Goal: Task Accomplishment & Management: Manage account settings

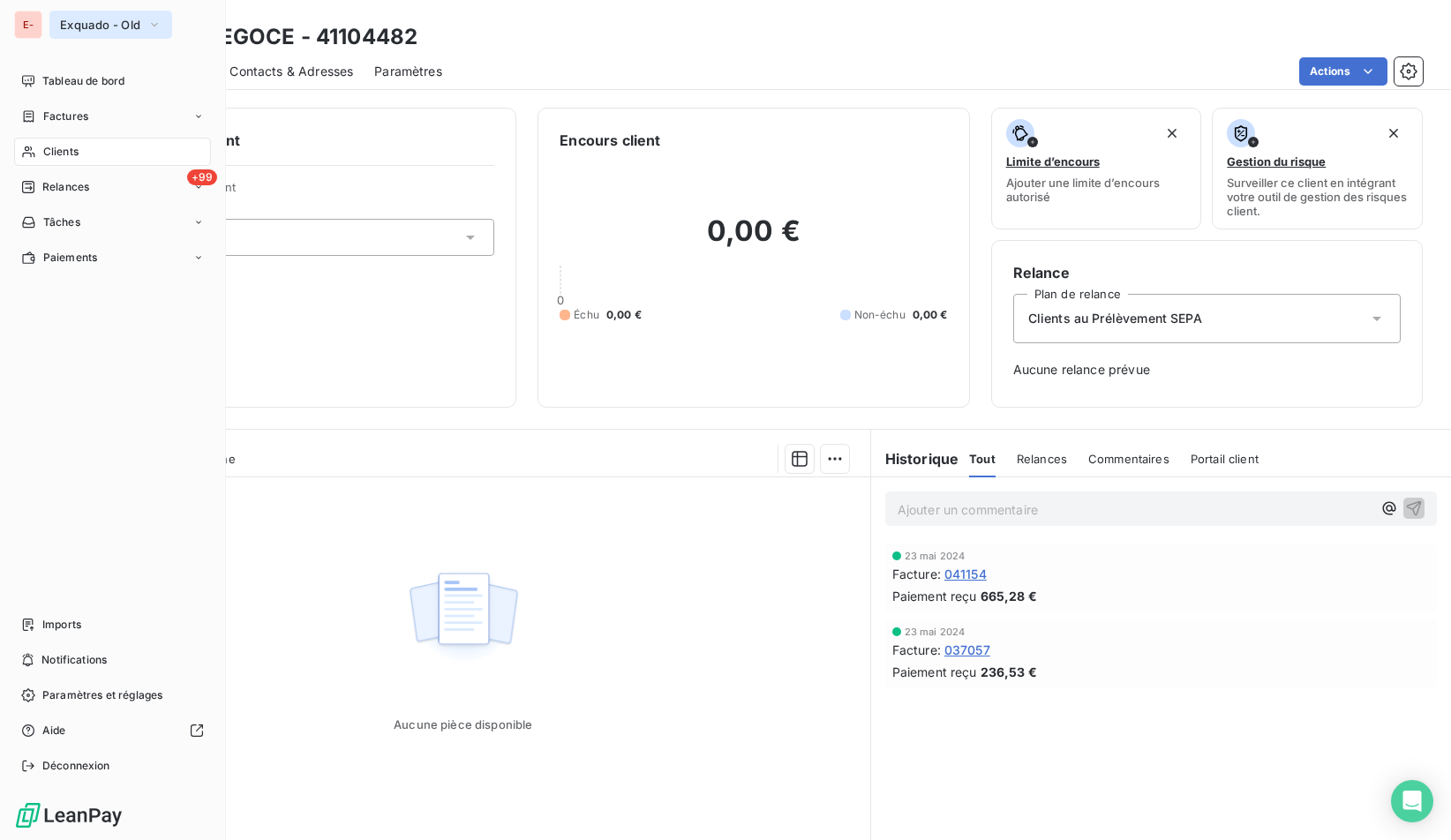
click at [128, 34] on button "Exquado - Old" at bounding box center [110, 24] width 122 height 28
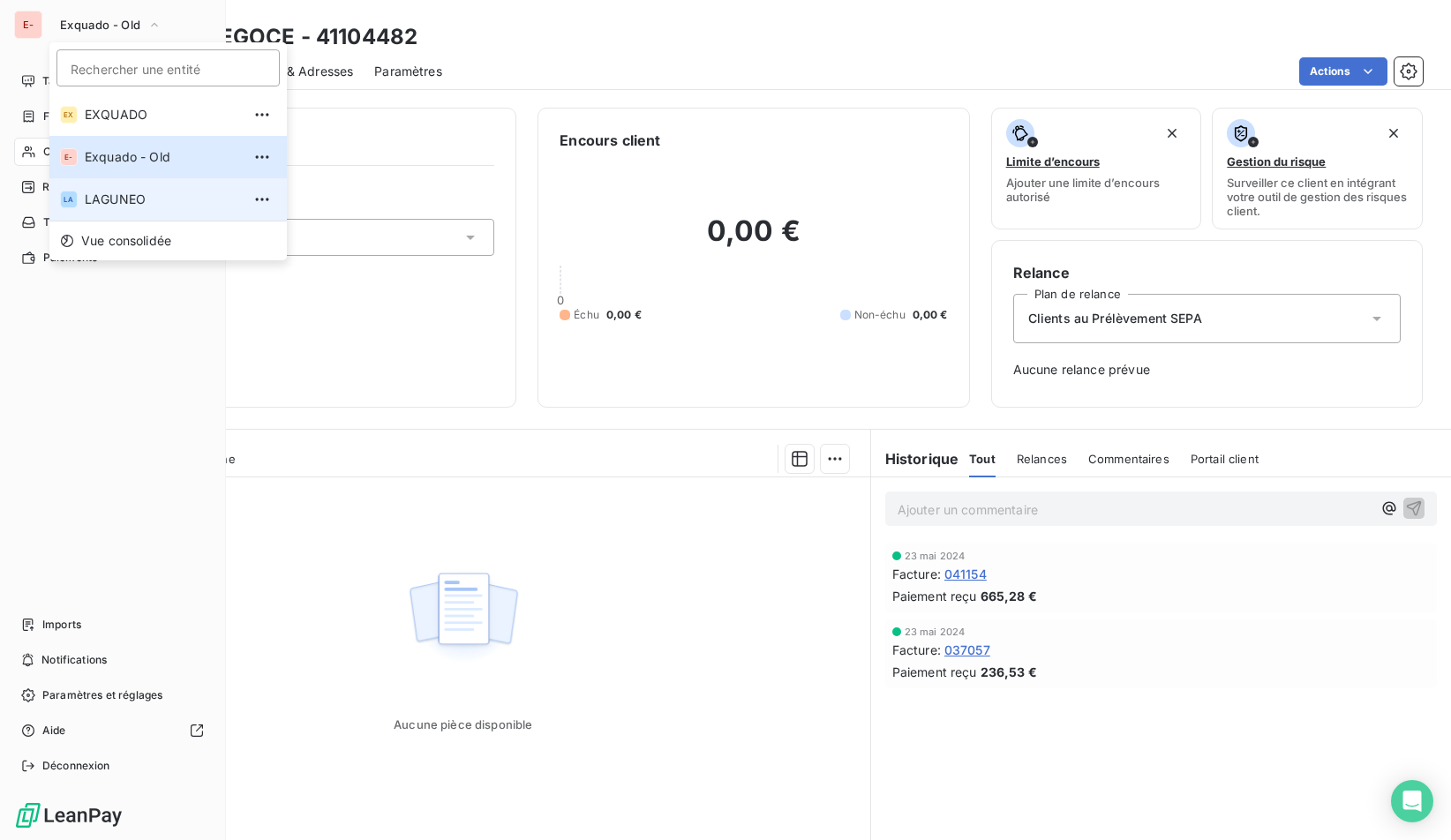
click at [156, 204] on span "LAGUNEO" at bounding box center [163, 199] width 156 height 17
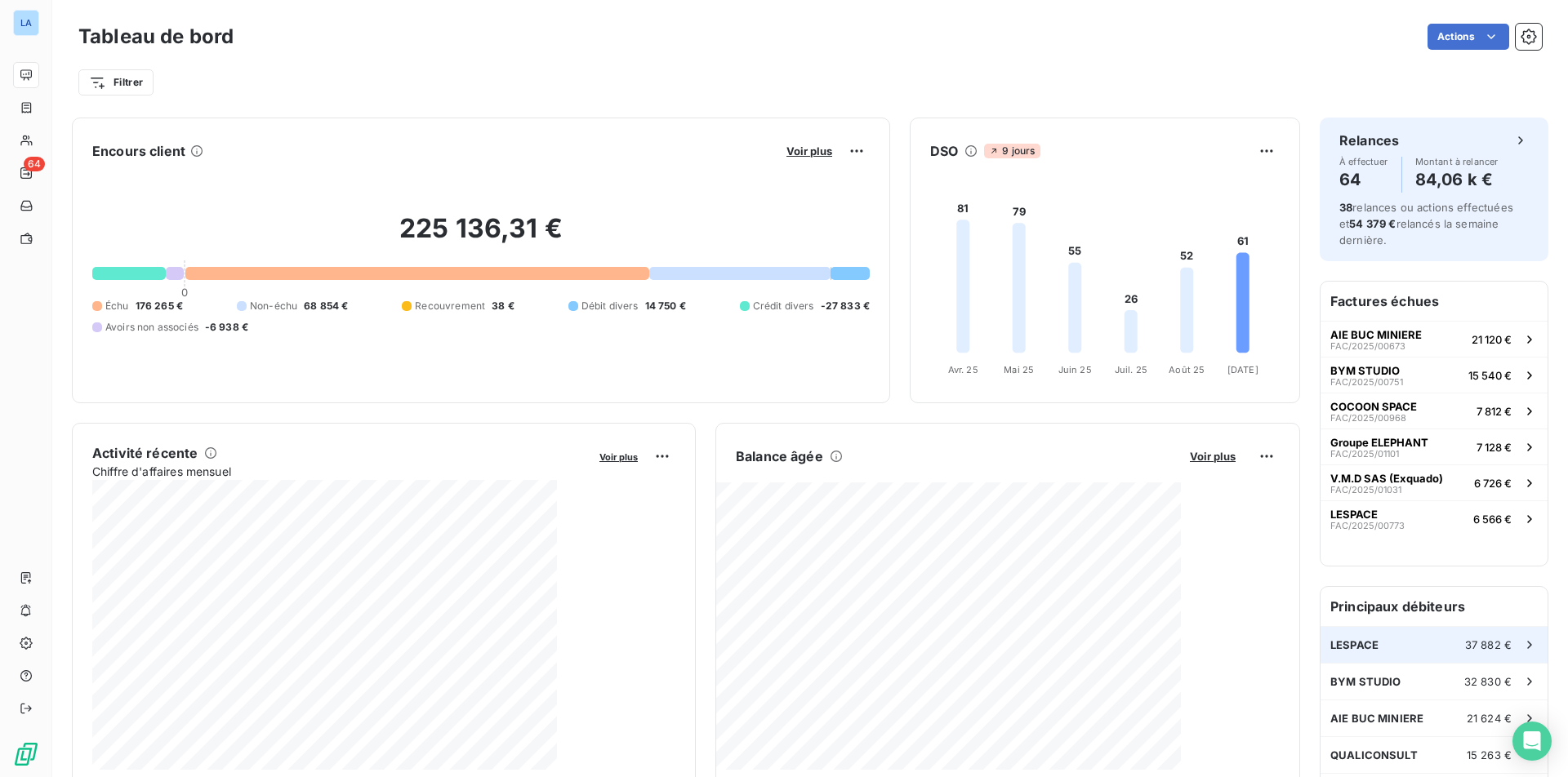
click at [1342, 647] on span "37 882 €" at bounding box center [1488, 644] width 46 height 13
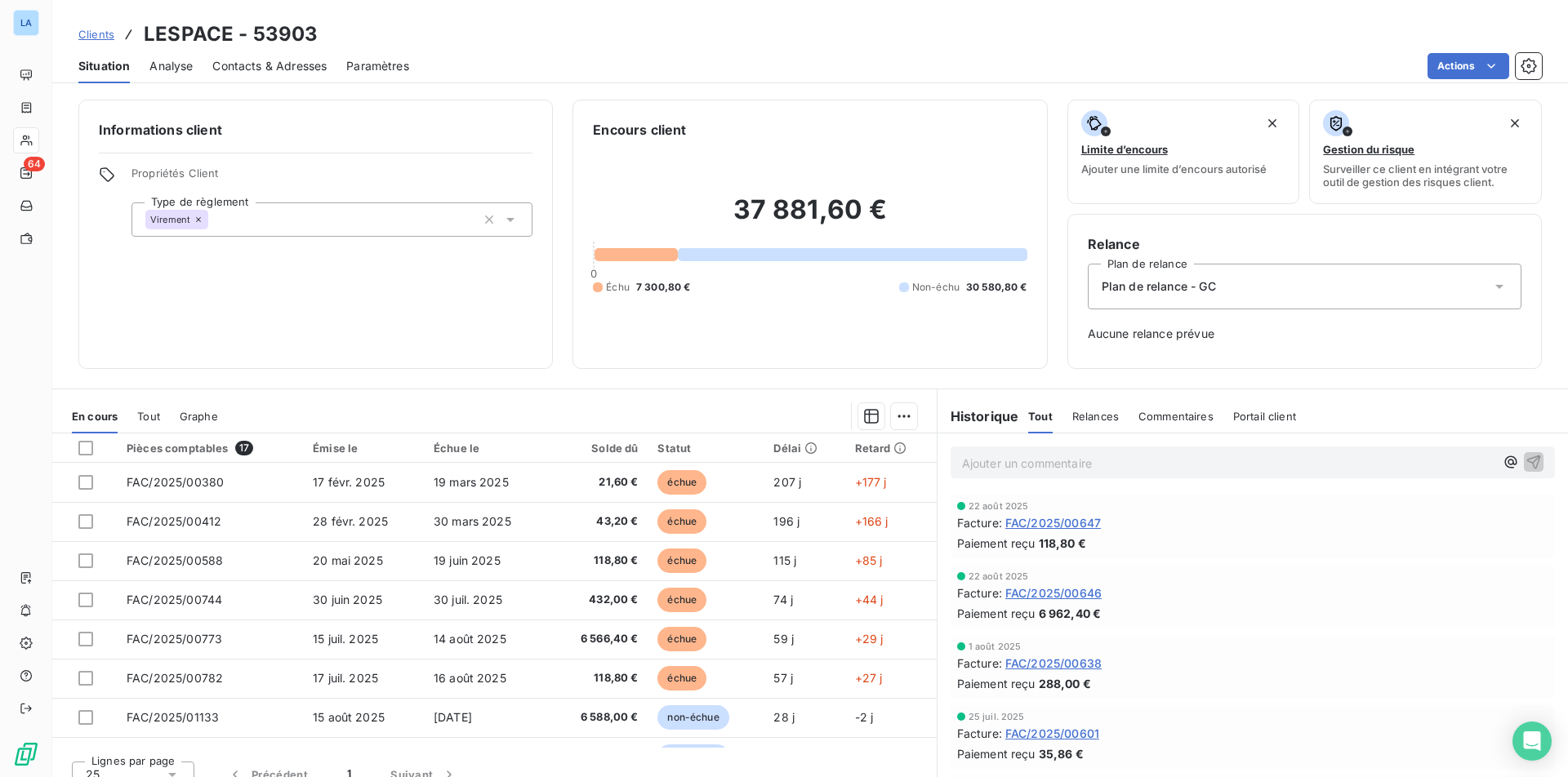
click at [94, 34] on span "Clients" at bounding box center [96, 34] width 36 height 13
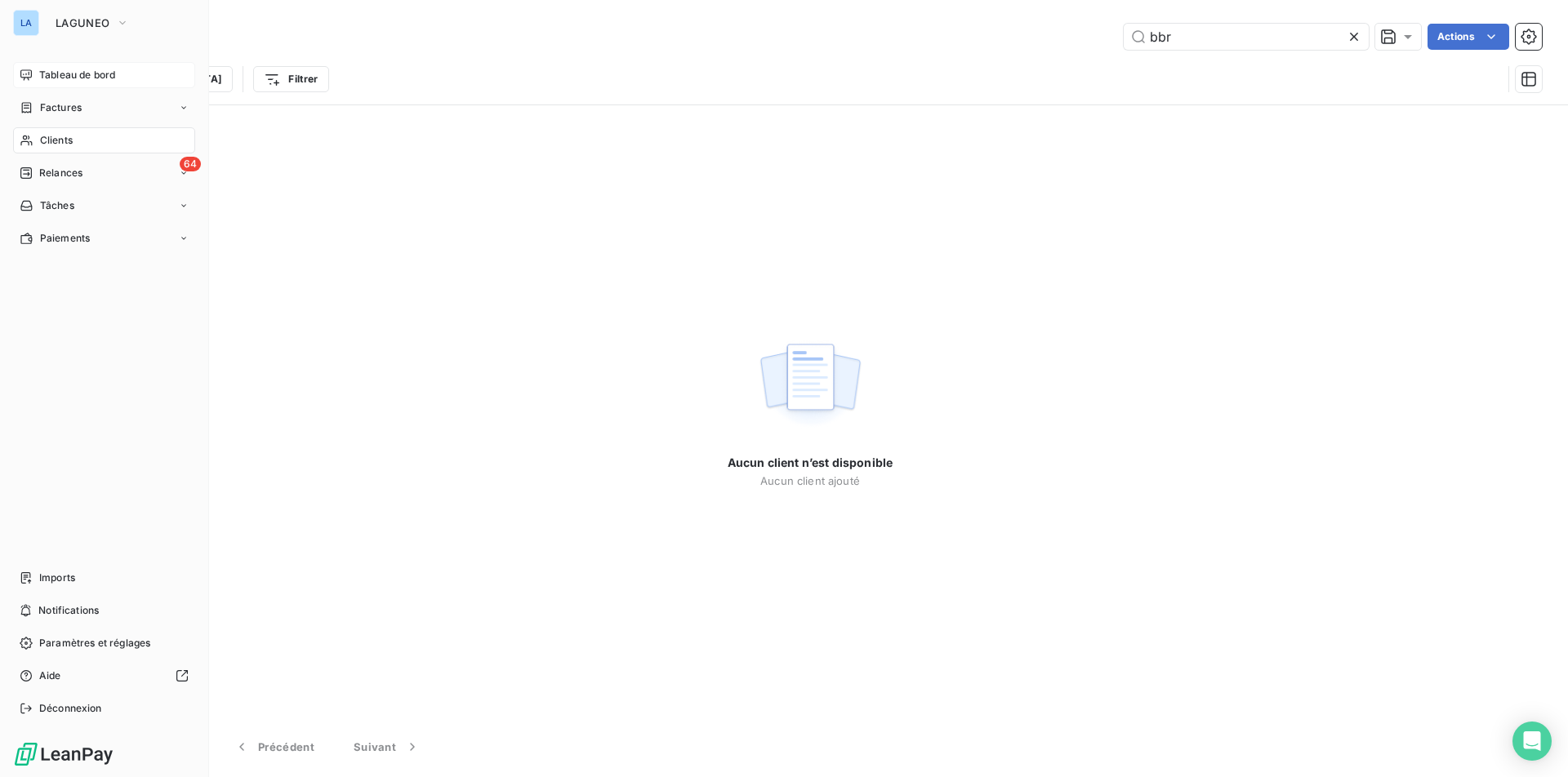
click at [37, 76] on div "Tableau de bord" at bounding box center [104, 75] width 182 height 26
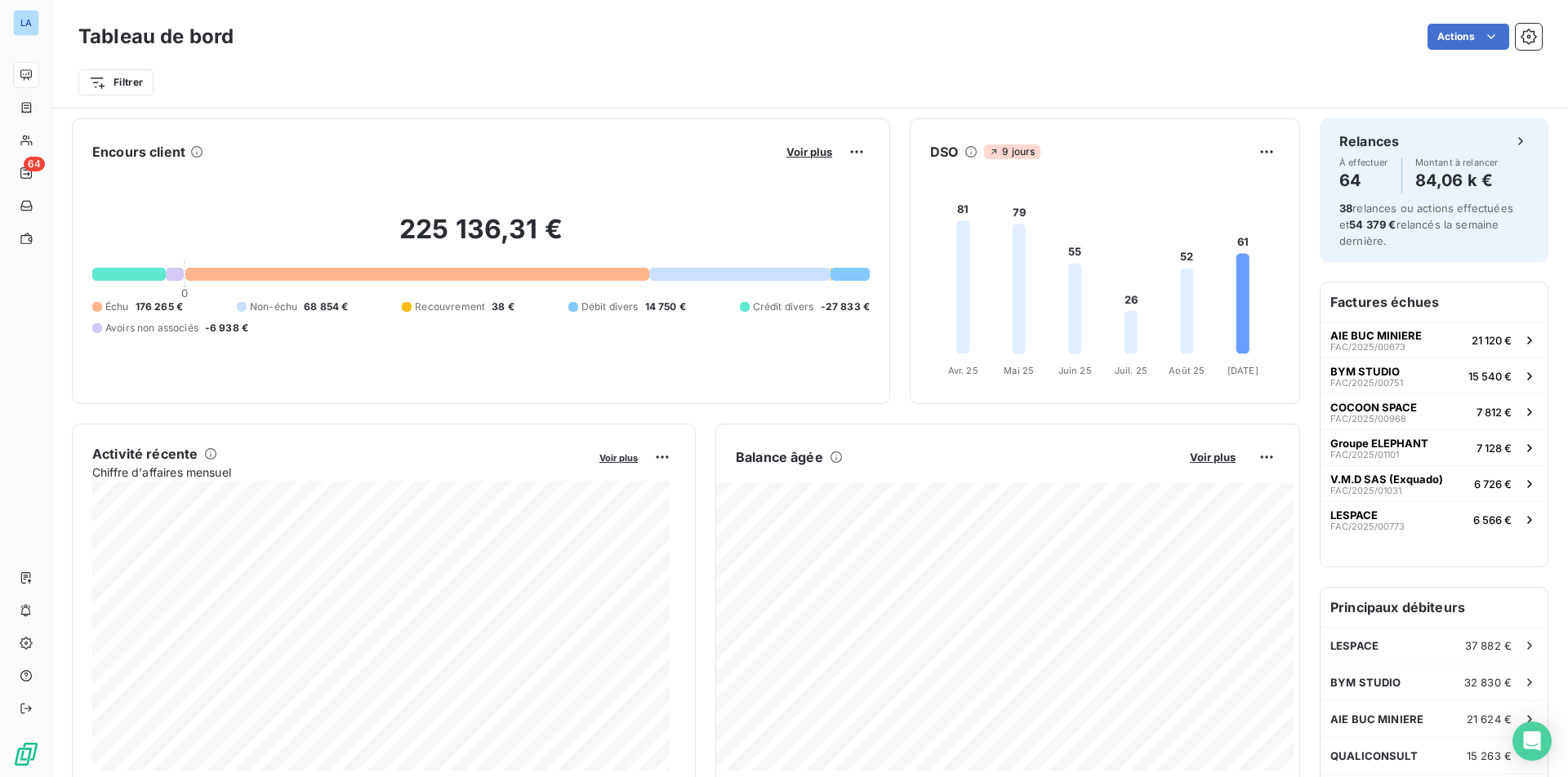
scroll to position [141, 0]
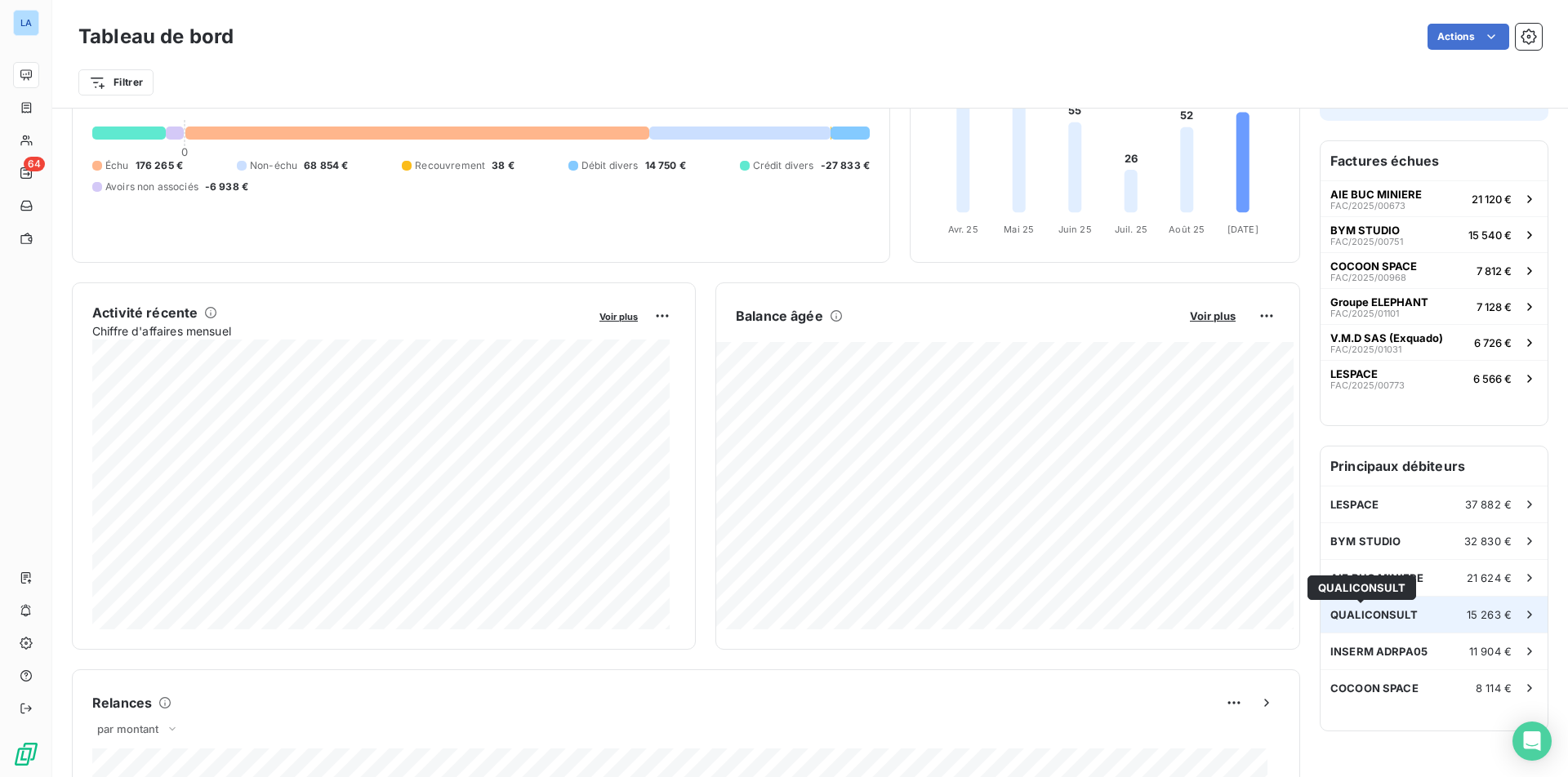
click at [1342, 611] on span "QUALICONSULT" at bounding box center [1374, 614] width 87 height 13
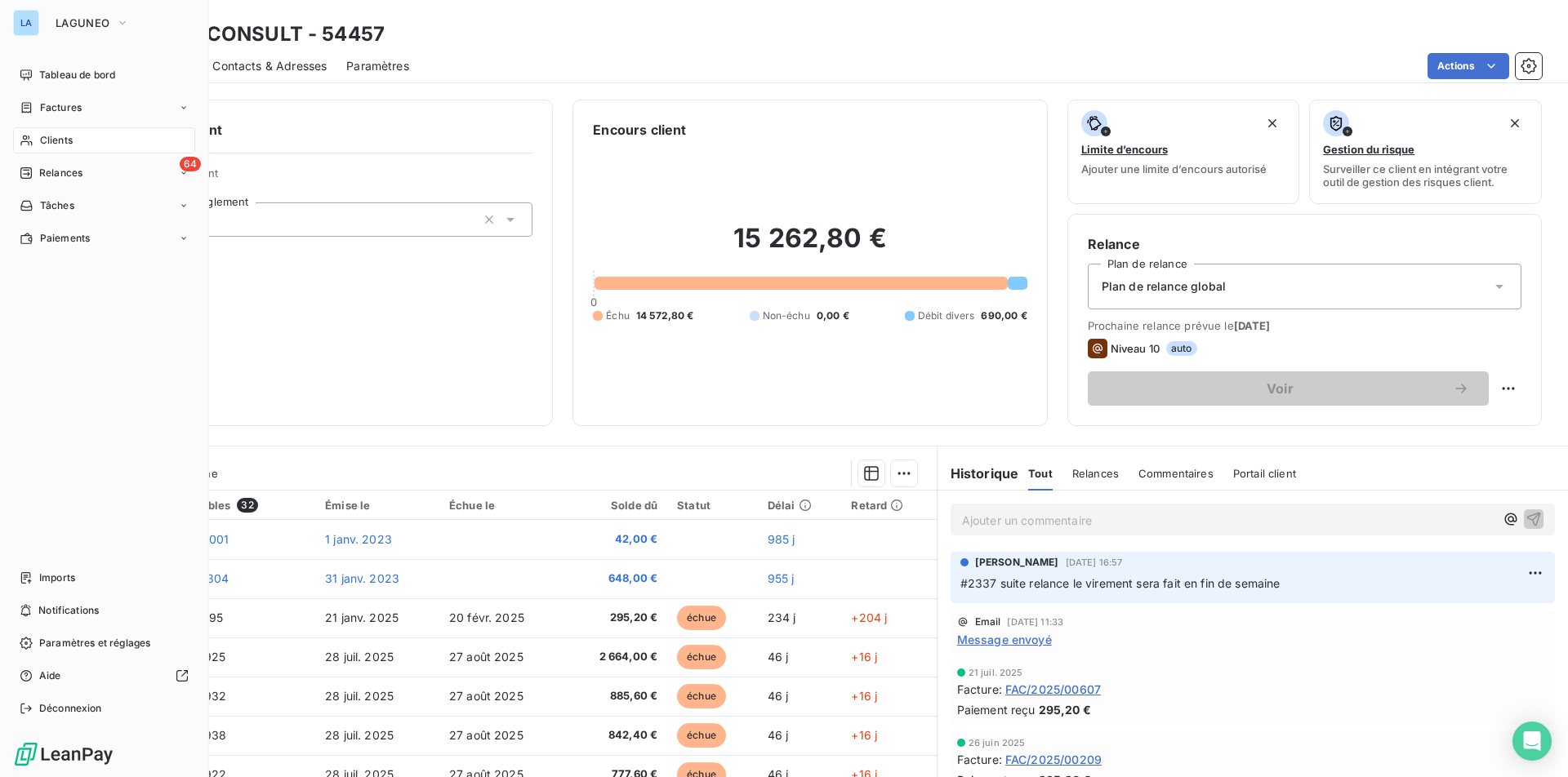
click at [76, 138] on div "Clients" at bounding box center [104, 140] width 182 height 26
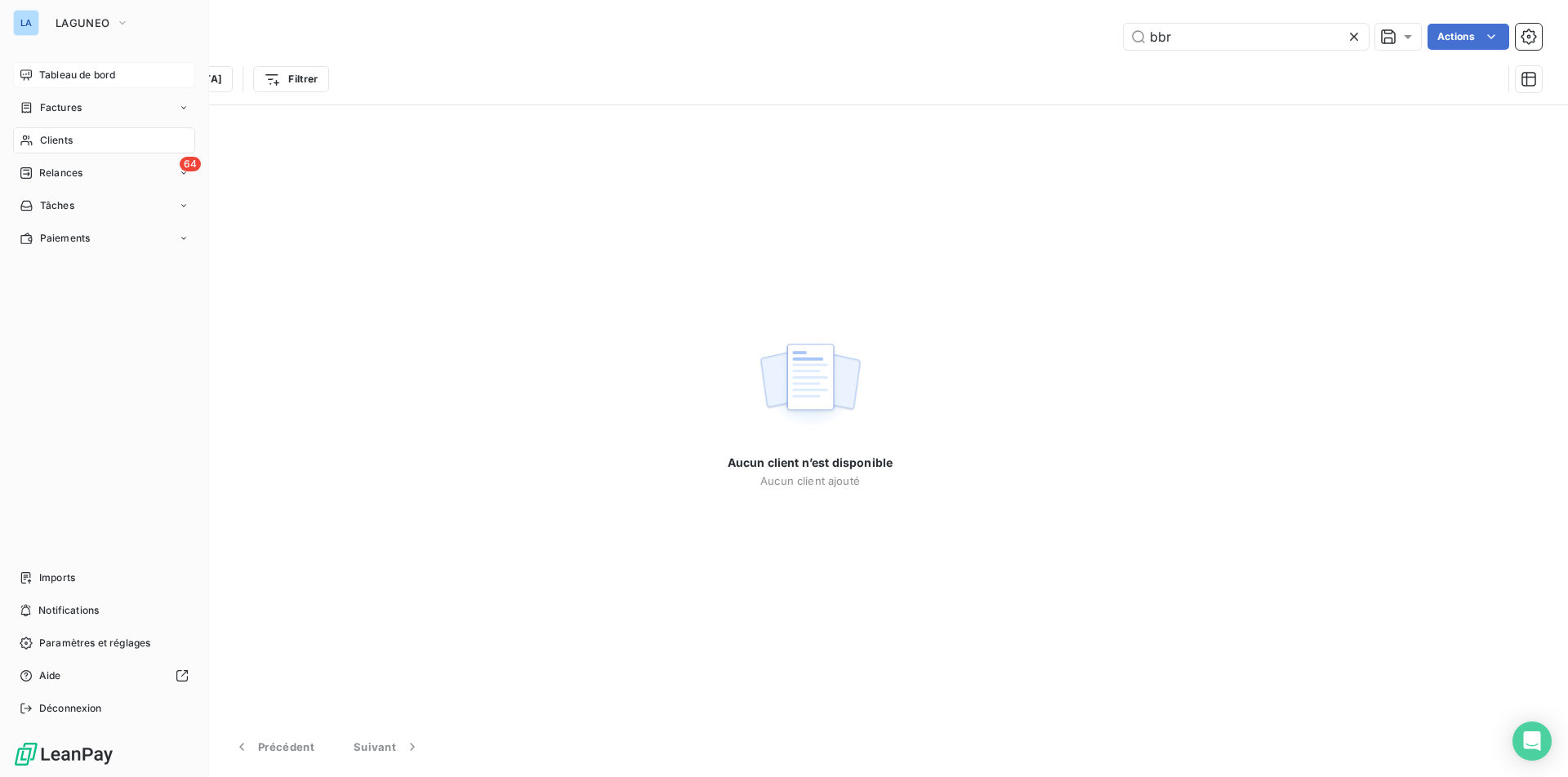
click at [24, 78] on icon at bounding box center [26, 75] width 12 height 11
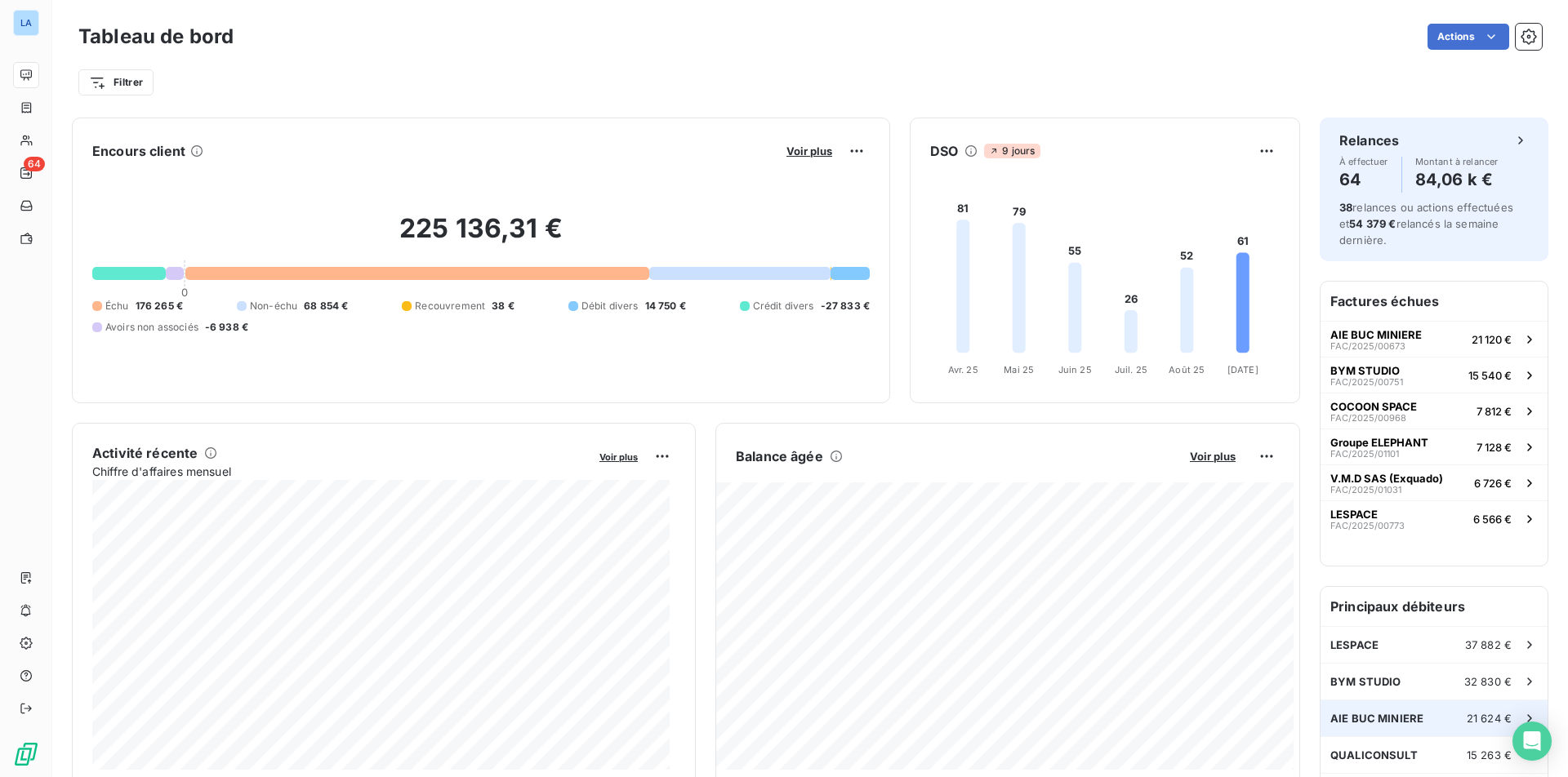
click at [1342, 719] on span "AIE BUC MINIERE" at bounding box center [1376, 718] width 93 height 13
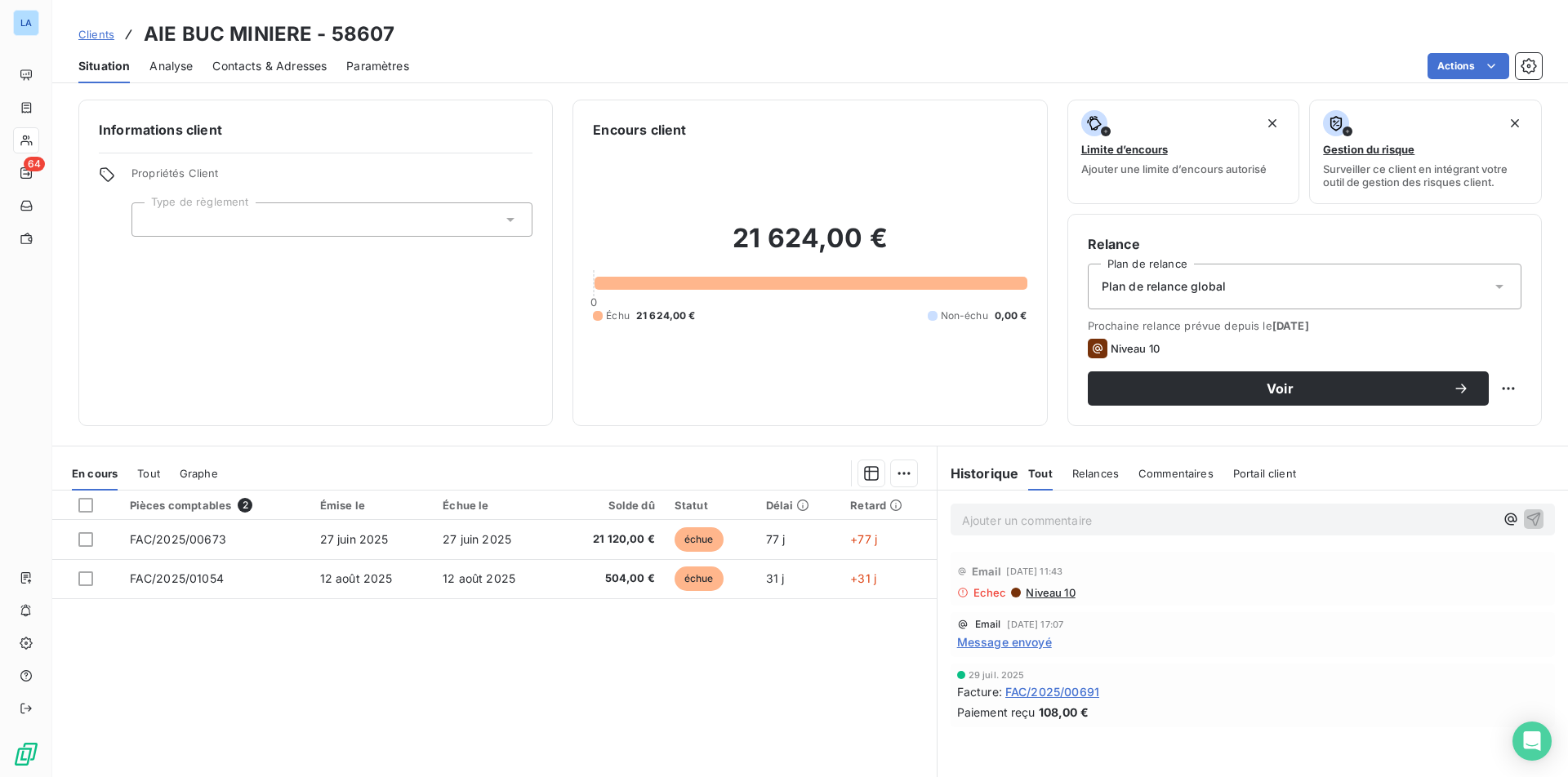
click at [1015, 644] on span "Message envoyé" at bounding box center [1005, 642] width 94 height 17
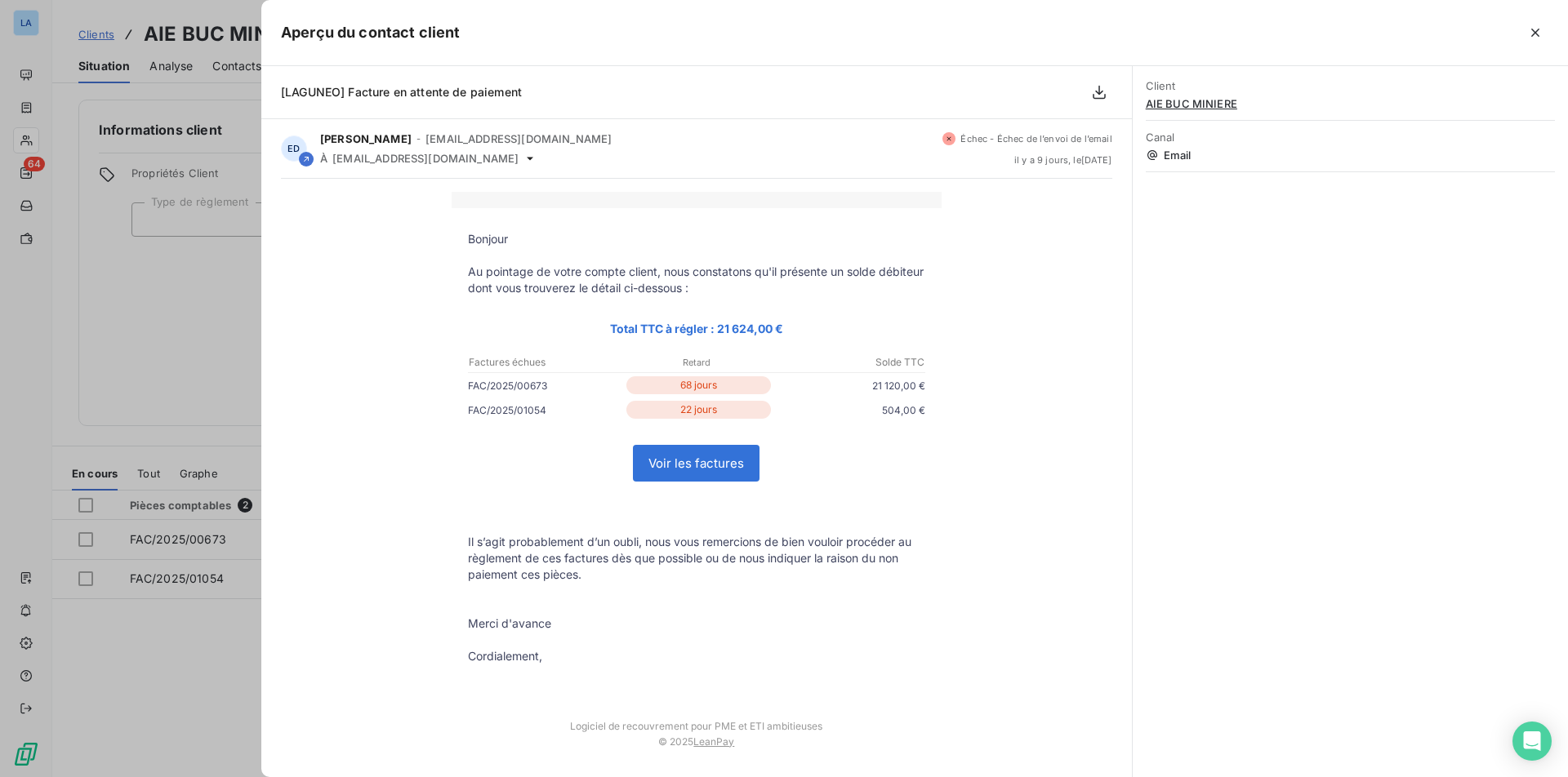
click at [174, 331] on div at bounding box center [784, 388] width 1568 height 777
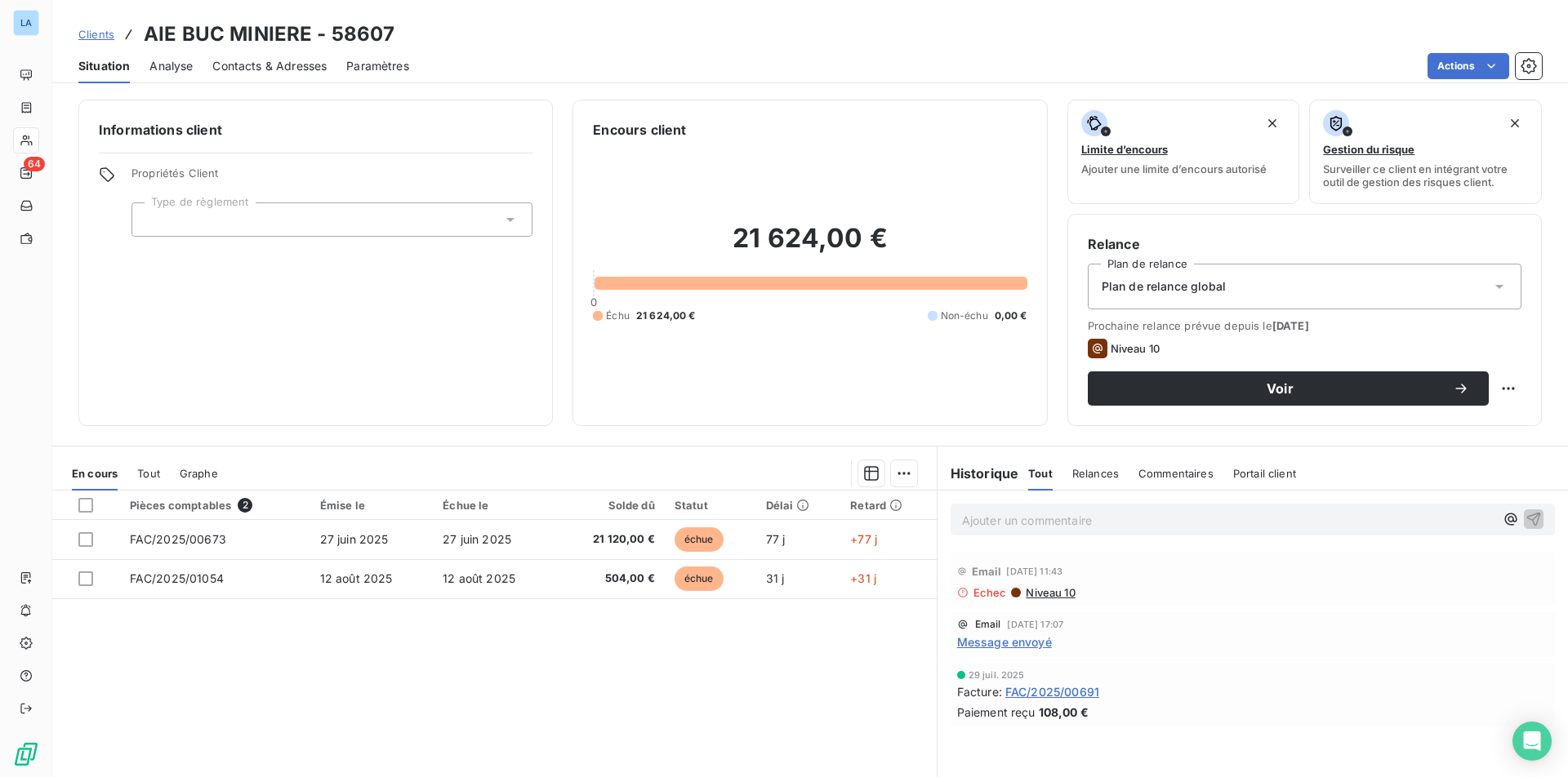
click at [271, 61] on span "Contacts & Adresses" at bounding box center [269, 66] width 114 height 16
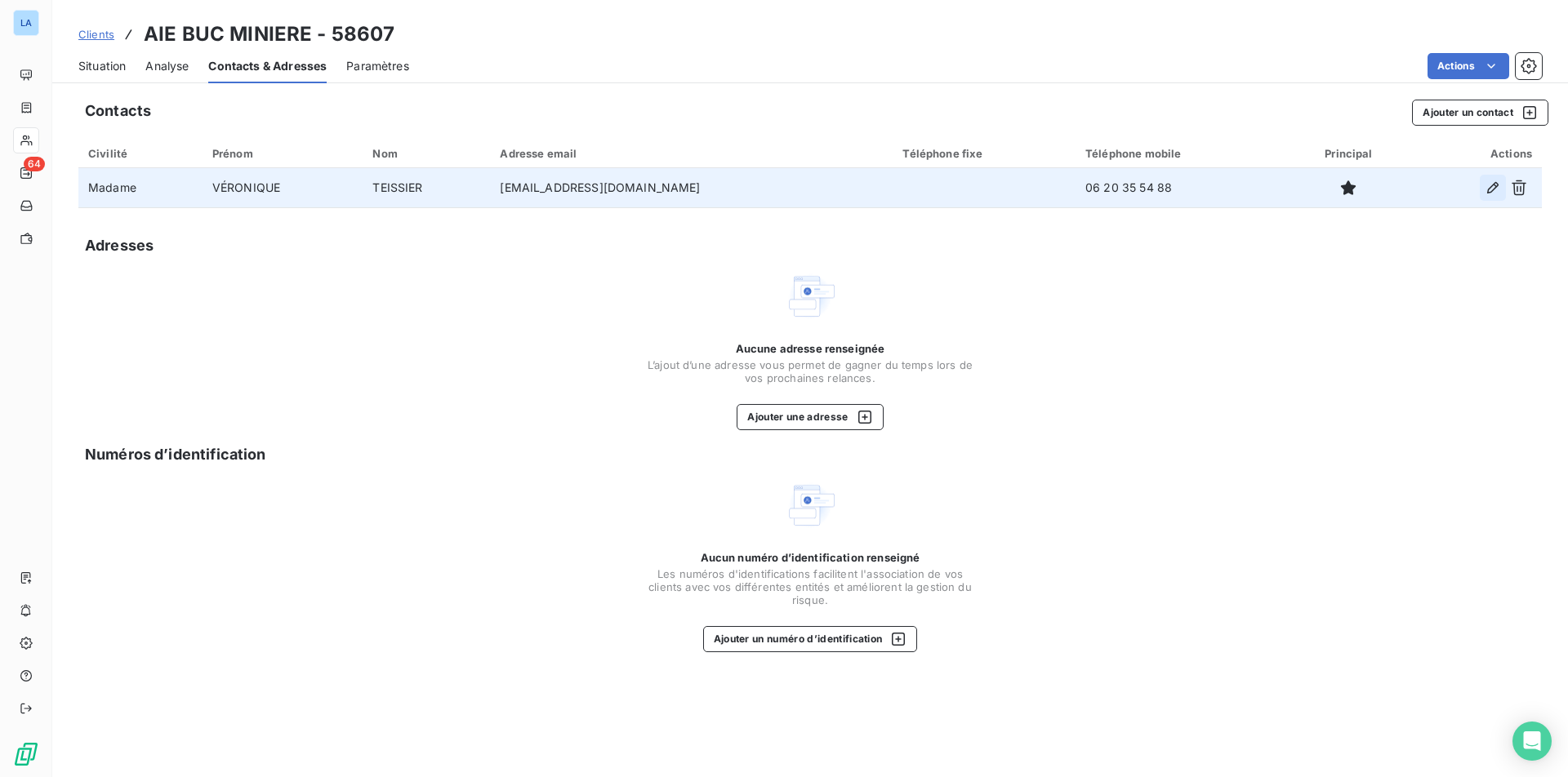
click at [1342, 184] on icon "button" at bounding box center [1492, 188] width 16 height 16
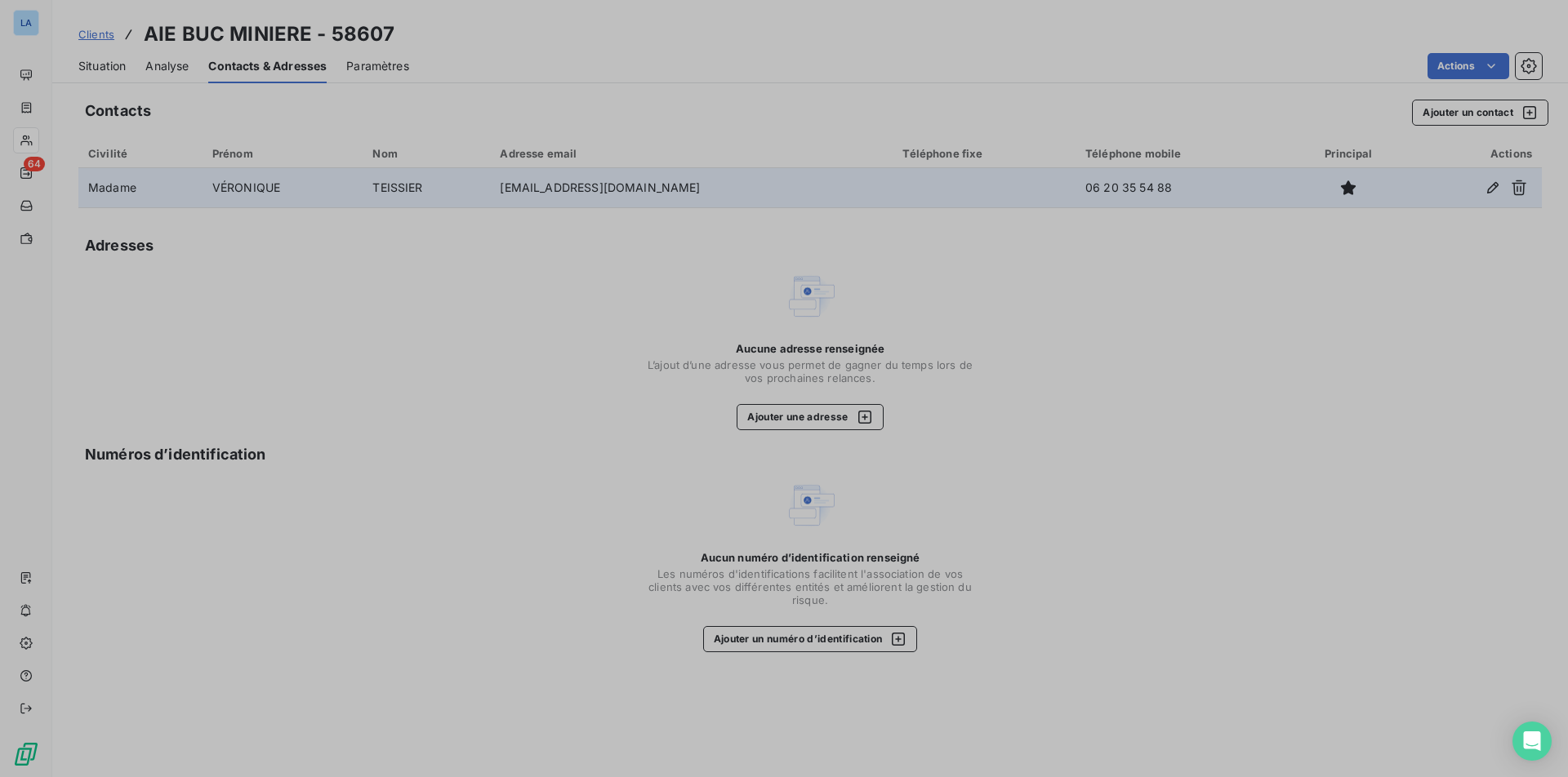
type input "VÉRONIQUE"
type input "TEISSIER"
type input "[EMAIL_ADDRESS][DOMAIN_NAME]"
type input "06 20 35 54 88"
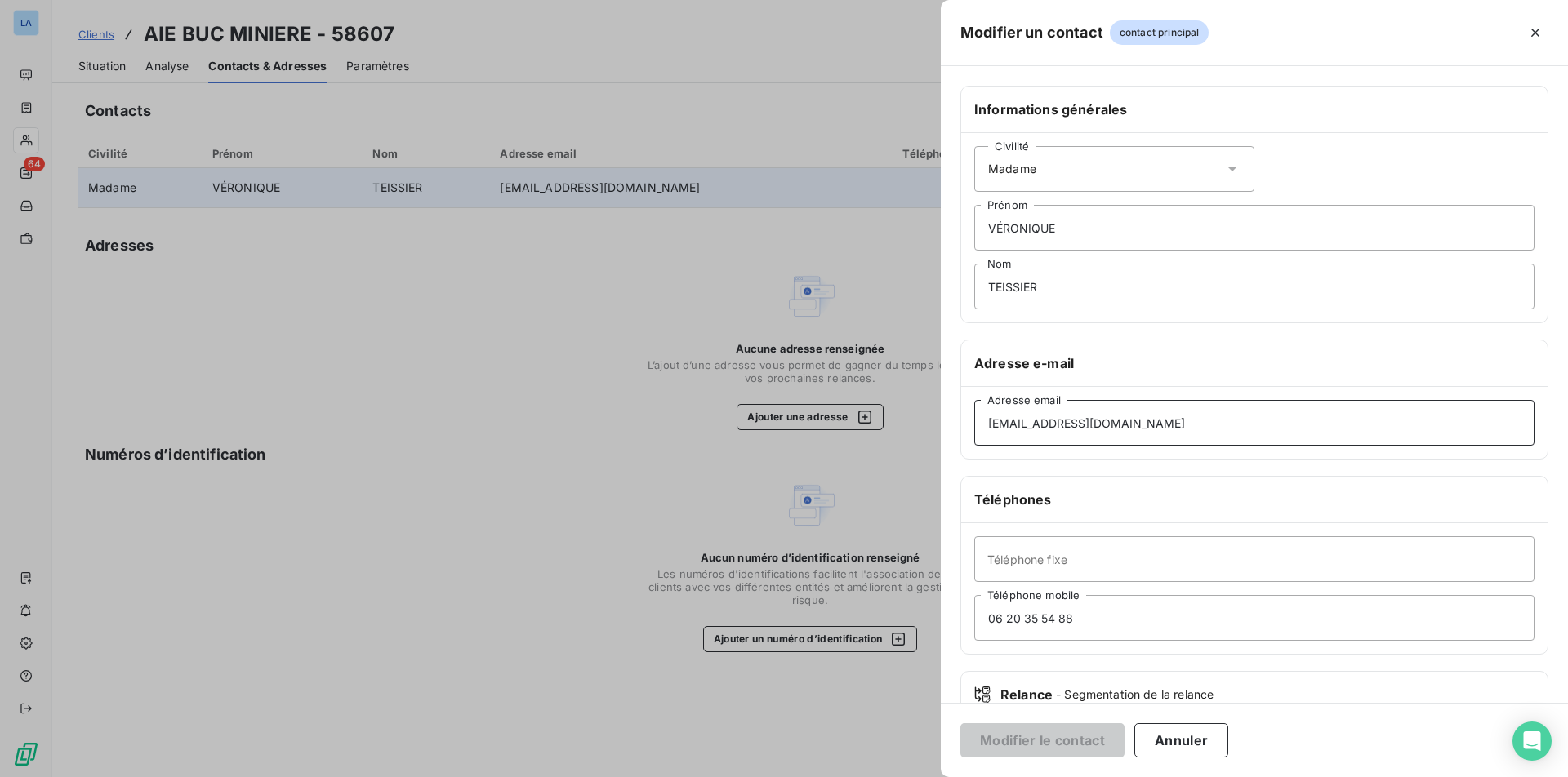
click at [1096, 413] on input "[EMAIL_ADDRESS][DOMAIN_NAME]" at bounding box center [1254, 422] width 560 height 45
click at [1096, 413] on input "[EMAIL_ADDRESS][DOMAIN_NAME]" at bounding box center [1254, 422] width 560 height 45
click at [1096, 421] on input "[EMAIL_ADDRESS][DOMAIN_NAME]" at bounding box center [1254, 422] width 560 height 45
click at [1096, 421] on input "[EMAIL_ADDRESS][DOMAIN_NAME]" at bounding box center [1254, 422] width 560 height 45
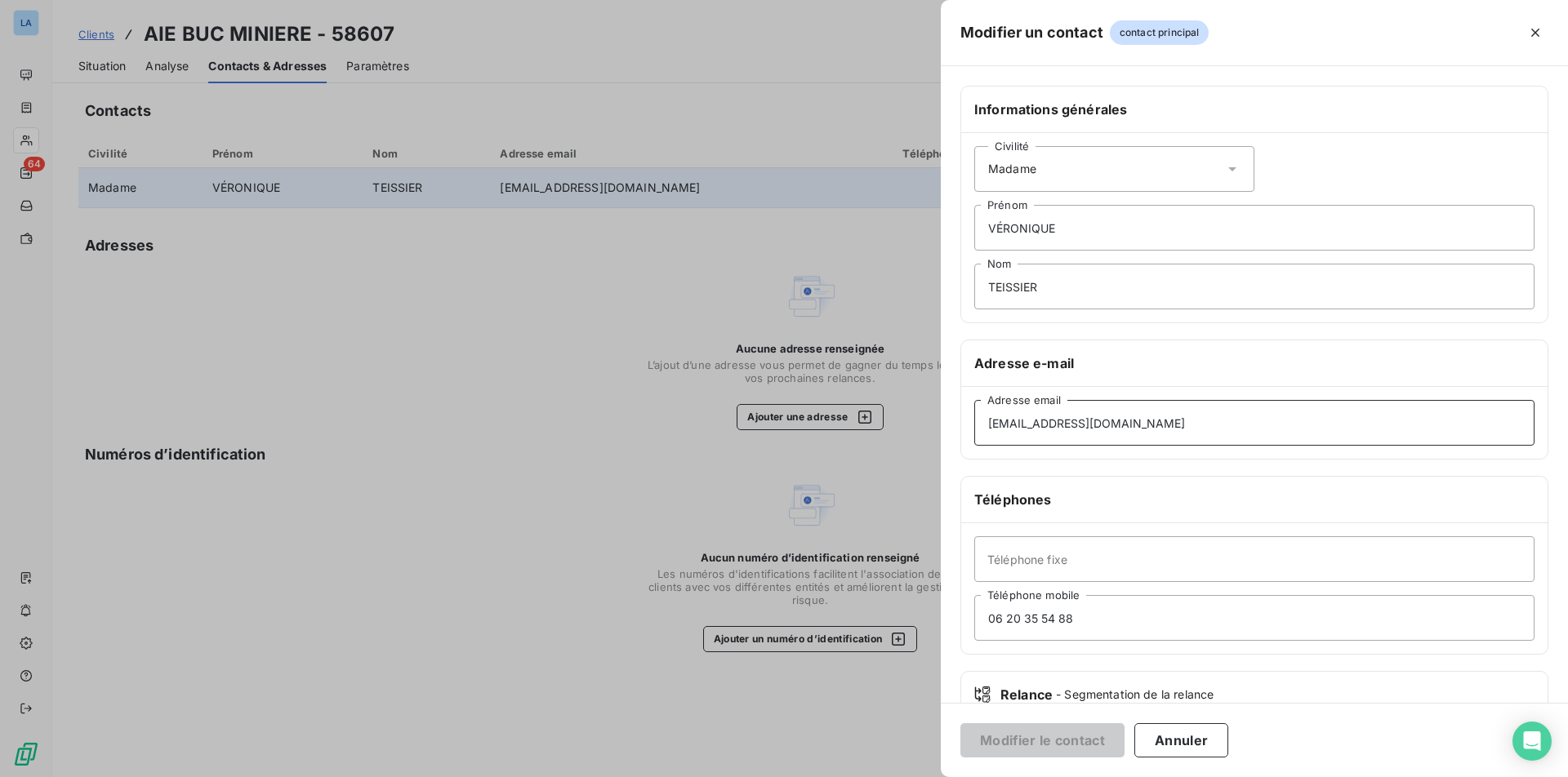
paste input "[PERSON_NAME].noret"
type input "[PERSON_NAME][EMAIL_ADDRESS][DOMAIN_NAME]"
click at [1038, 227] on input "VÉRONIQUE" at bounding box center [1254, 227] width 560 height 45
click at [1043, 180] on div "Civilité Madame" at bounding box center [1114, 168] width 280 height 45
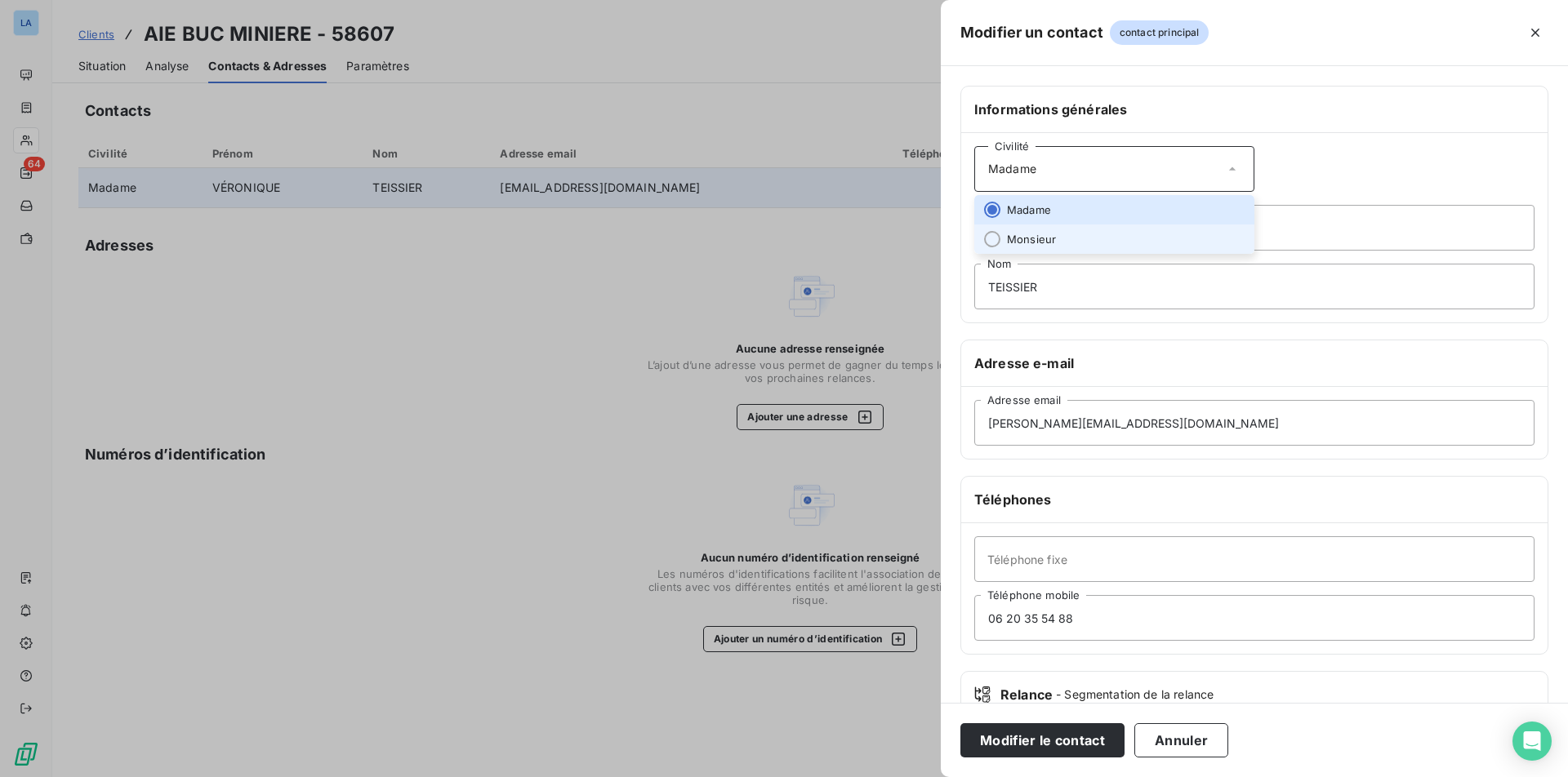
click at [1047, 234] on span "Monsieur" at bounding box center [1031, 239] width 49 height 15
click at [1063, 241] on input "VÉRONIQUE" at bounding box center [1254, 227] width 560 height 45
type input "[PERSON_NAME]"
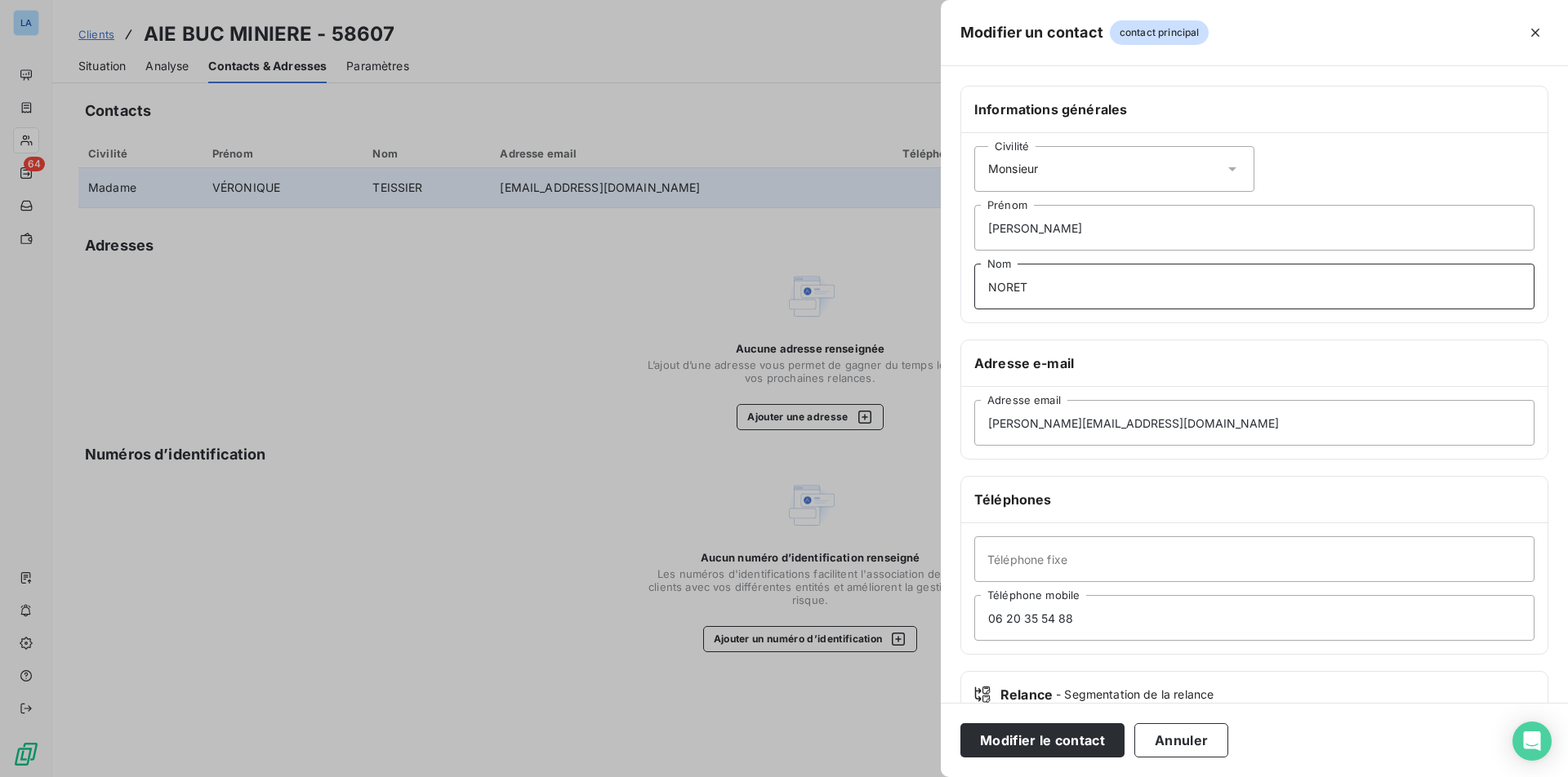
scroll to position [108, 0]
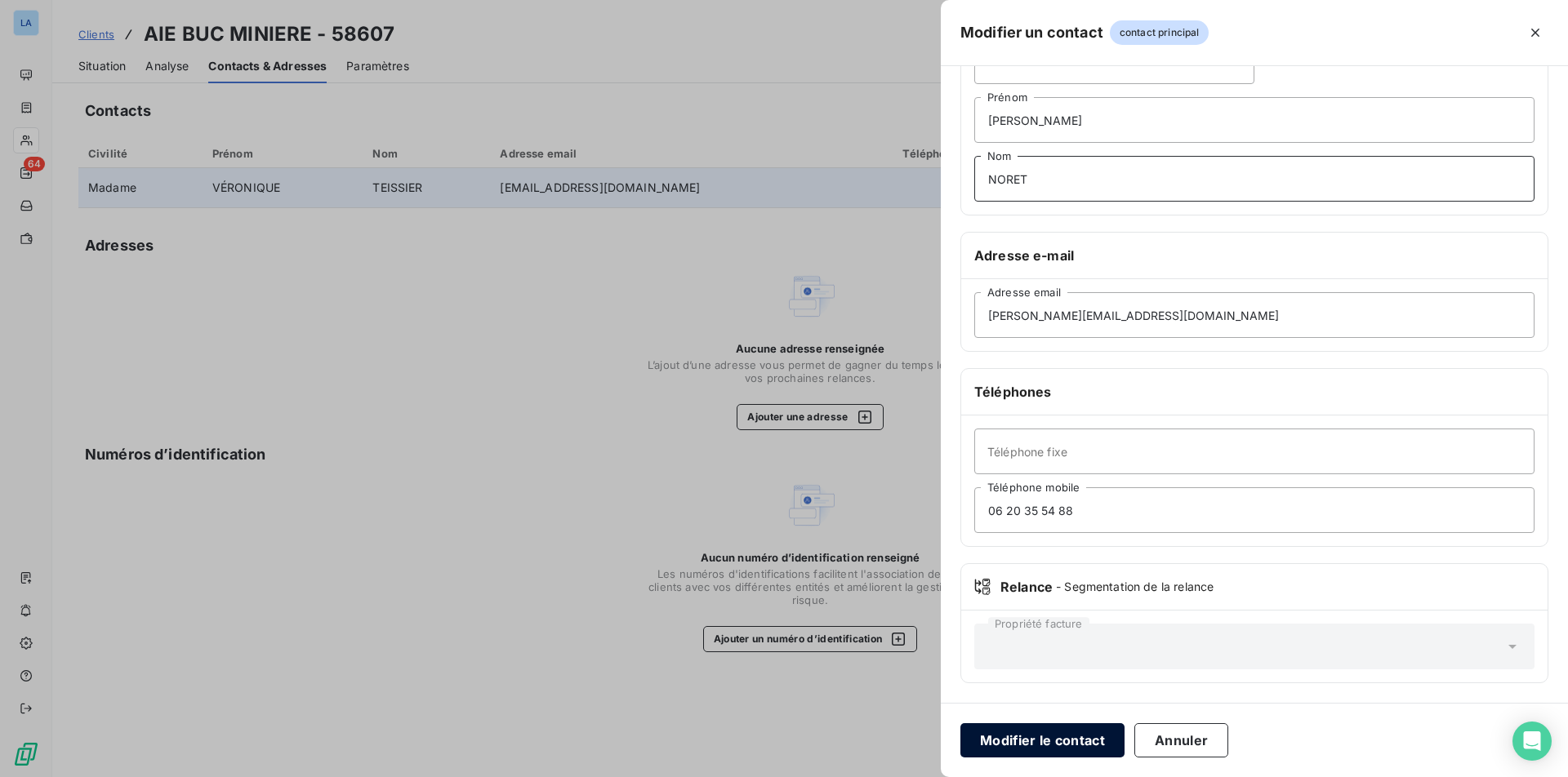
type input "NORET"
click at [1064, 742] on button "Modifier le contact" at bounding box center [1042, 740] width 164 height 34
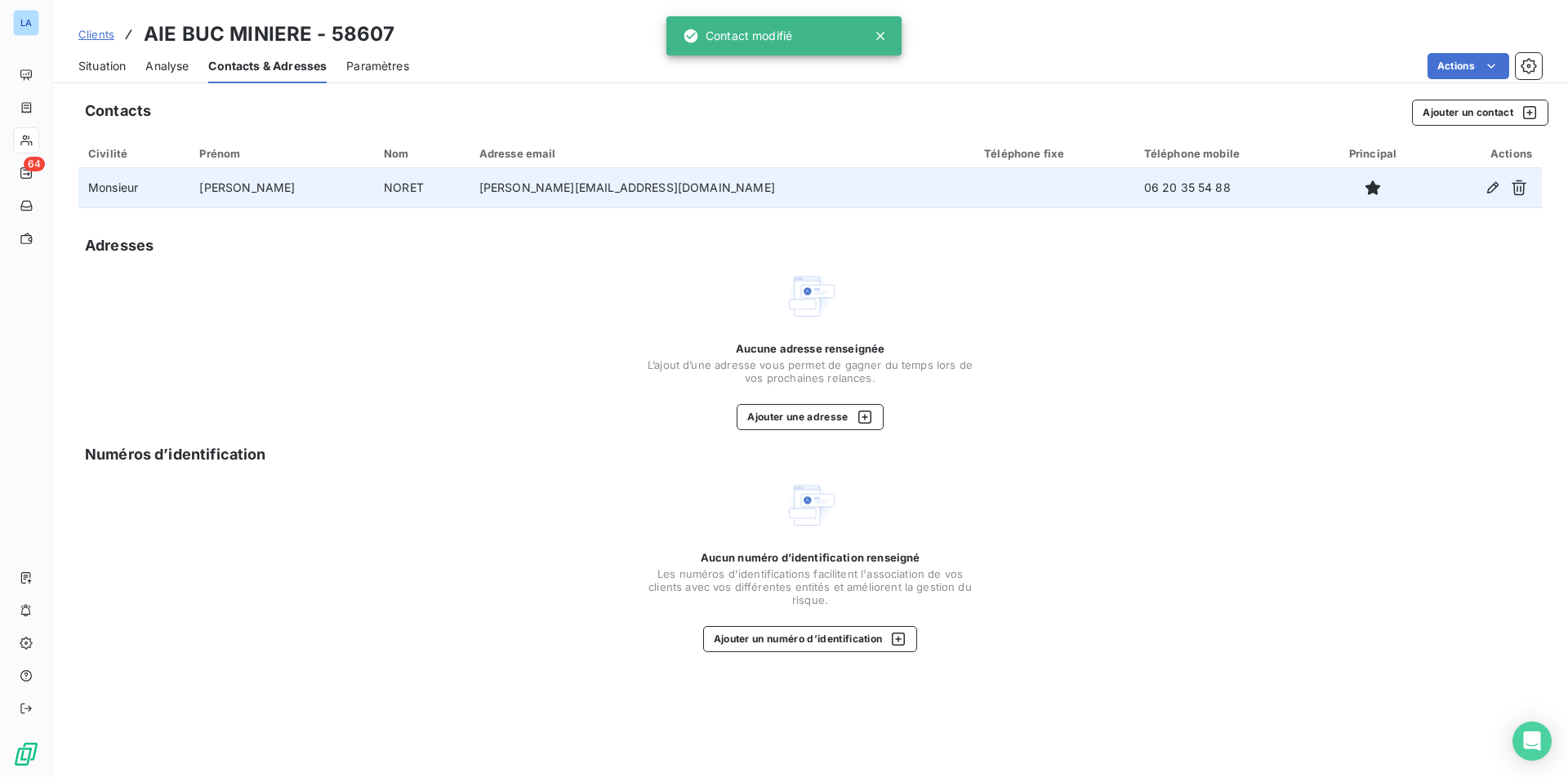
click at [103, 63] on span "Situation" at bounding box center [102, 66] width 47 height 16
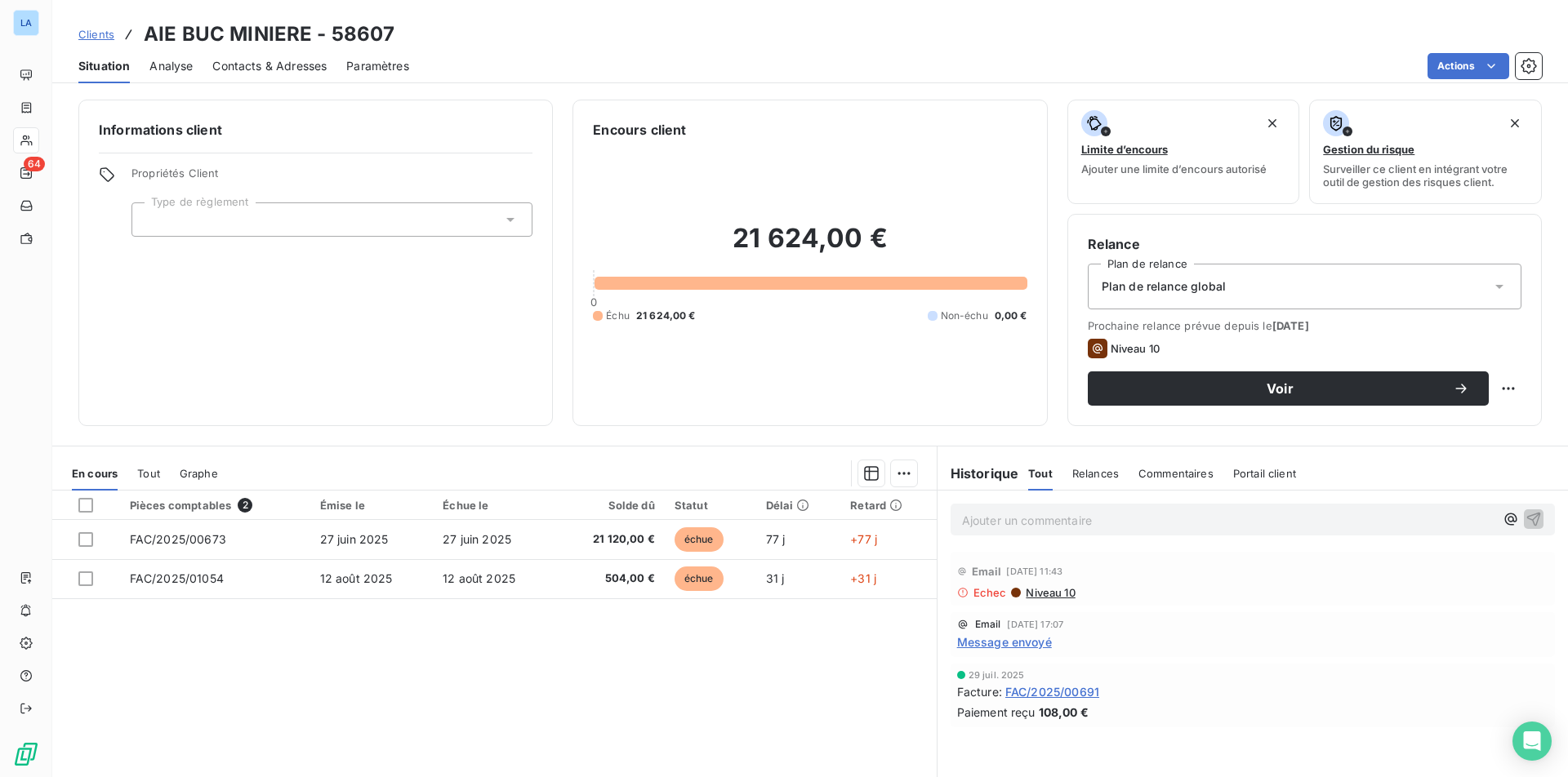
click at [1342, 394] on div "Relance Plan de relance Plan de relance global Prochaine relance prévue depuis …" at bounding box center [1304, 320] width 474 height 212
click at [1342, 393] on html "LA 64 Clients AIE BUC MINIERE - 58607 Situation Analyse Contacts & Adresses Par…" at bounding box center [784, 388] width 1568 height 777
click at [1342, 356] on html "LA 64 Clients AIE BUC MINIERE - 58607 Situation Analyse Contacts & Adresses Par…" at bounding box center [784, 388] width 1568 height 777
click at [1342, 69] on html "LA 64 Clients AIE BUC MINIERE - 58607 Situation Analyse Contacts & Adresses Par…" at bounding box center [784, 388] width 1568 height 777
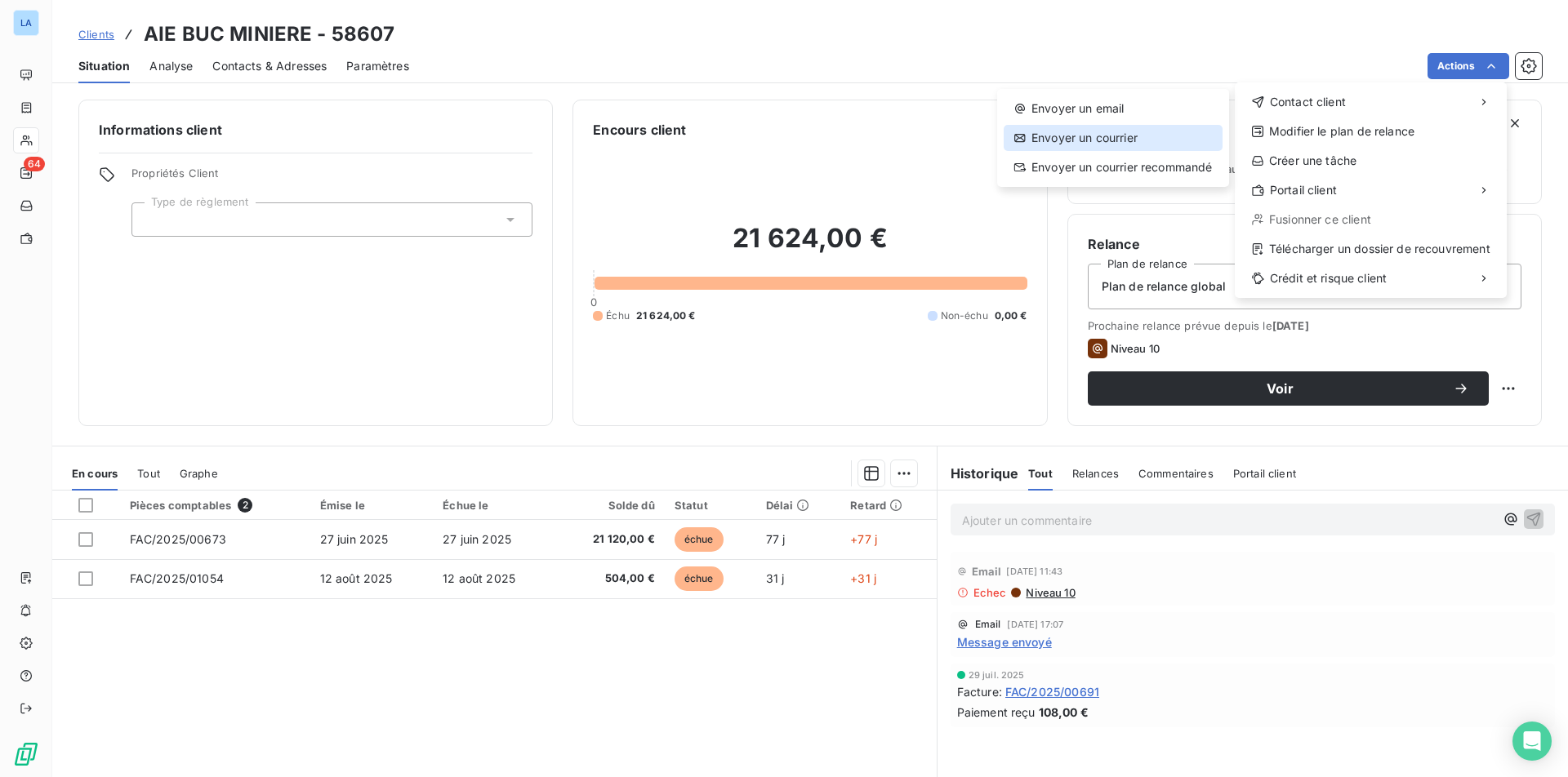
click at [1124, 131] on div "Envoyer un courrier" at bounding box center [1113, 137] width 219 height 26
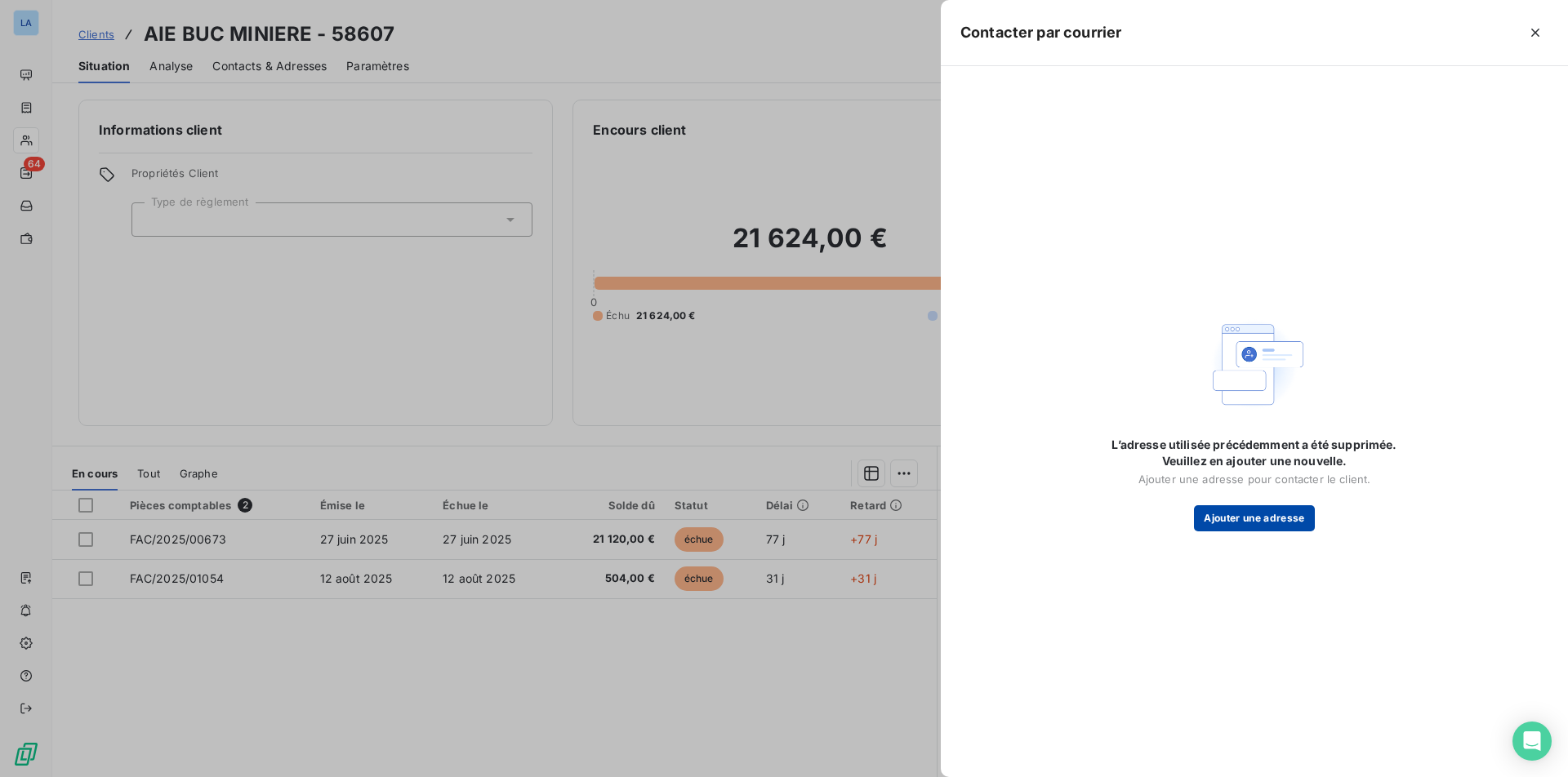
click at [1251, 520] on button "Ajouter une adresse" at bounding box center [1253, 518] width 120 height 26
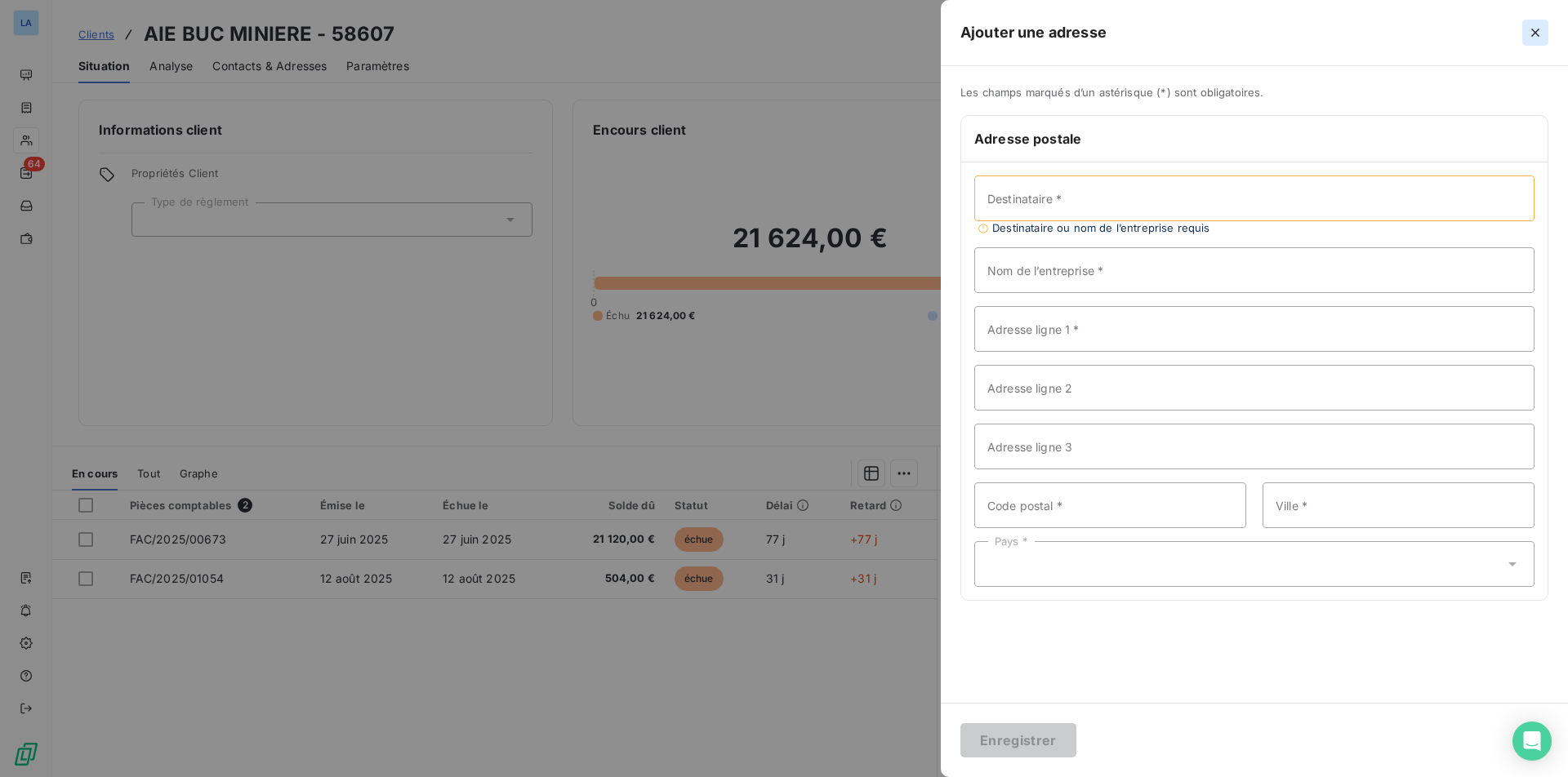
click at [1342, 43] on button "button" at bounding box center [1535, 32] width 26 height 26
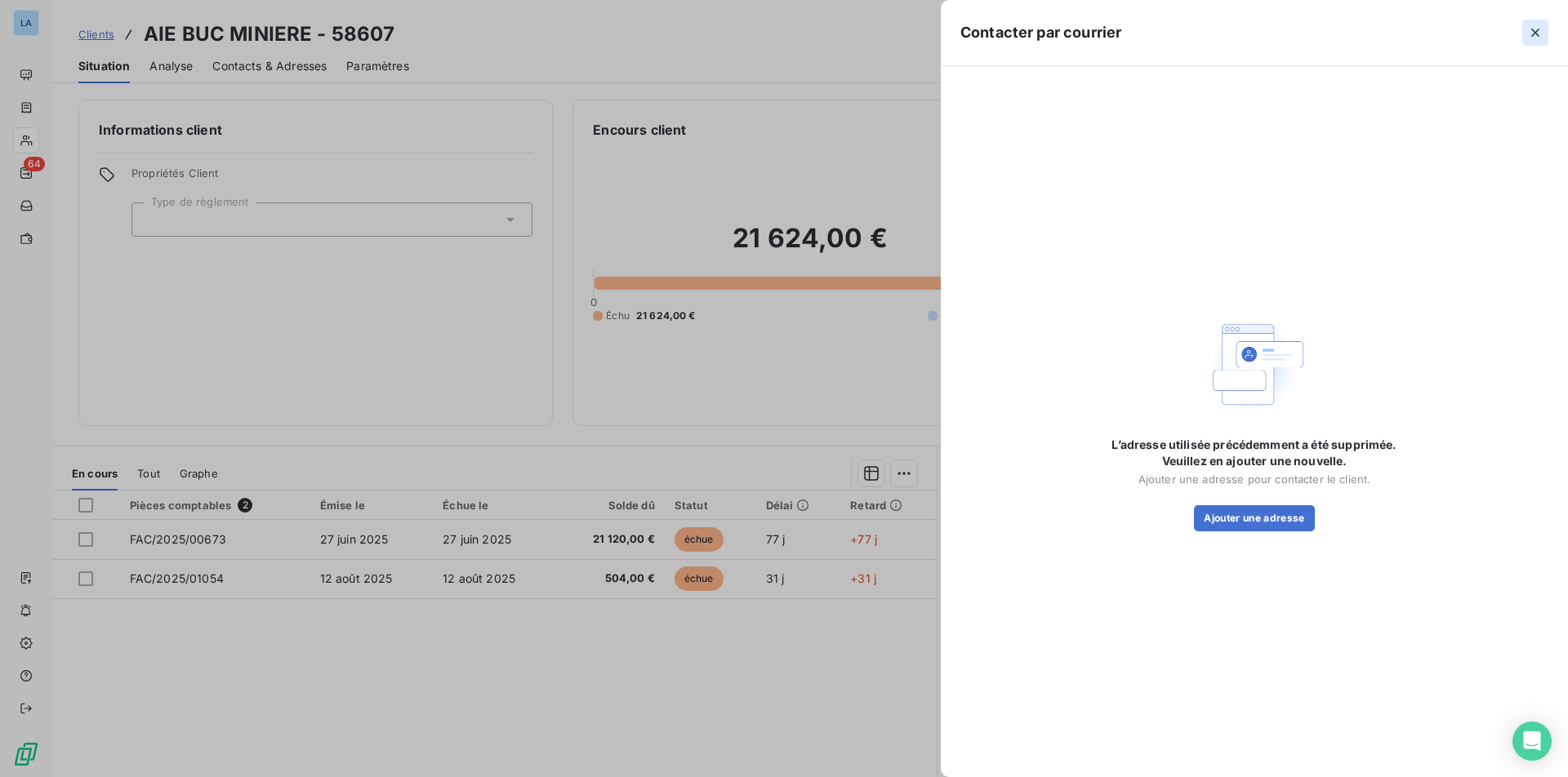
click at [1342, 34] on icon "button" at bounding box center [1535, 32] width 16 height 16
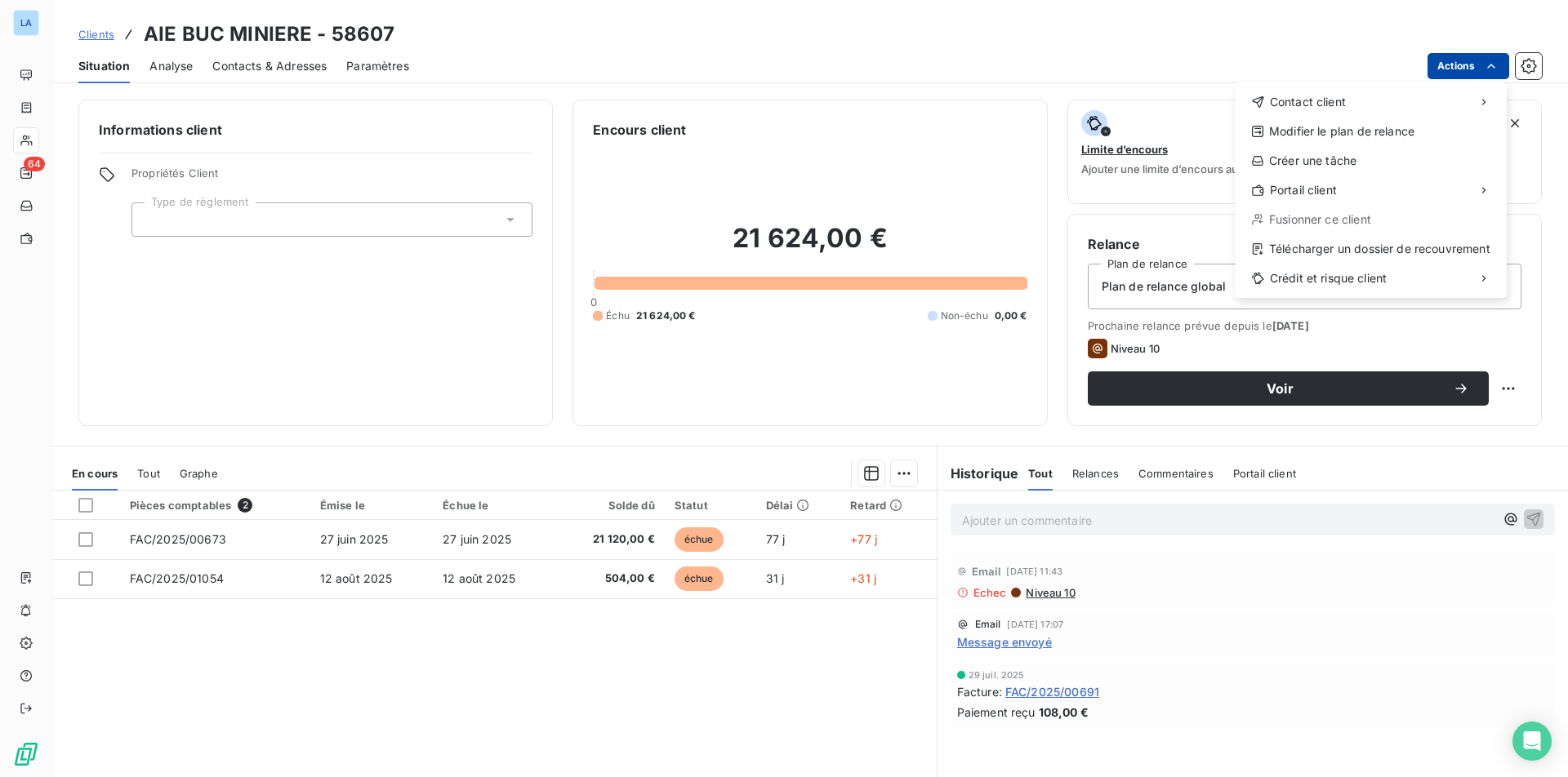
click at [1342, 62] on html "LA 64 Clients AIE BUC MINIERE - 58607 Situation Analyse Contacts & Adresses Par…" at bounding box center [784, 388] width 1568 height 777
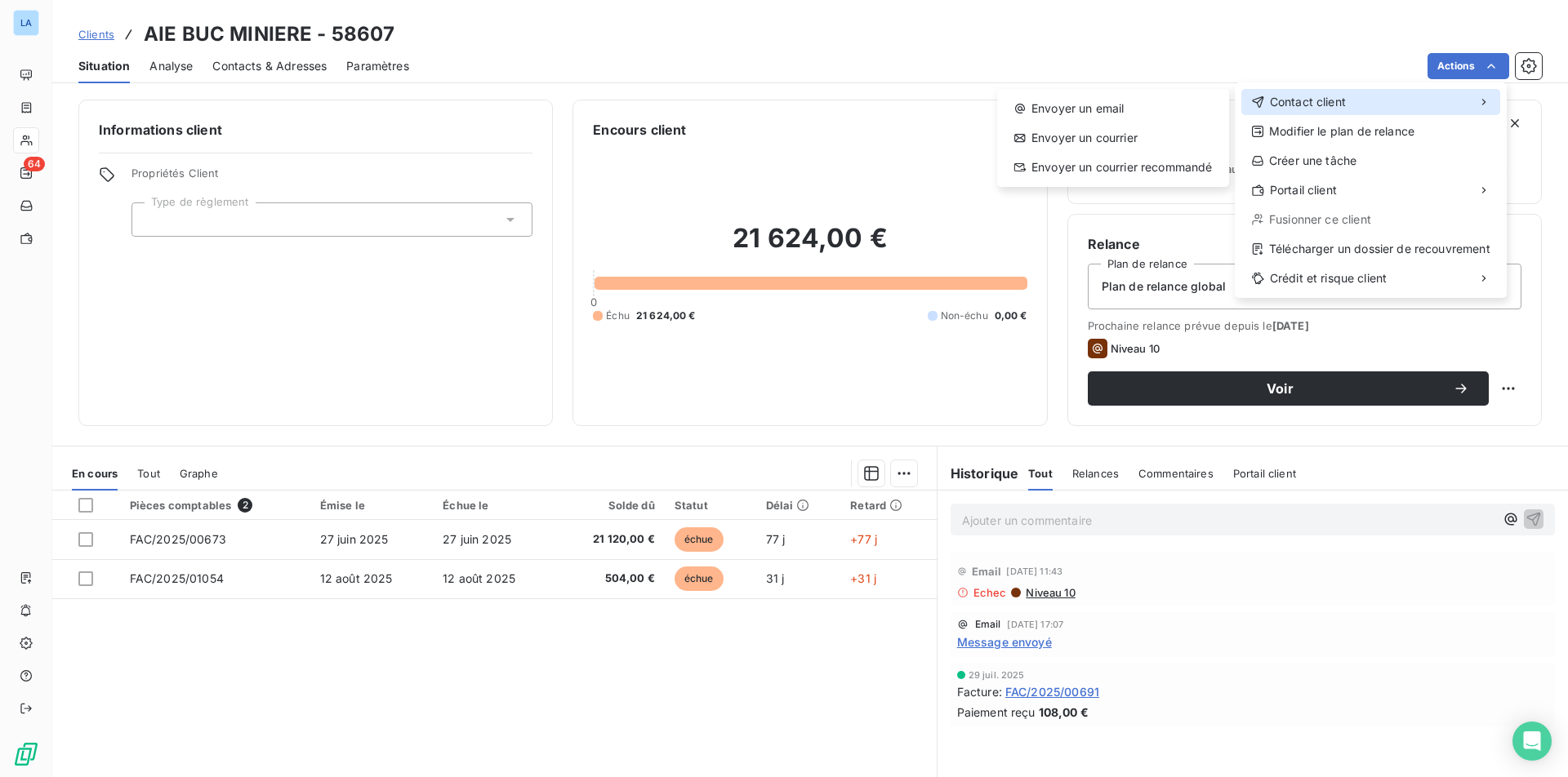
click at [1342, 110] on div "Contact client" at bounding box center [1370, 102] width 259 height 26
click at [1145, 117] on div "Envoyer un email" at bounding box center [1113, 108] width 219 height 26
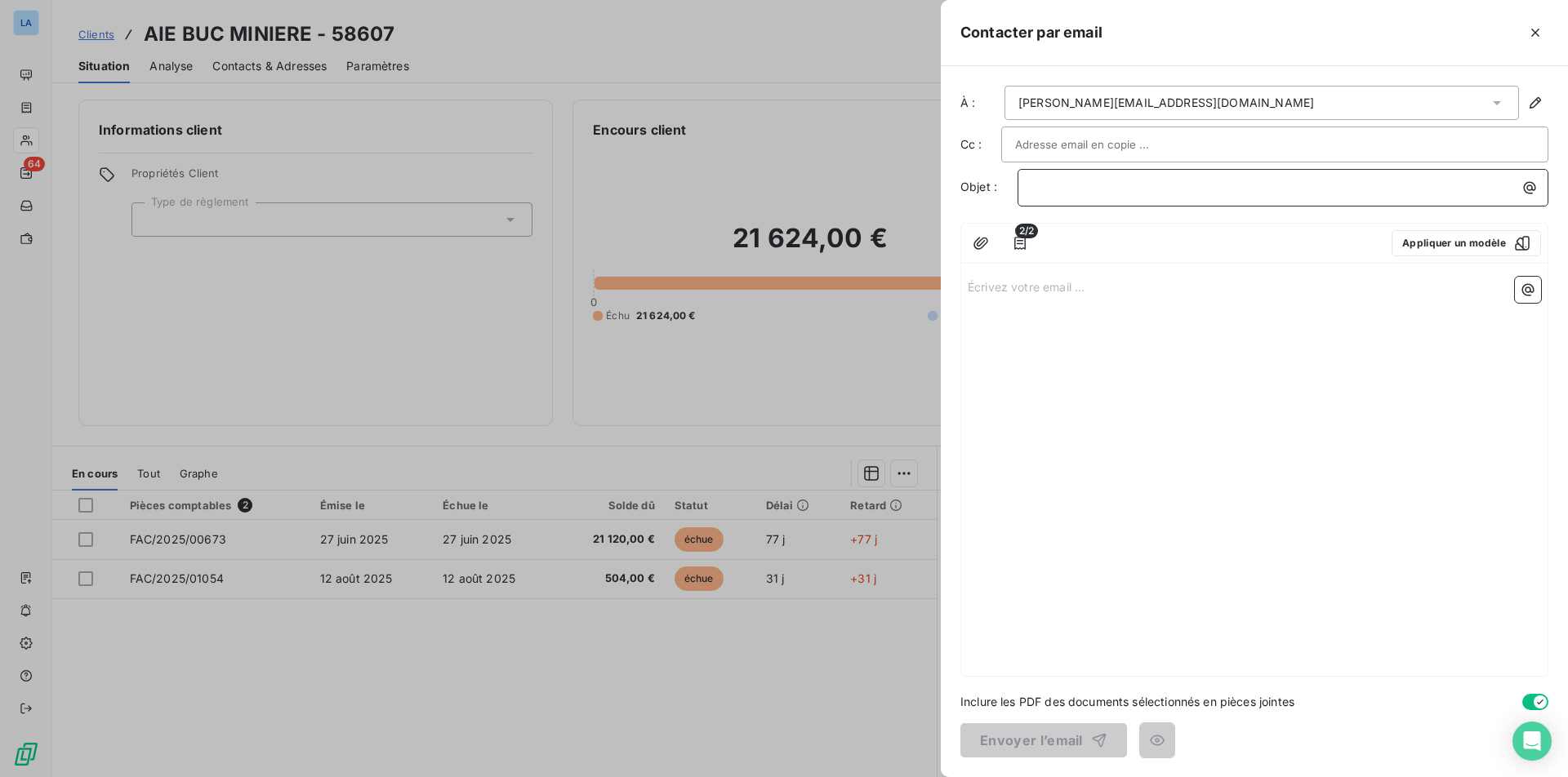
click at [1201, 191] on p "﻿" at bounding box center [1286, 187] width 511 height 19
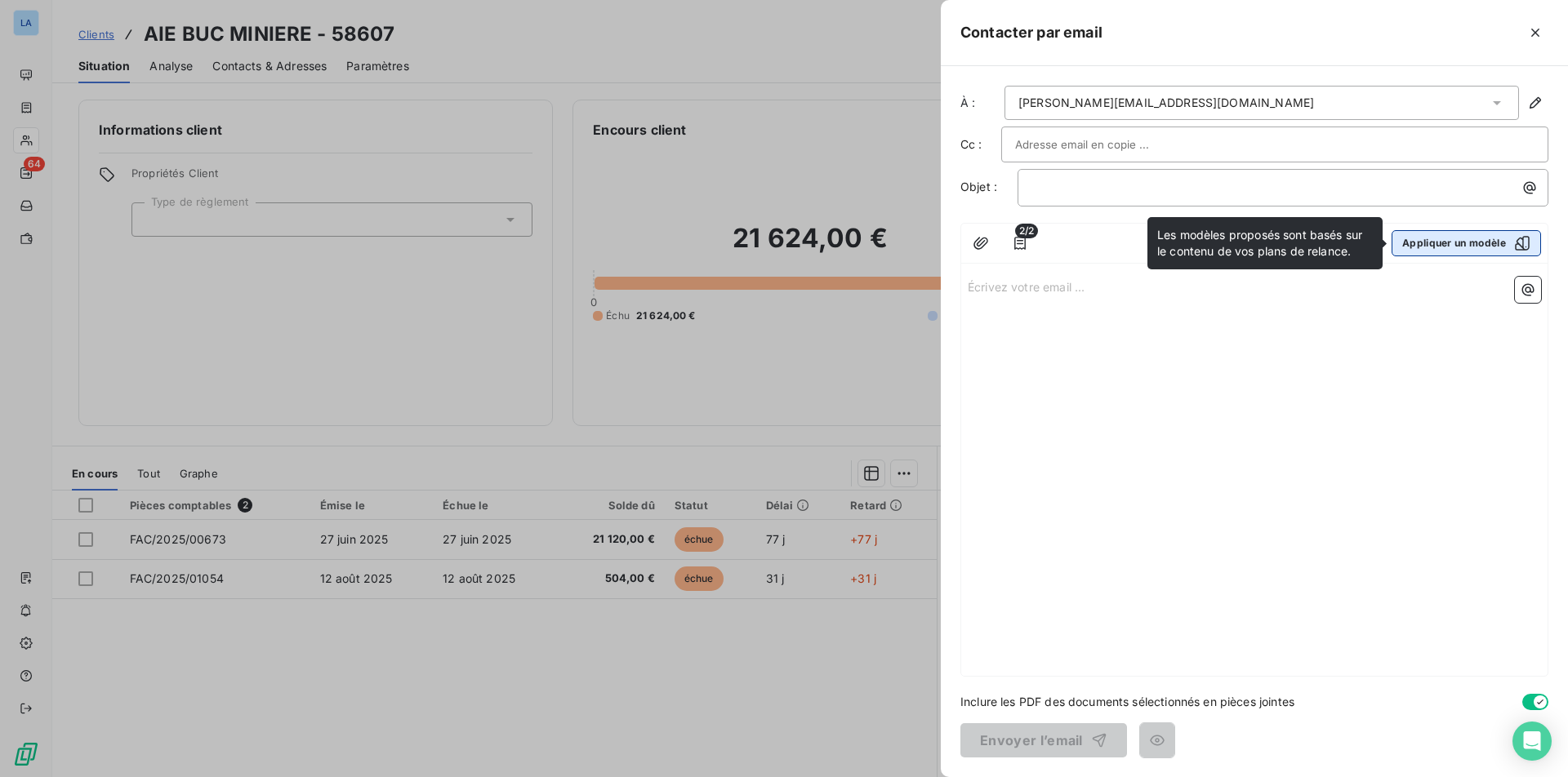
click at [1342, 241] on button "Appliquer un modèle" at bounding box center [1466, 242] width 150 height 26
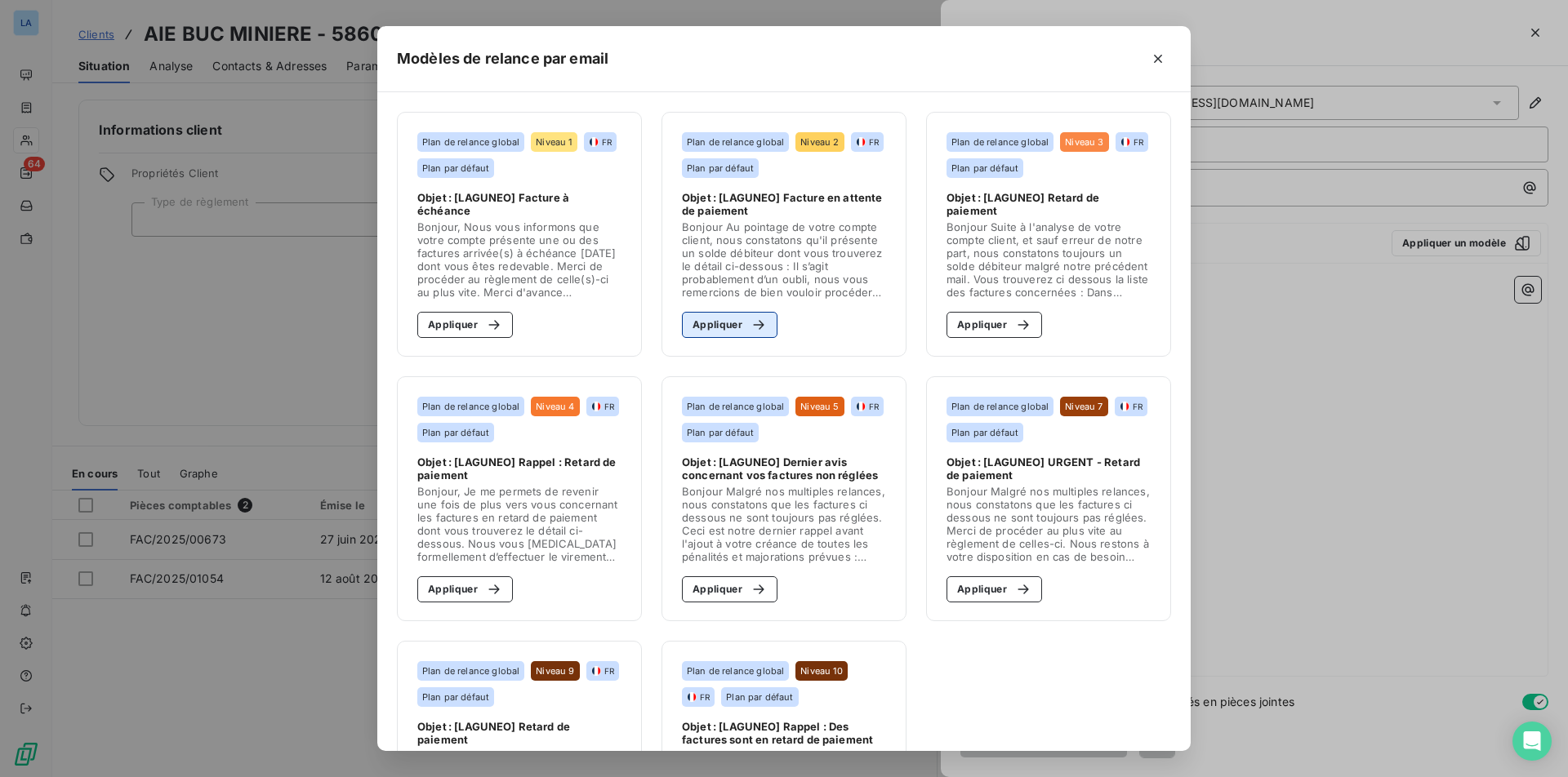
click at [751, 324] on icon "button" at bounding box center [759, 324] width 16 height 16
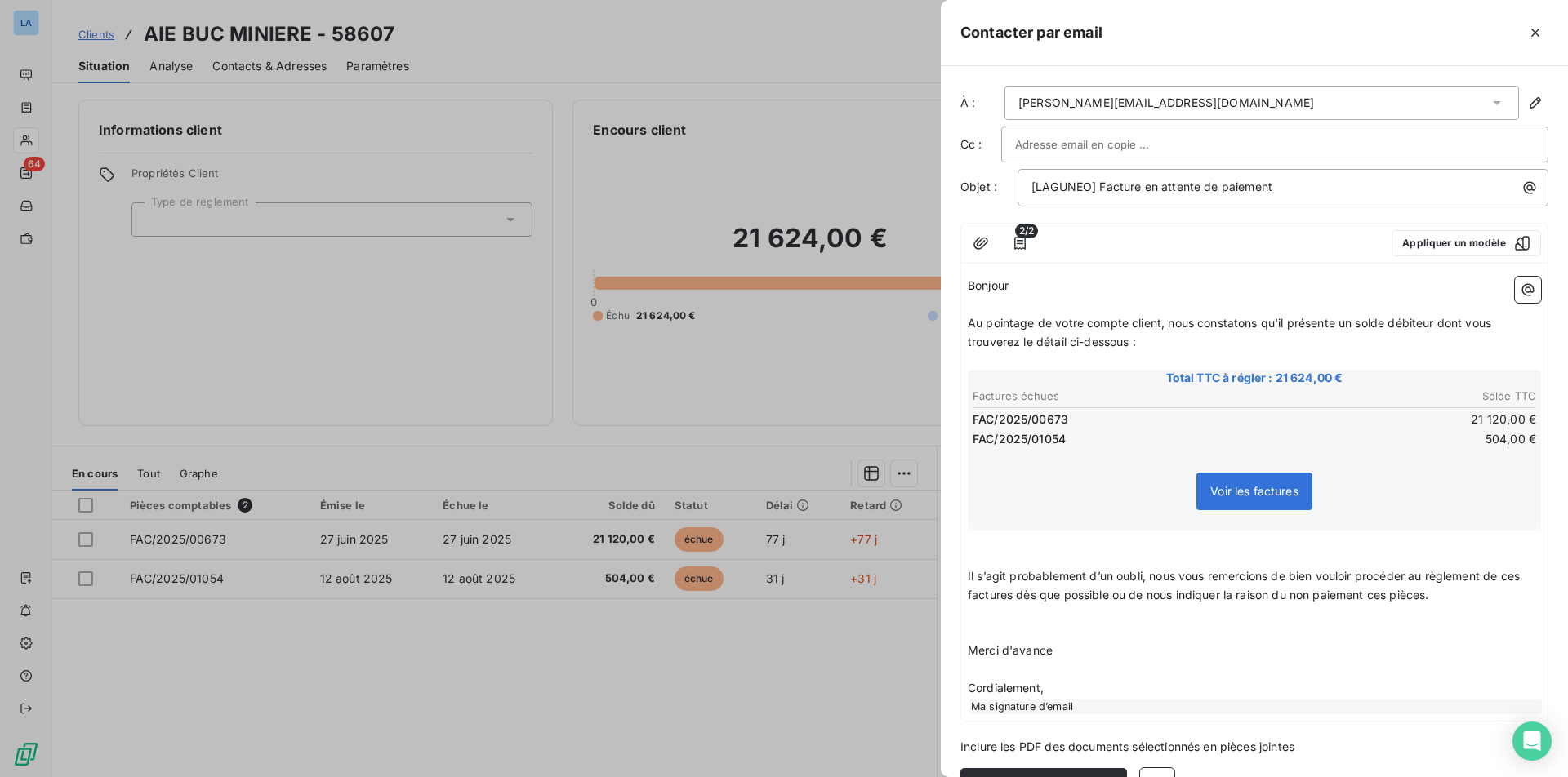
scroll to position [34, 0]
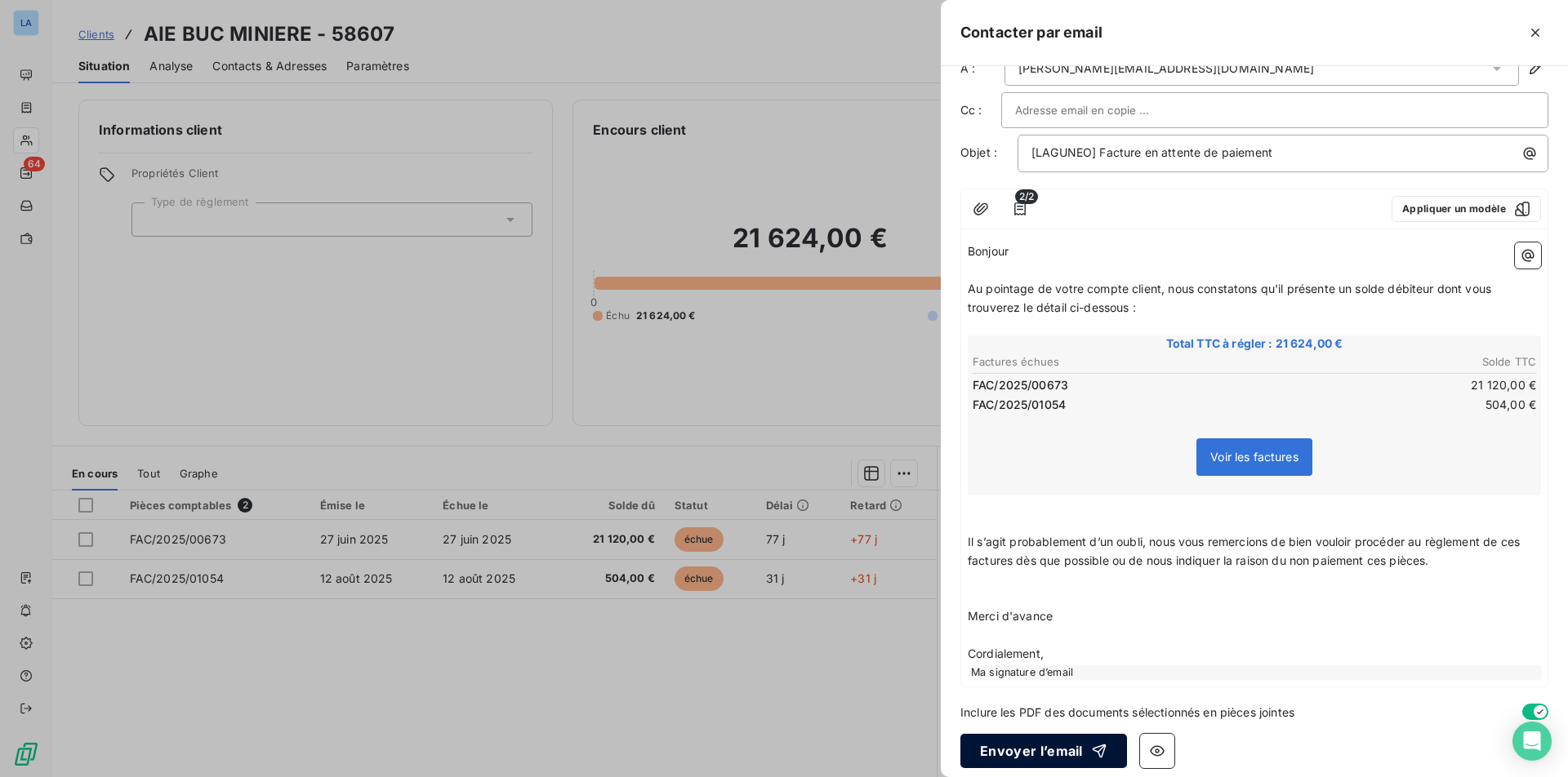
click at [1050, 734] on button "Envoyer l’email" at bounding box center [1043, 751] width 167 height 34
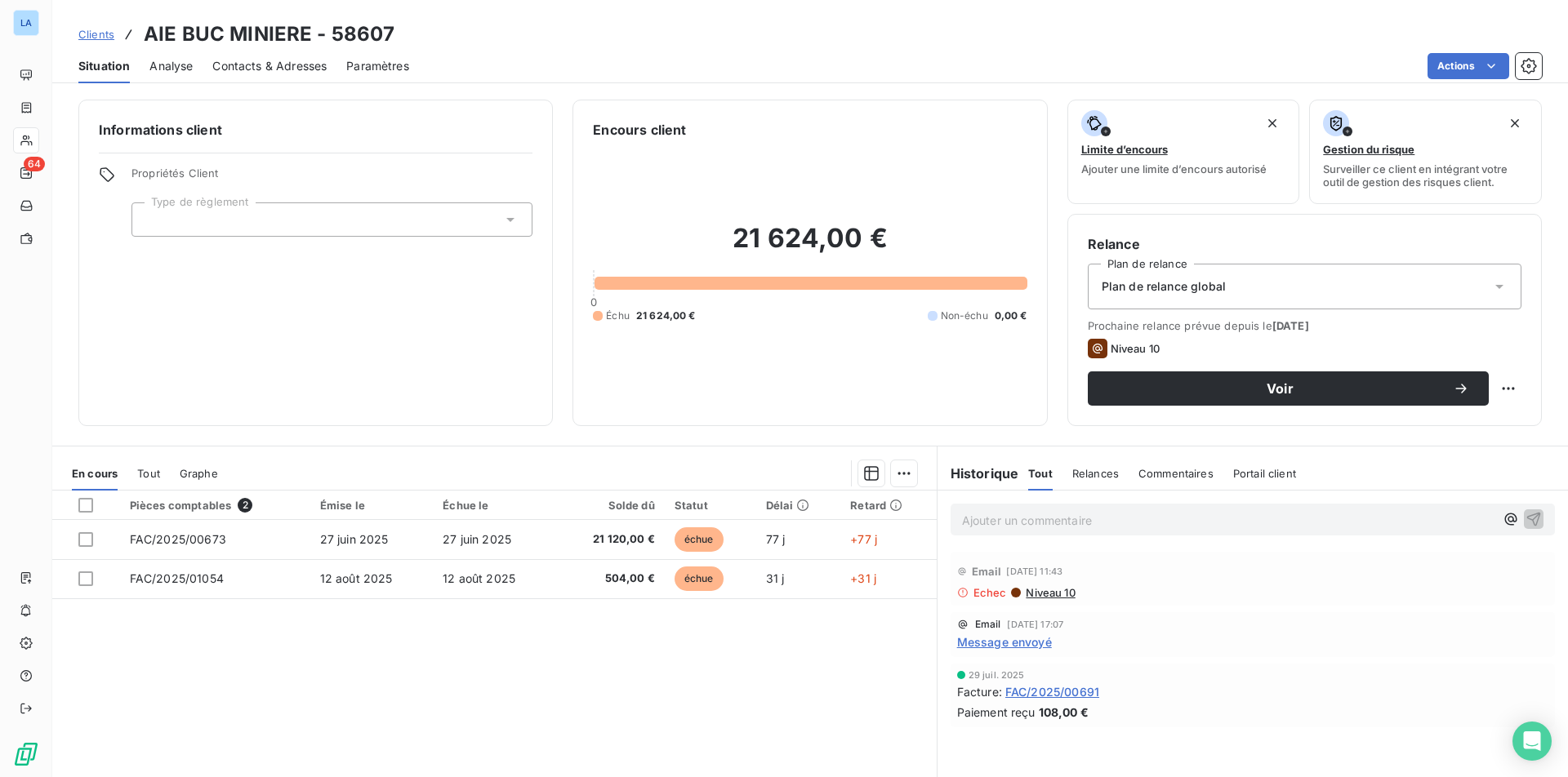
click at [1171, 476] on span "Commentaires" at bounding box center [1176, 473] width 75 height 13
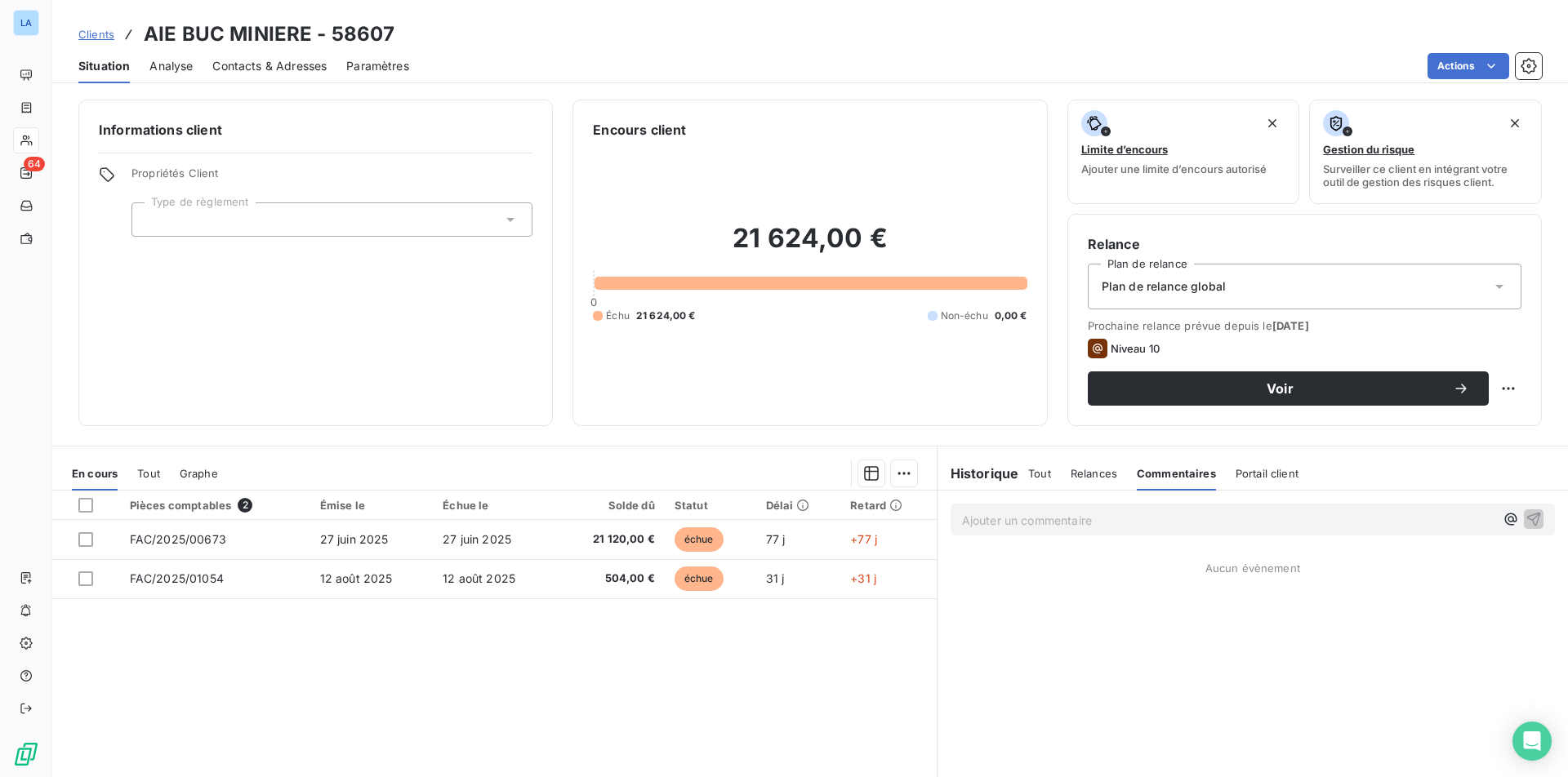
click at [1071, 530] on div "Ajouter un commentaire ﻿" at bounding box center [1252, 519] width 604 height 32
click at [1053, 512] on p "Ajouter un commentaire ﻿" at bounding box center [1227, 520] width 532 height 20
click at [1060, 519] on span "ÉCHANGES AVEC [PERSON_NAME]" at bounding box center [1060, 519] width 196 height 14
click at [1060, 519] on span "ÉCHANGES AVEC [PERSON_NAME]" at bounding box center [1060, 519] width 196 height 14
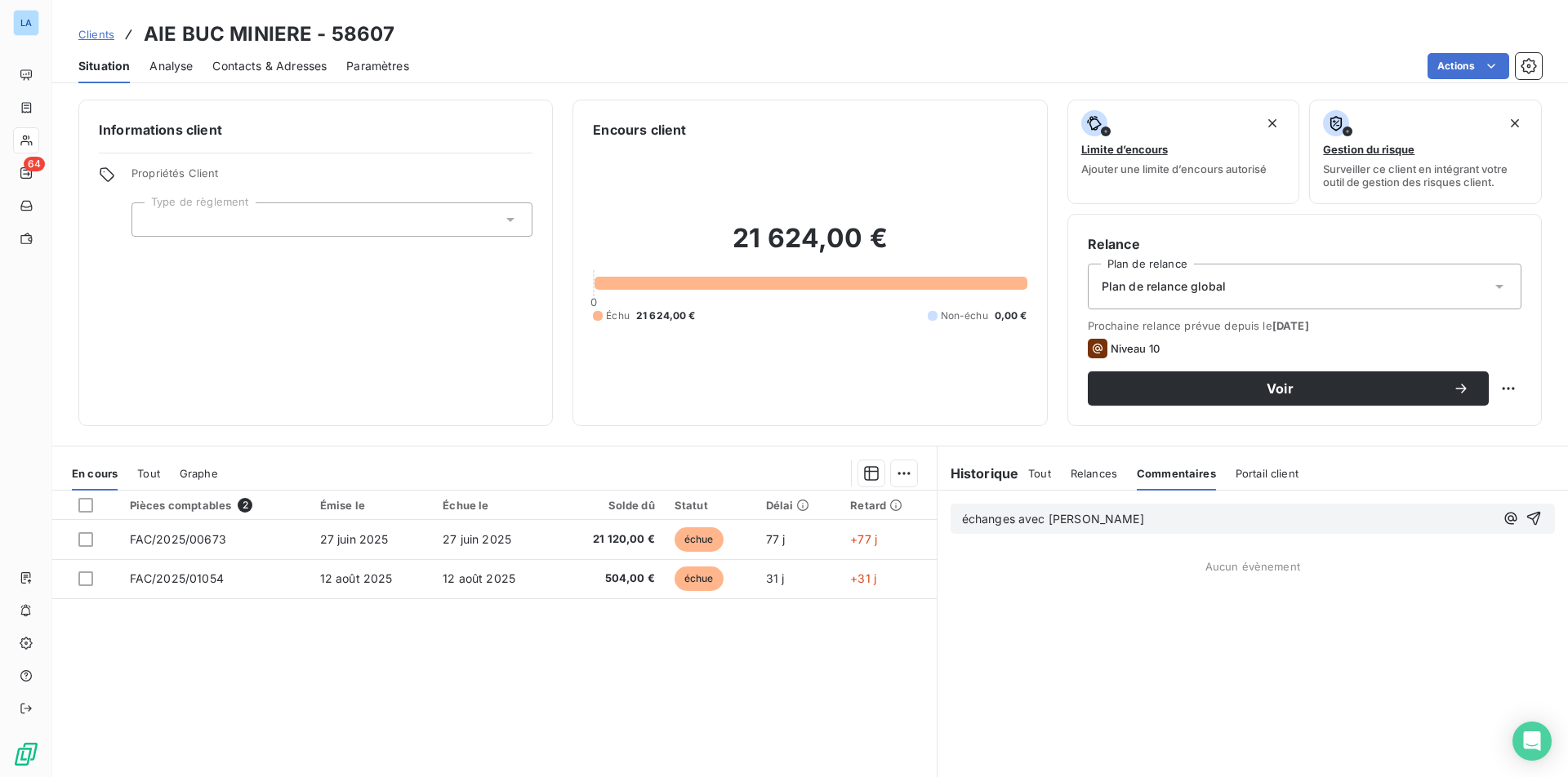
click at [1099, 517] on p "échanges avec [PERSON_NAME]" at bounding box center [1227, 519] width 532 height 19
click at [1178, 523] on p "échanges avec [PERSON_NAME] ticket #1371" at bounding box center [1227, 519] width 532 height 19
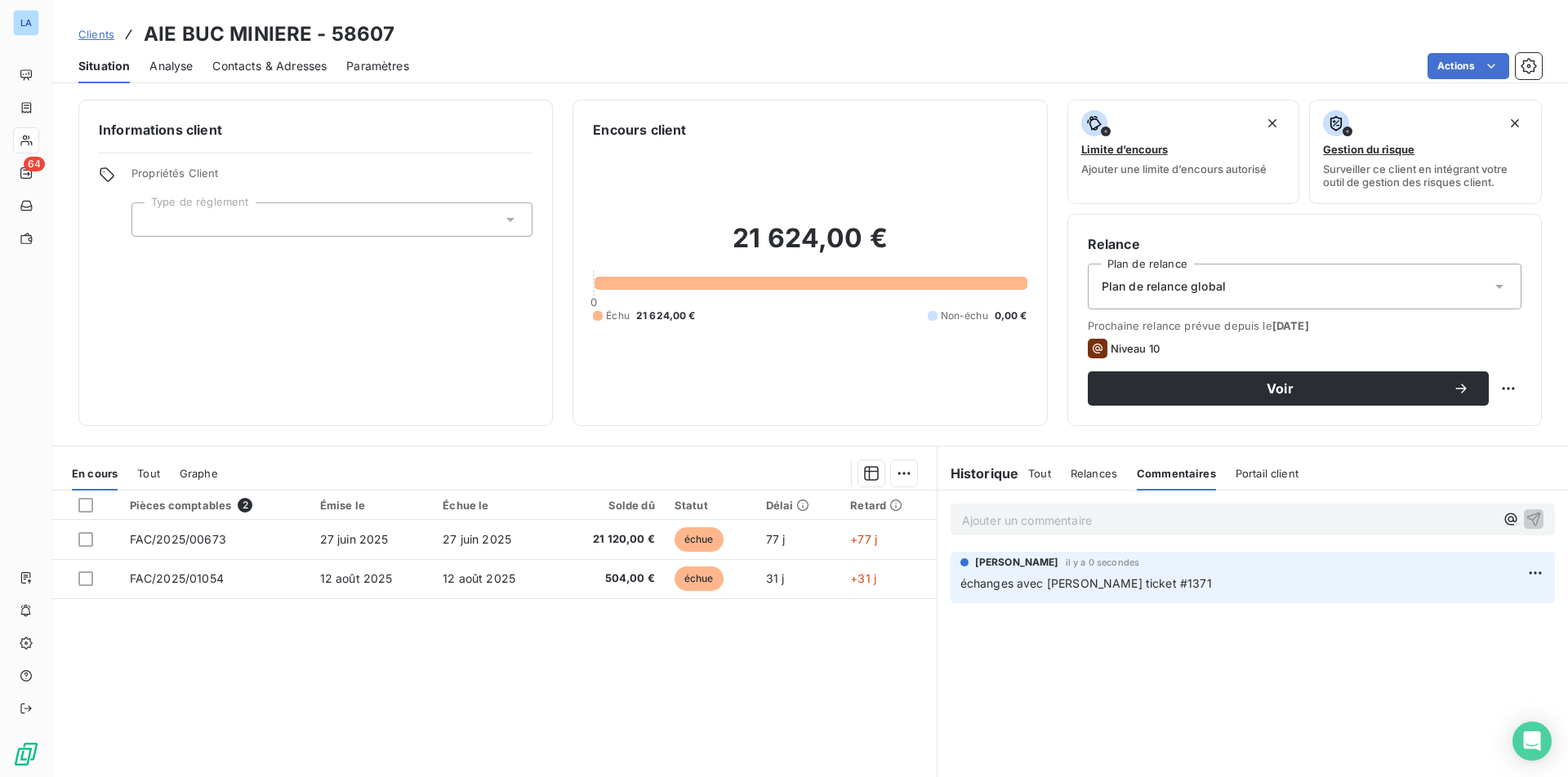
click at [1208, 515] on p "Ajouter un commentaire ﻿" at bounding box center [1227, 520] width 532 height 20
click at [1045, 521] on p "Ajouter un commentaire ﻿" at bounding box center [1227, 520] width 532 height 20
click at [1342, 519] on icon "button" at bounding box center [1533, 519] width 16 height 16
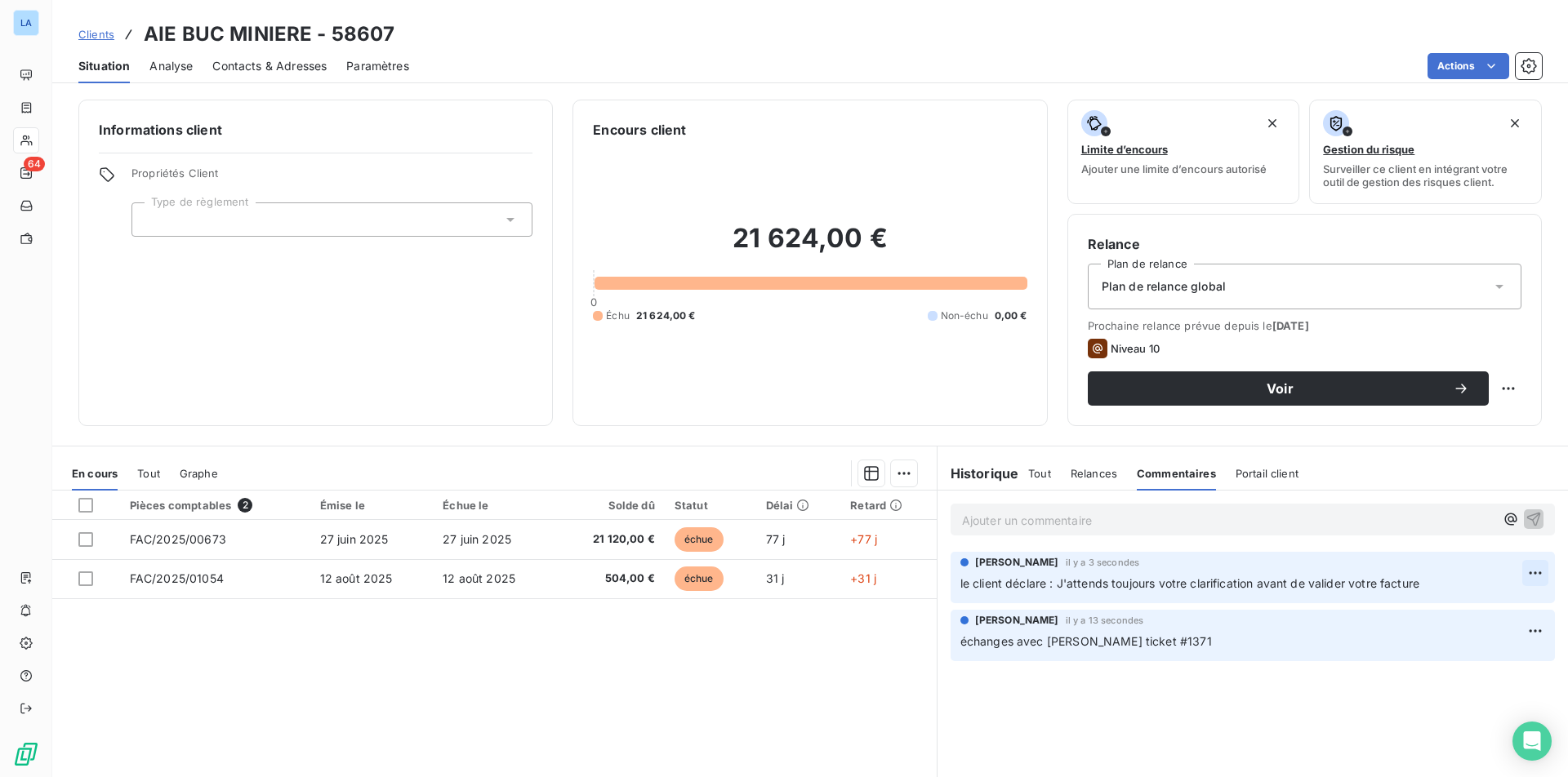
click at [1342, 568] on html "LA 64 Clients AIE BUC MINIERE - 58607 Situation Analyse Contacts & Adresses Par…" at bounding box center [784, 388] width 1568 height 777
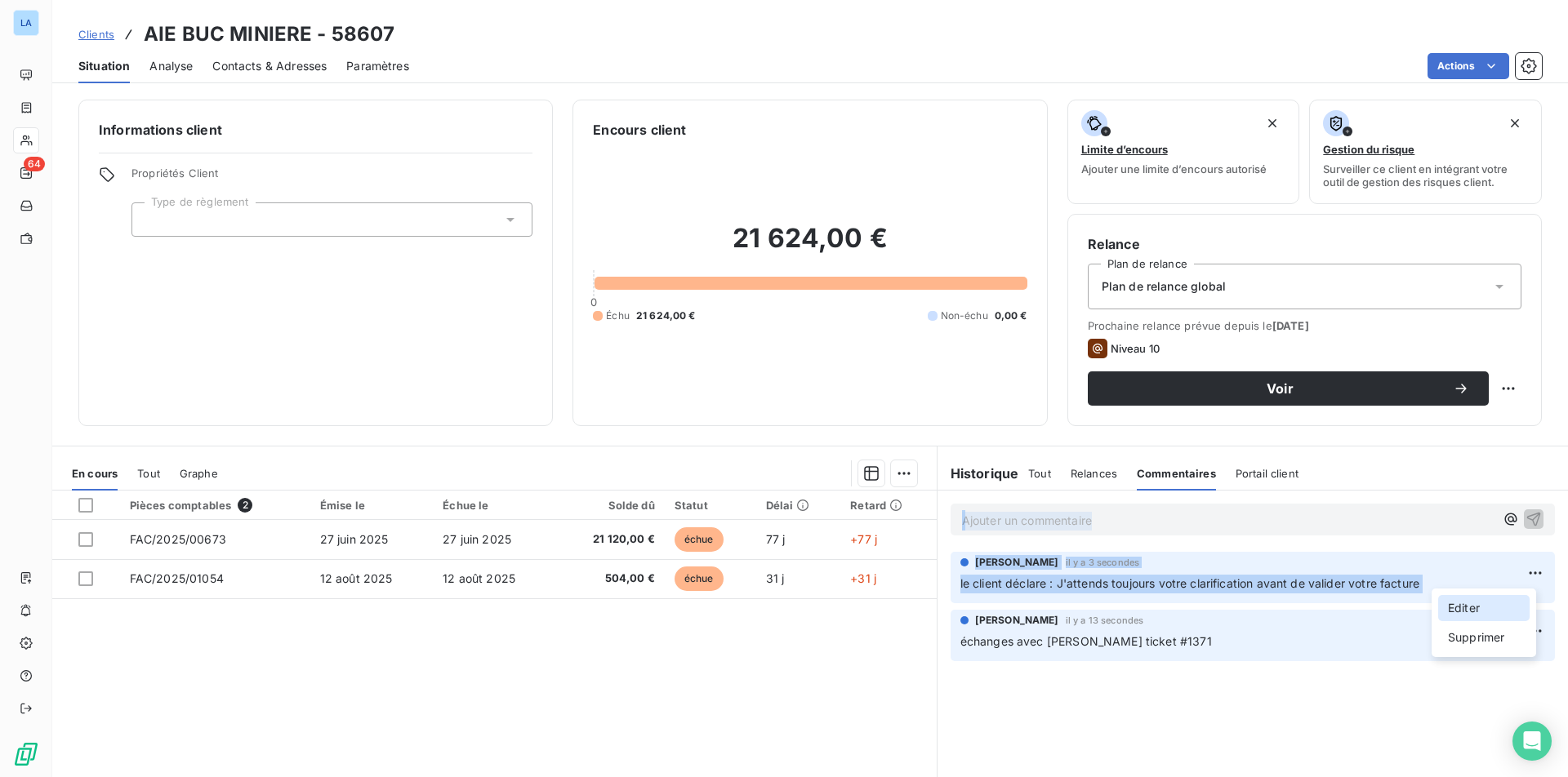
drag, startPoint x: 1473, startPoint y: 603, endPoint x: 1452, endPoint y: 607, distance: 21.4
click at [1342, 604] on div "Editer" at bounding box center [1483, 608] width 92 height 26
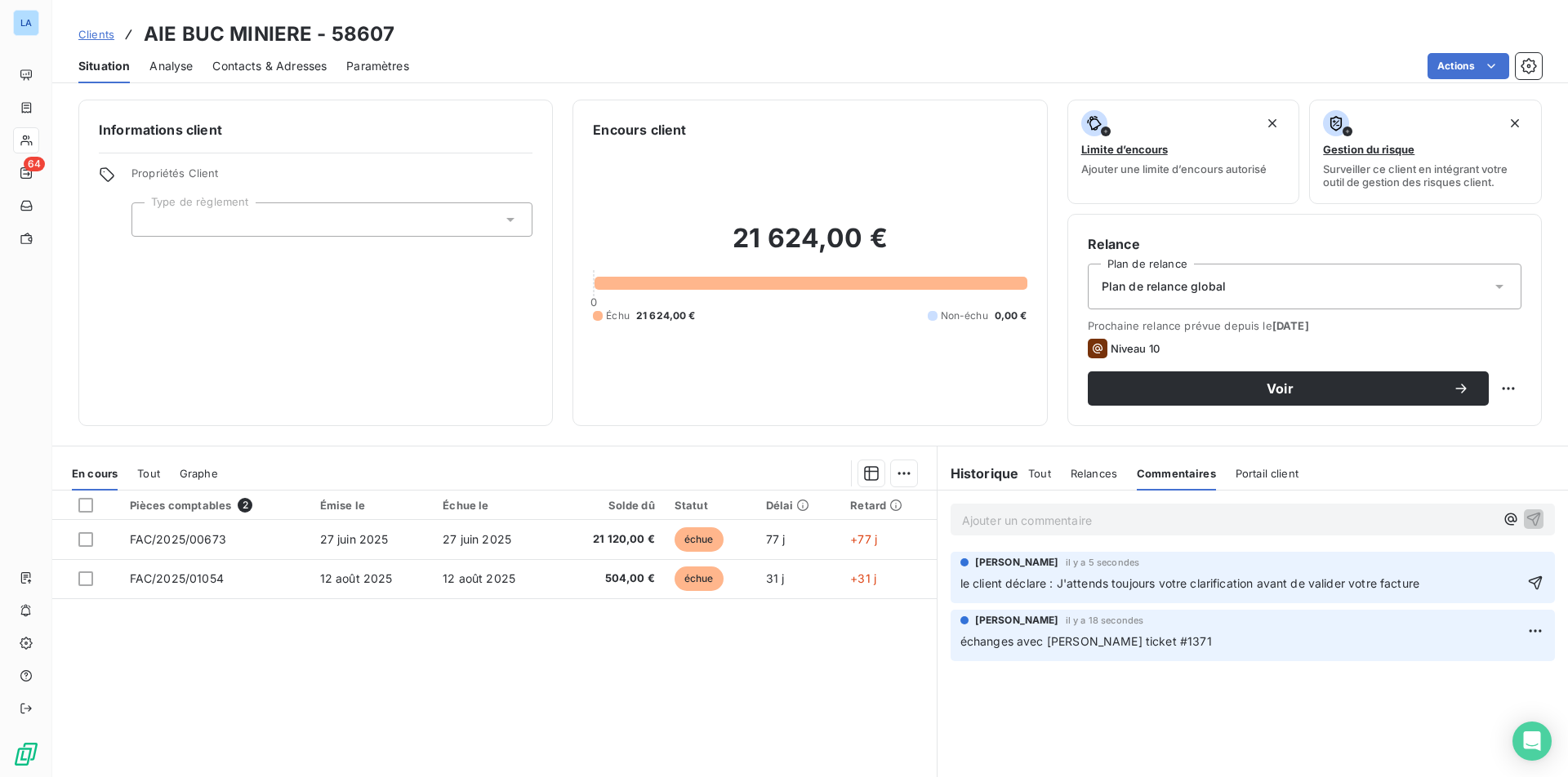
click at [989, 578] on span "le client déclare : J'attends toujours votre clarification avant de valider vot…" at bounding box center [1189, 584] width 459 height 14
click at [950, 585] on div "[PERSON_NAME] il y a 5 secondes le client déclare : J'attends toujours votre cl…" at bounding box center [1252, 577] width 604 height 52
click at [952, 585] on div "[PERSON_NAME] il y a 5 secondes le client déclare : J'attends toujours votre cl…" at bounding box center [1252, 577] width 604 height 52
click at [960, 581] on span "le client déclare : J'attends toujours votre clarification avant de valider vot…" at bounding box center [1189, 584] width 459 height 14
click at [1342, 578] on p "le client déclare : J'attends toujours votre clarification avant de valider vot…" at bounding box center [1241, 584] width 562 height 19
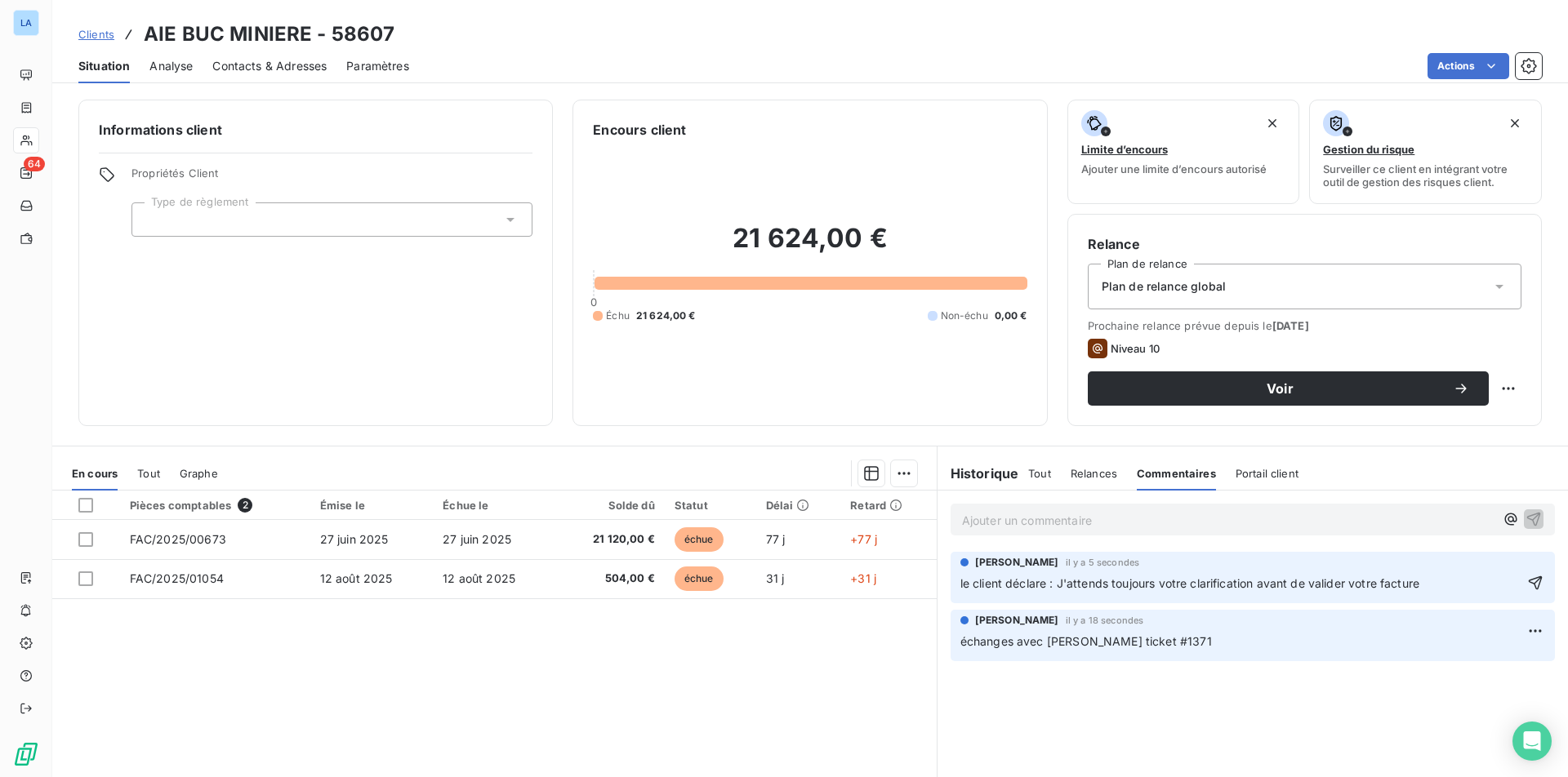
click at [950, 582] on div "[PERSON_NAME] il y a 5 secondes le client déclare : J'attends toujours votre cl…" at bounding box center [1252, 577] width 604 height 52
click at [960, 585] on span "le client déclare : J'attends toujours votre clarification avant de valider vot…" at bounding box center [1189, 584] width 459 height 14
click at [1082, 582] on span "[DATE] le client déclare : J'attends toujours votre clarification avant de vali…" at bounding box center [1211, 584] width 501 height 14
click at [1081, 583] on span "[DATE] le client déclare : J'attends toujours votre clarification avant de vali…" at bounding box center [1211, 584] width 501 height 14
click at [1342, 583] on icon "button" at bounding box center [1536, 584] width 14 height 14
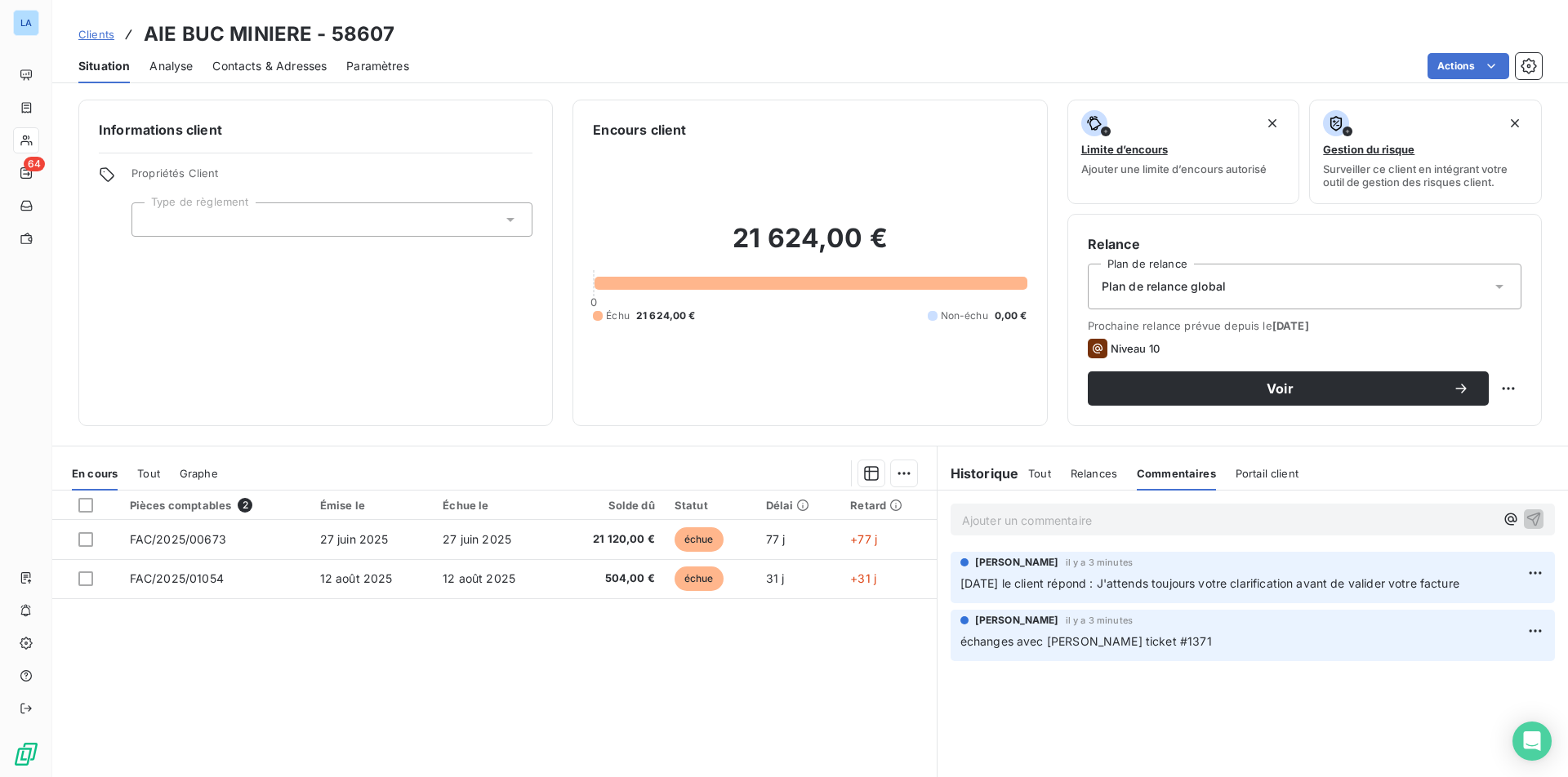
click at [1128, 637] on span "échanges avec [PERSON_NAME] ticket #1371" at bounding box center [1086, 642] width 251 height 14
copy span "1371"
click at [993, 583] on span "[DATE] le client répond : J'attends toujours votre clarification avant de valid…" at bounding box center [1210, 584] width 499 height 14
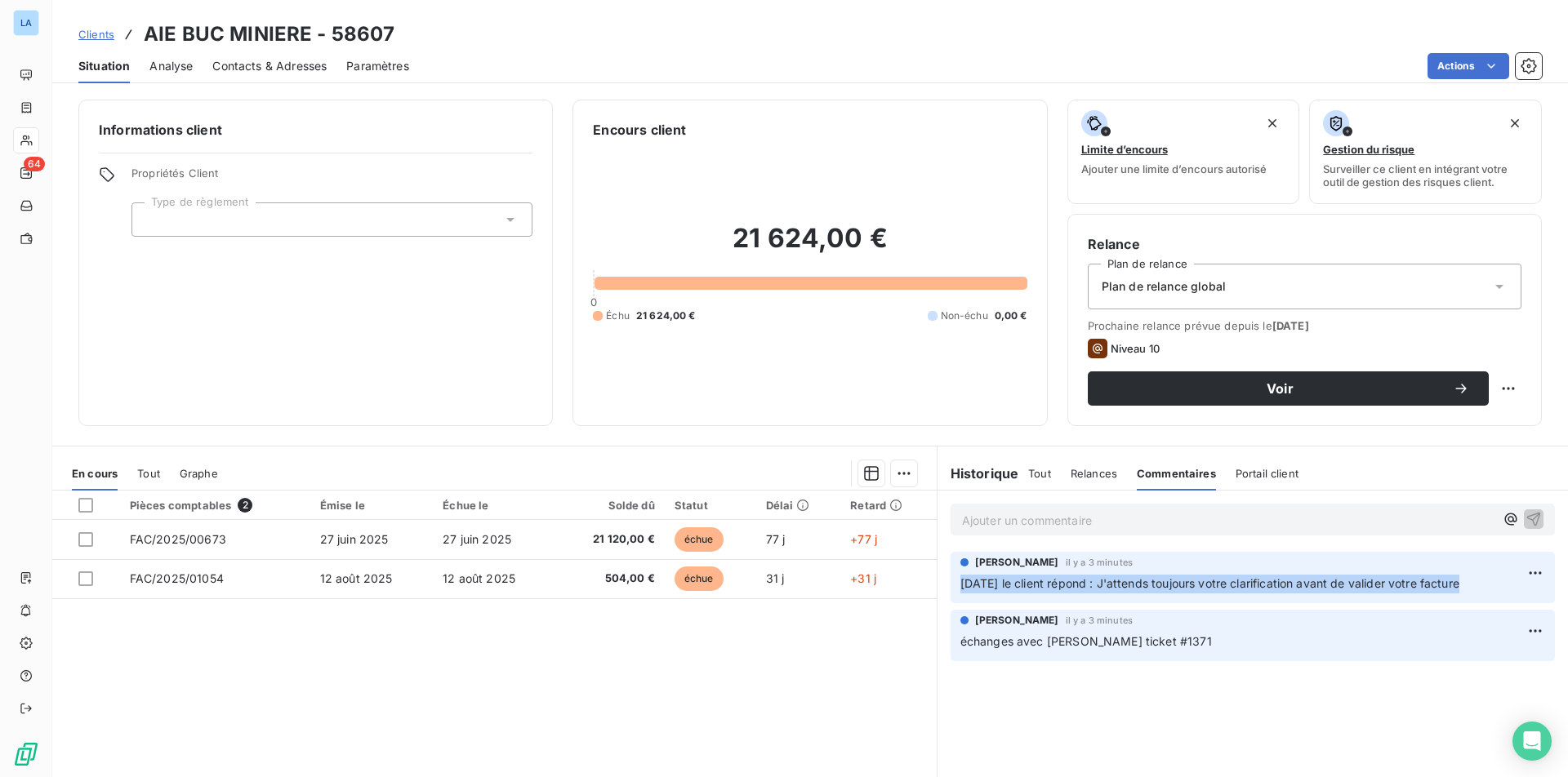
click at [993, 583] on span "[DATE] le client répond : J'attends toujours votre clarification avant de valid…" at bounding box center [1210, 584] width 499 height 14
copy div "[DATE] le client répond : J'attends toujours votre clarification avant de valid…"
click at [995, 584] on span "[DATE] le client répond : J'attends toujours votre clarification avant de valid…" at bounding box center [1210, 584] width 499 height 14
click at [950, 583] on div "[PERSON_NAME] il y a 3 minutes [DATE] le client répond : J'attends toujours vot…" at bounding box center [1252, 577] width 604 height 52
drag, startPoint x: 949, startPoint y: 583, endPoint x: 1474, endPoint y: 580, distance: 525.0
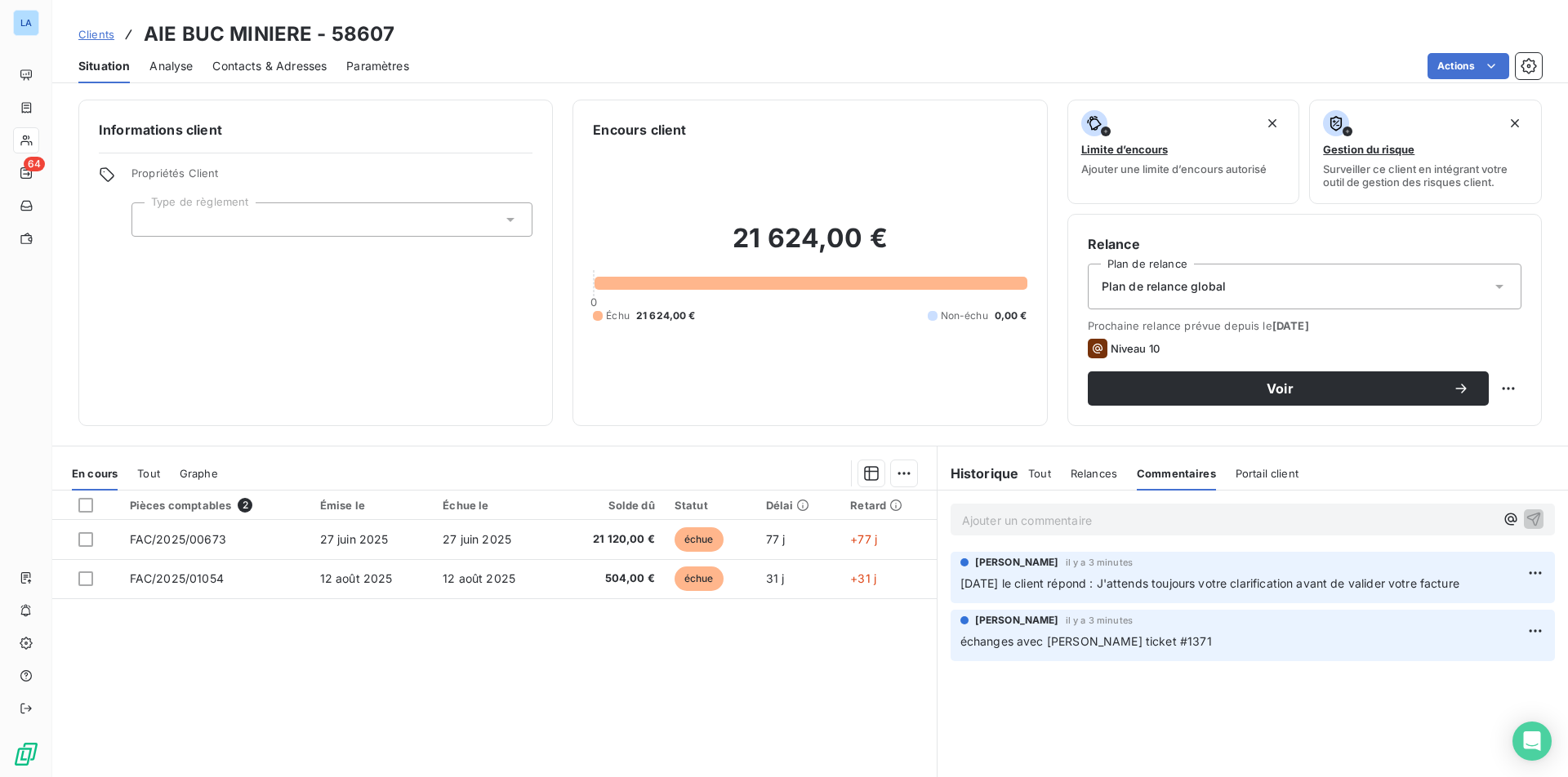
click at [1342, 580] on div "[PERSON_NAME] il y a 3 minutes [DATE] le client répond : J'attends toujours vot…" at bounding box center [1252, 577] width 604 height 52
copy span "[DATE] le client répond : J'attends toujours votre clarification avant de valid…"
click at [109, 34] on span "Clients" at bounding box center [96, 34] width 36 height 13
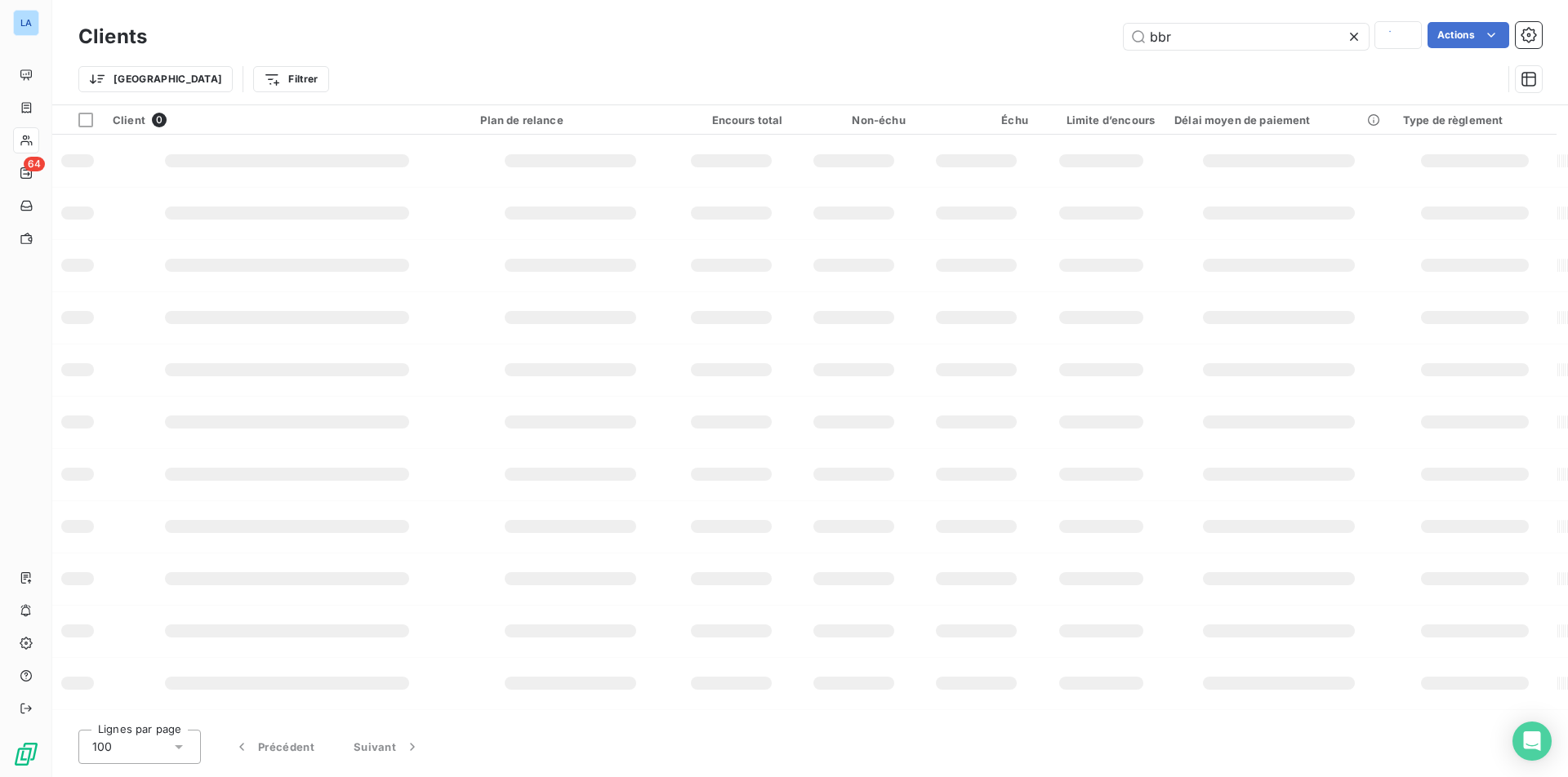
click at [105, 36] on h3 "Clients" at bounding box center [112, 37] width 69 height 29
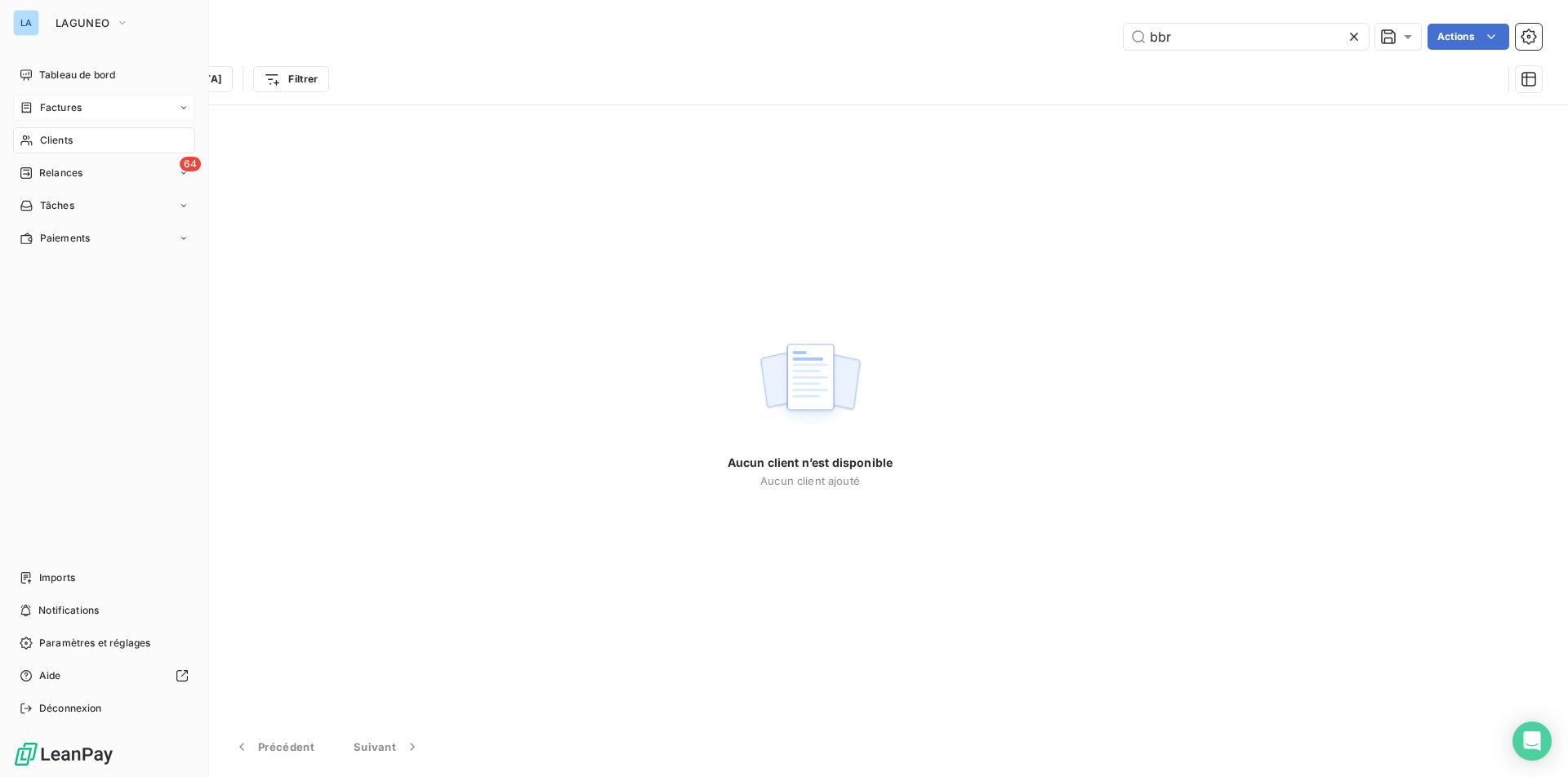
click at [15, 98] on div "Factures" at bounding box center [104, 107] width 182 height 26
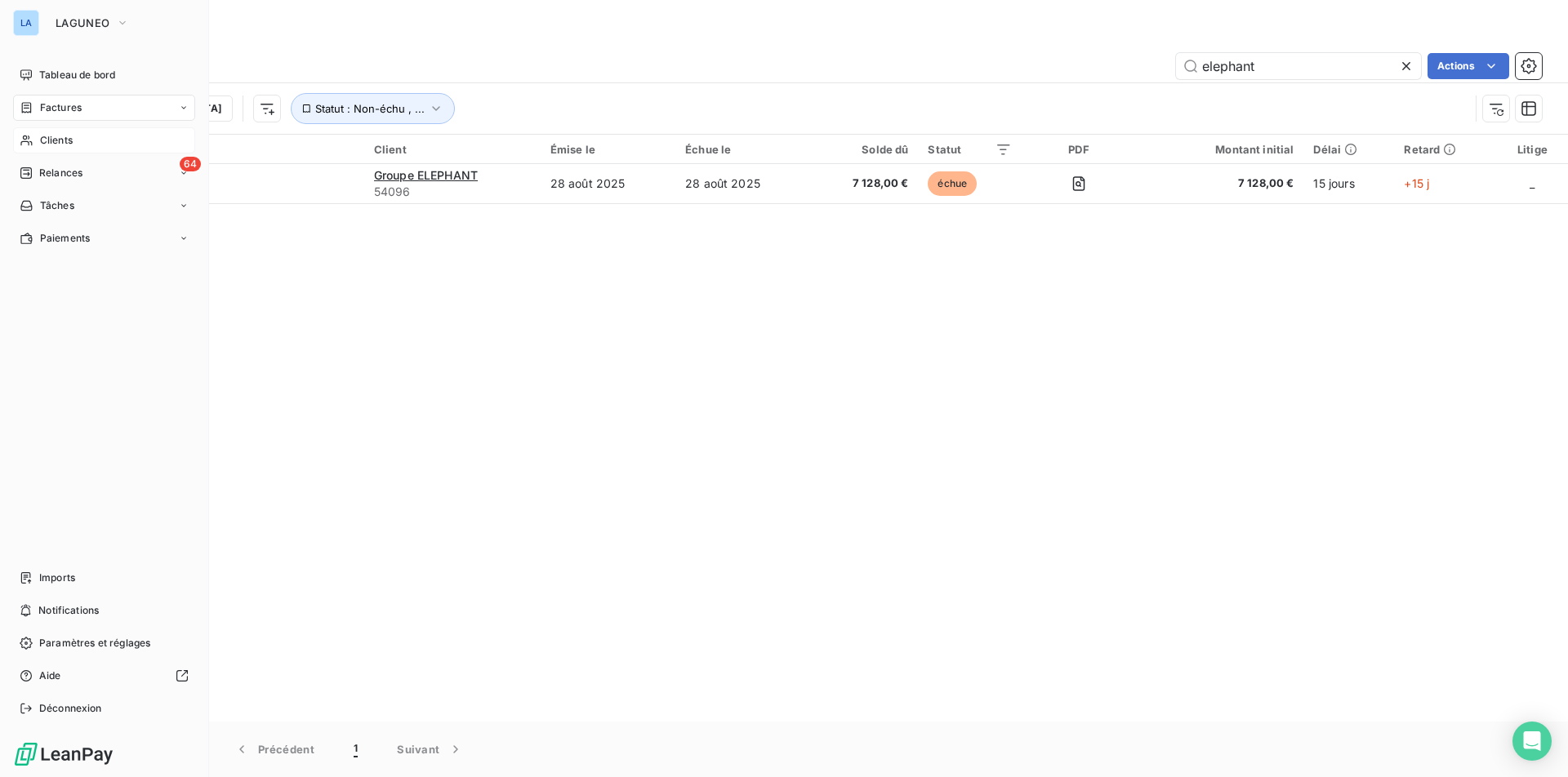
click at [67, 145] on span "Clients" at bounding box center [56, 140] width 33 height 14
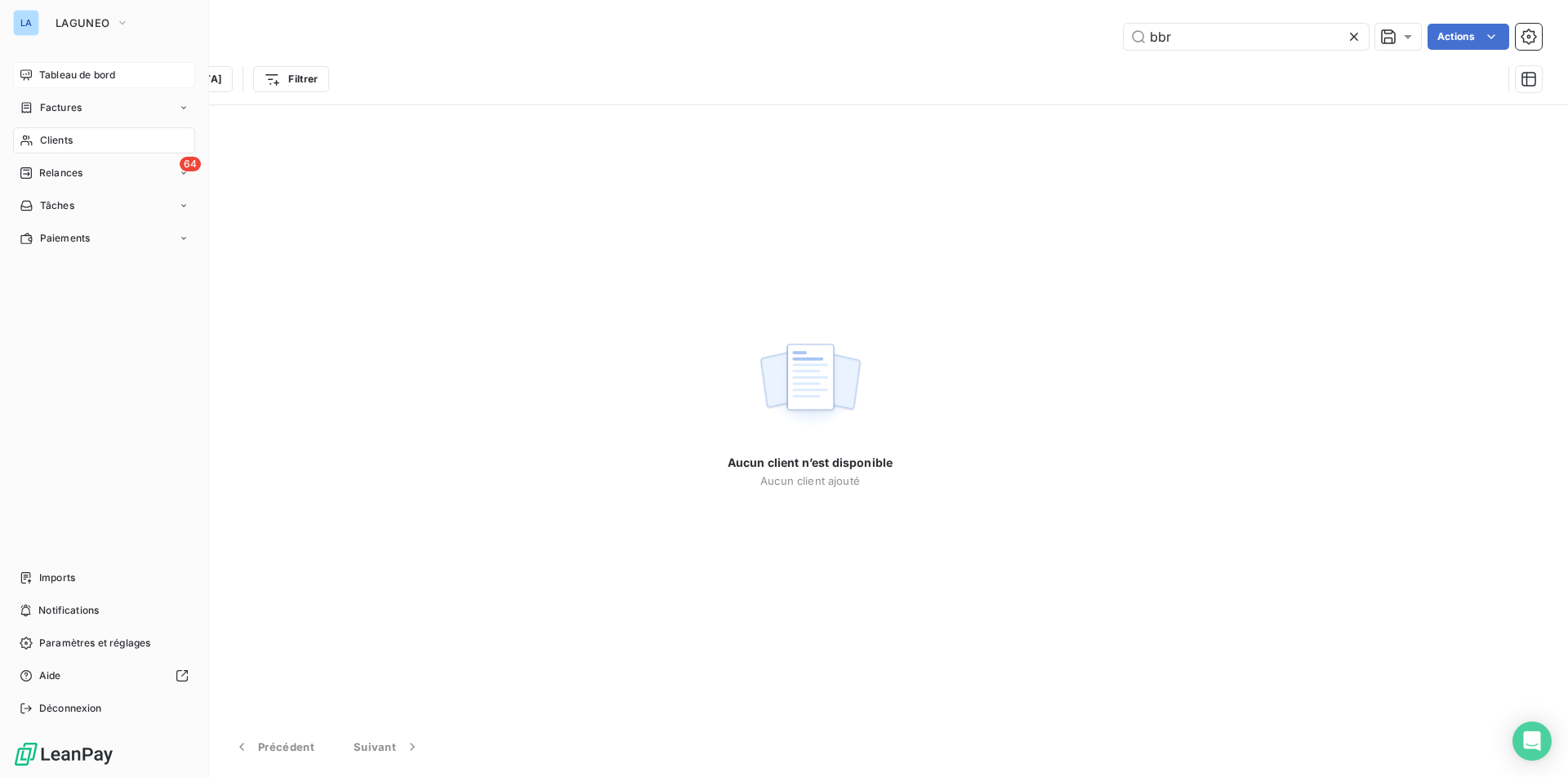
click at [31, 70] on icon at bounding box center [26, 75] width 13 height 13
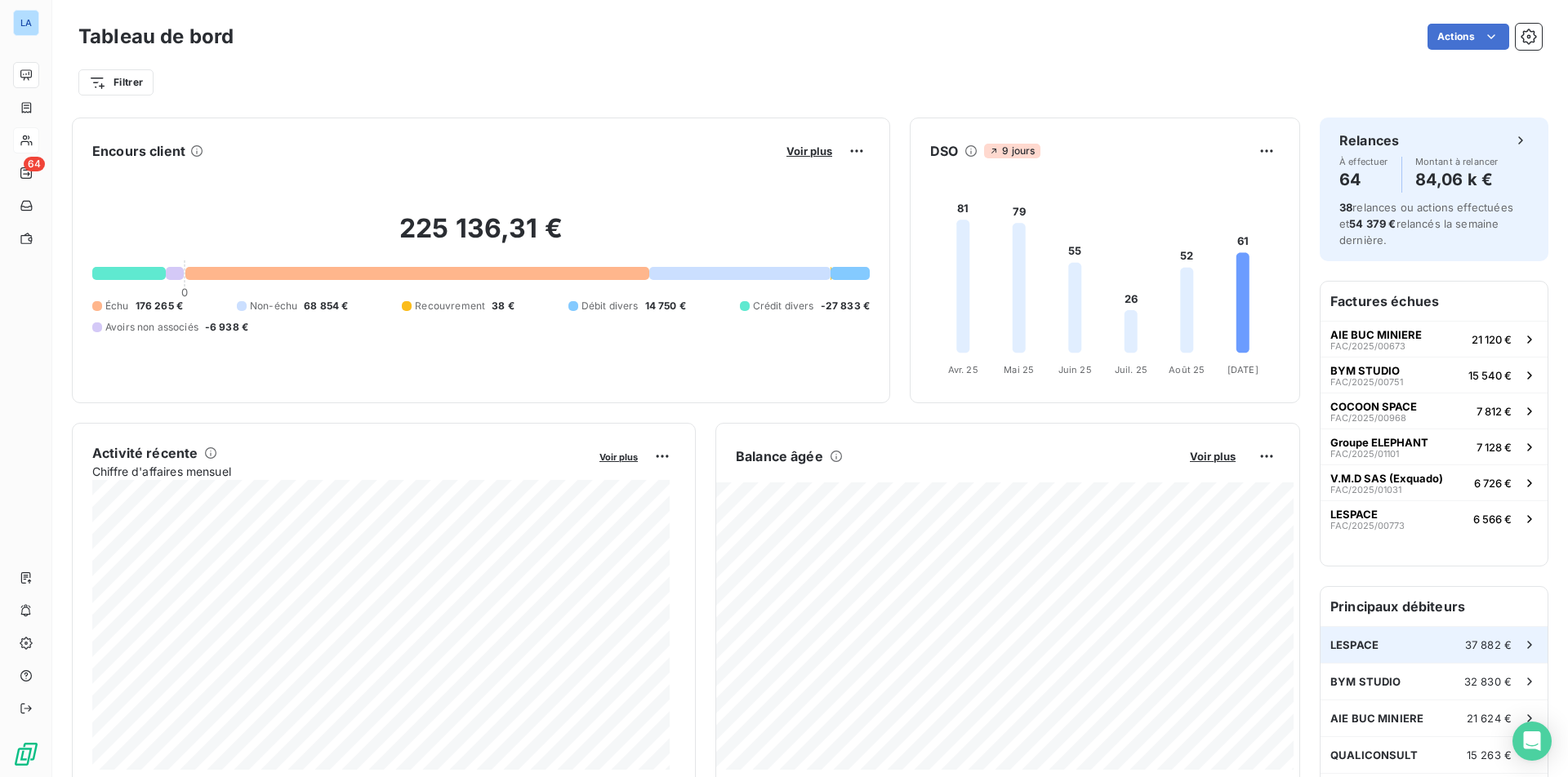
click at [1342, 649] on div "LESPACE 37 882 €" at bounding box center [1433, 645] width 227 height 36
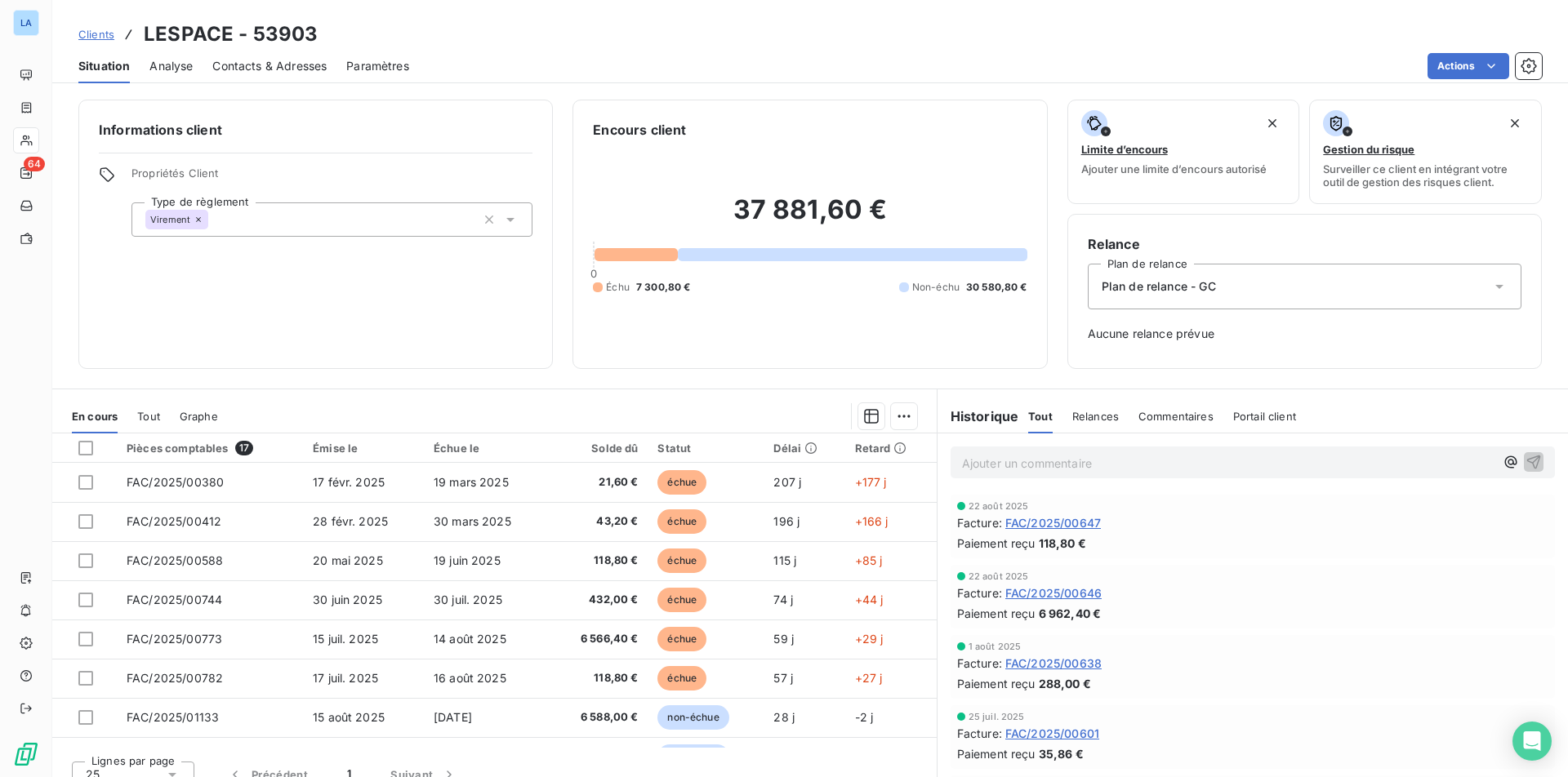
click at [1177, 418] on span "Commentaires" at bounding box center [1176, 416] width 75 height 13
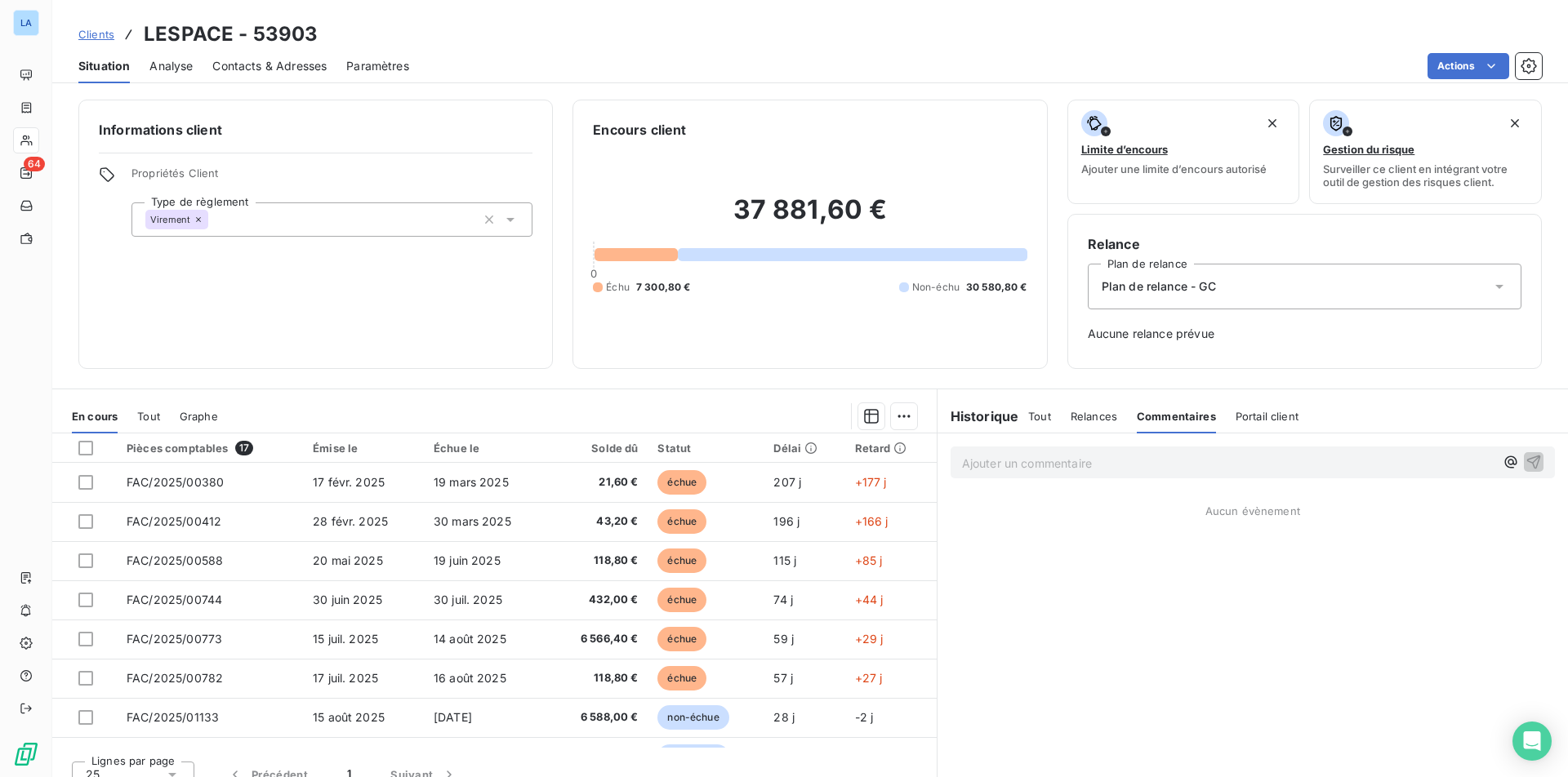
click at [1128, 470] on p "Ajouter un commentaire ﻿" at bounding box center [1227, 462] width 532 height 20
click at [962, 462] on span "envoi fichier suivi facturation [PERSON_NAME] - échanges avec [PERSON_NAME]" at bounding box center [1186, 462] width 449 height 14
click at [1046, 458] on span "11/09 envoi fichier suivi facturation [PERSON_NAME] - échanges avec [PERSON_NAM…" at bounding box center [1203, 462] width 482 height 14
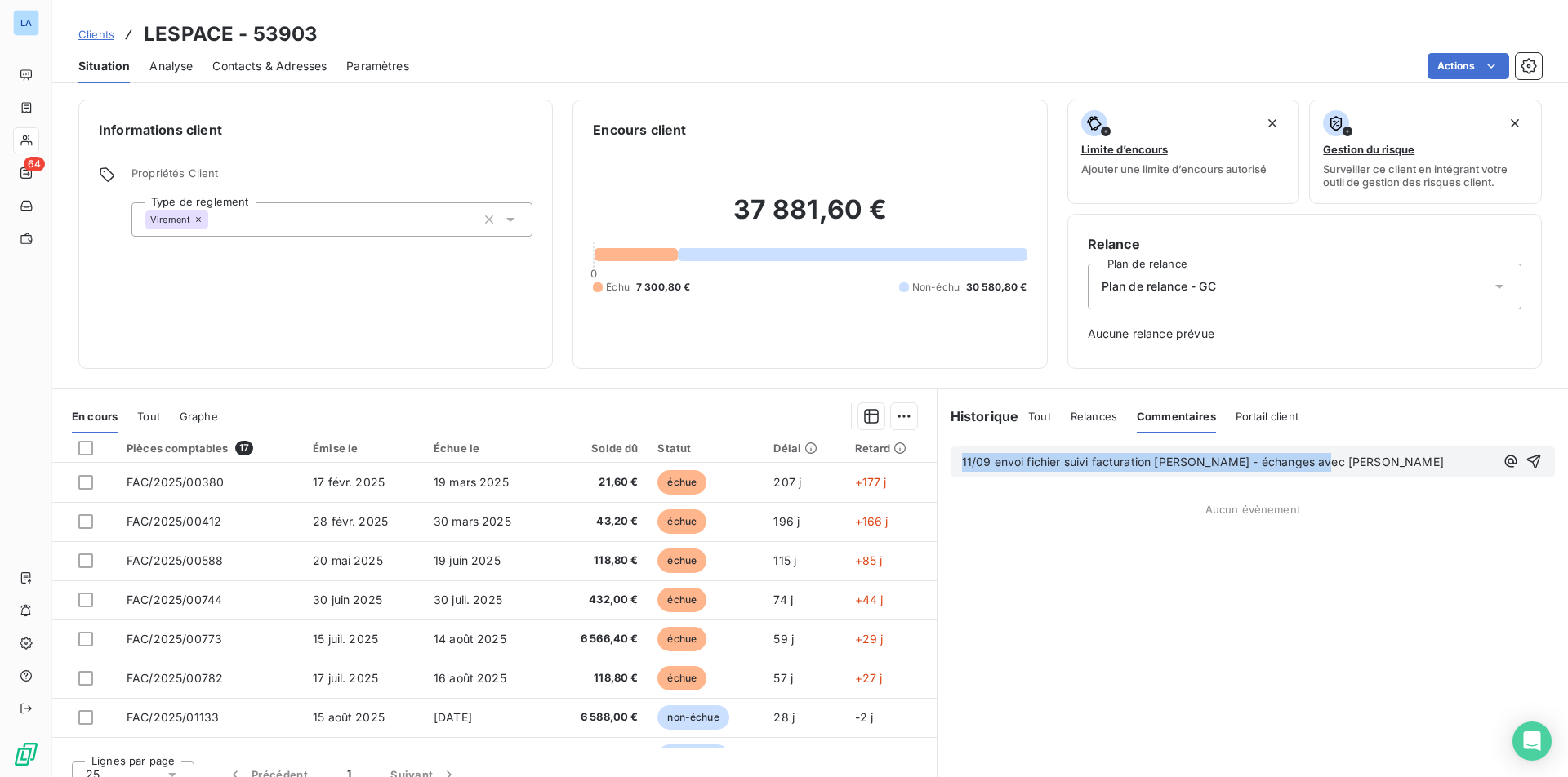
click at [1046, 458] on span "11/09 envoi fichier suivi facturation [PERSON_NAME] - échanges avec [PERSON_NAM…" at bounding box center [1203, 462] width 482 height 14
copy span "11/09 envoi fichier suivi facturation [PERSON_NAME] - échanges avec [PERSON_NAM…"
click at [1342, 462] on icon "button" at bounding box center [1533, 461] width 16 height 16
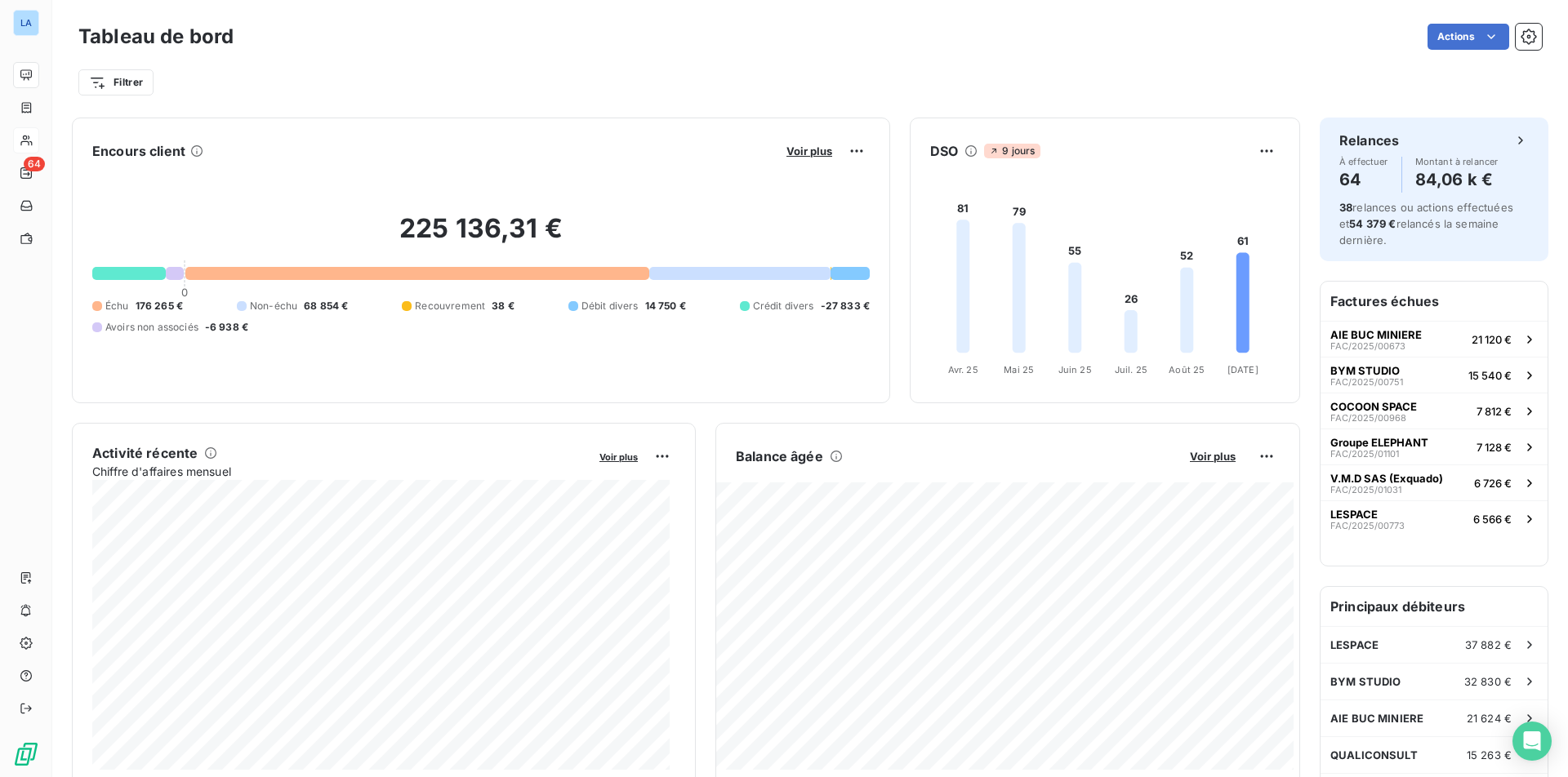
click at [1342, 663] on div "BYM STUDIO 32 830 €" at bounding box center [1433, 681] width 227 height 37
click at [1342, 674] on div "BYM STUDIO 32 830 €" at bounding box center [1433, 682] width 227 height 36
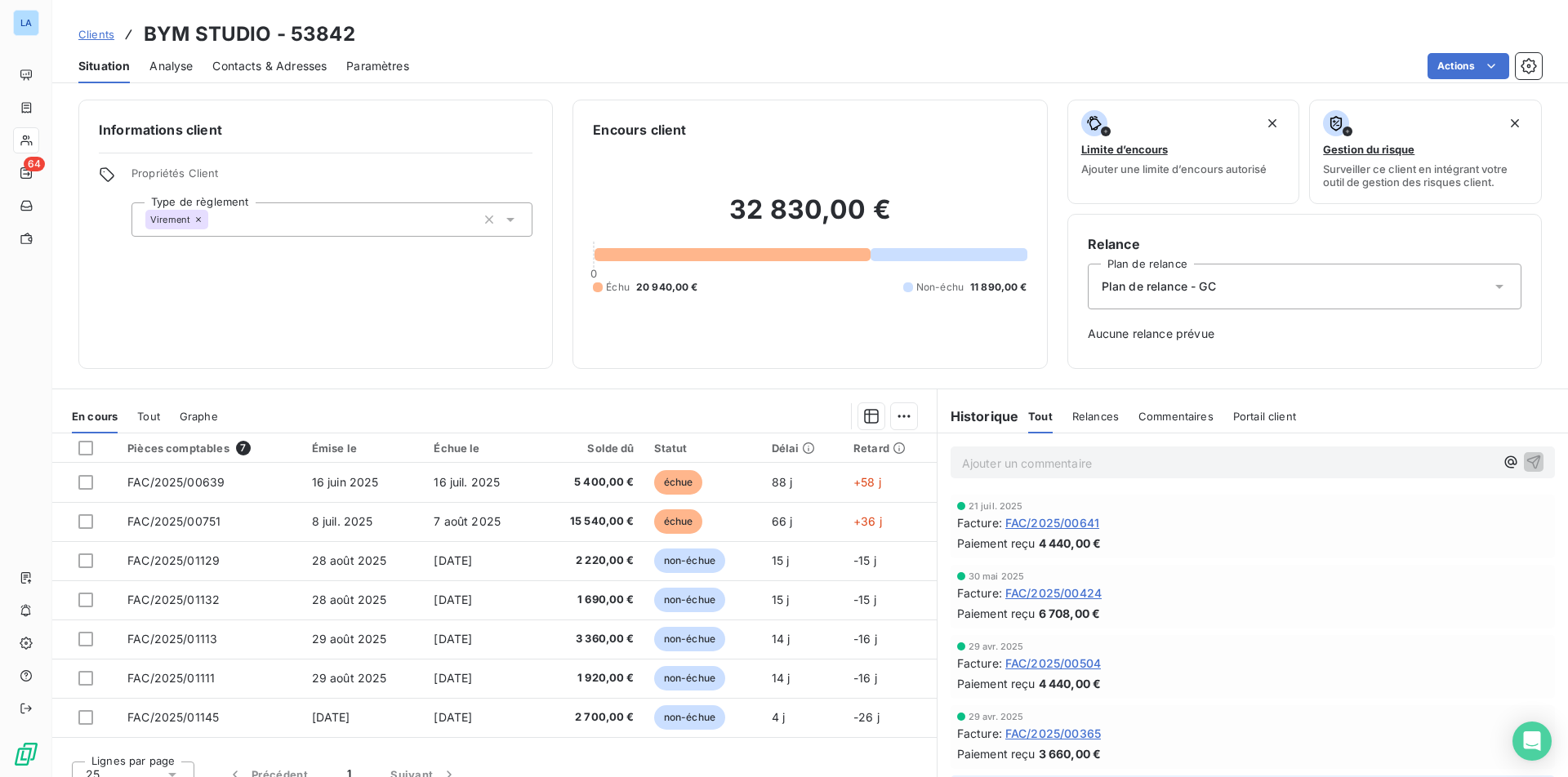
click at [1084, 426] on div "Relances" at bounding box center [1096, 416] width 46 height 34
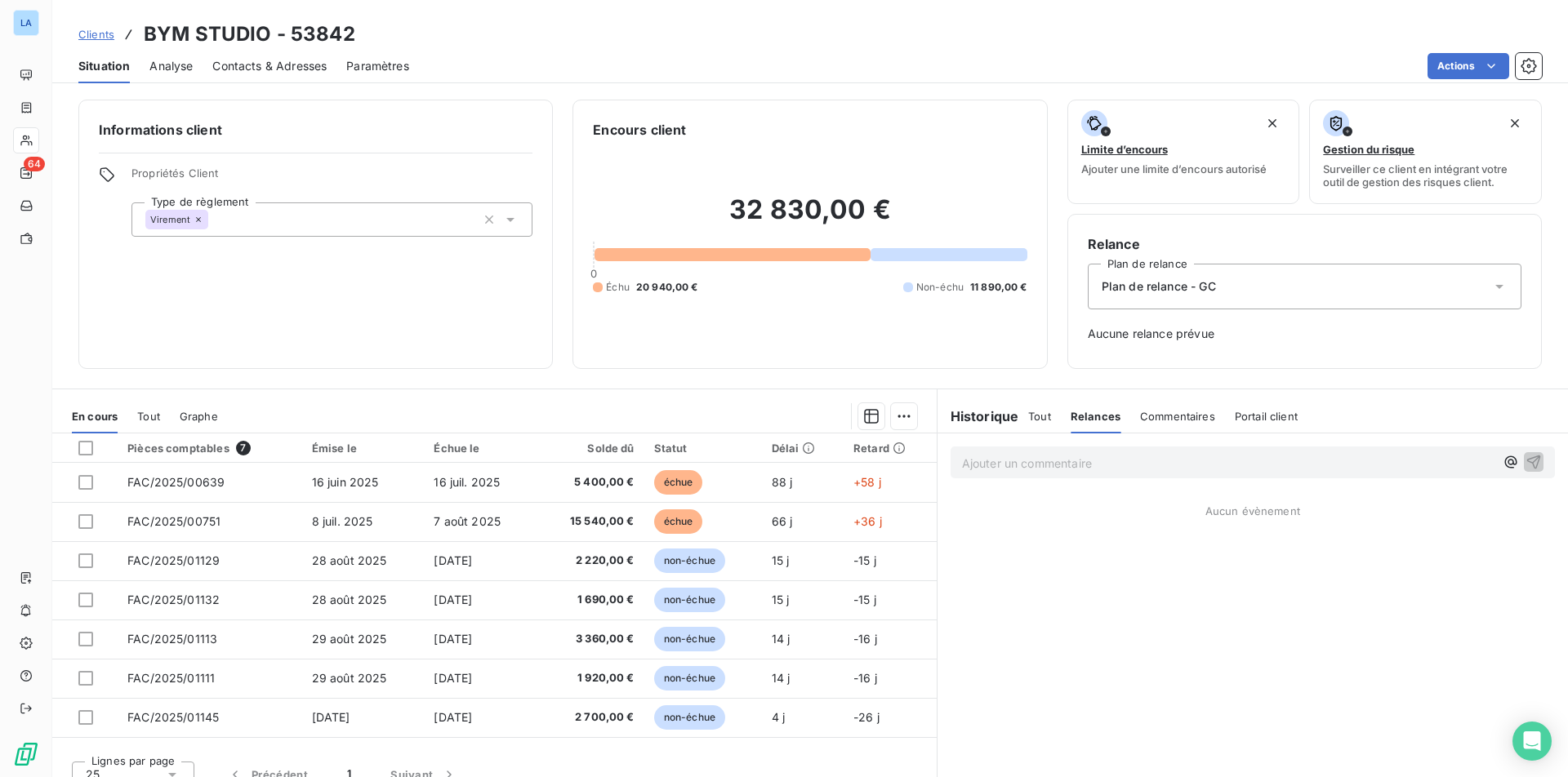
click at [1171, 410] on span "Commentaires" at bounding box center [1178, 416] width 75 height 13
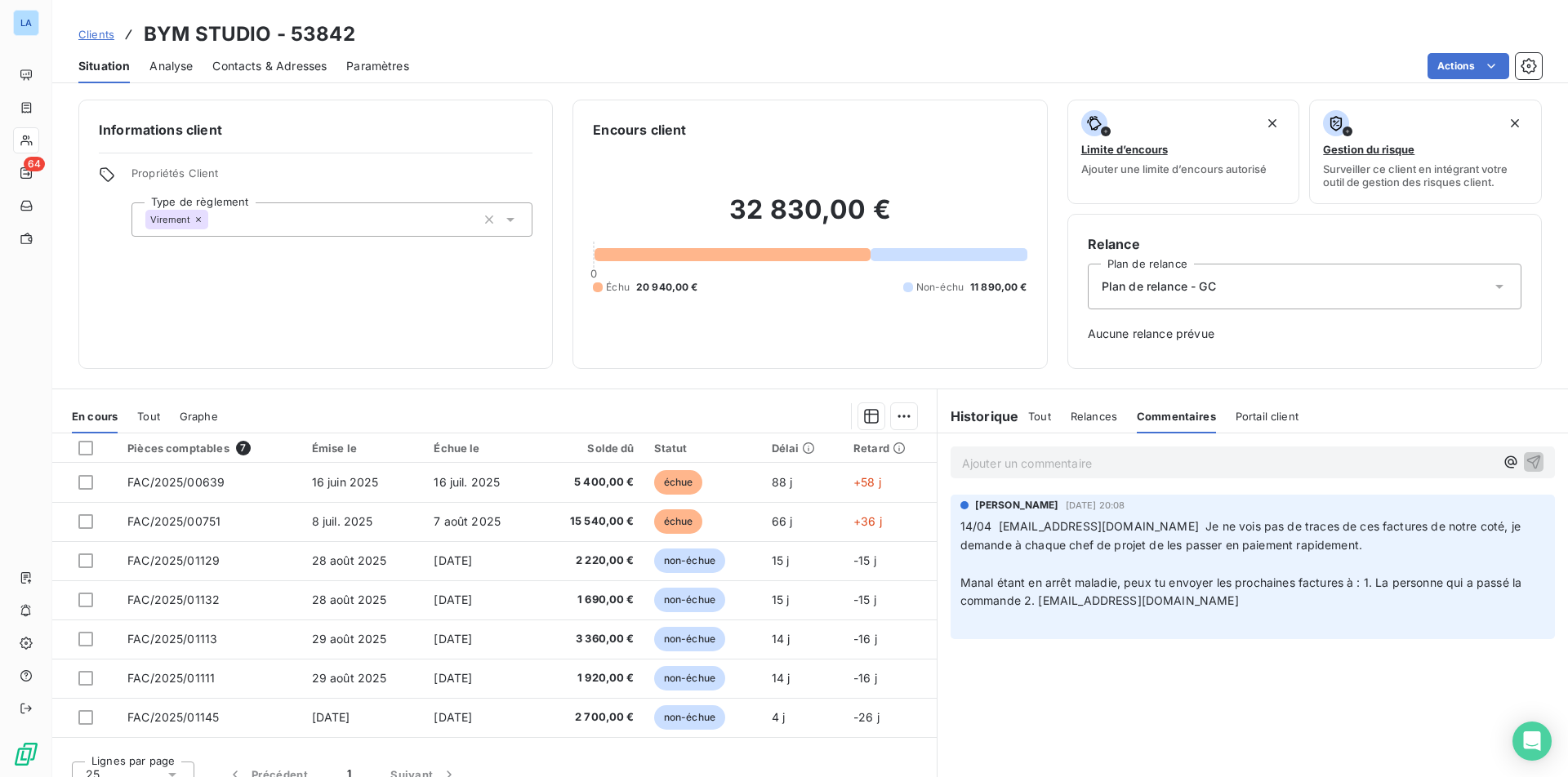
click at [1098, 451] on div "Ajouter un commentaire ﻿" at bounding box center [1252, 462] width 604 height 32
click at [1098, 456] on p "Ajouter un commentaire ﻿" at bounding box center [1227, 462] width 532 height 20
click at [1342, 457] on icon "button" at bounding box center [1533, 461] width 16 height 16
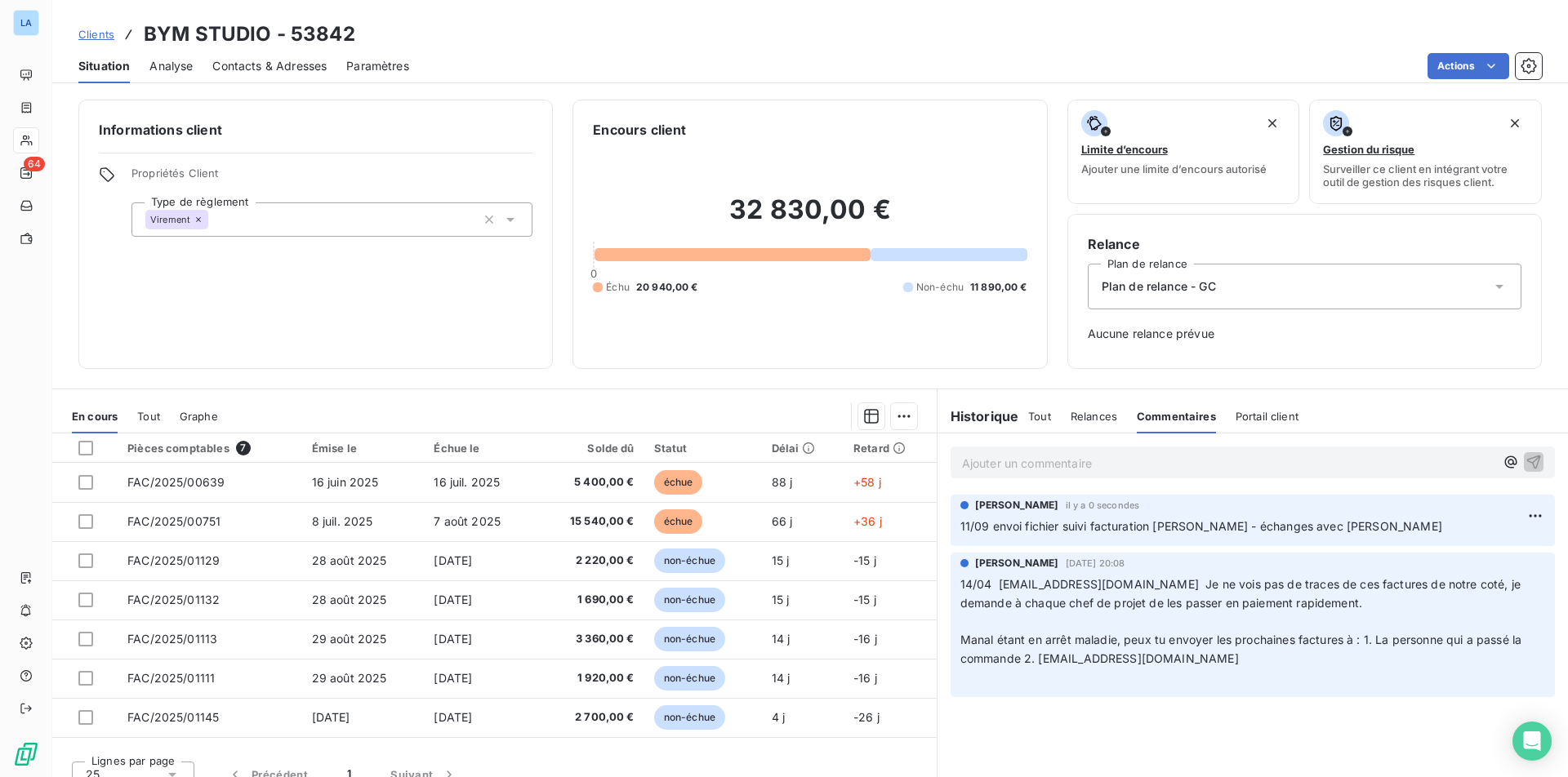
click at [1082, 404] on div "Relances" at bounding box center [1094, 416] width 46 height 34
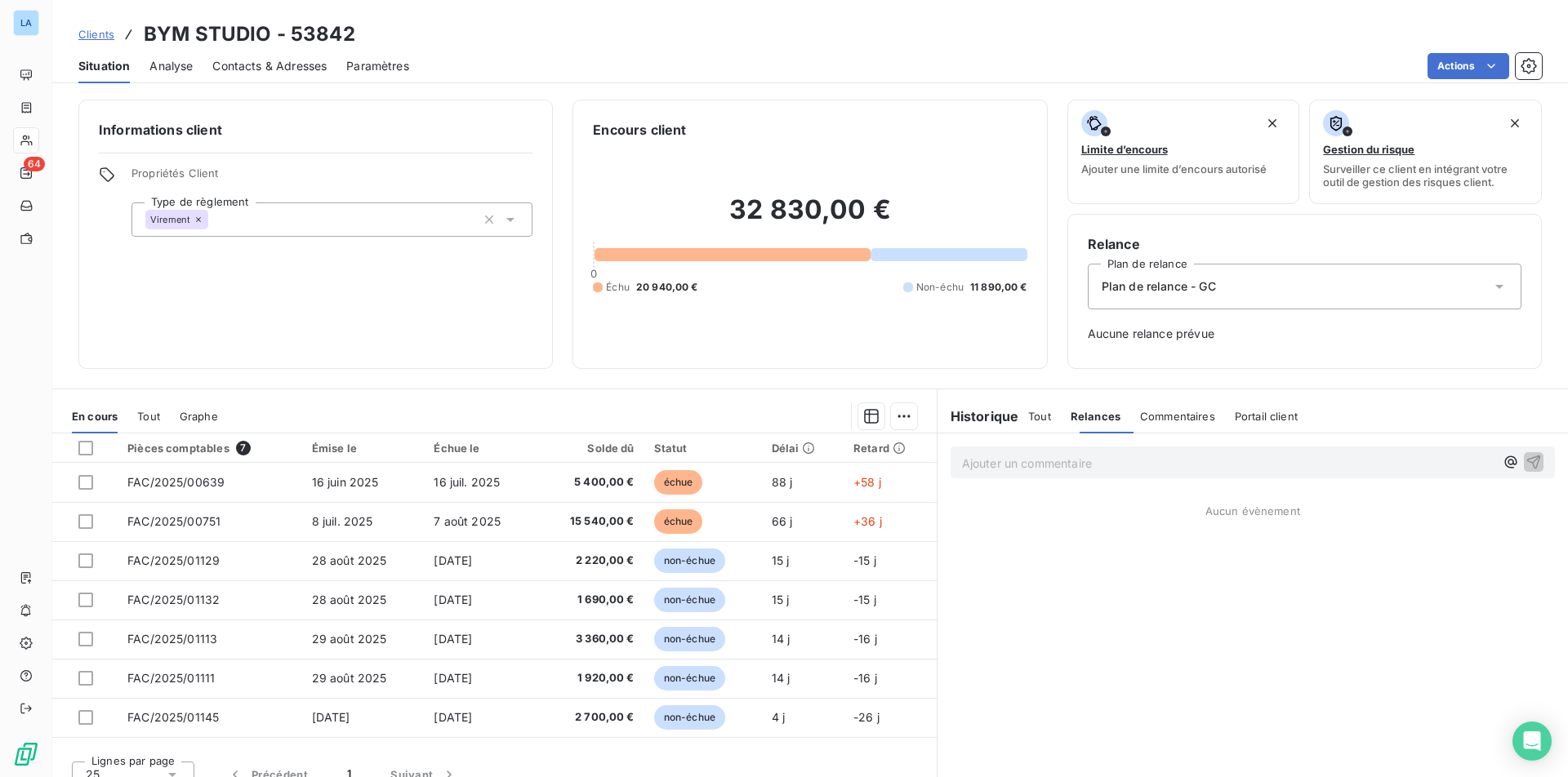
click at [1088, 412] on span "Relances" at bounding box center [1096, 416] width 50 height 13
click at [1163, 414] on span "Commentaires" at bounding box center [1178, 416] width 75 height 13
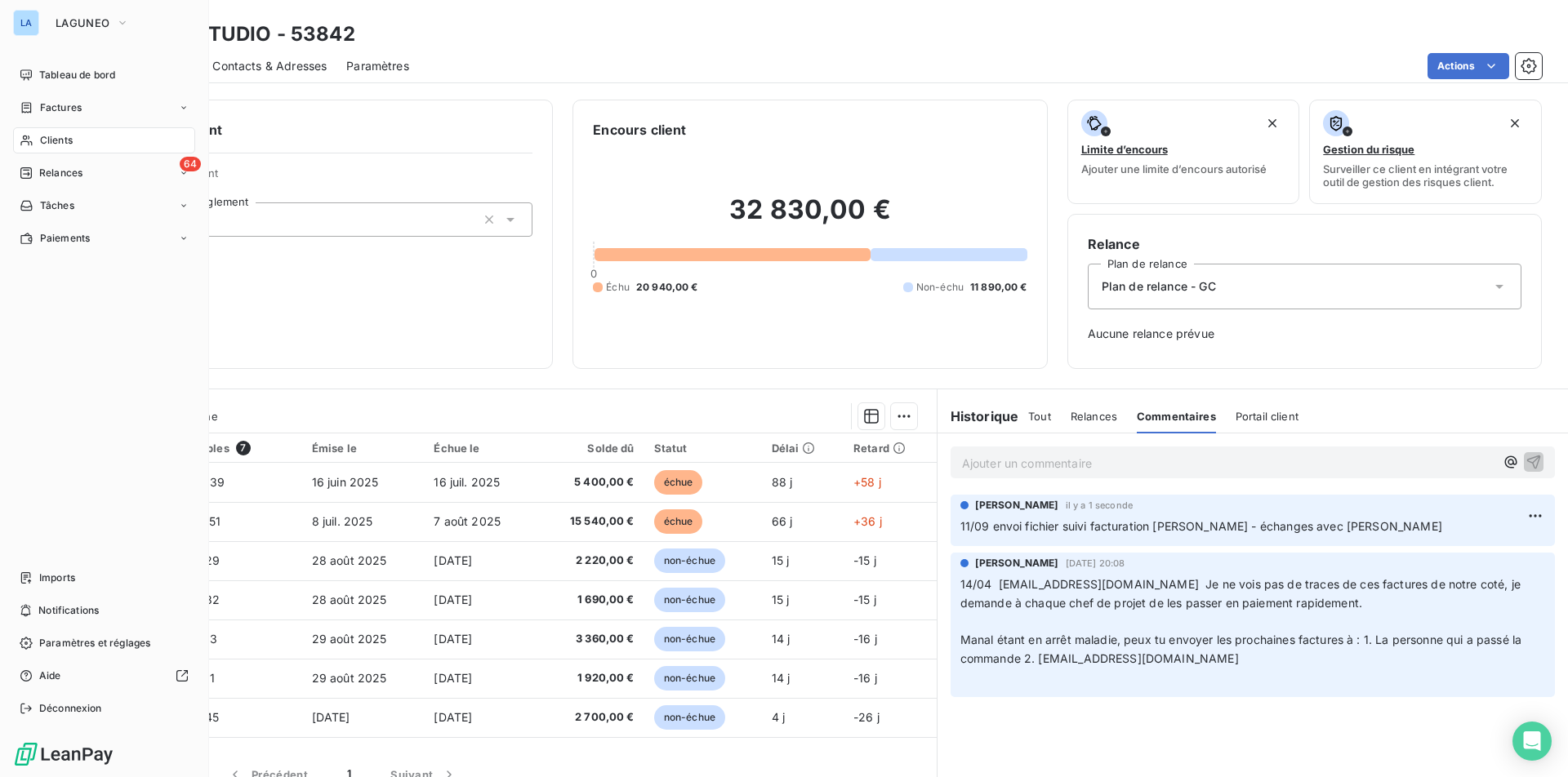
click at [85, 143] on div "Clients" at bounding box center [104, 140] width 182 height 26
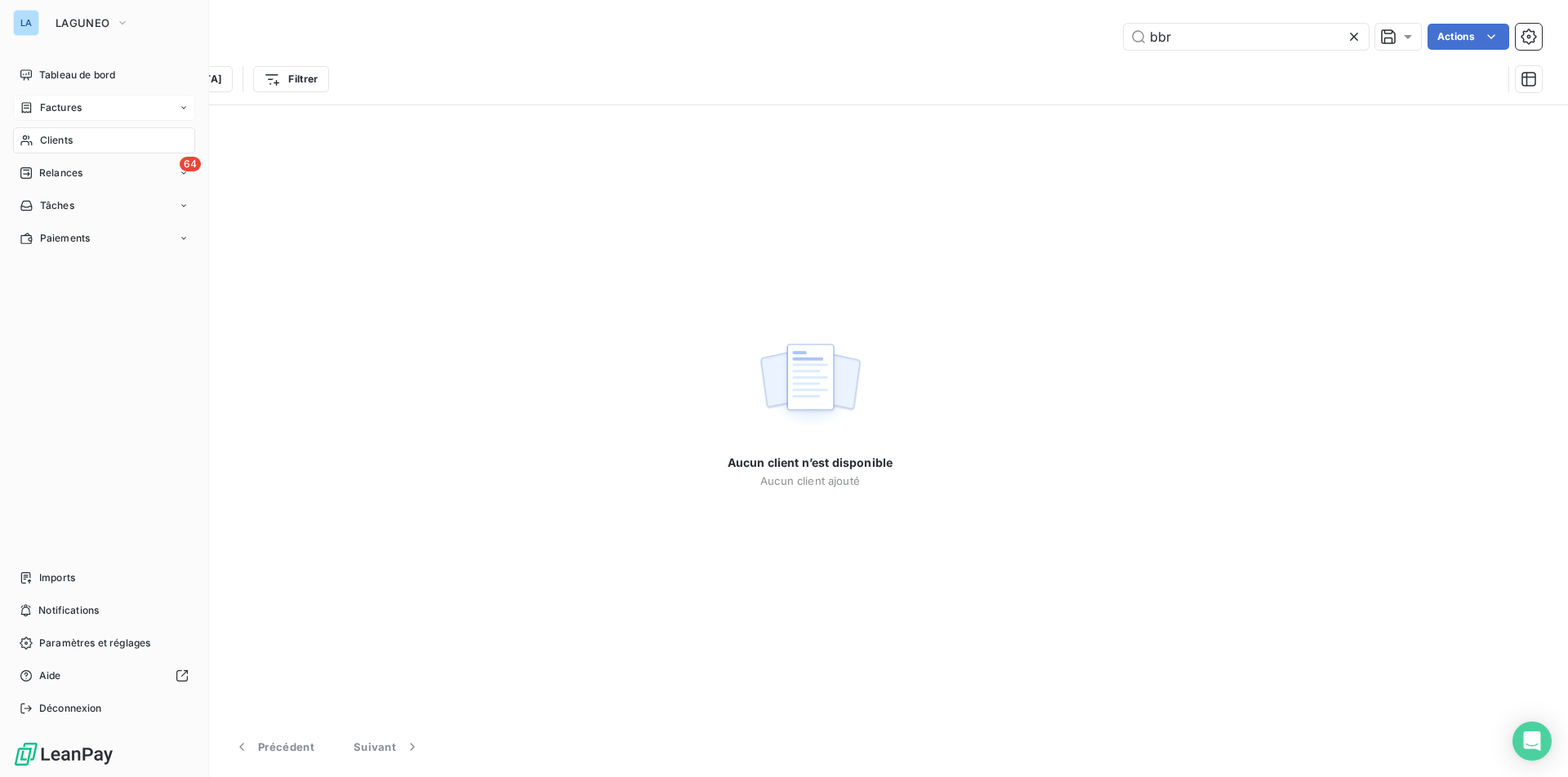
click at [78, 112] on span "Factures" at bounding box center [61, 108] width 42 height 14
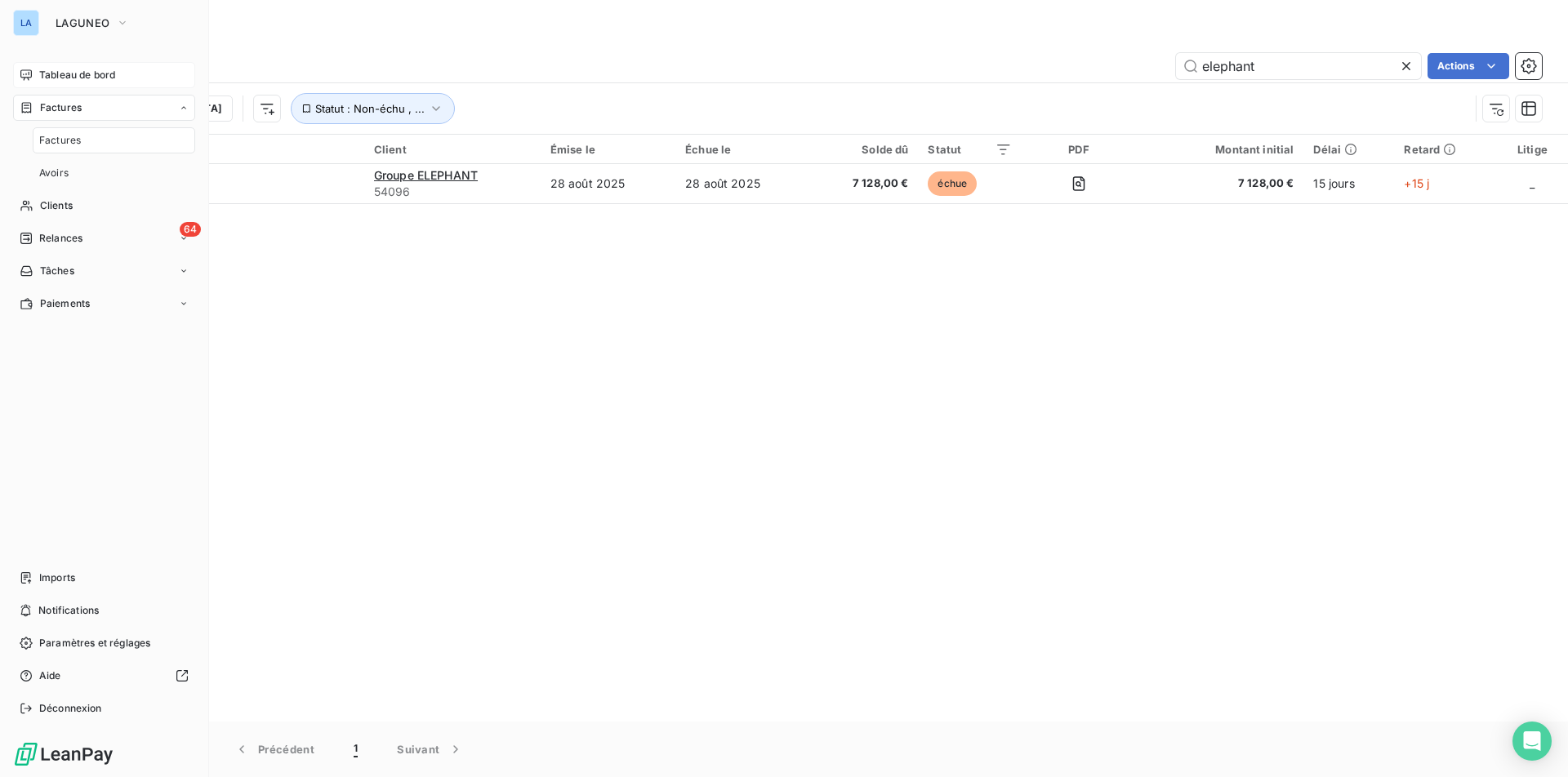
click at [76, 76] on span "Tableau de bord" at bounding box center [77, 75] width 76 height 14
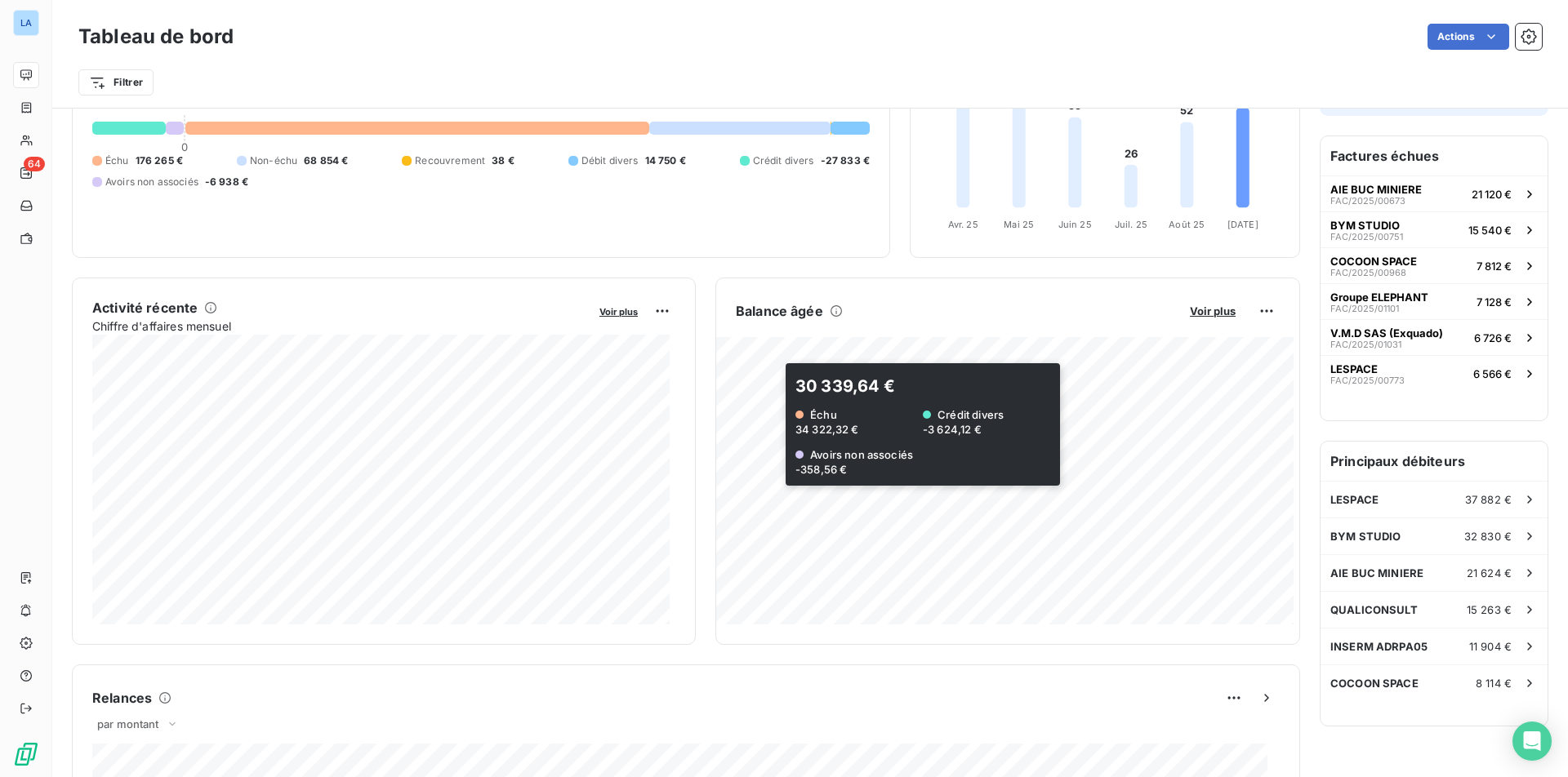
scroll to position [187, 0]
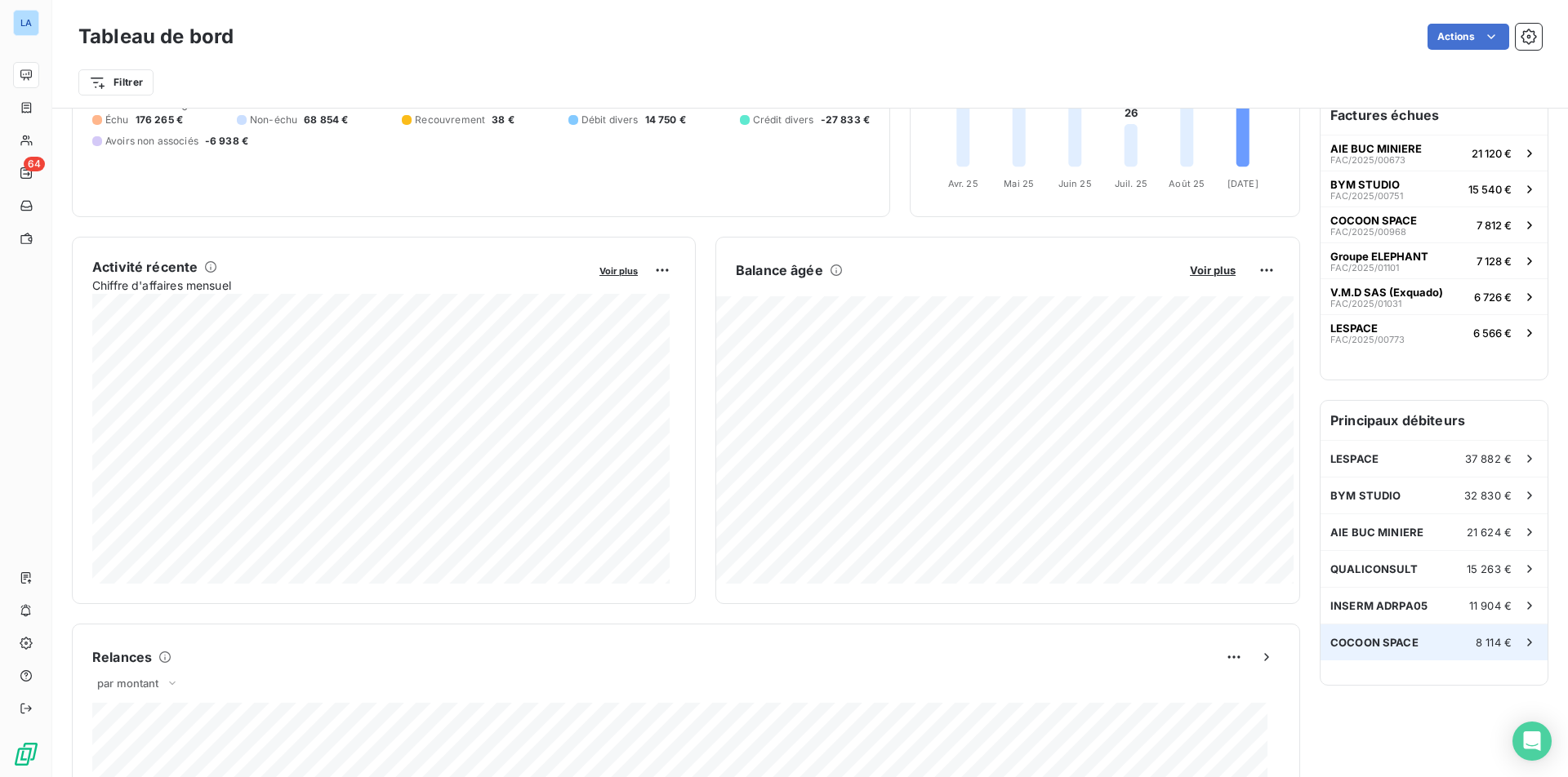
click at [1342, 642] on span "8 114 €" at bounding box center [1493, 642] width 36 height 13
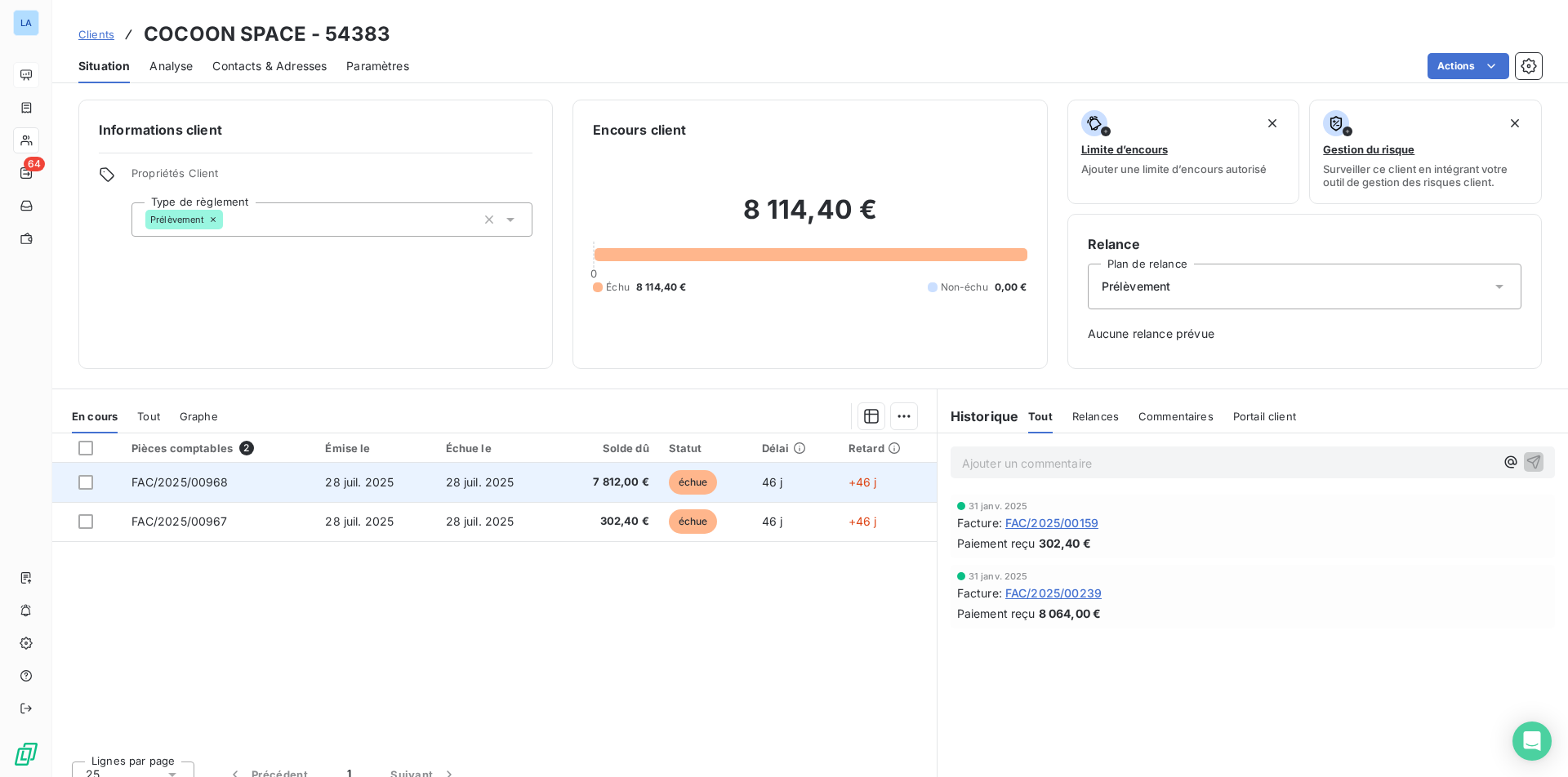
click at [513, 488] on td "28 juil. 2025" at bounding box center [496, 482] width 120 height 39
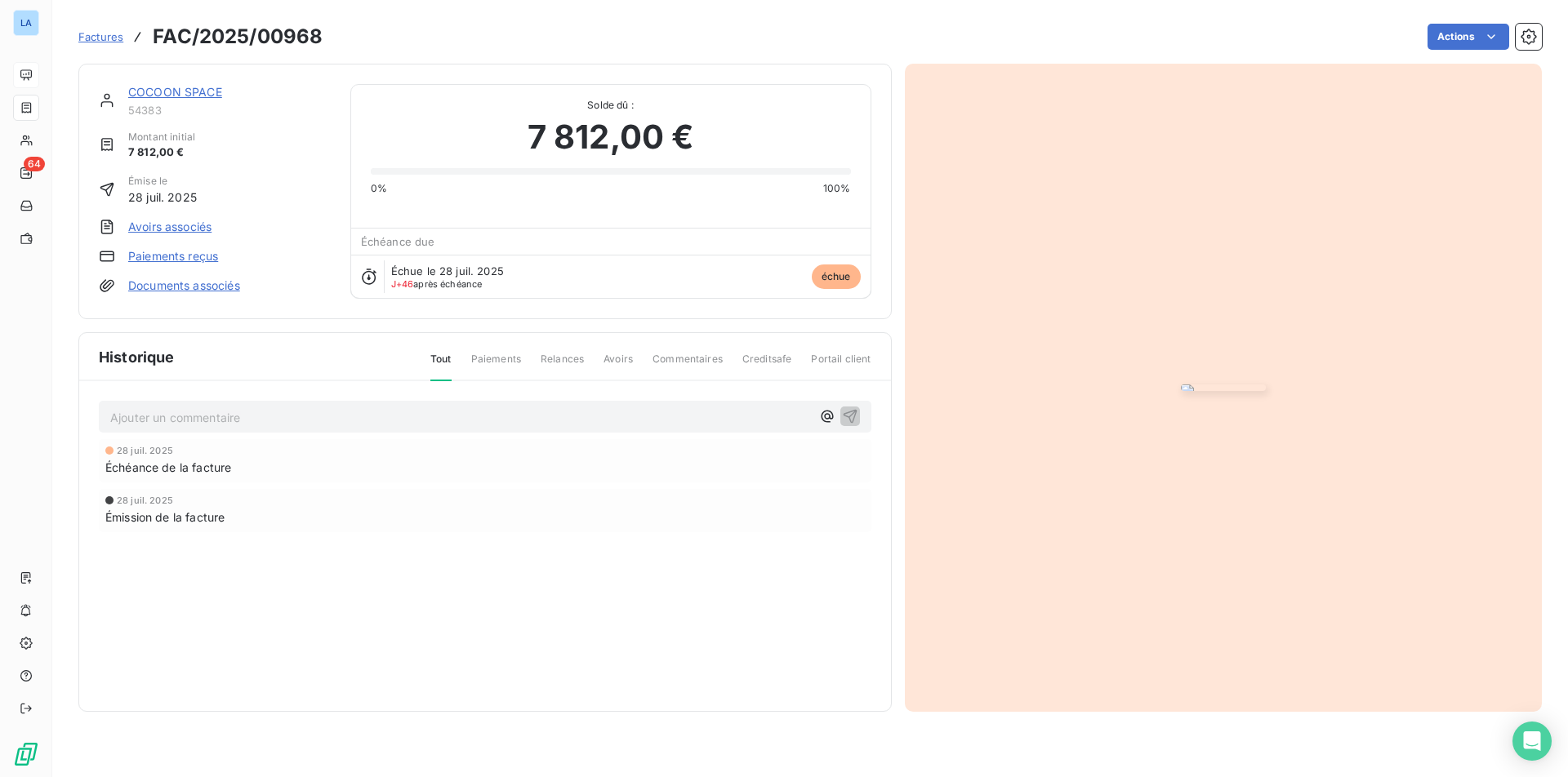
click at [180, 97] on link "COCOON SPACE" at bounding box center [175, 92] width 94 height 14
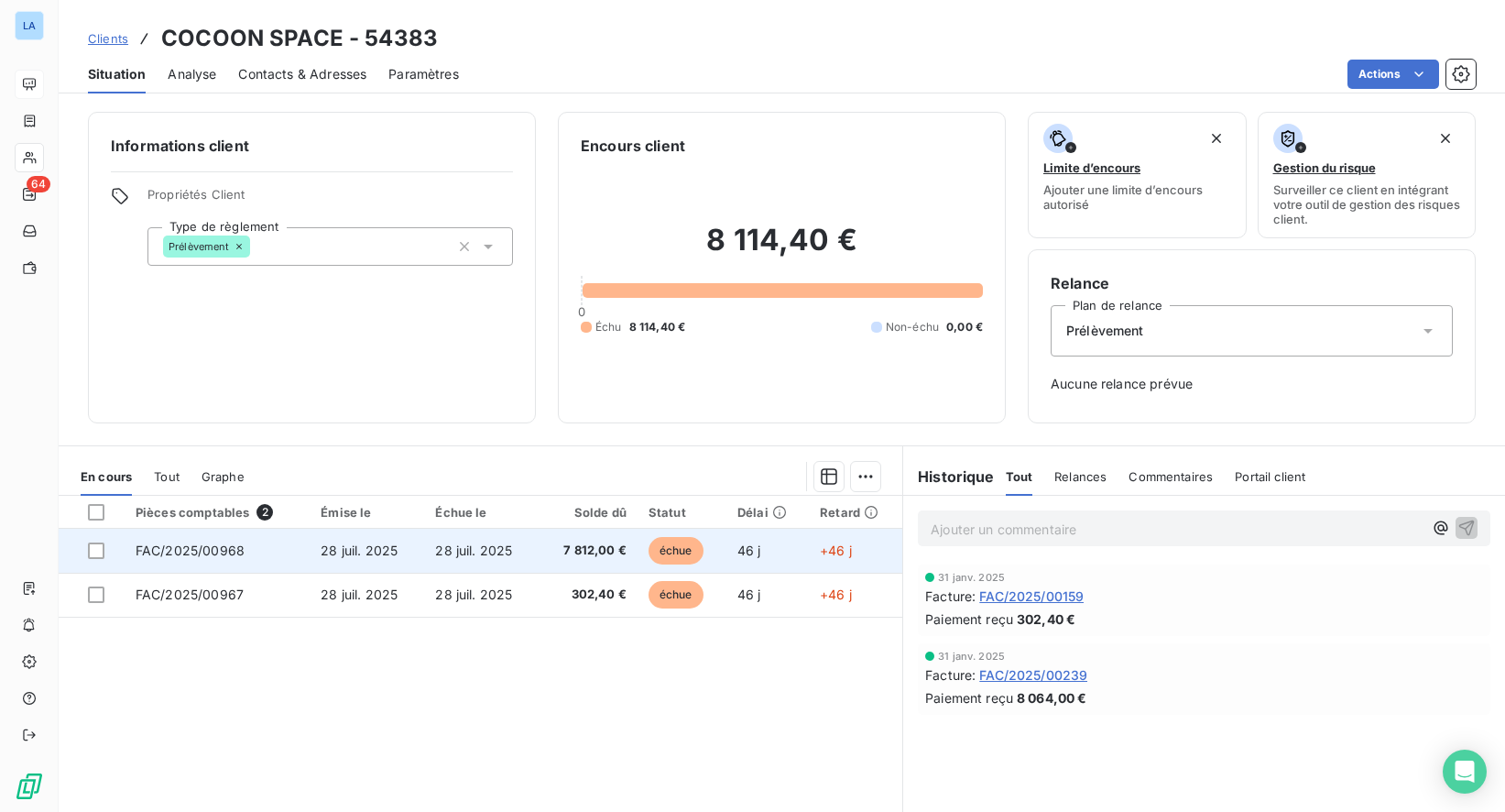
click at [559, 541] on span "7 812,00 €" at bounding box center [589, 550] width 76 height 18
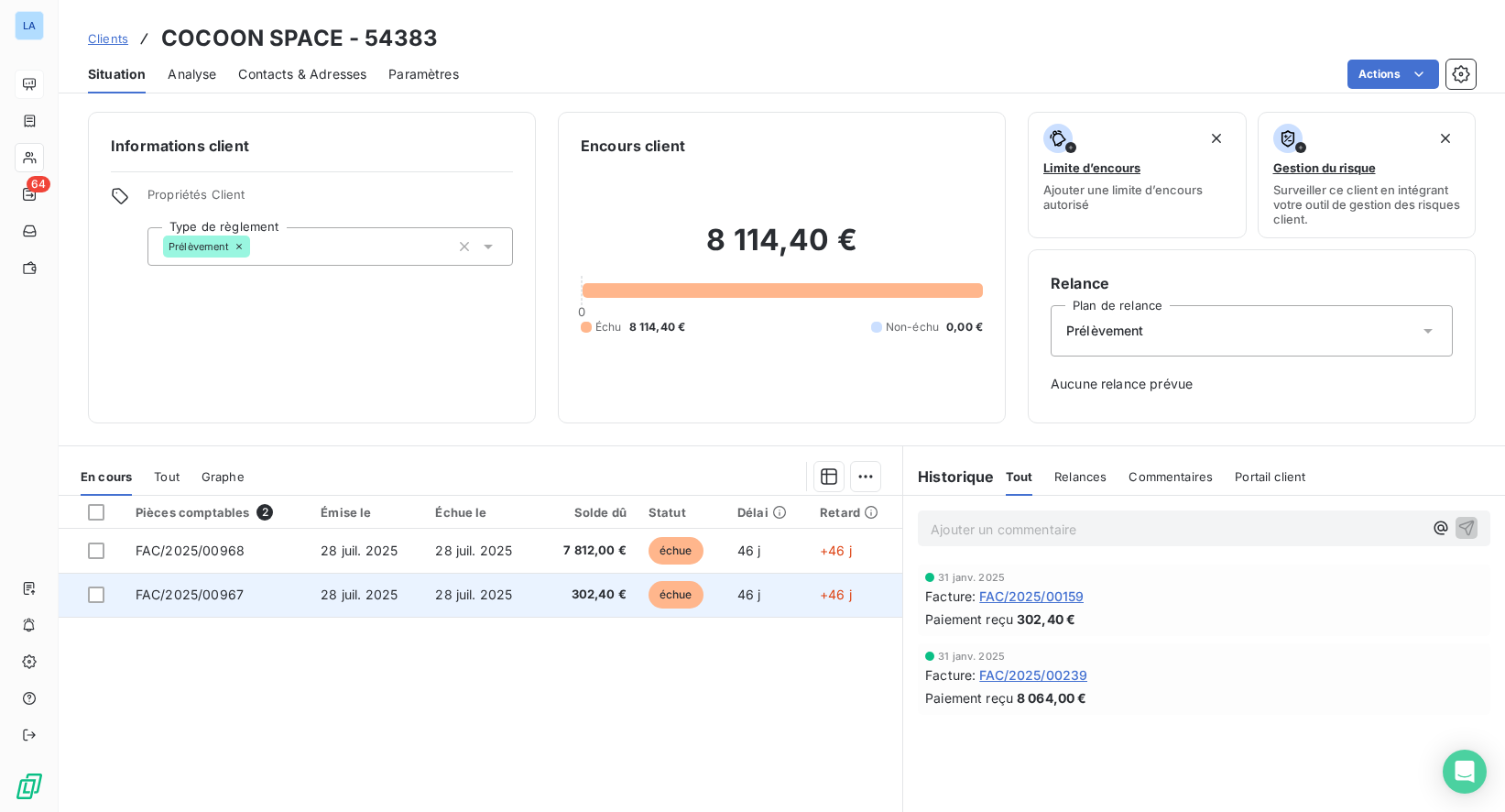
click at [490, 578] on td "28 juil. 2025" at bounding box center [481, 595] width 115 height 44
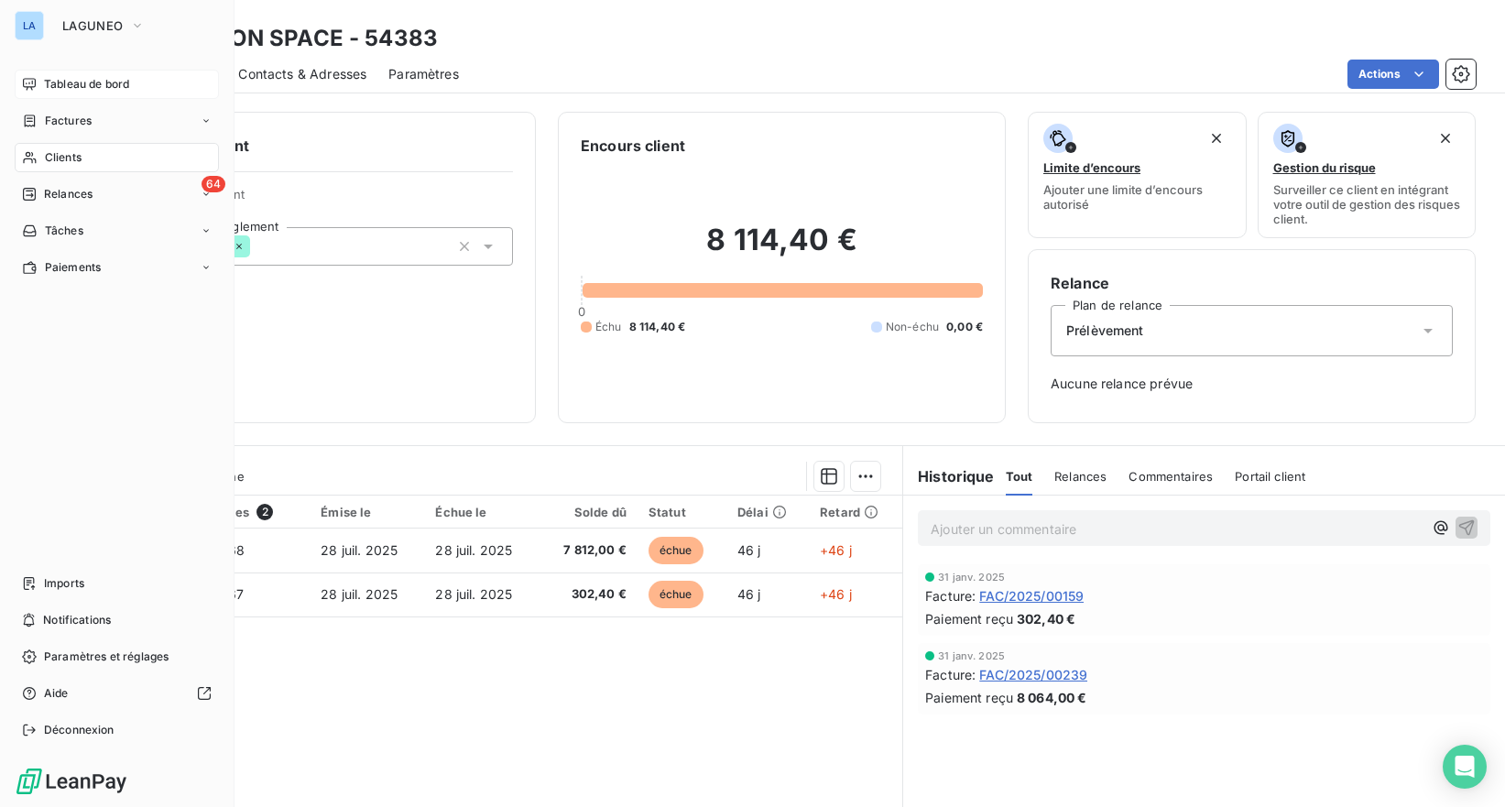
click at [29, 36] on div "LA" at bounding box center [29, 25] width 29 height 29
click at [37, 85] on div "Tableau de bord" at bounding box center [117, 84] width 204 height 29
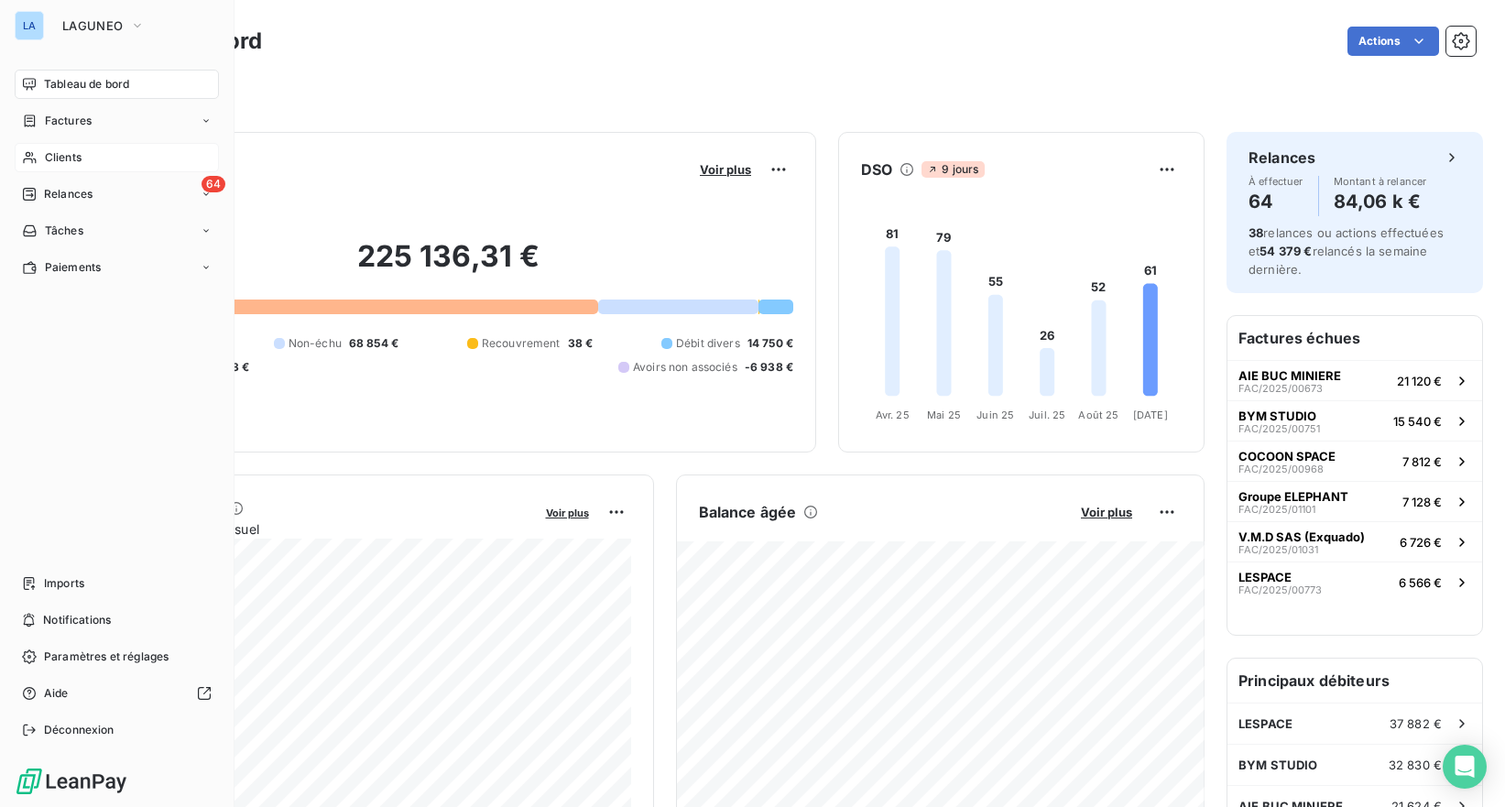
click at [112, 152] on div "Clients" at bounding box center [117, 157] width 204 height 29
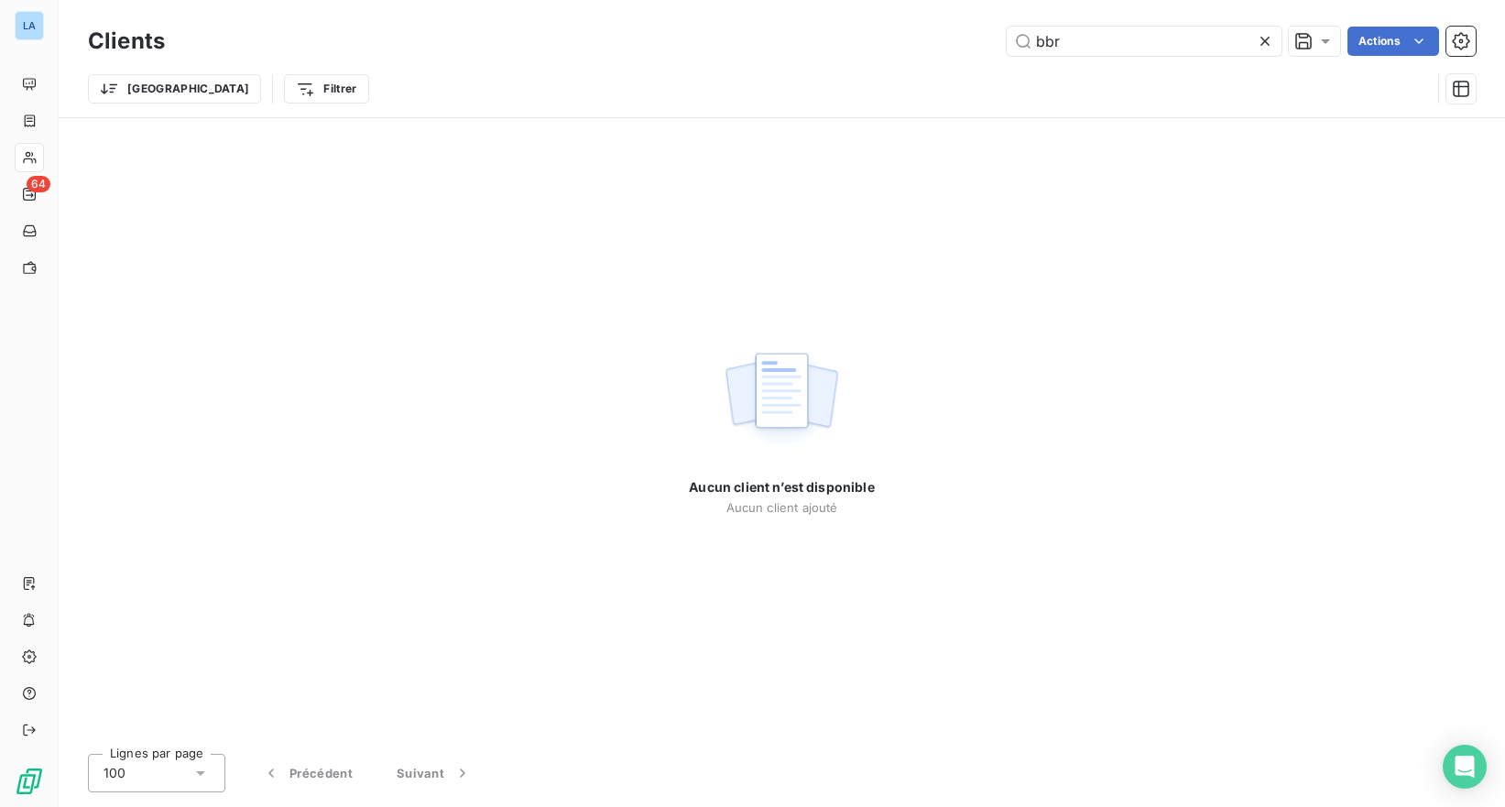
click at [1261, 49] on icon at bounding box center [1265, 41] width 18 height 18
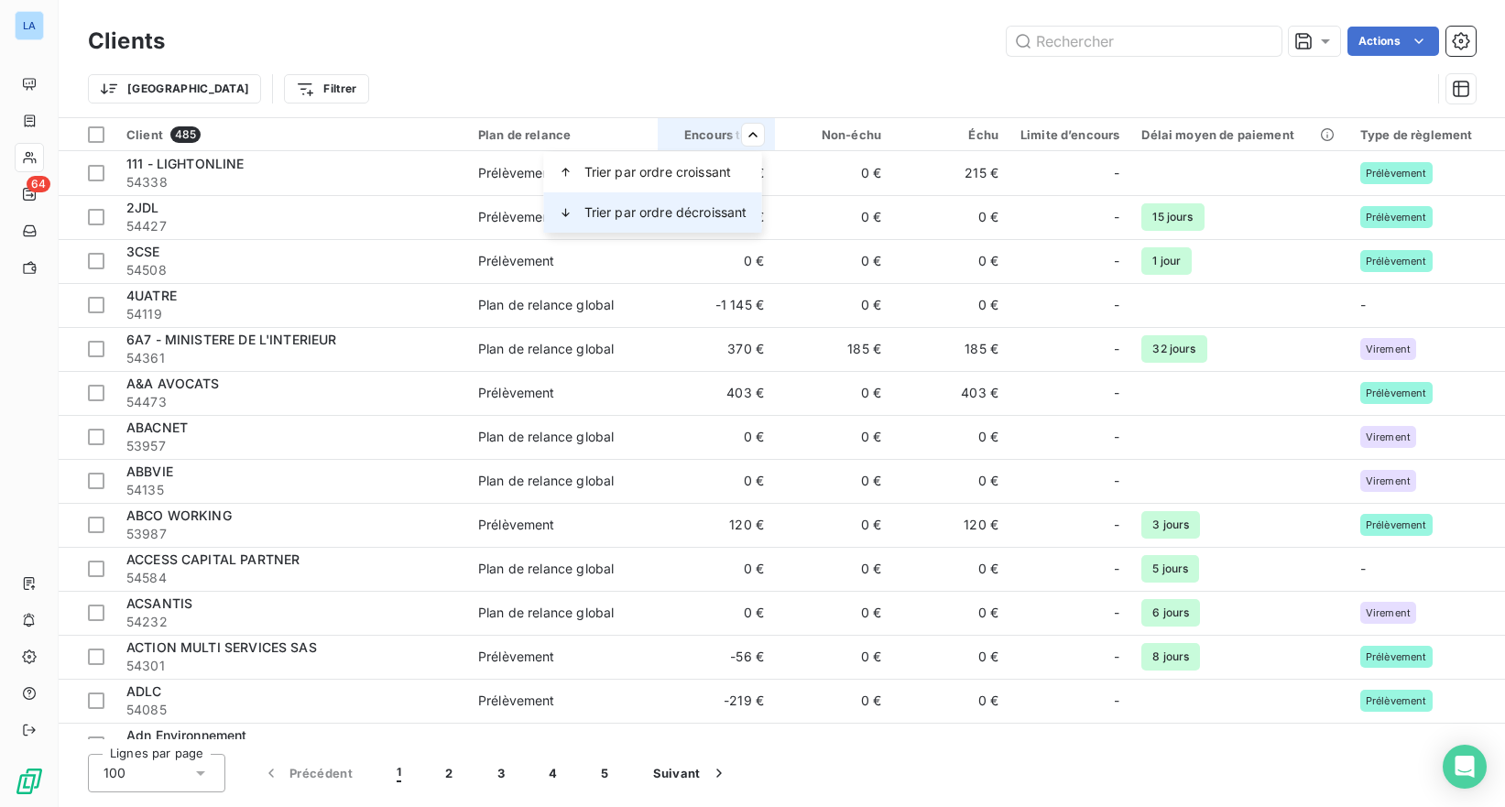
click at [708, 203] on span "Trier par ordre décroissant" at bounding box center [665, 212] width 163 height 18
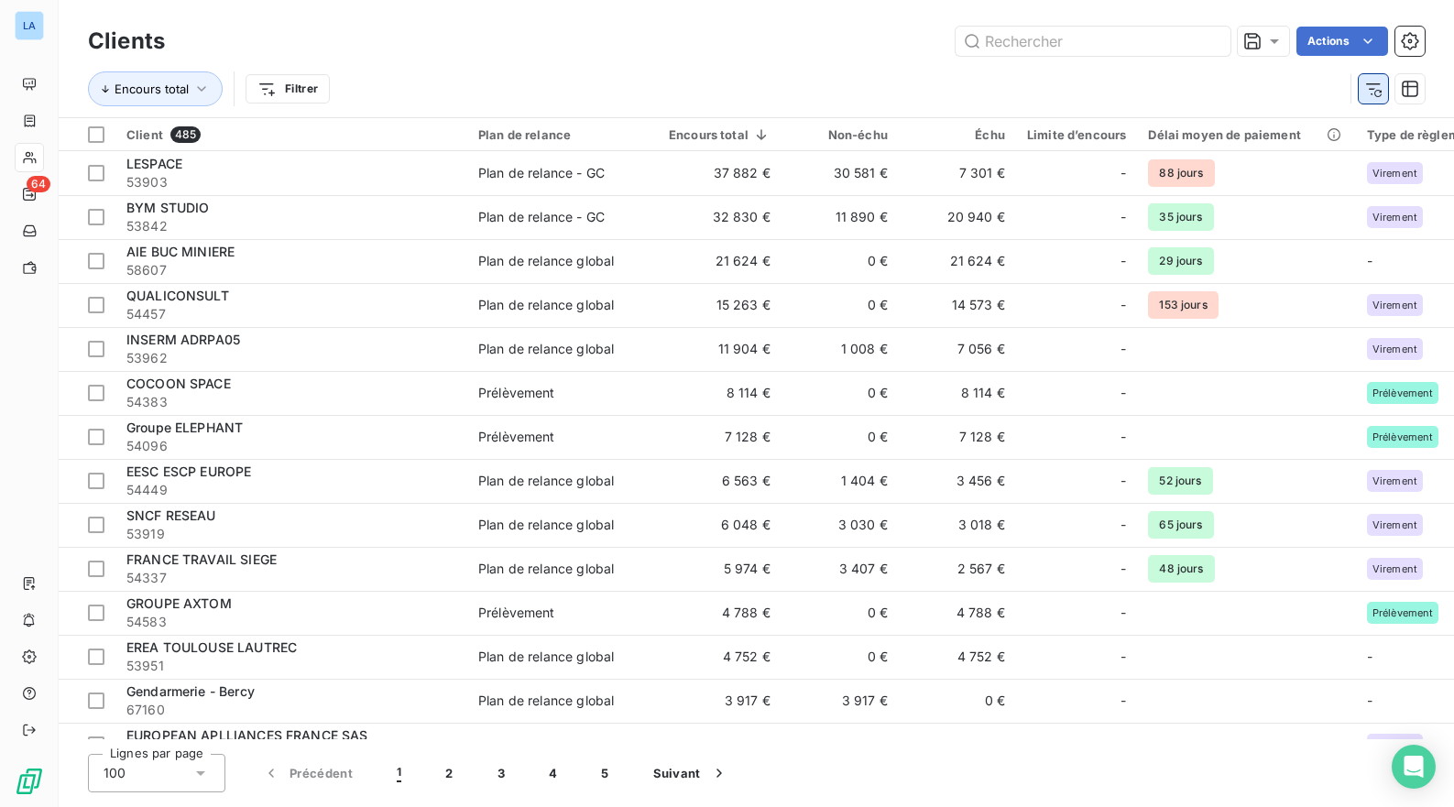
click at [1380, 86] on icon "button" at bounding box center [1373, 89] width 18 height 18
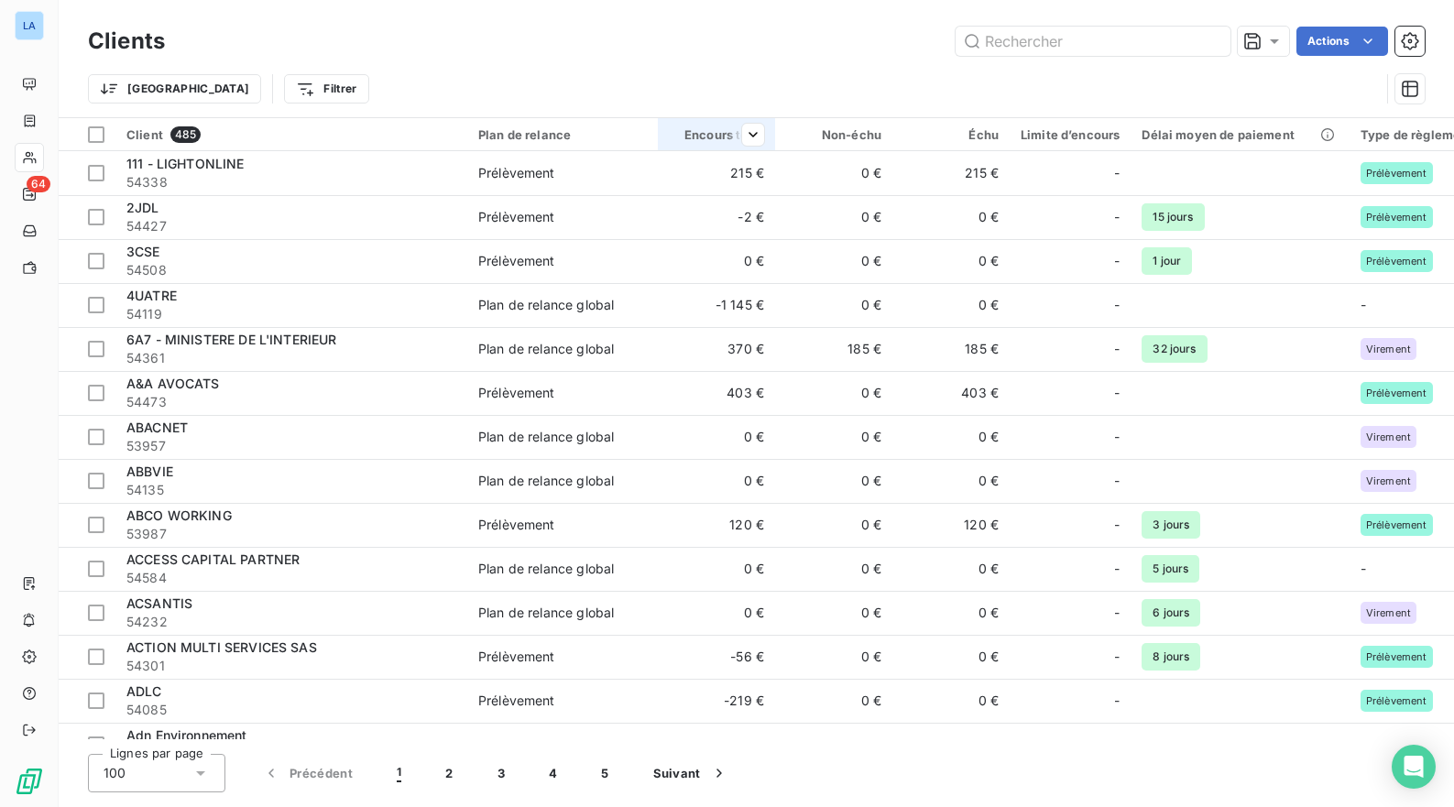
click at [739, 134] on div at bounding box center [745, 135] width 37 height 22
click at [708, 207] on span "Trier par ordre décroissant" at bounding box center [665, 212] width 163 height 18
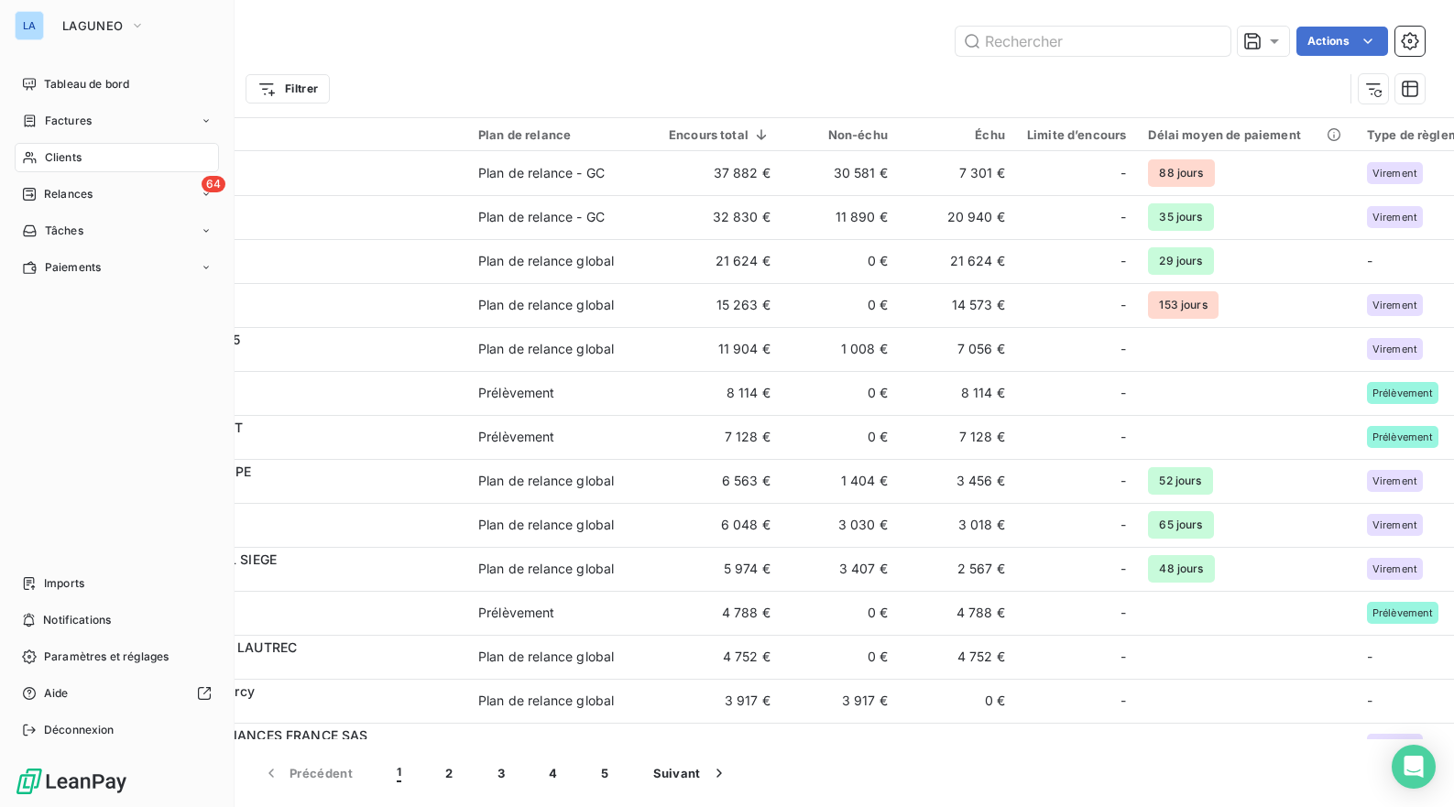
click at [30, 40] on div "LA LAGUNEO Tableau de bord Factures Clients 64 Relances Tâches Paiements Import…" at bounding box center [117, 403] width 235 height 807
click at [80, 21] on span "LAGUNEO" at bounding box center [92, 25] width 60 height 15
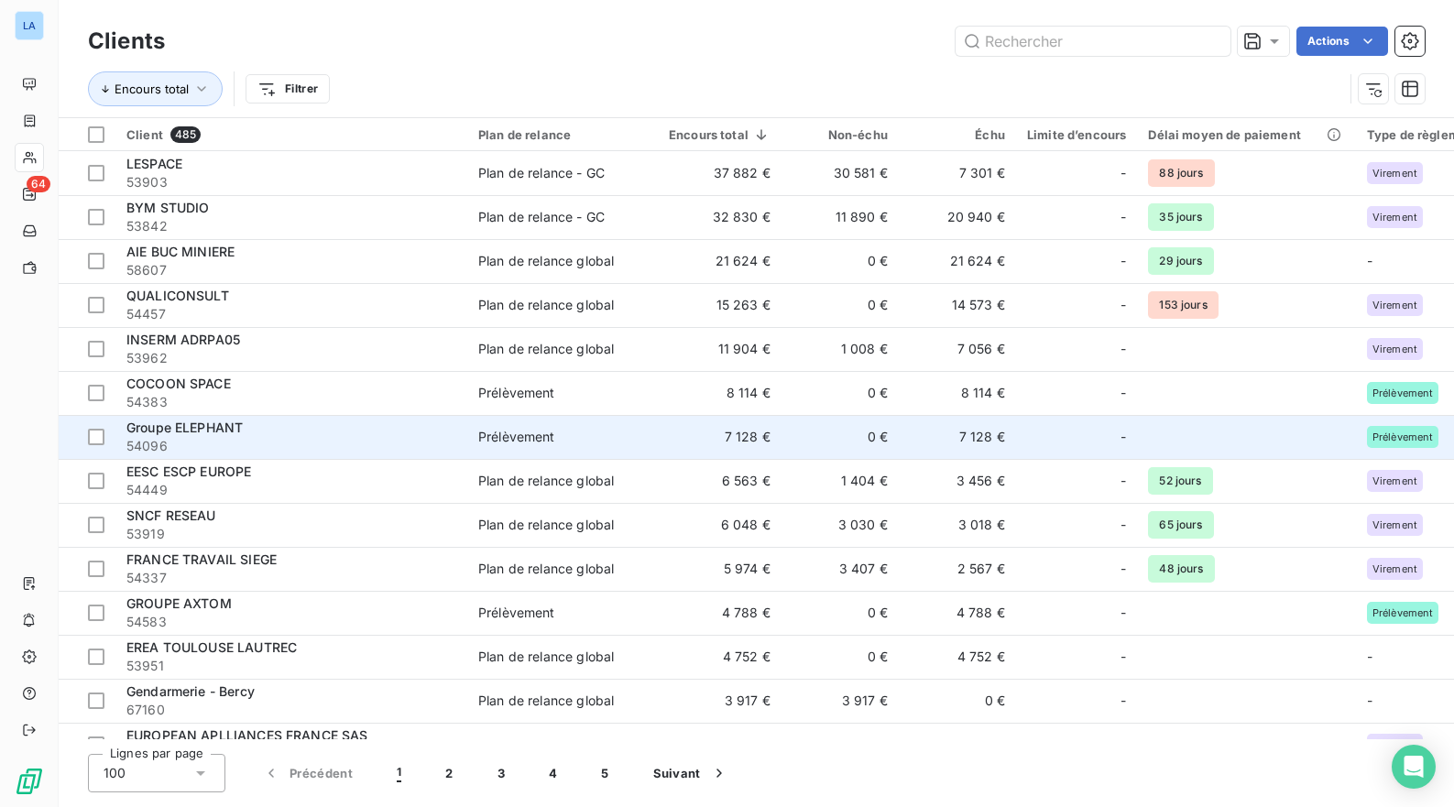
click at [434, 433] on div "Groupe ELEPHANT" at bounding box center [291, 428] width 330 height 18
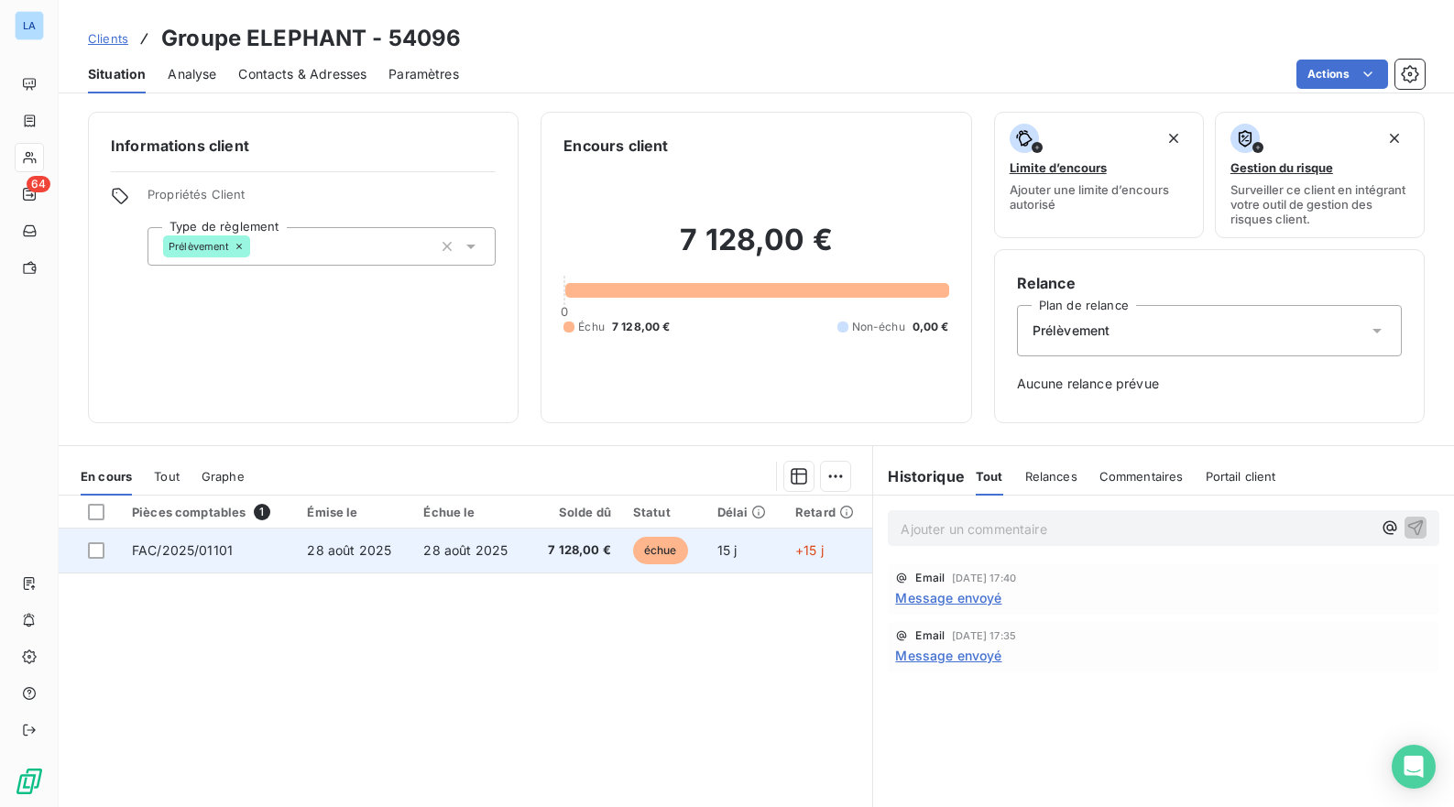
click at [450, 542] on span "28 août 2025" at bounding box center [465, 550] width 84 height 16
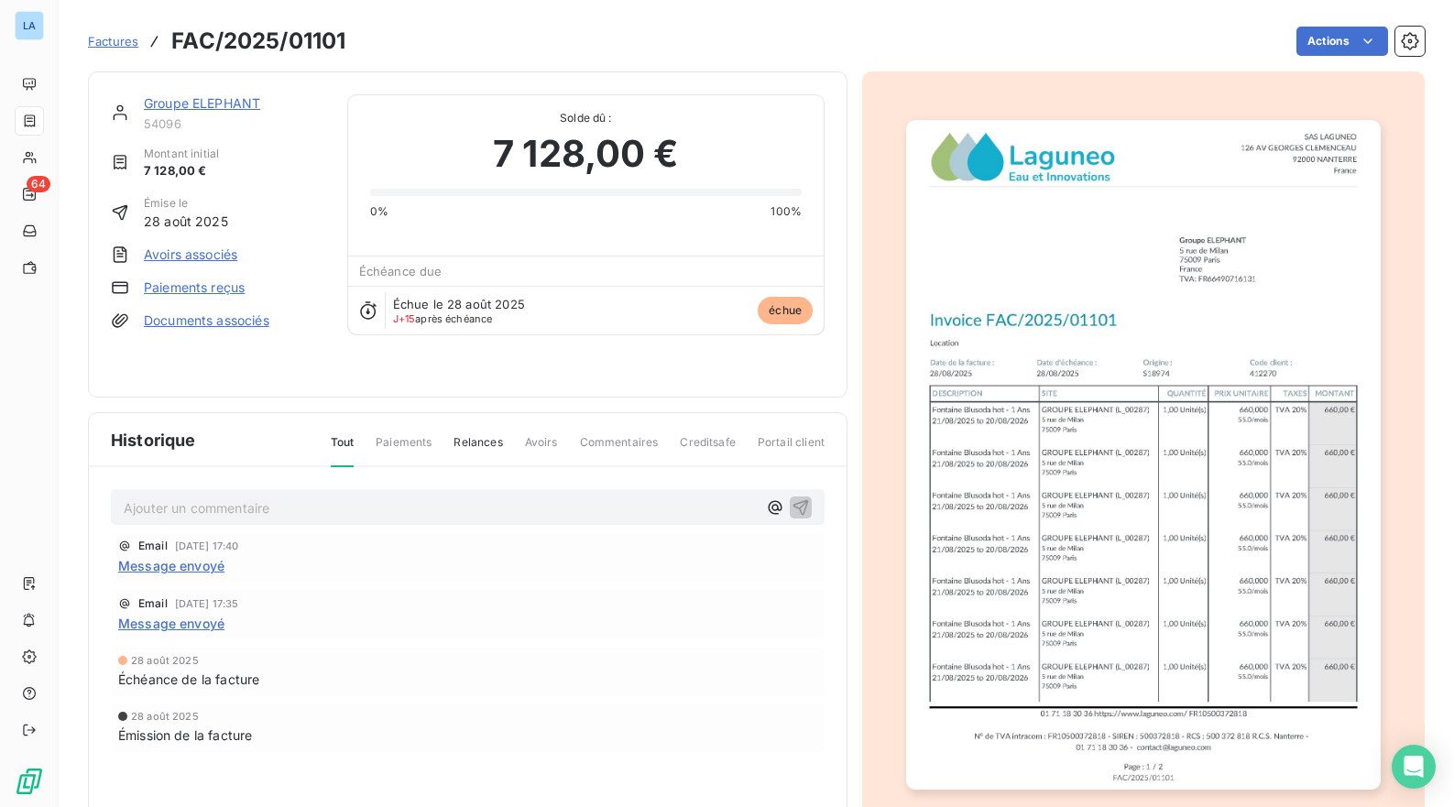
click at [119, 42] on span "Factures" at bounding box center [113, 41] width 50 height 15
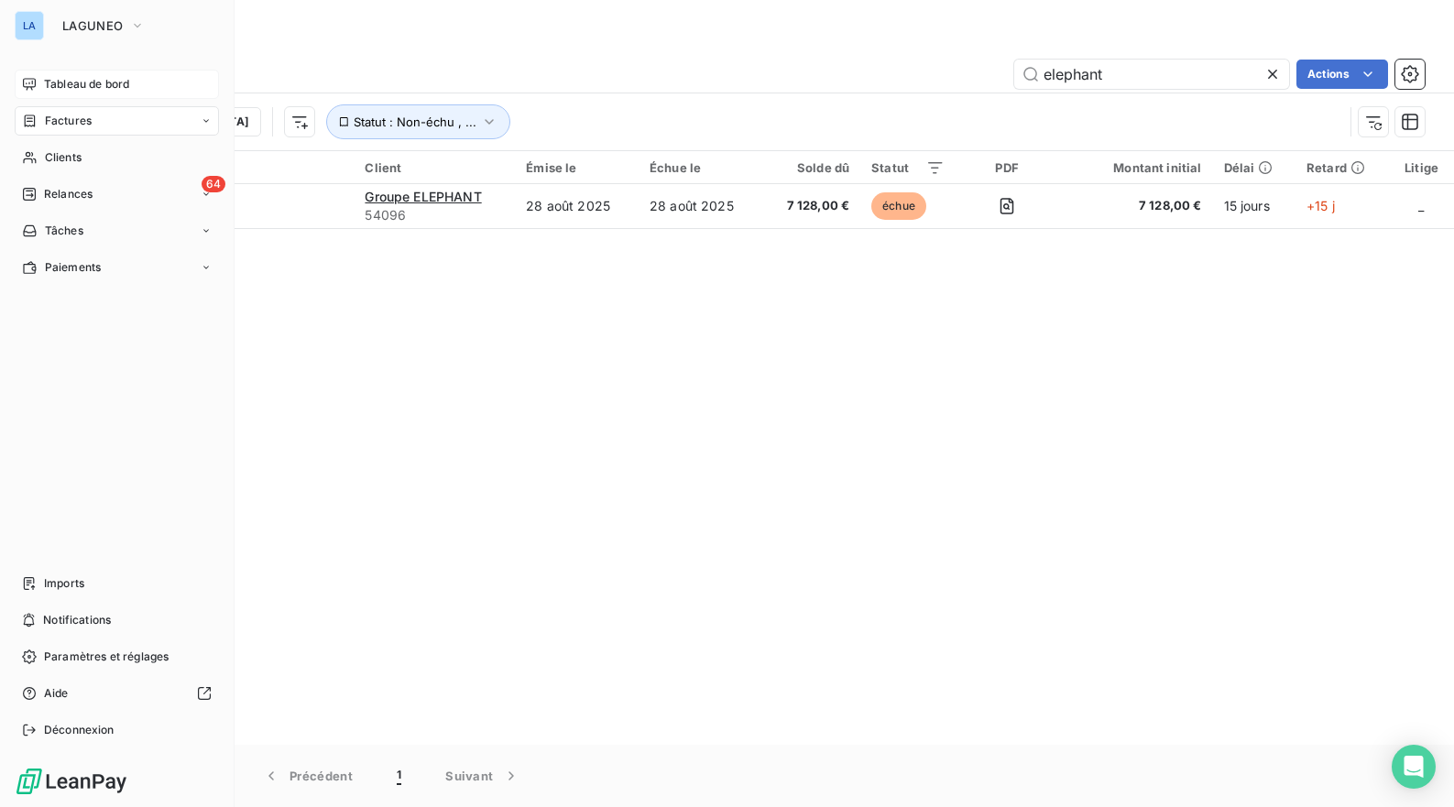
click at [27, 77] on icon at bounding box center [29, 84] width 15 height 15
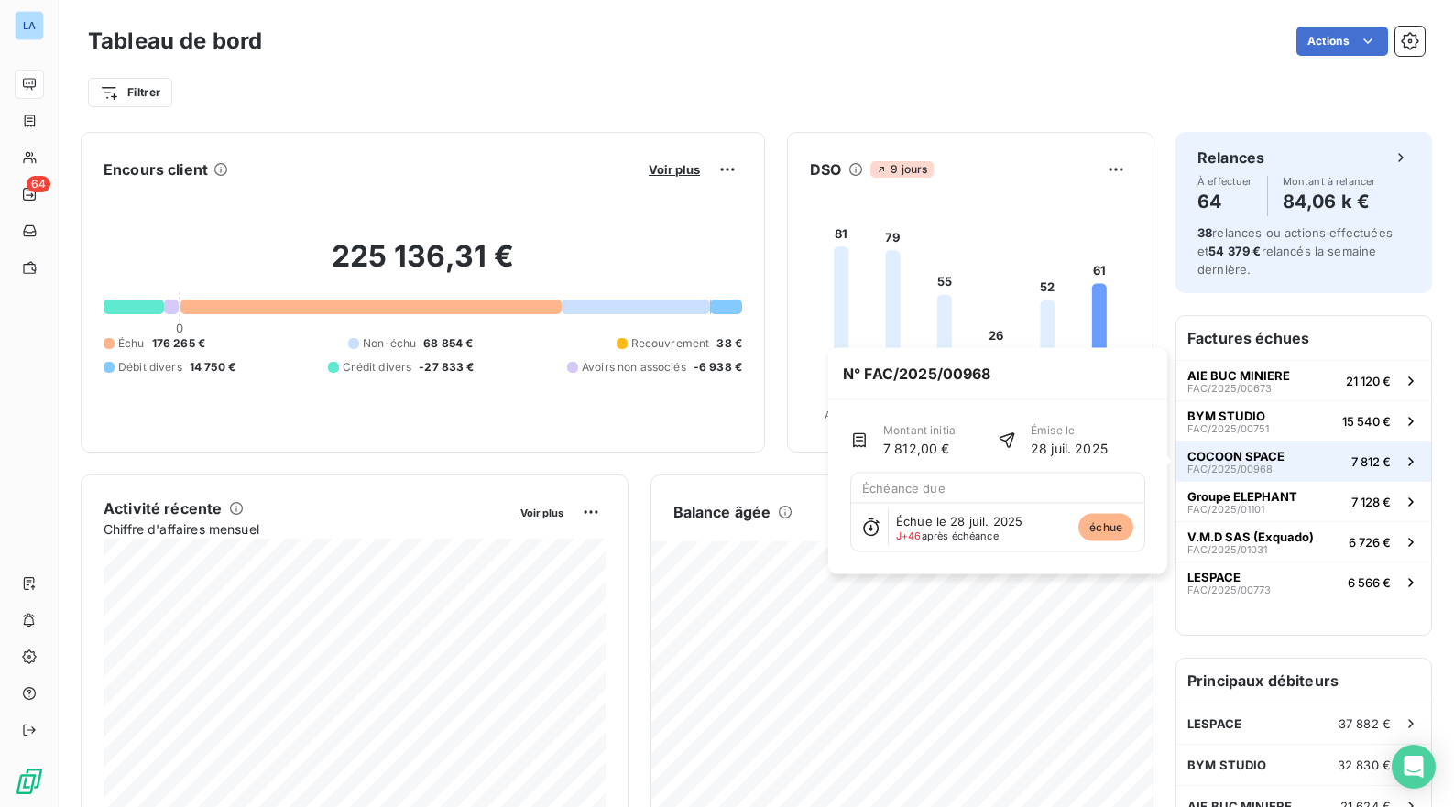
click at [1305, 453] on button "COCOON SPACE FAC/2025/00968 7 812 €" at bounding box center [1303, 461] width 255 height 40
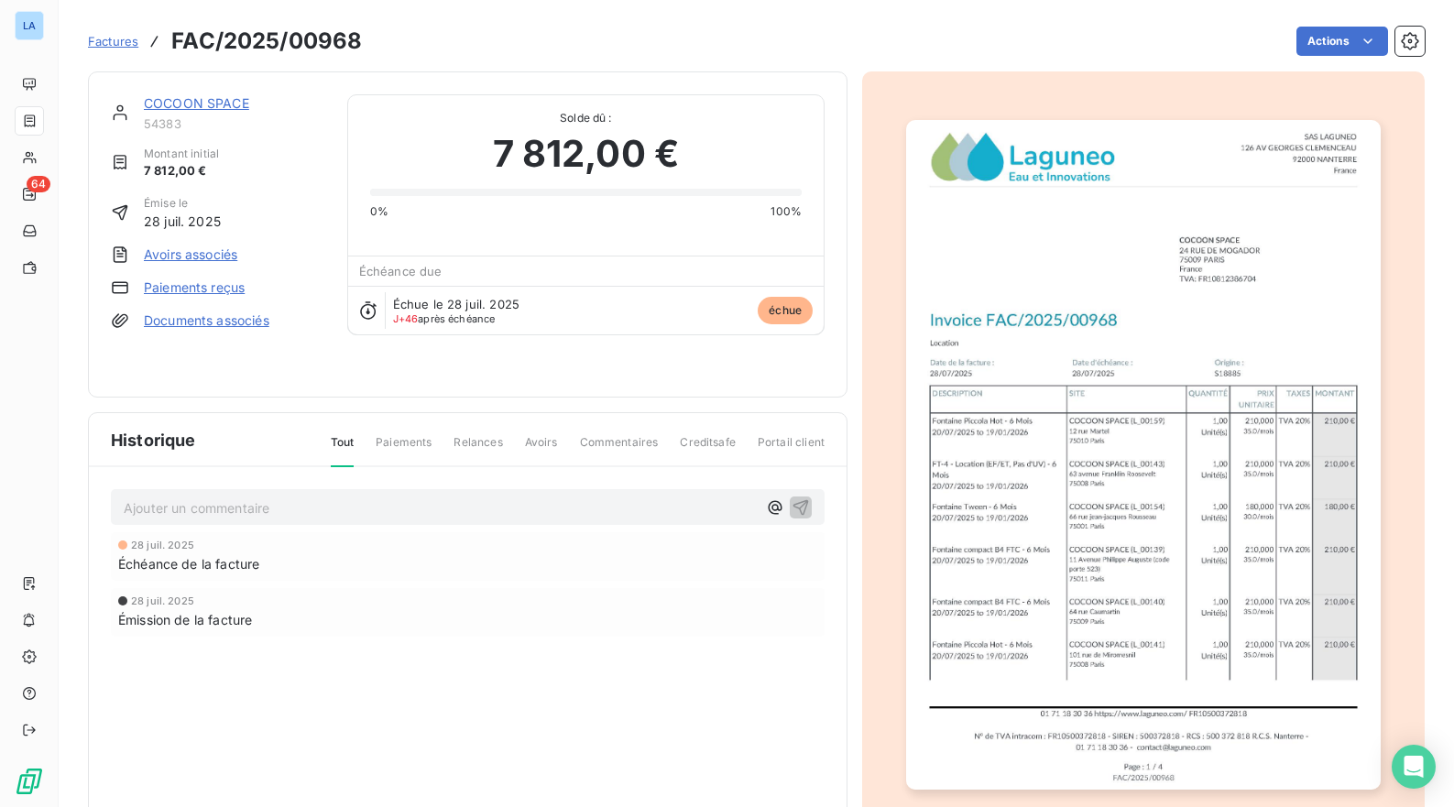
click at [486, 446] on span "Relances" at bounding box center [477, 449] width 49 height 31
click at [418, 436] on span "Paiements" at bounding box center [404, 449] width 56 height 31
click at [418, 445] on span "Paiements" at bounding box center [404, 449] width 56 height 31
click at [480, 446] on span "Relances" at bounding box center [477, 449] width 49 height 31
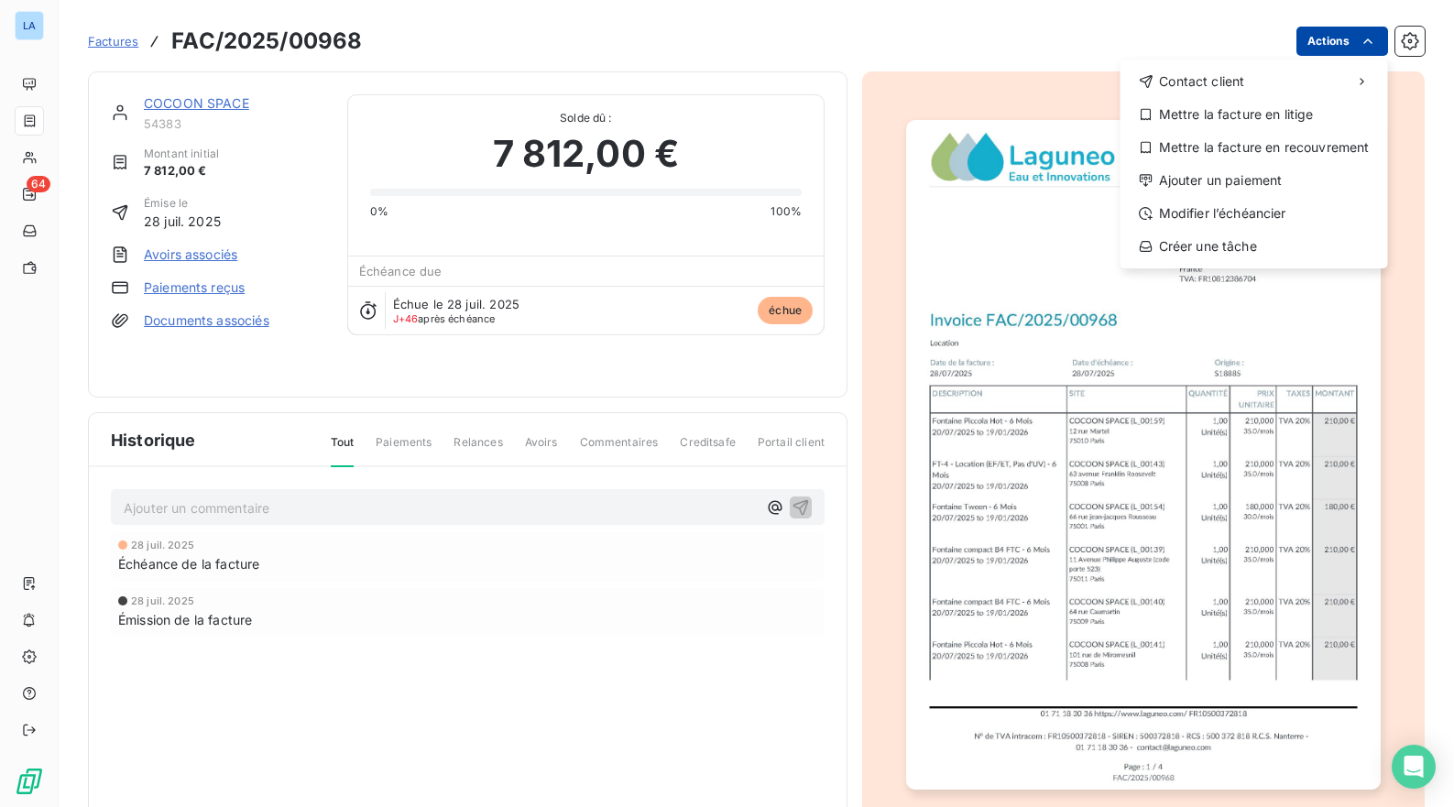
click at [1349, 40] on html "LA 64 Factures FAC/2025/00968 Actions Contact client Mettre la facture en litig…" at bounding box center [727, 403] width 1454 height 807
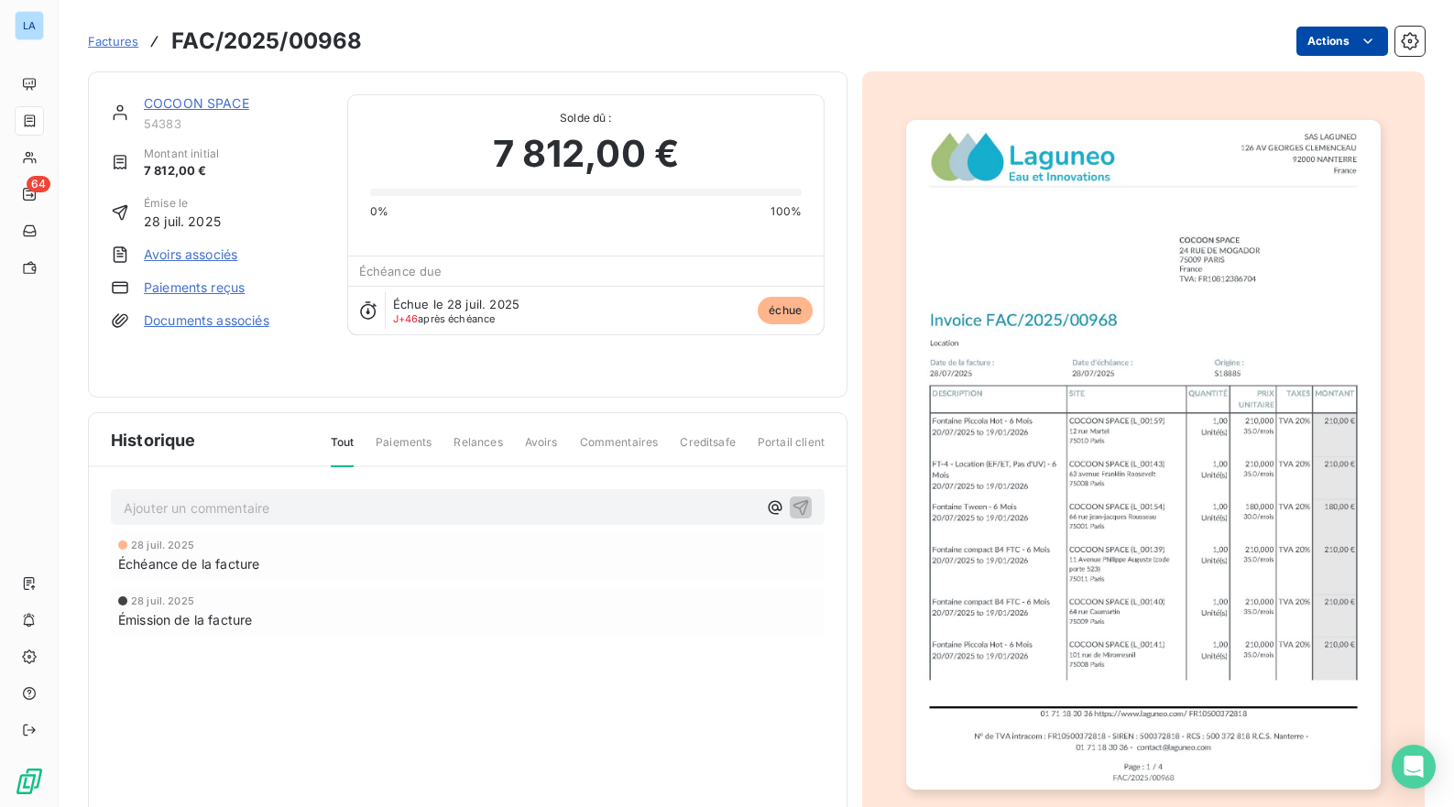
click at [1349, 40] on html "LA 64 Factures FAC/2025/00968 Actions COCOON SPACE 54383 Montant initial 7 812,…" at bounding box center [727, 403] width 1454 height 807
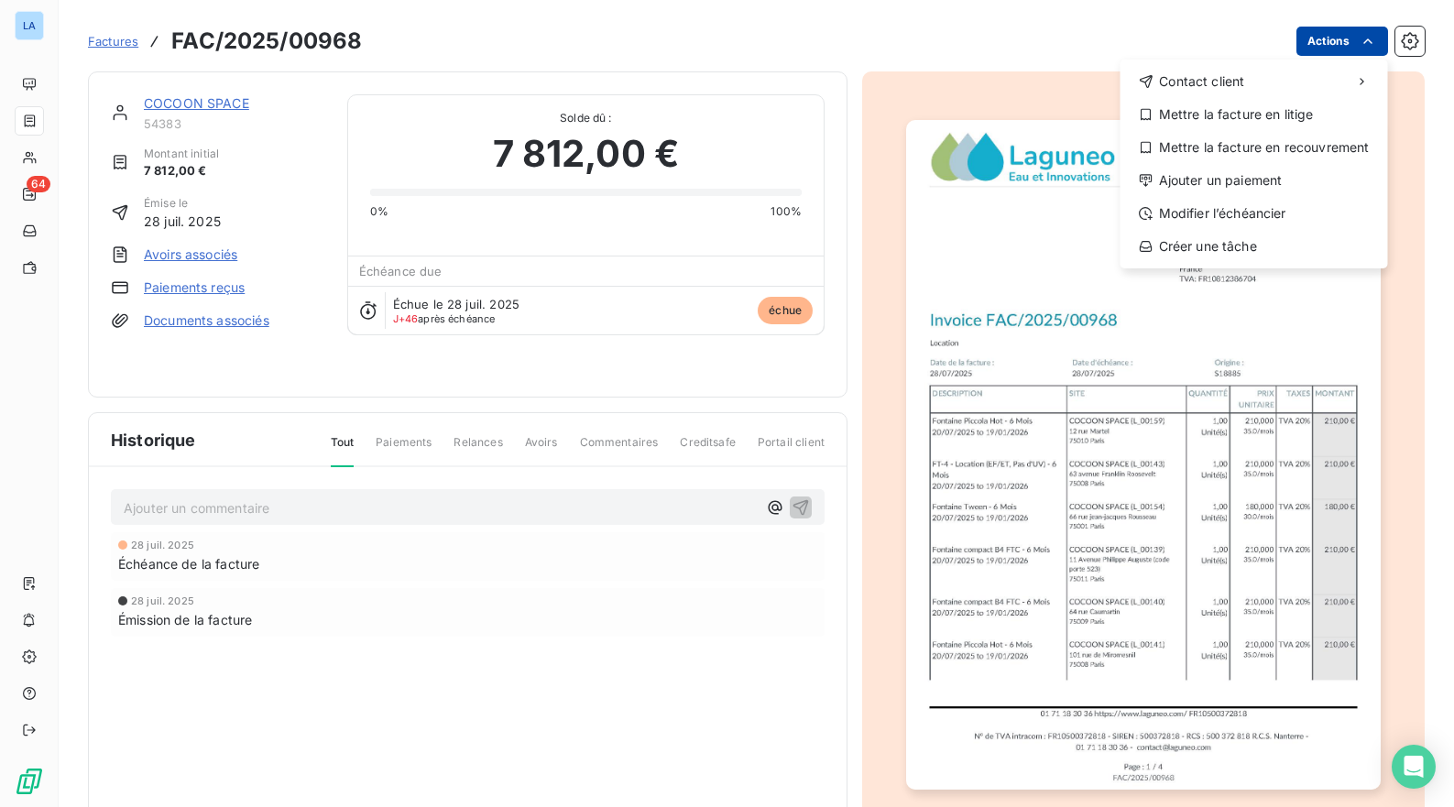
click at [1349, 40] on html "LA 64 Factures FAC/2025/00968 Actions Contact client Mettre la facture en litig…" at bounding box center [727, 403] width 1454 height 807
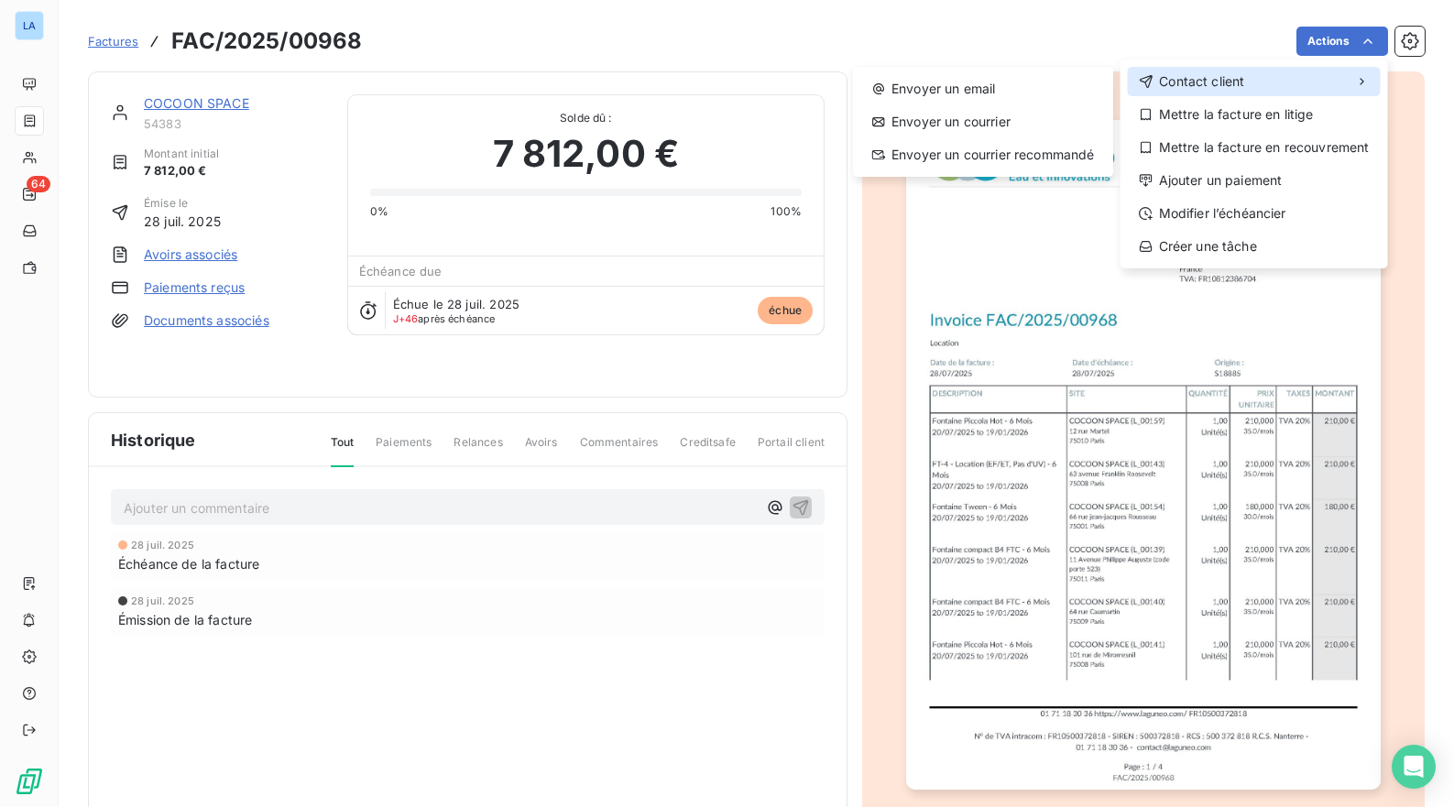
click at [1293, 74] on div "Contact client" at bounding box center [1254, 81] width 253 height 29
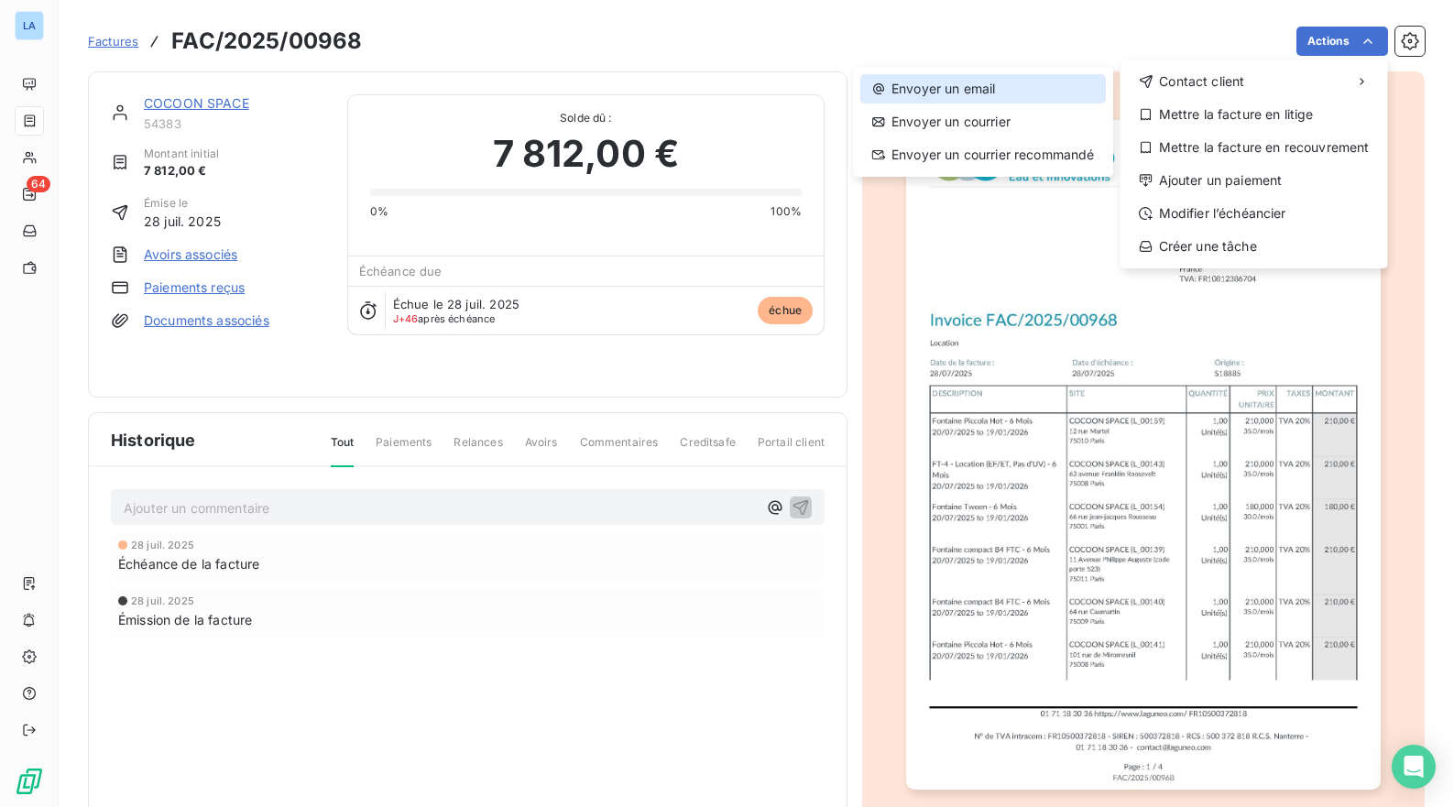
click at [1054, 83] on div "Envoyer un email" at bounding box center [983, 88] width 246 height 29
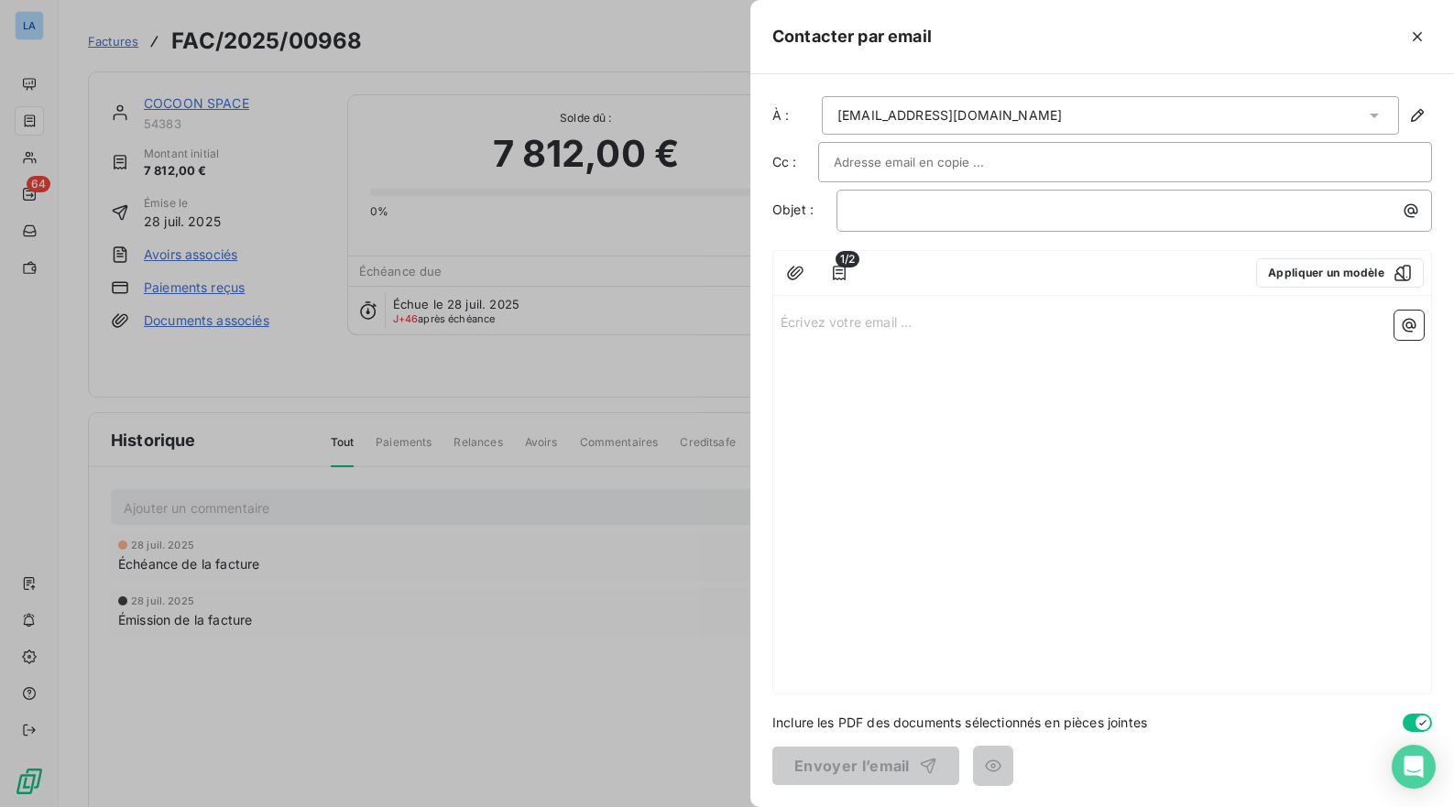
click at [980, 149] on input "text" at bounding box center [932, 161] width 197 height 27
click at [931, 212] on p "﻿" at bounding box center [1138, 210] width 573 height 21
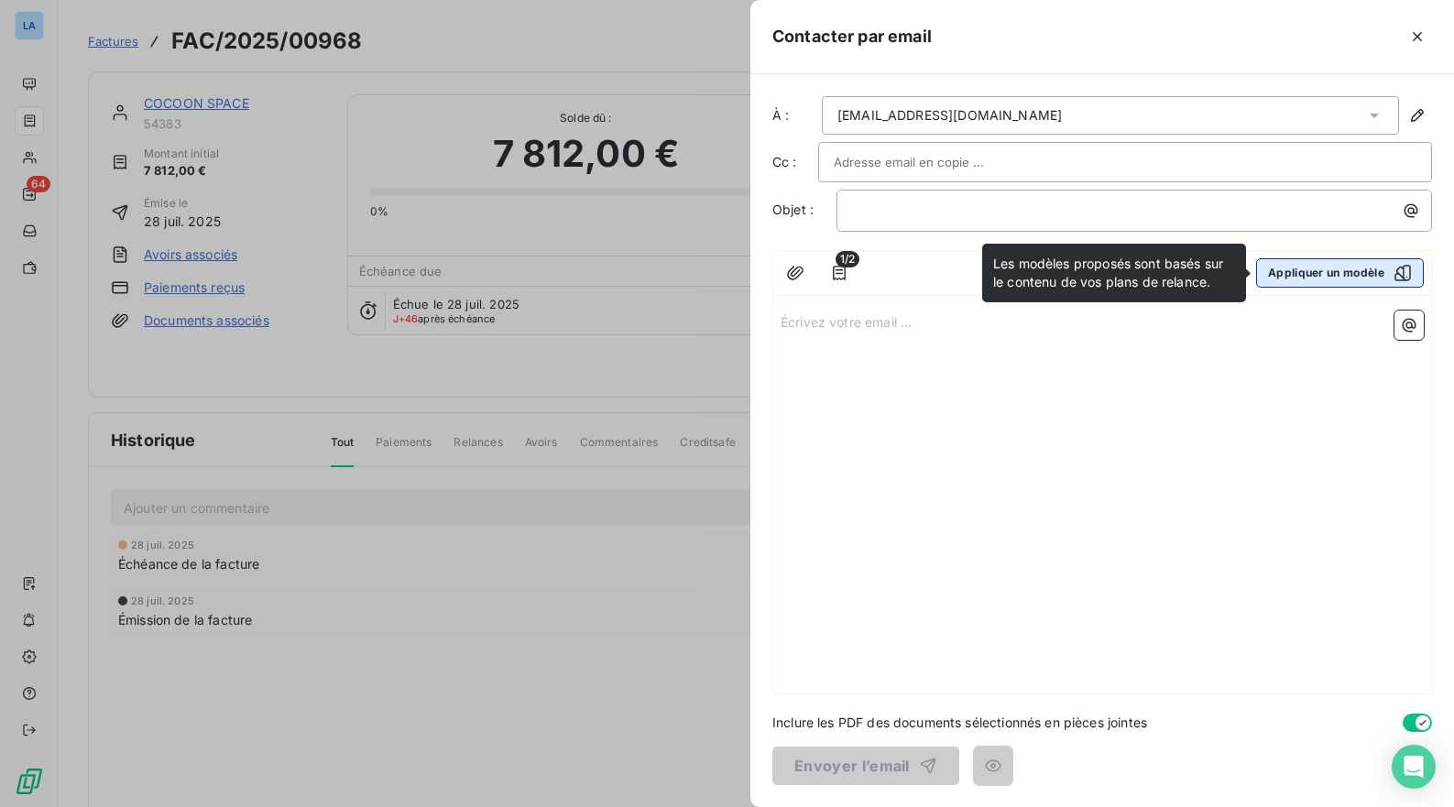
click at [1294, 276] on button "Appliquer un modèle" at bounding box center [1340, 272] width 168 height 29
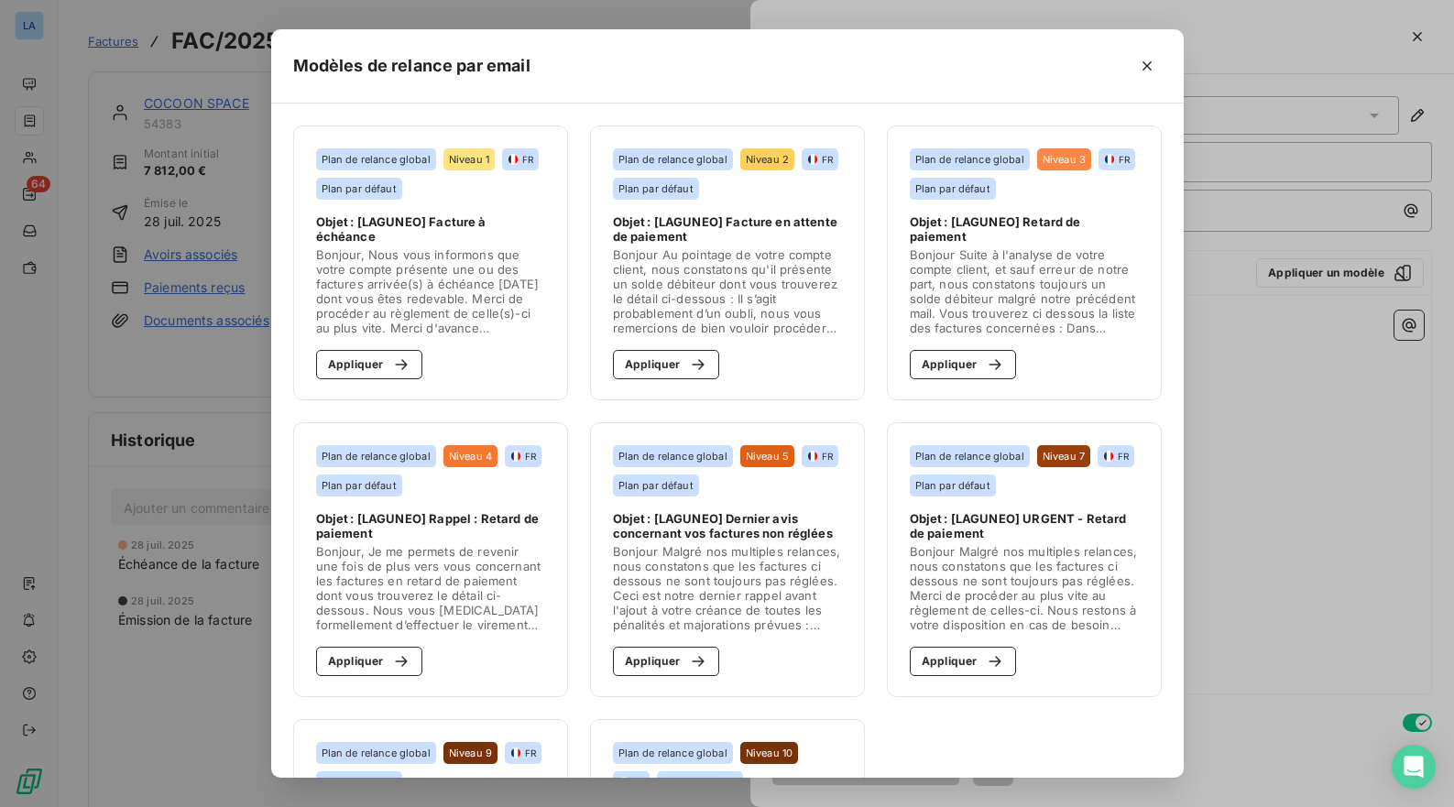
click at [487, 278] on span "Bonjour, Nous vous informons que votre compte présente une ou des factures arri…" at bounding box center [430, 291] width 229 height 88
click at [403, 358] on icon "button" at bounding box center [401, 364] width 18 height 18
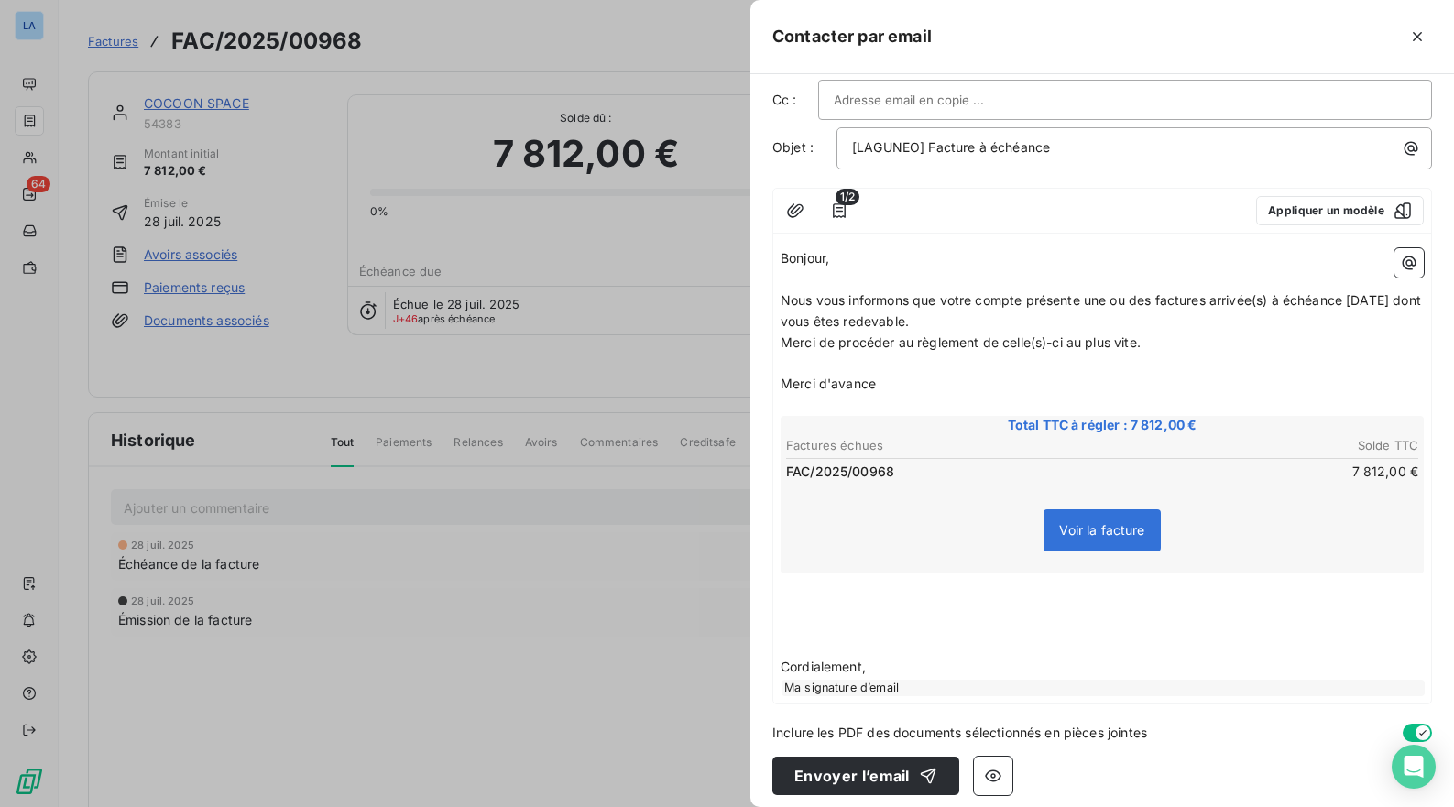
scroll to position [61, 0]
click at [1032, 637] on p "﻿" at bounding box center [1102, 647] width 643 height 21
click at [1024, 606] on div "Bonjour, ﻿ Nous vous informons que votre compte présente une ou des factures ar…" at bounding box center [1102, 473] width 643 height 448
click at [1057, 341] on span "Merci de procéder au règlement de celle(s)-ci au plus vite." at bounding box center [961, 343] width 360 height 16
drag, startPoint x: 1057, startPoint y: 341, endPoint x: 1086, endPoint y: 341, distance: 28.4
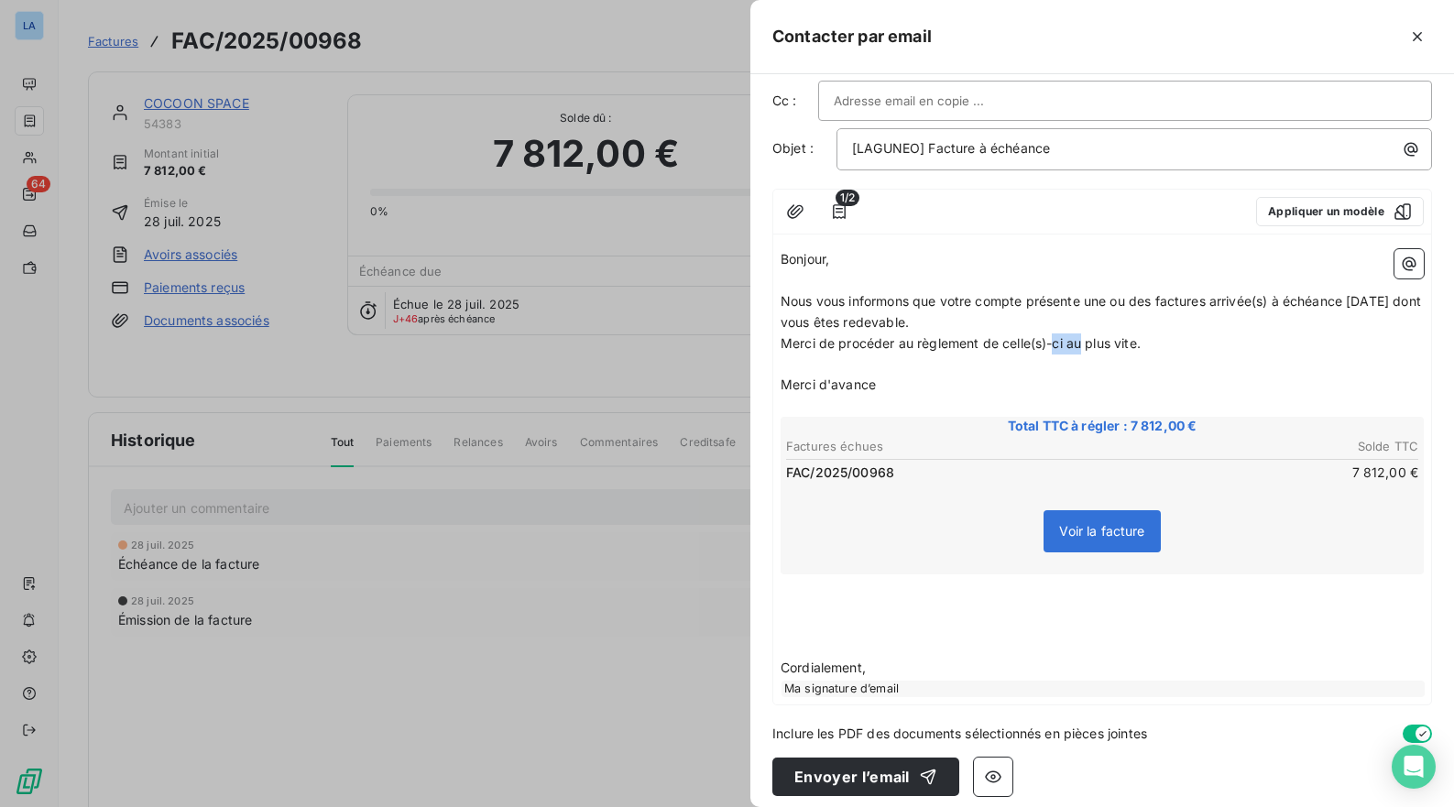
click at [1086, 341] on span "Merci de procéder au règlement de celle(s)-ci au plus vite." at bounding box center [961, 343] width 360 height 16
click at [1131, 338] on span "Merci de procéder au règlement de celle(s)-ci au plus vite." at bounding box center [961, 343] width 360 height 16
drag, startPoint x: 1131, startPoint y: 338, endPoint x: 1096, endPoint y: 338, distance: 35.7
click at [1096, 338] on span "Merci de procéder au règlement de celle(s)-ci au plus vite." at bounding box center [961, 343] width 360 height 16
click at [1222, 362] on p "﻿" at bounding box center [1102, 364] width 643 height 21
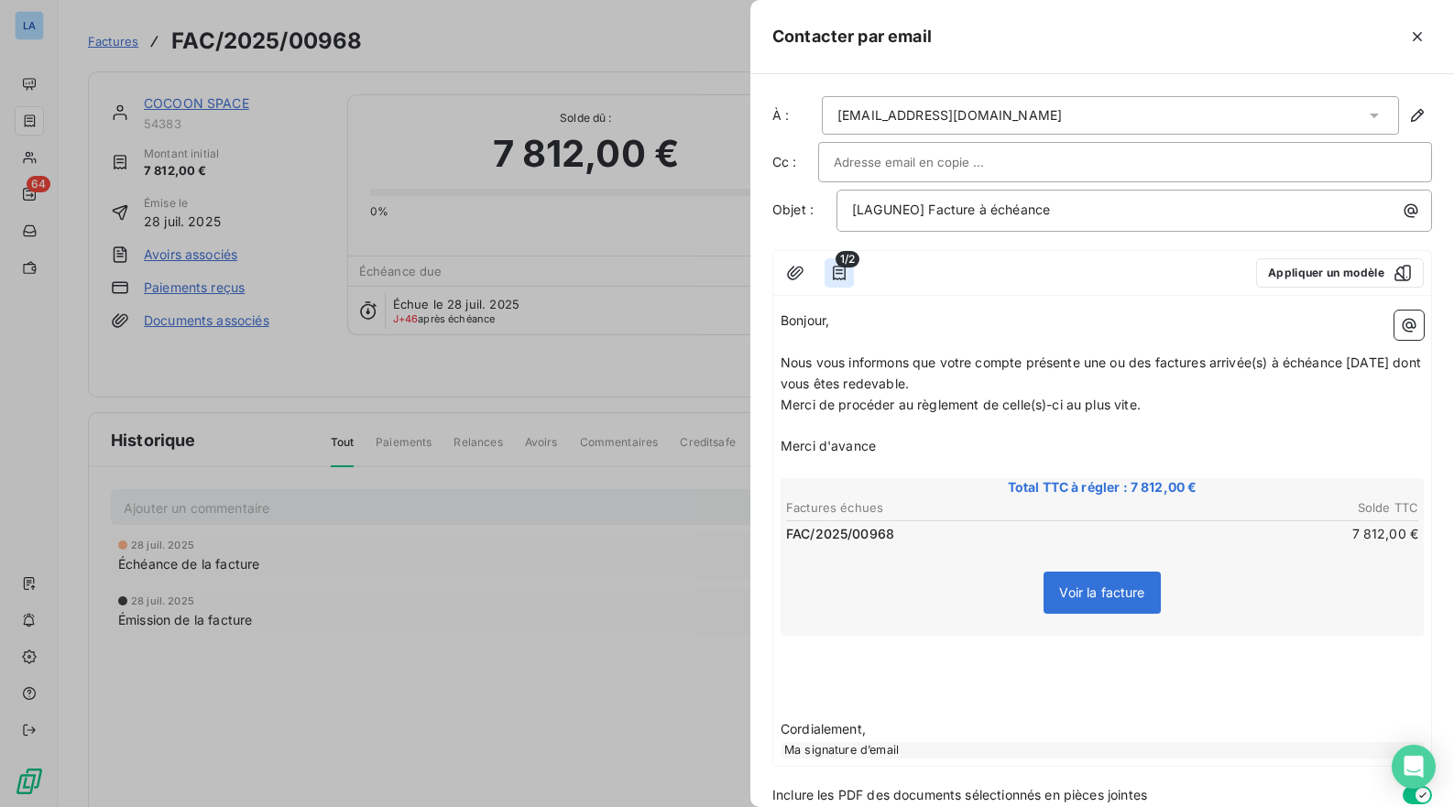
scroll to position [0, 0]
click at [805, 271] on button "button" at bounding box center [795, 272] width 29 height 29
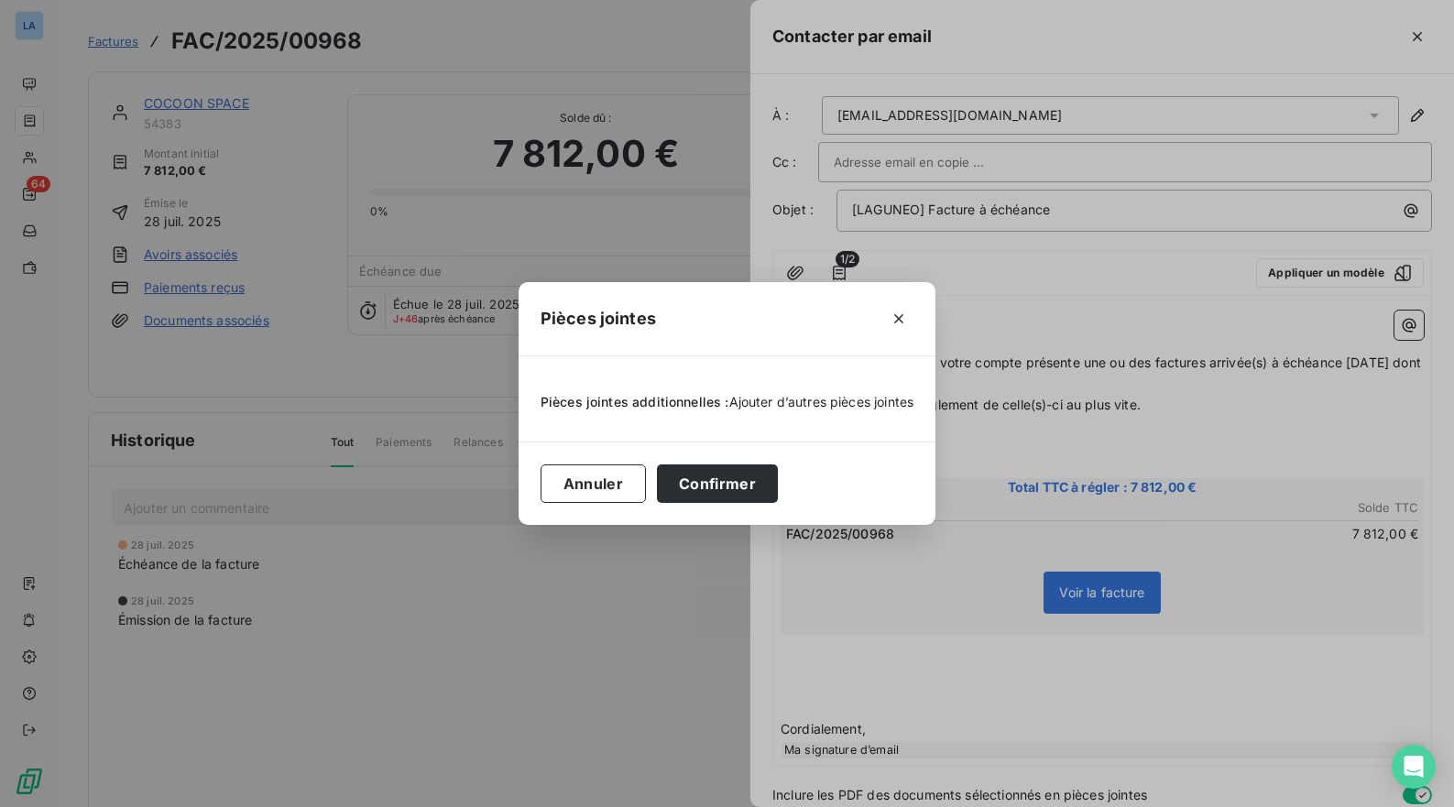
click at [785, 405] on span "Ajouter d’autres pièces jointes" at bounding box center [821, 402] width 185 height 16
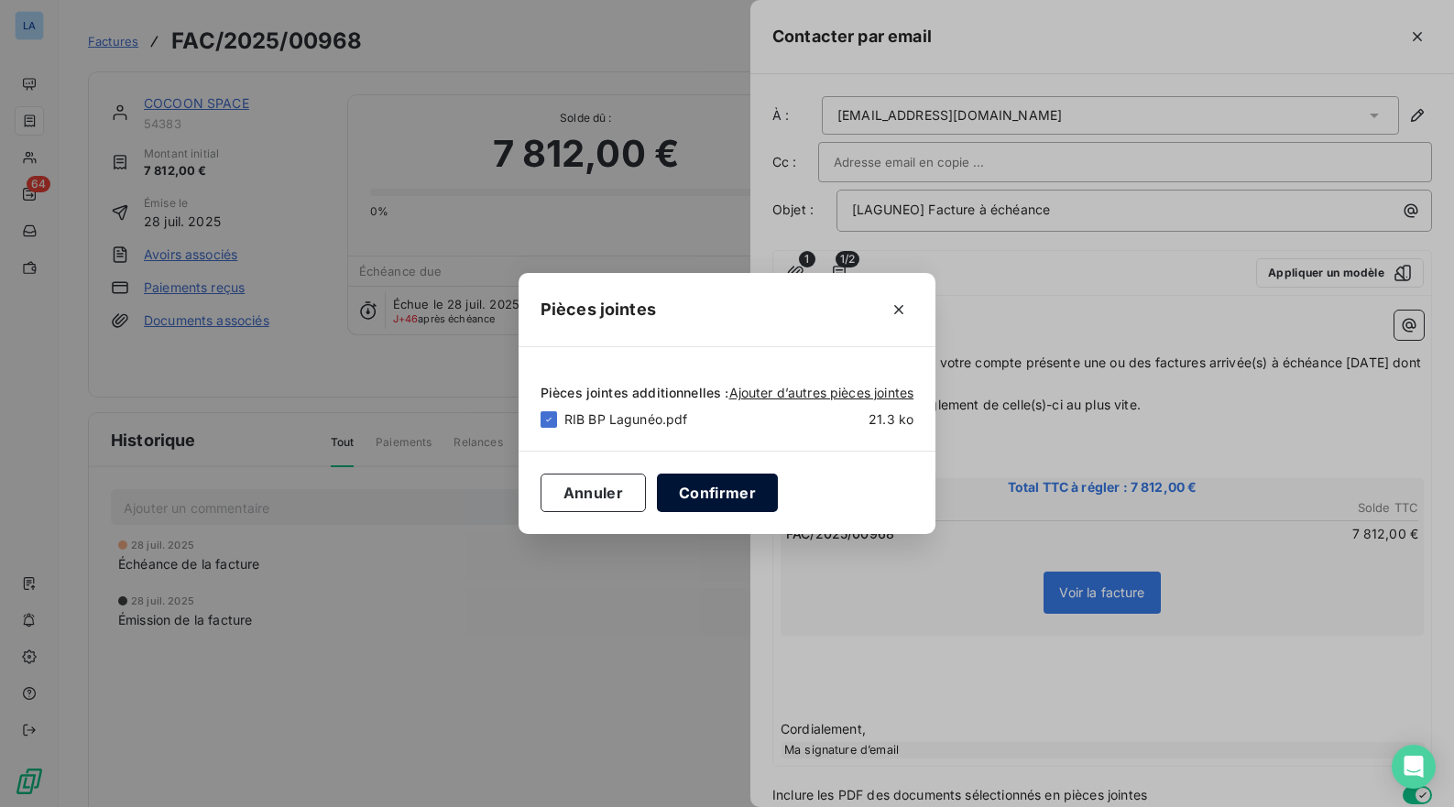
click at [726, 492] on button "Confirmer" at bounding box center [717, 493] width 121 height 38
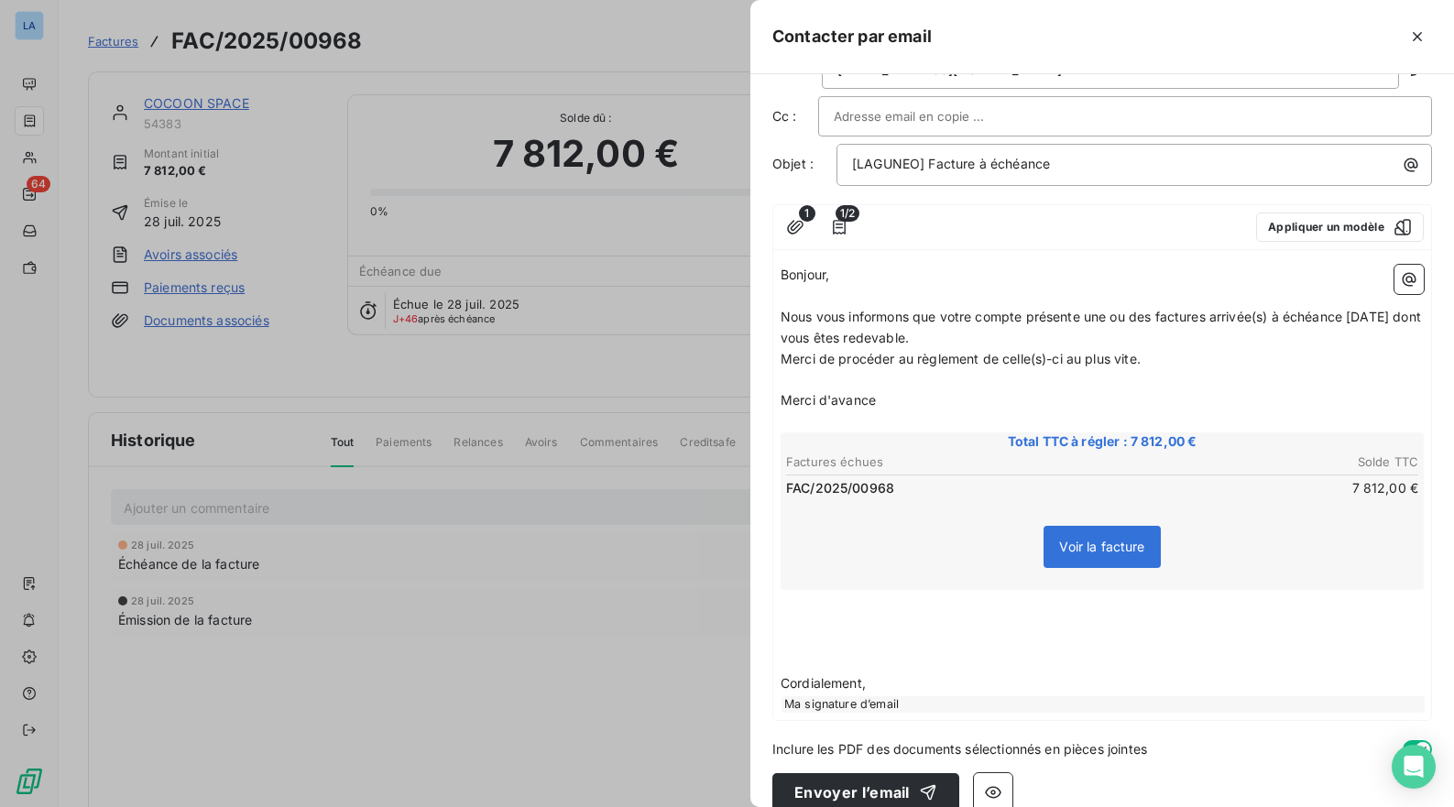
scroll to position [61, 0]
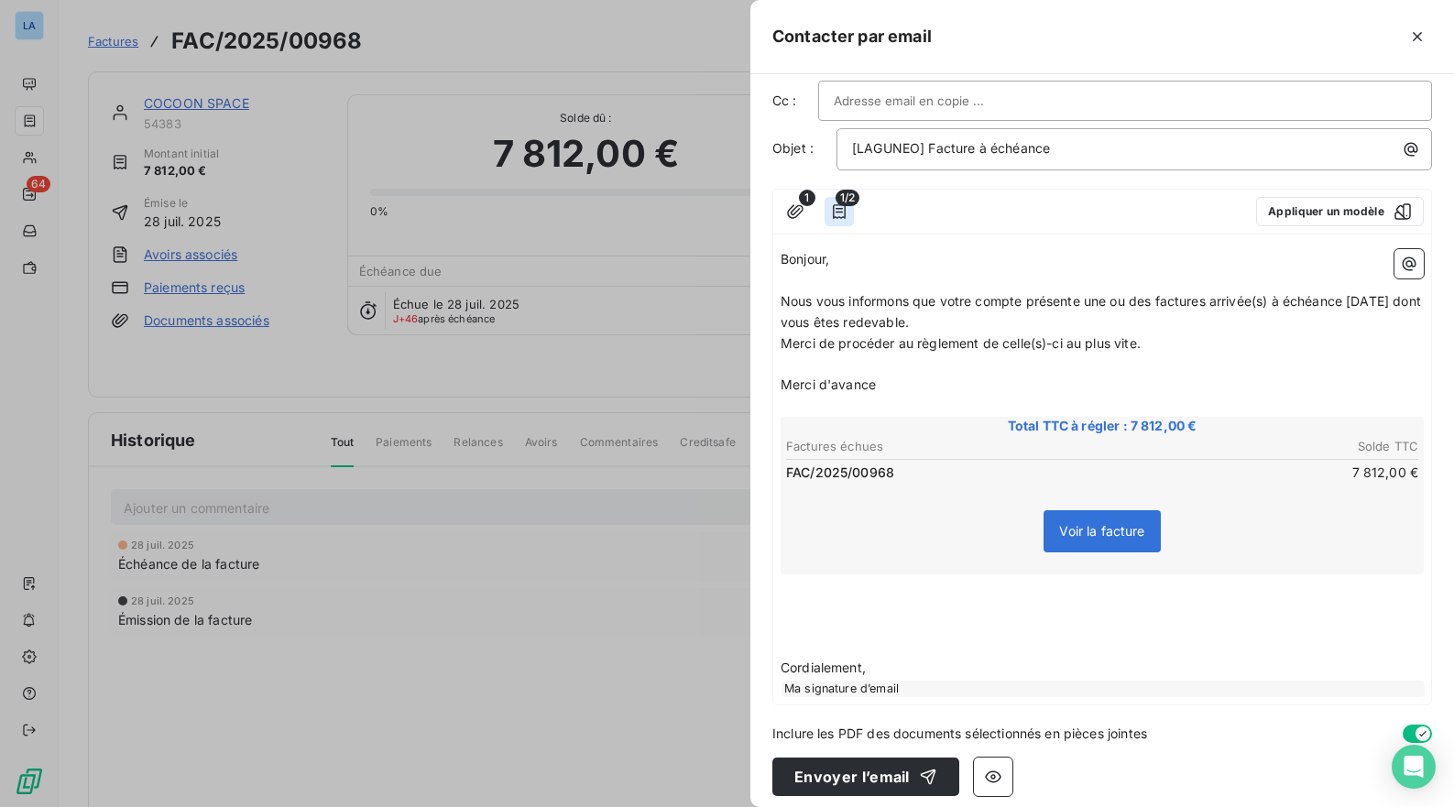
click at [842, 212] on icon "button" at bounding box center [839, 211] width 13 height 15
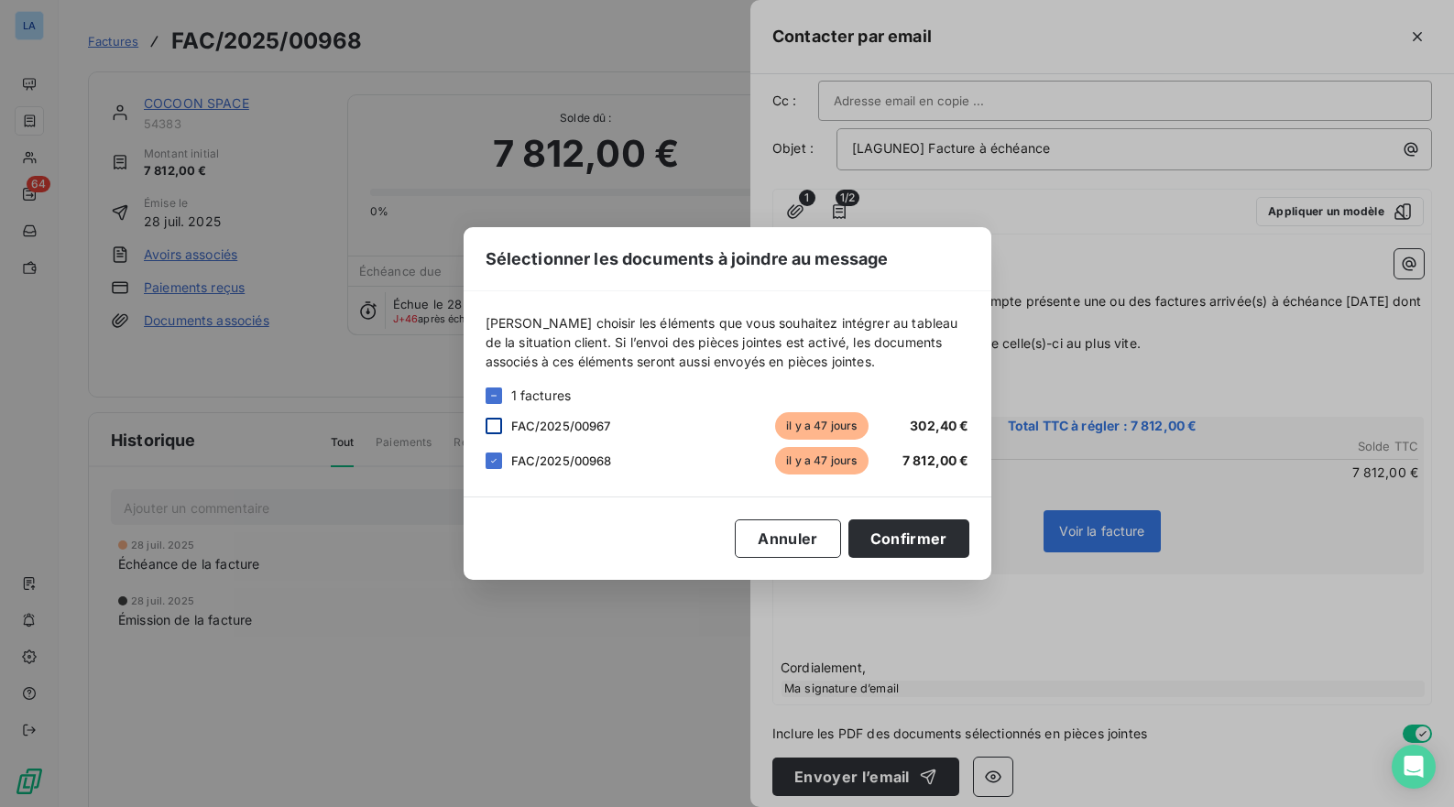
click at [497, 433] on div at bounding box center [494, 426] width 16 height 16
click at [923, 541] on button "Confirmer" at bounding box center [908, 538] width 121 height 38
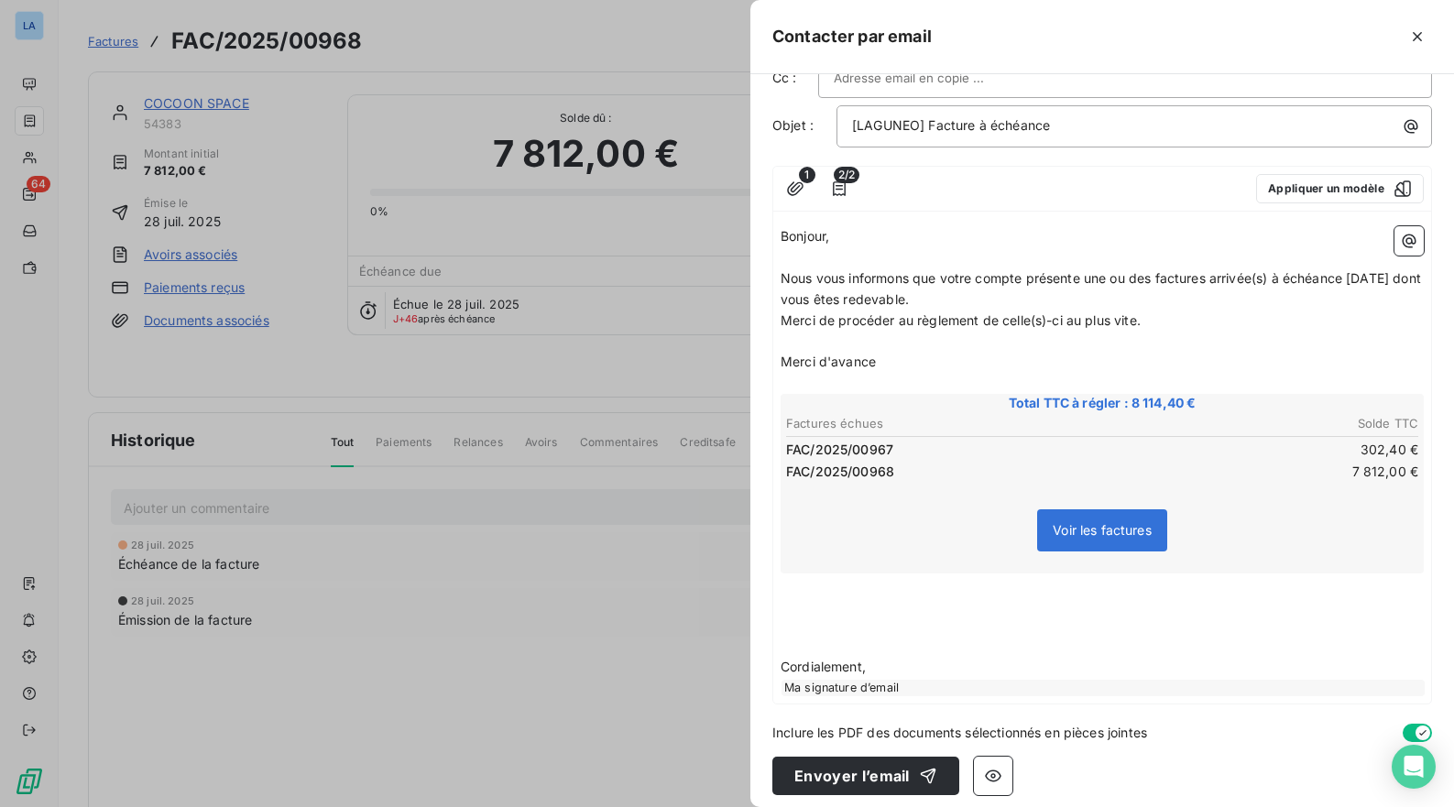
scroll to position [83, 0]
click at [846, 769] on button "Envoyer l’email" at bounding box center [865, 777] width 187 height 38
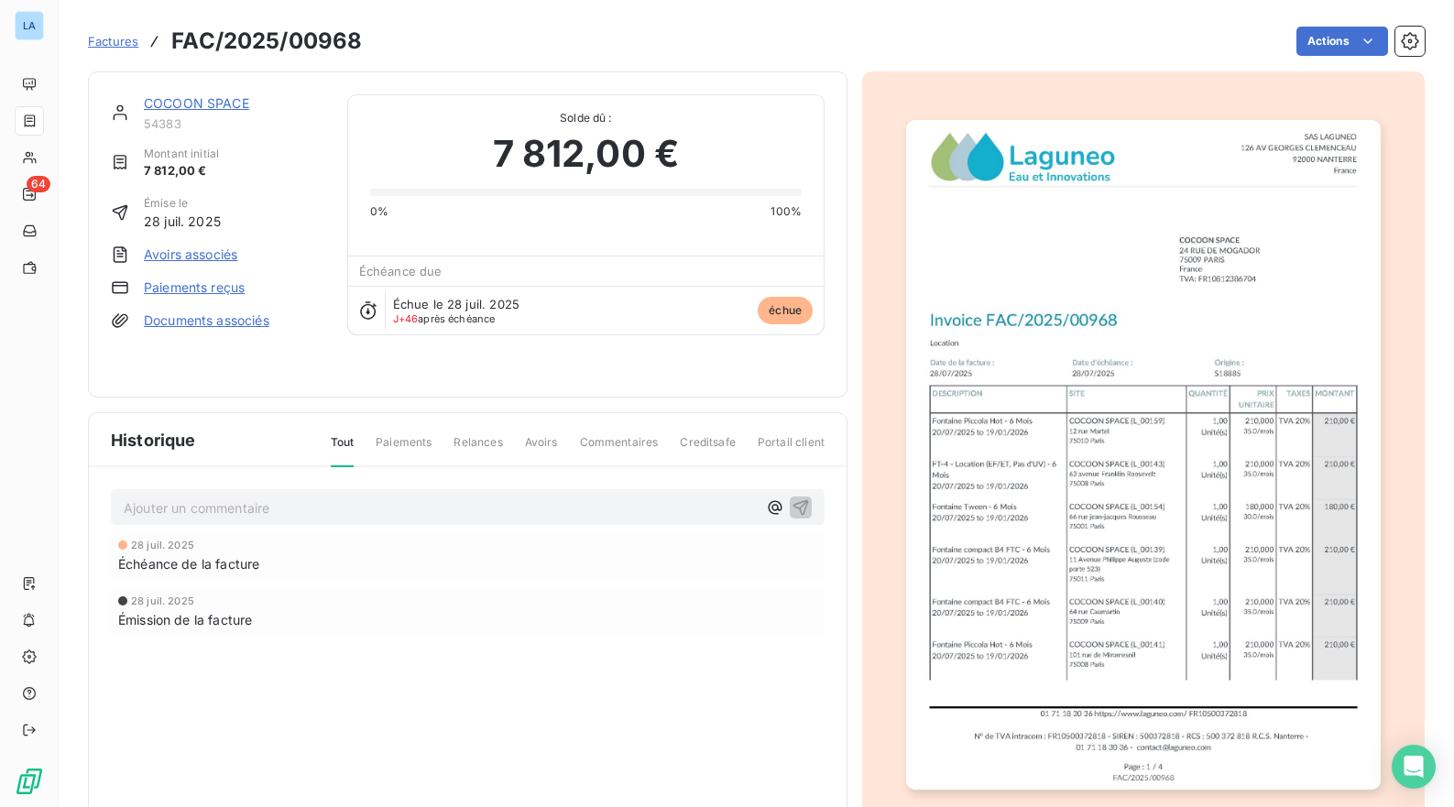
click at [176, 103] on link "COCOON SPACE" at bounding box center [196, 103] width 105 height 16
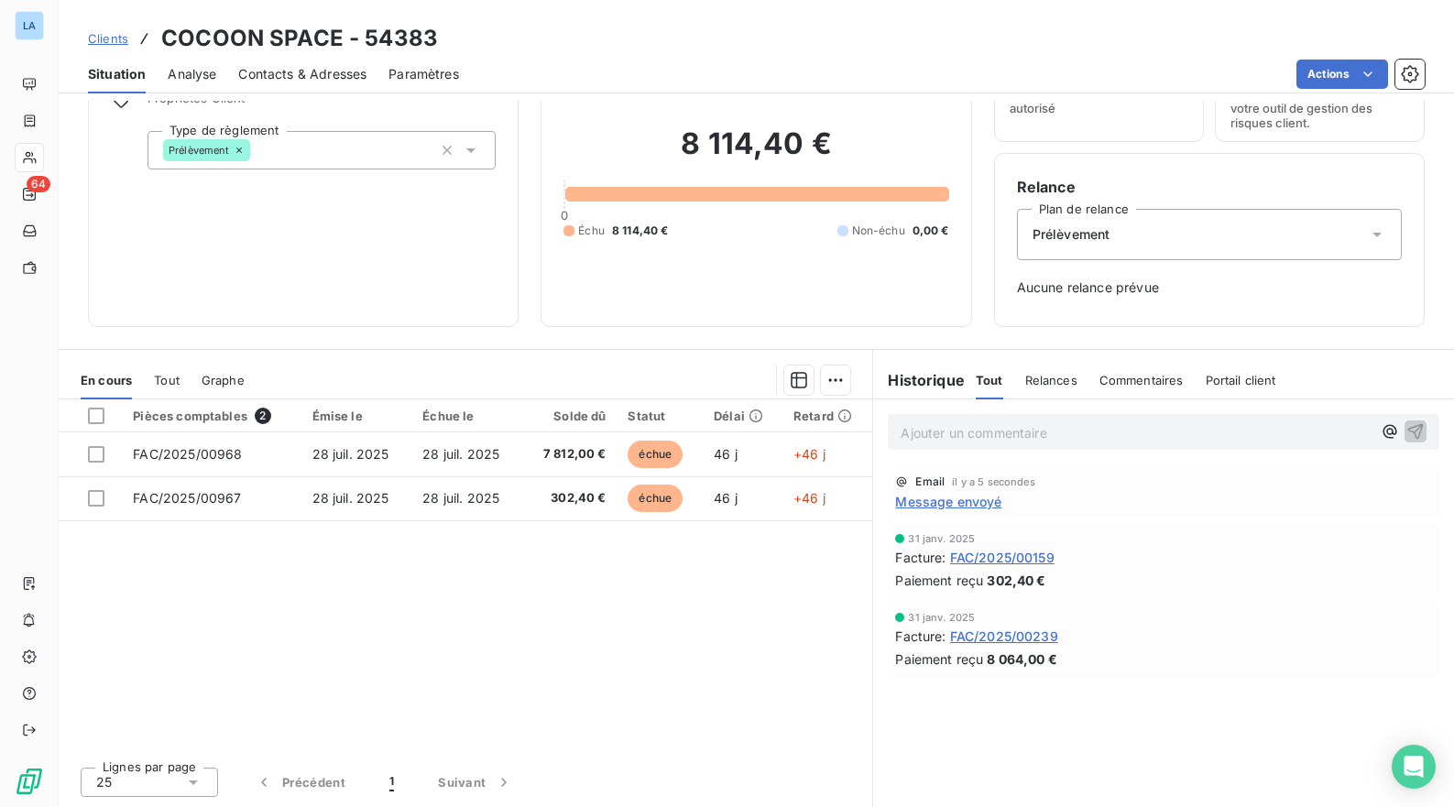
scroll to position [96, 0]
click at [1041, 387] on span "Relances" at bounding box center [1051, 380] width 52 height 15
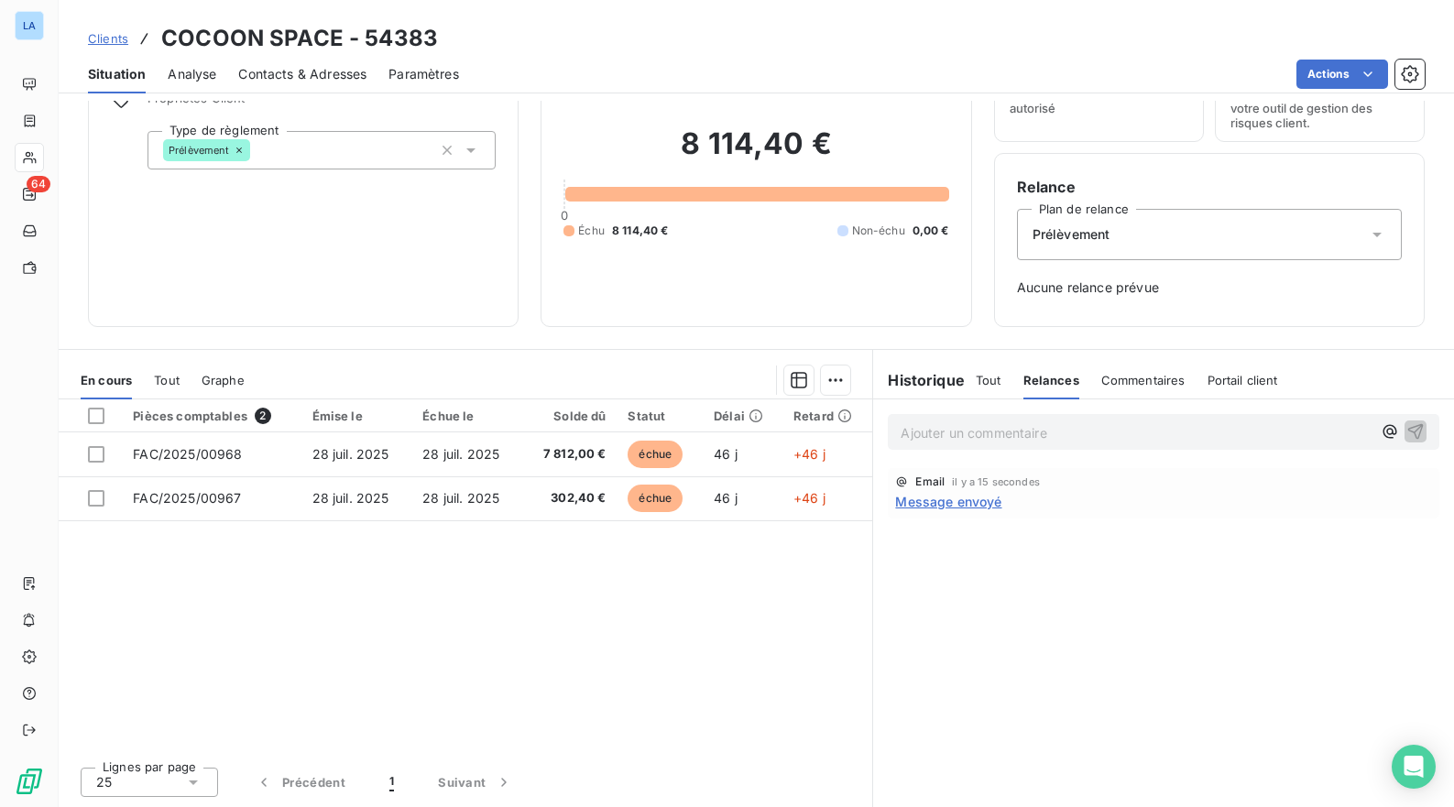
click at [988, 383] on span "Tout" at bounding box center [989, 380] width 26 height 15
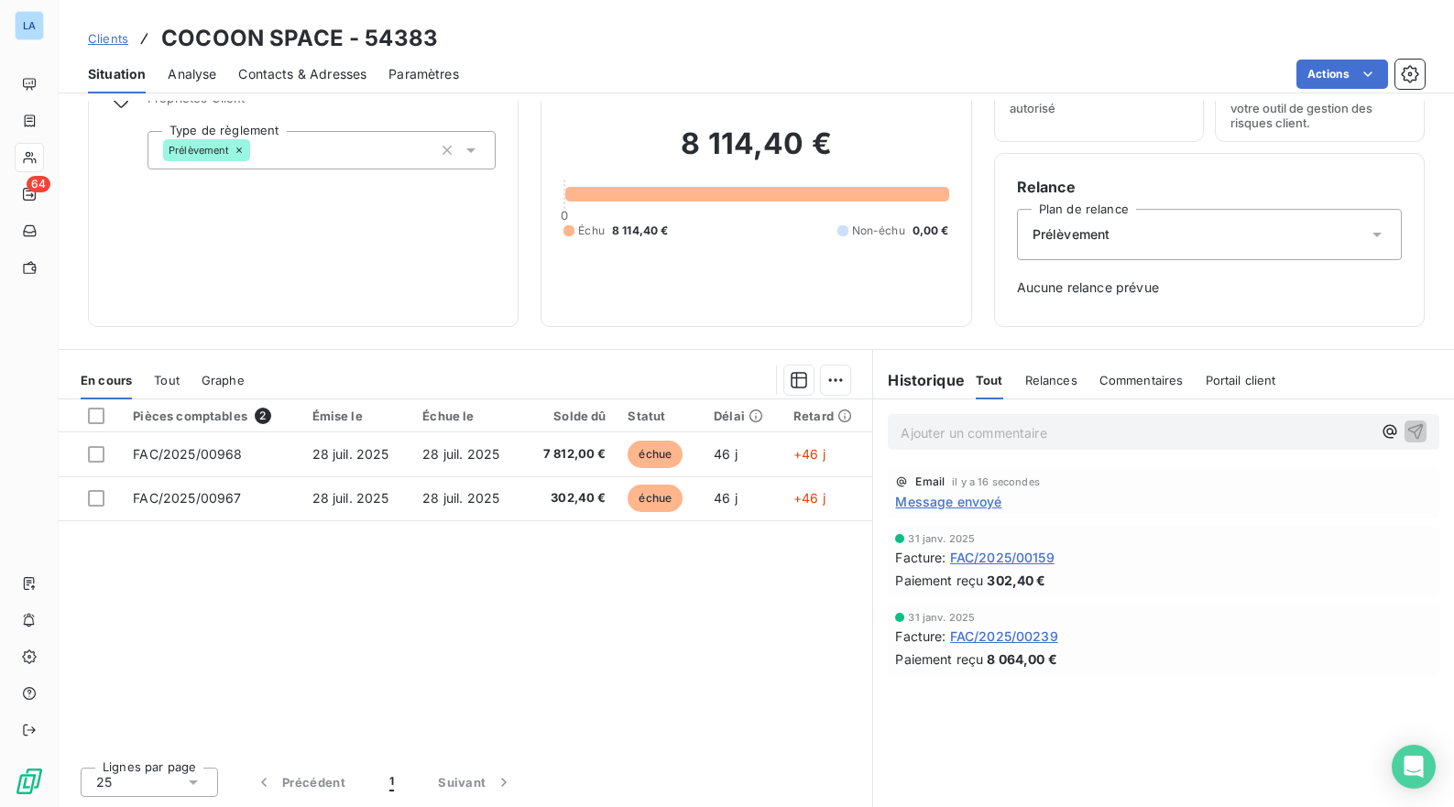
click at [1084, 391] on div "Tout Relances Commentaires Portail client" at bounding box center [1126, 380] width 300 height 38
click at [1111, 383] on span "Commentaires" at bounding box center [1141, 380] width 84 height 15
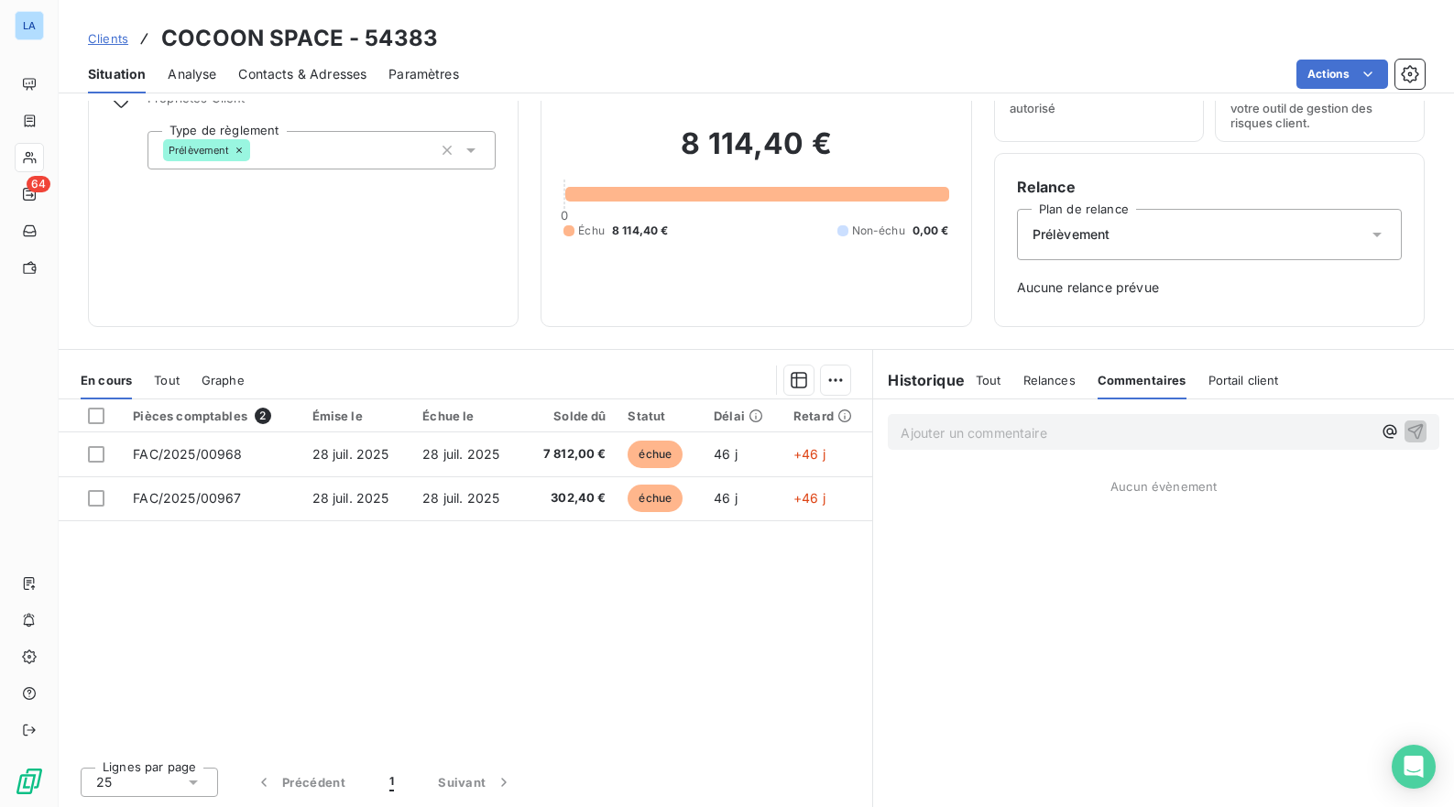
click at [1060, 431] on p "Ajouter un commentaire ﻿" at bounding box center [1136, 432] width 471 height 23
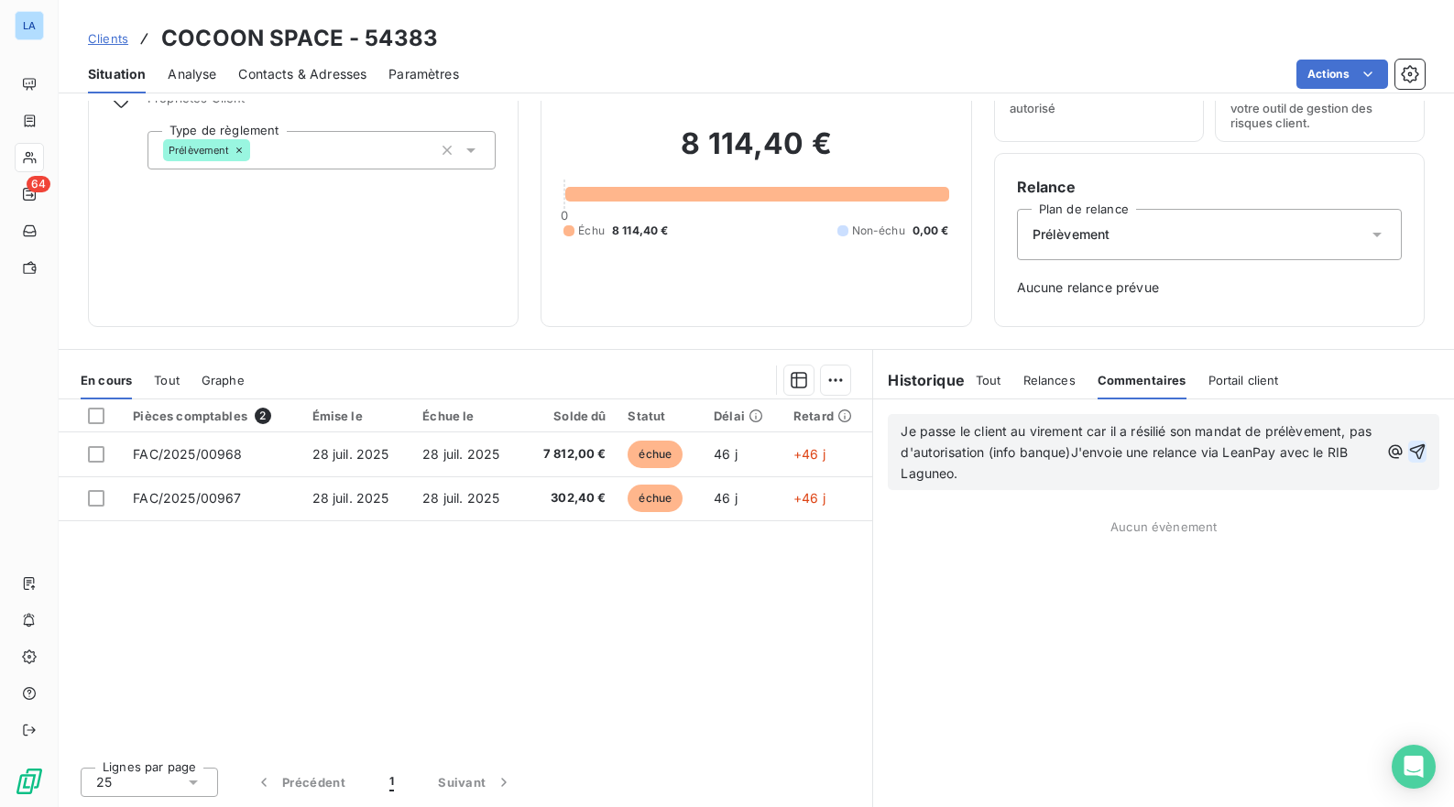
click at [1419, 451] on icon "button" at bounding box center [1417, 451] width 18 height 18
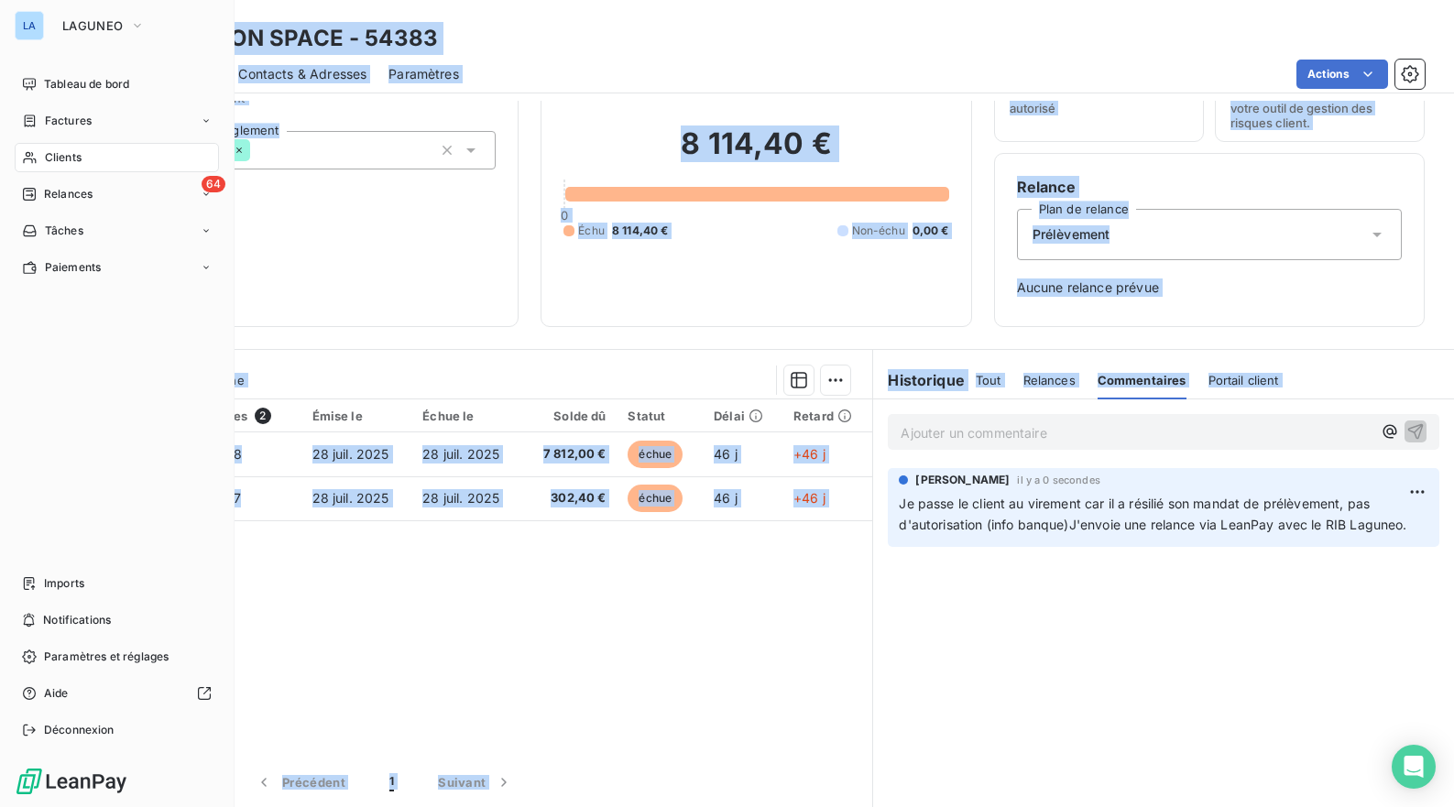
click at [79, 152] on span "Clients" at bounding box center [63, 157] width 37 height 16
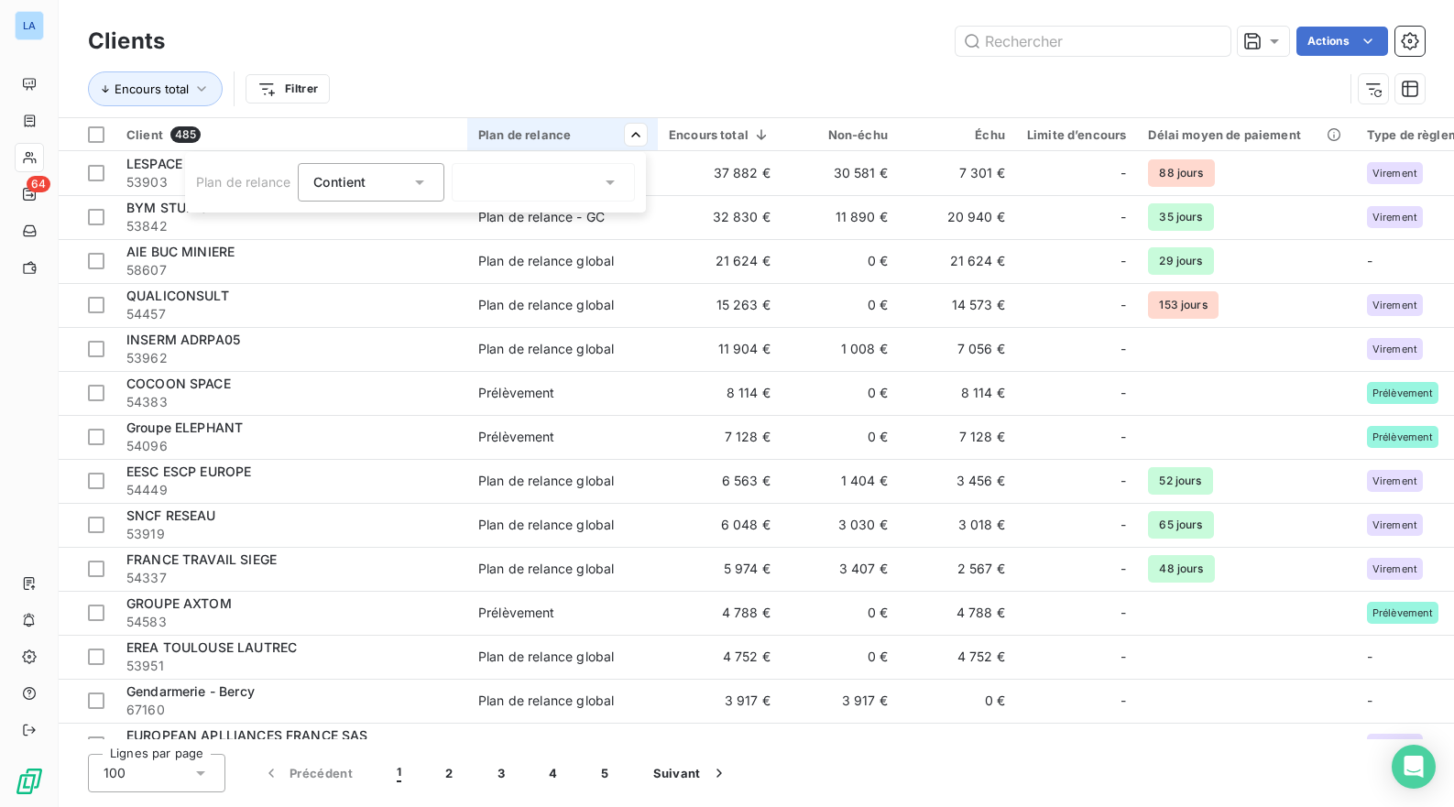
click at [426, 184] on icon at bounding box center [419, 182] width 18 height 18
click at [529, 178] on div at bounding box center [543, 182] width 183 height 38
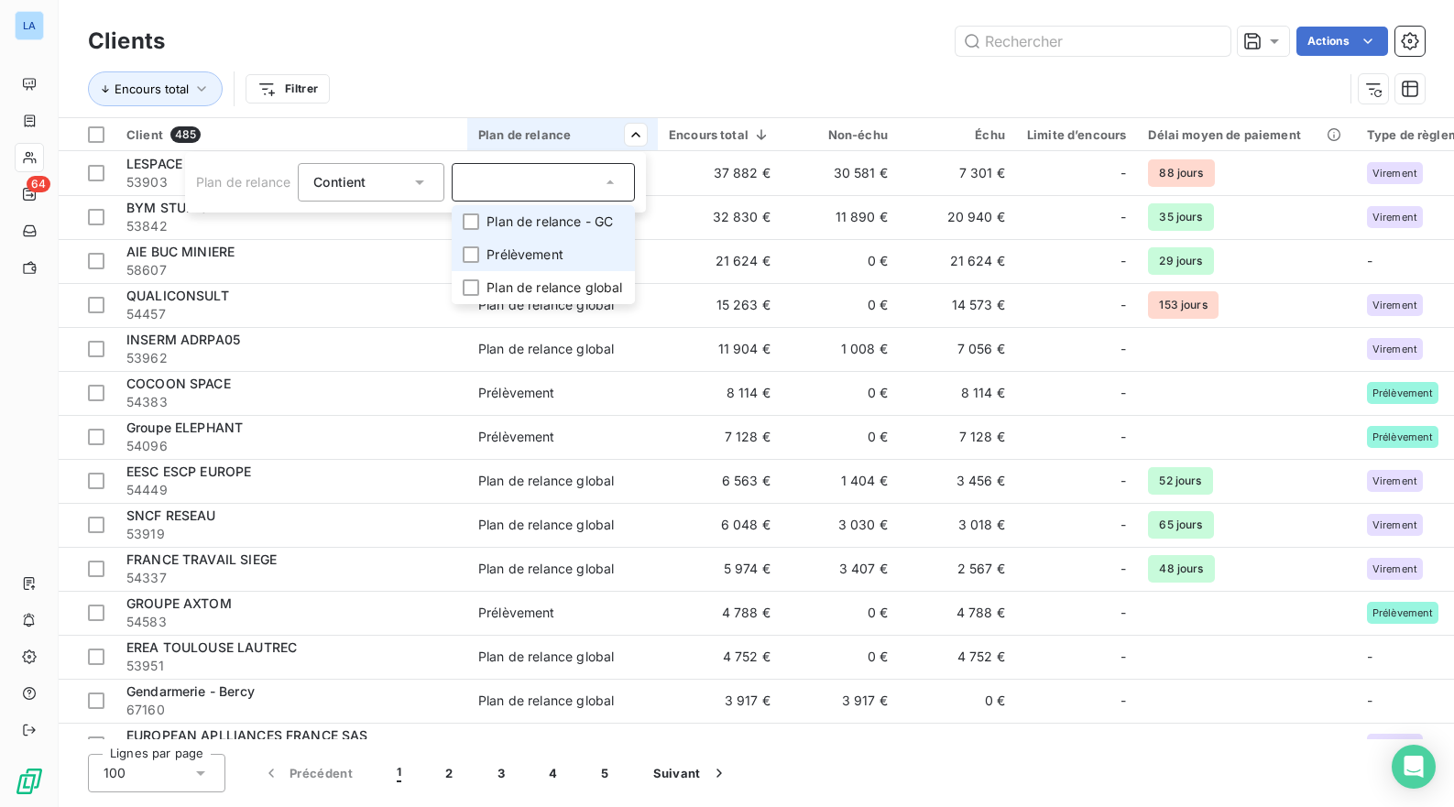
click at [542, 247] on span "Prélèvement" at bounding box center [524, 255] width 77 height 18
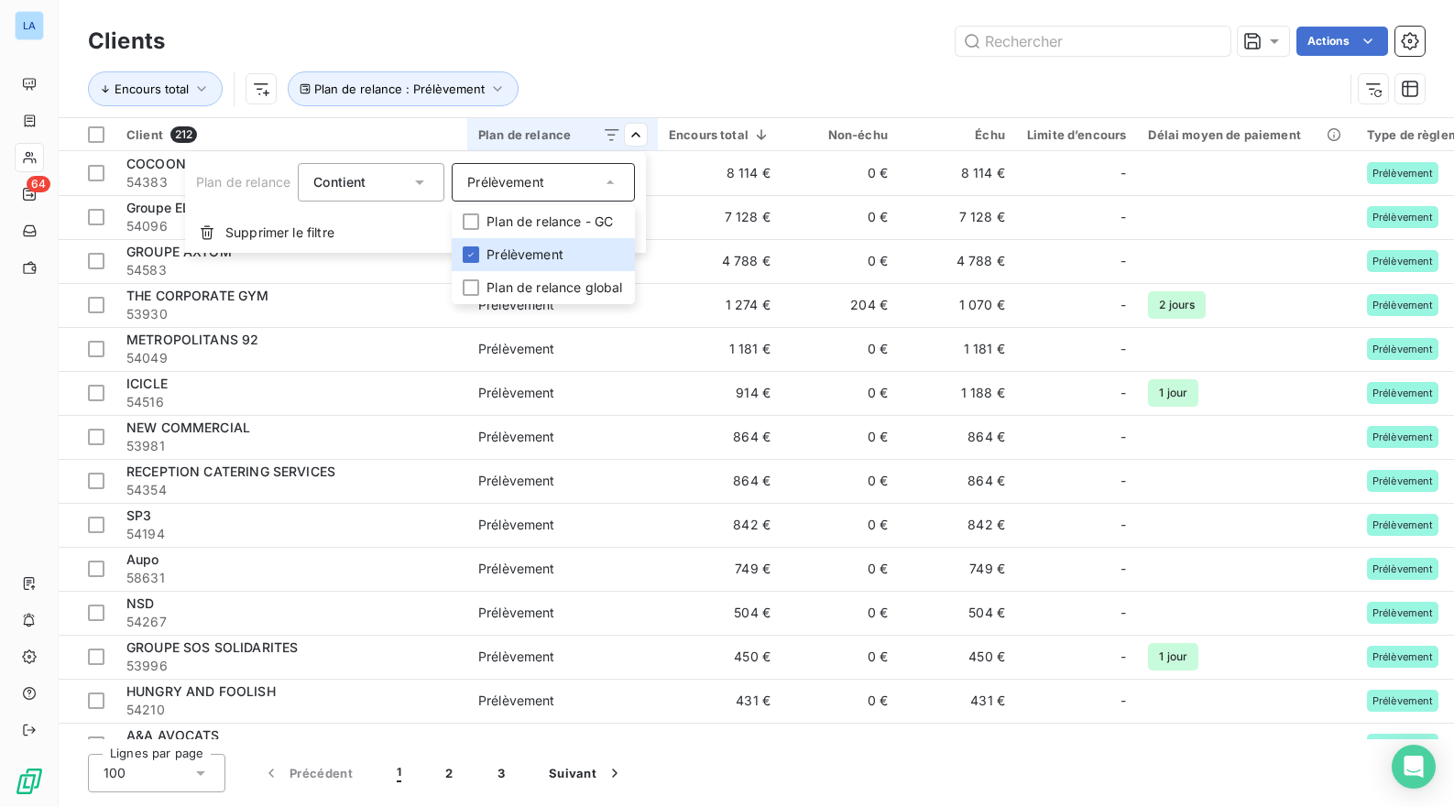
click at [701, 83] on html "LA 64 Clients Actions Encours total Plan de relance : Prélèvement Client 212 Pl…" at bounding box center [727, 403] width 1454 height 807
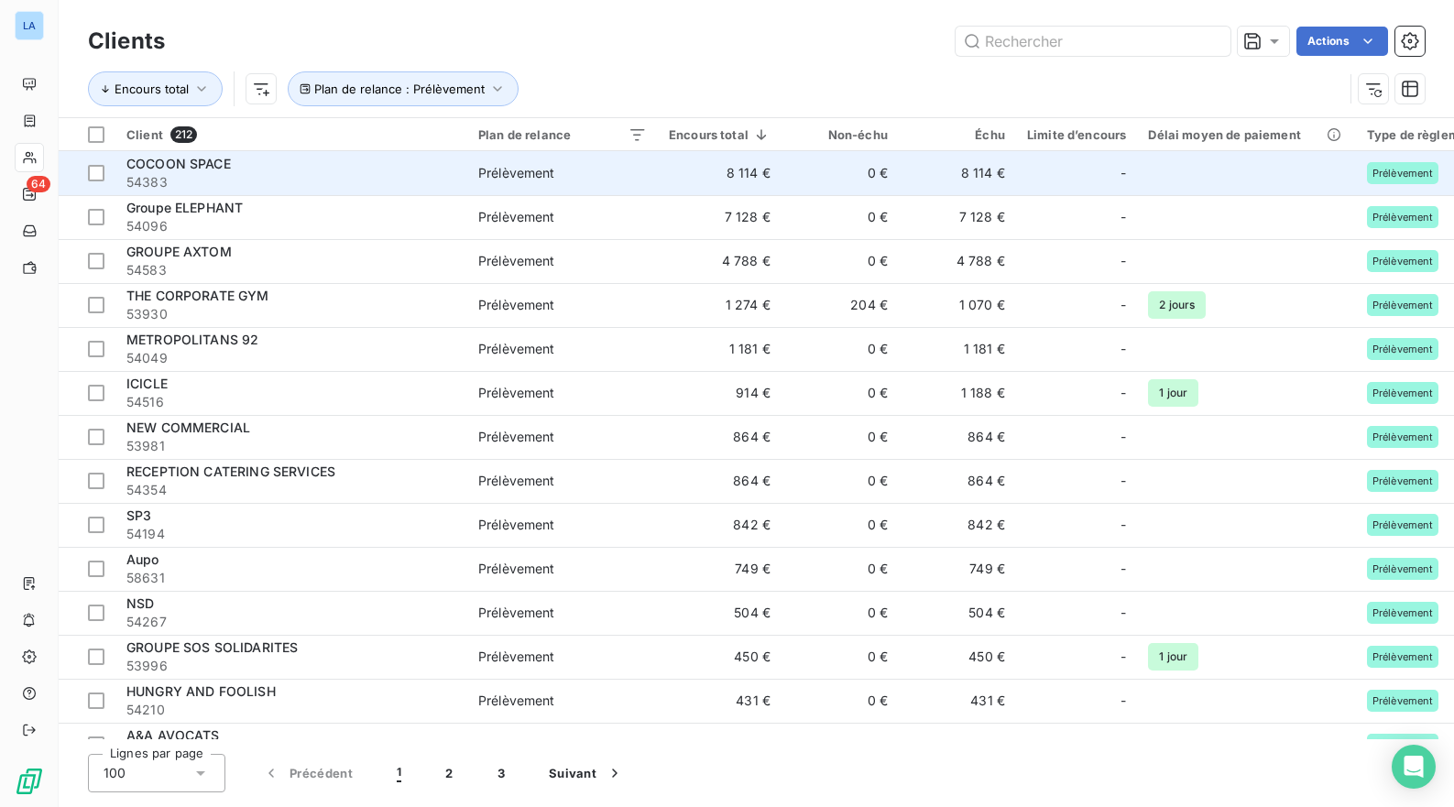
click at [564, 177] on span "Prélèvement" at bounding box center [562, 173] width 169 height 18
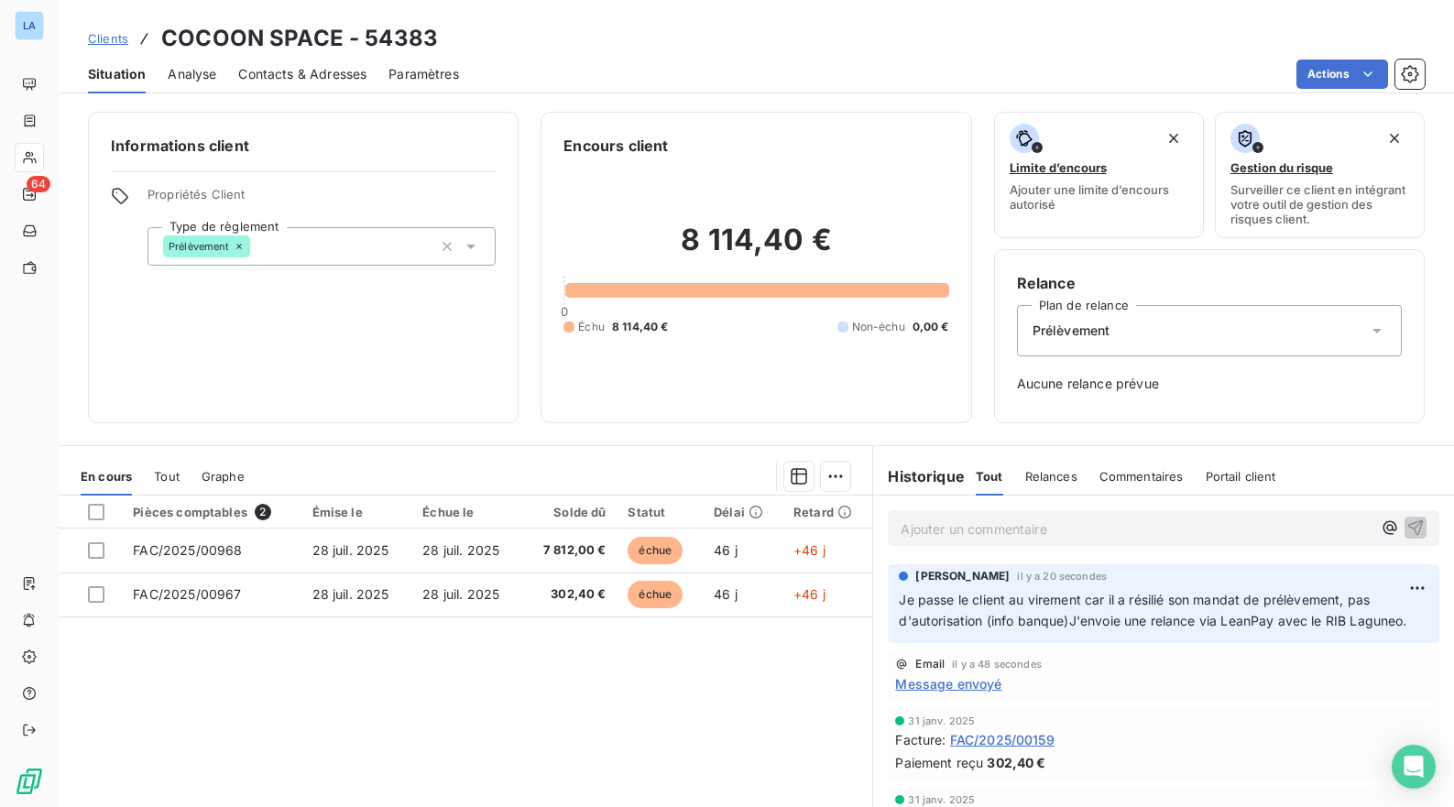
click at [303, 249] on div "Prélèvement" at bounding box center [321, 246] width 348 height 38
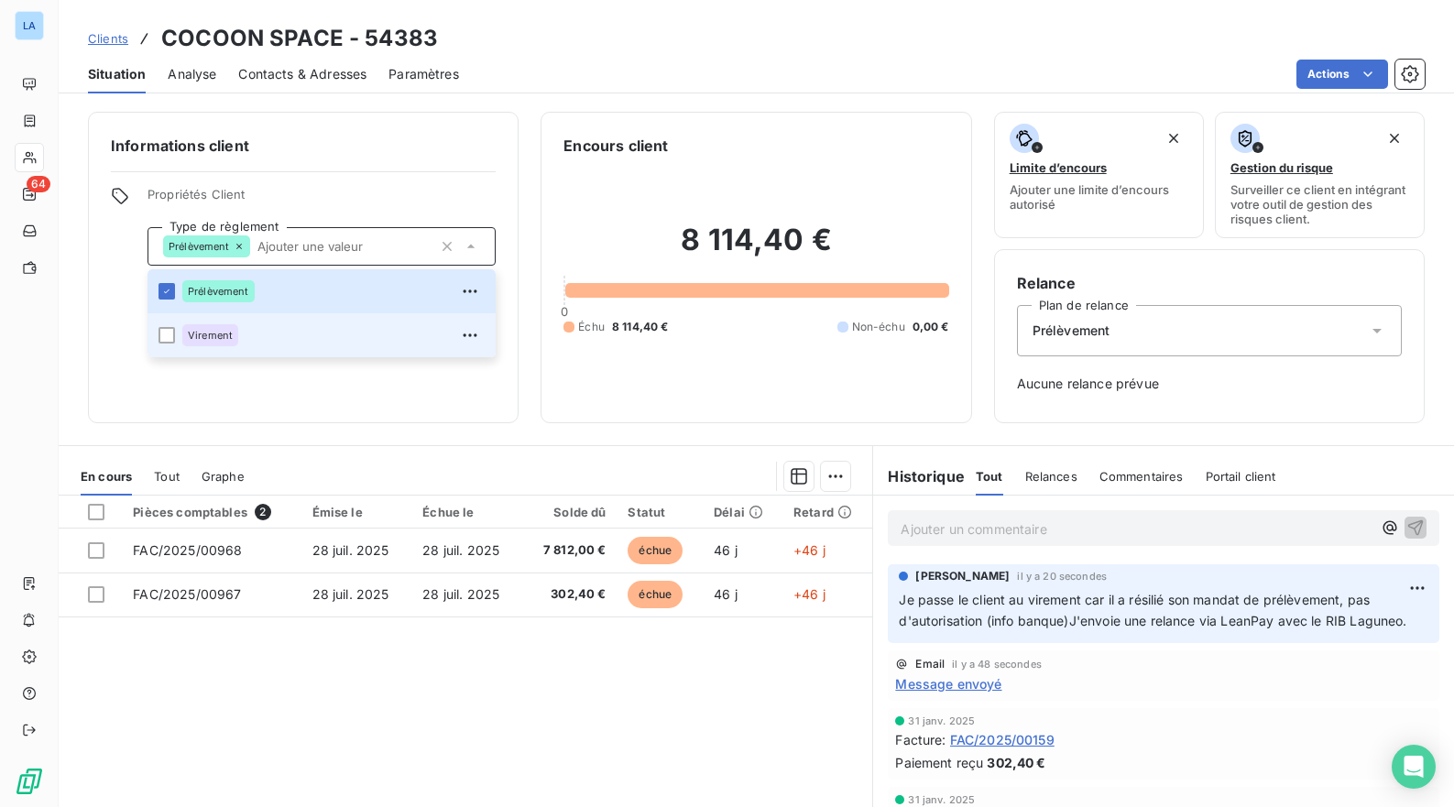
click at [297, 339] on div "Virement" at bounding box center [333, 335] width 302 height 29
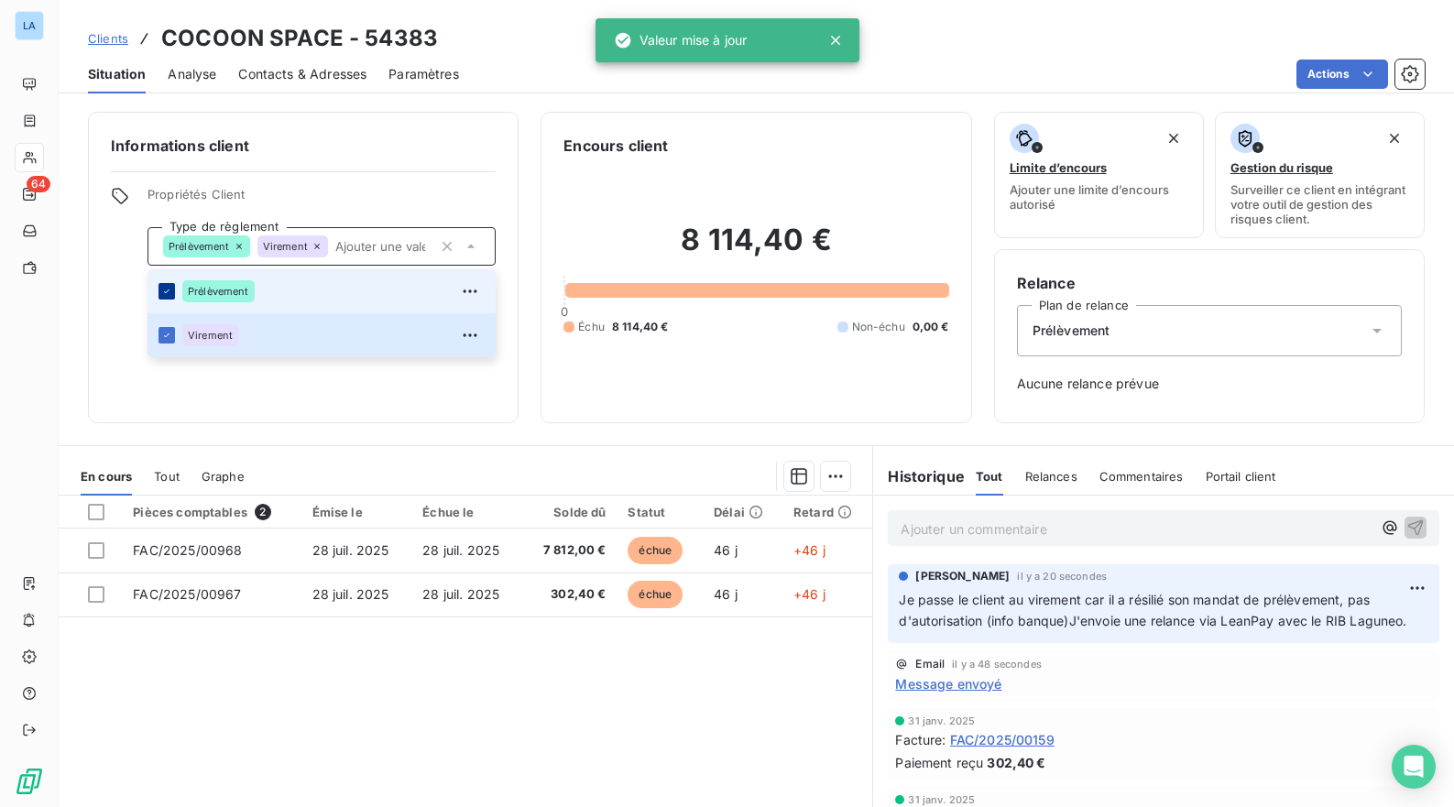
click at [166, 296] on icon at bounding box center [166, 291] width 11 height 11
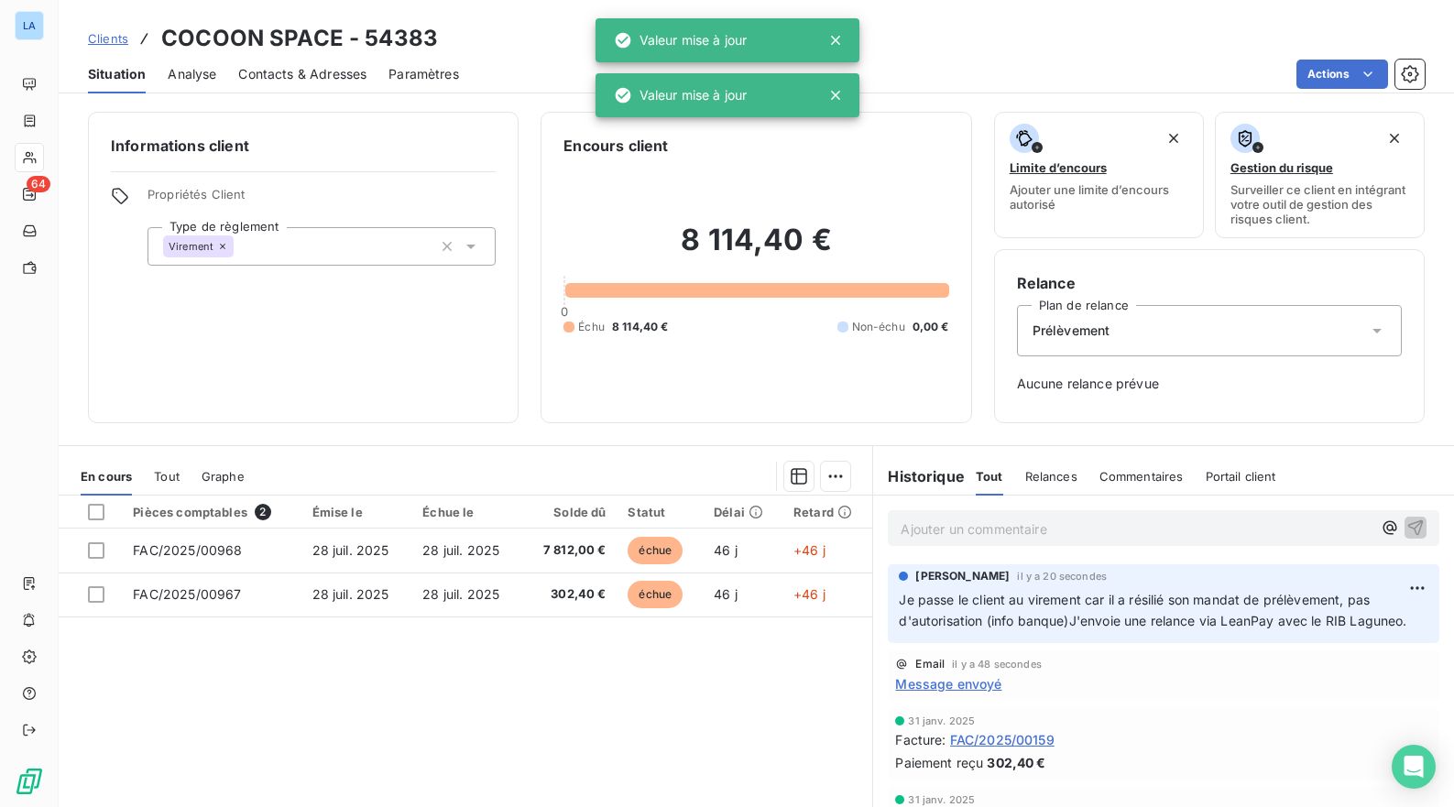
click at [183, 424] on div "Informations client Propriétés Client Type de règlement Virement Encours client…" at bounding box center [756, 454] width 1395 height 706
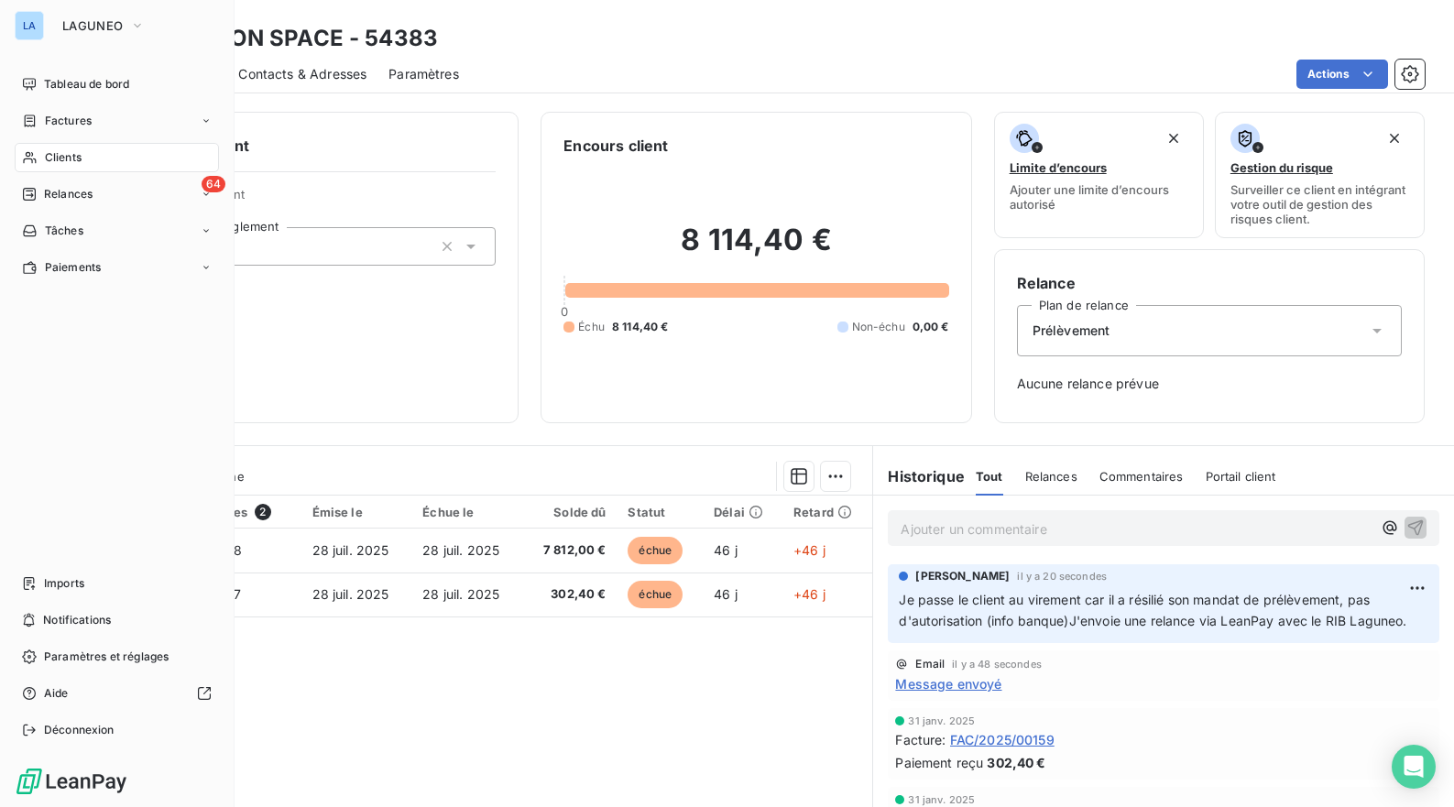
click at [27, 152] on icon at bounding box center [29, 158] width 13 height 12
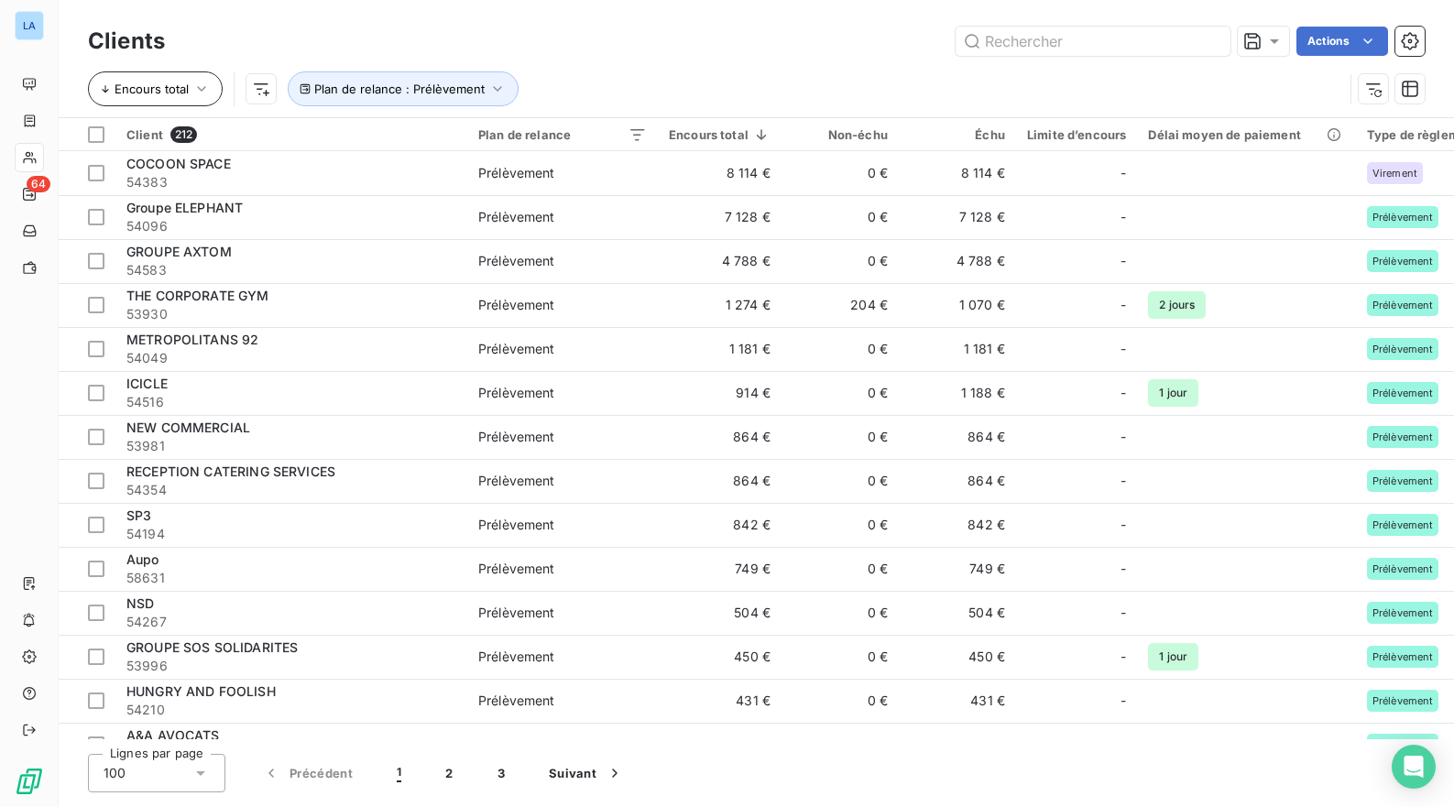
click at [171, 92] on span "Encours total" at bounding box center [152, 89] width 74 height 15
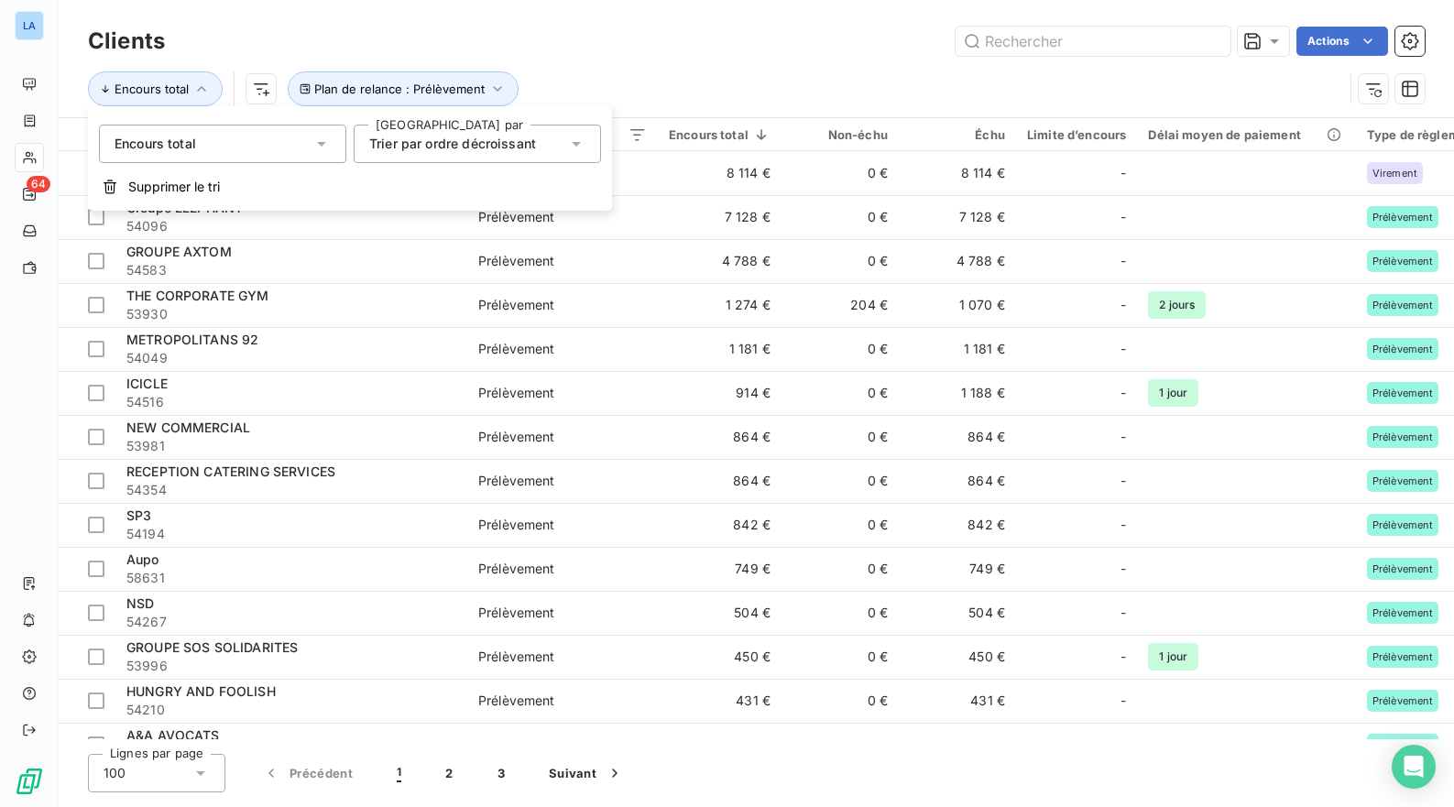
click at [274, 153] on div "Encours total" at bounding box center [222, 144] width 247 height 38
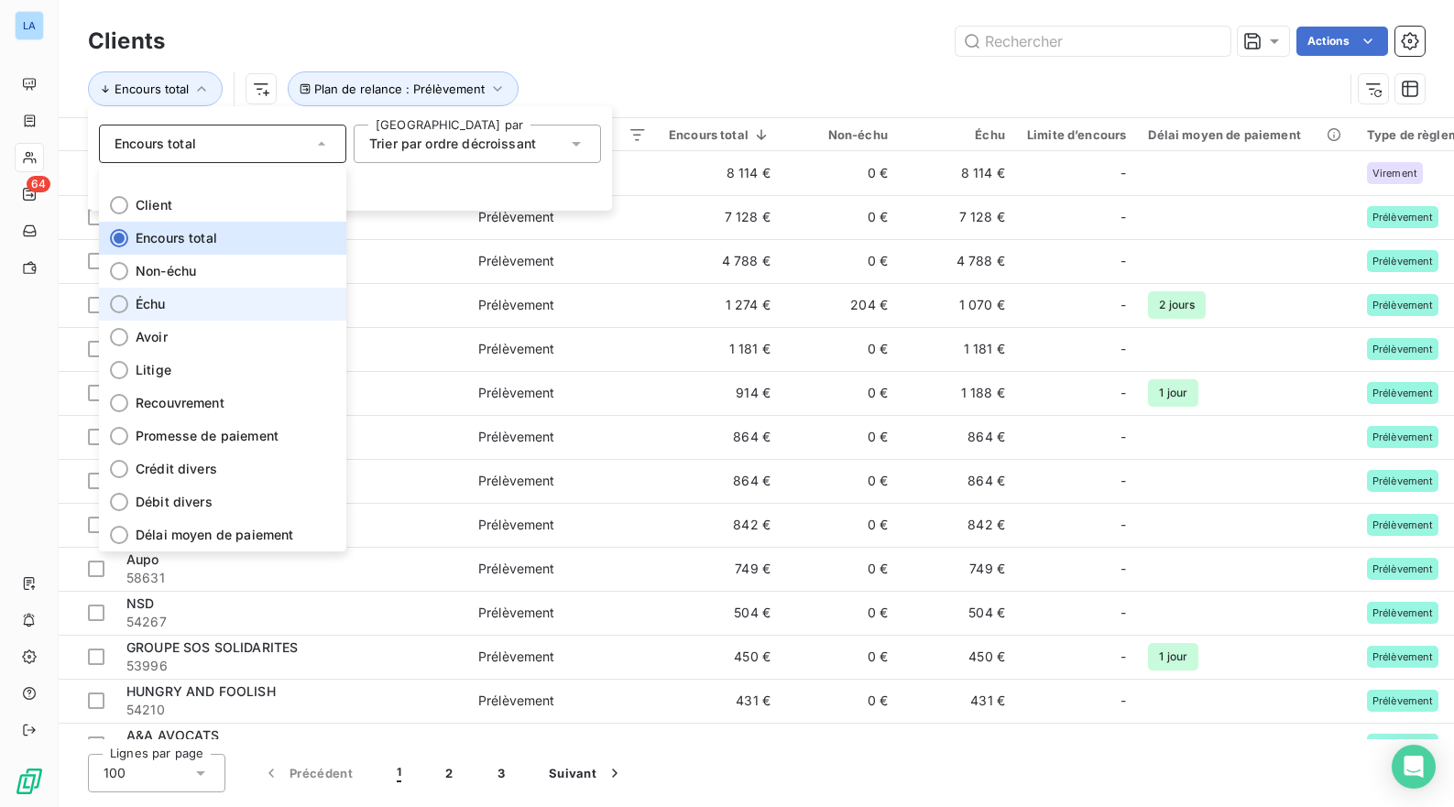
click at [221, 301] on li "Échu" at bounding box center [222, 304] width 247 height 33
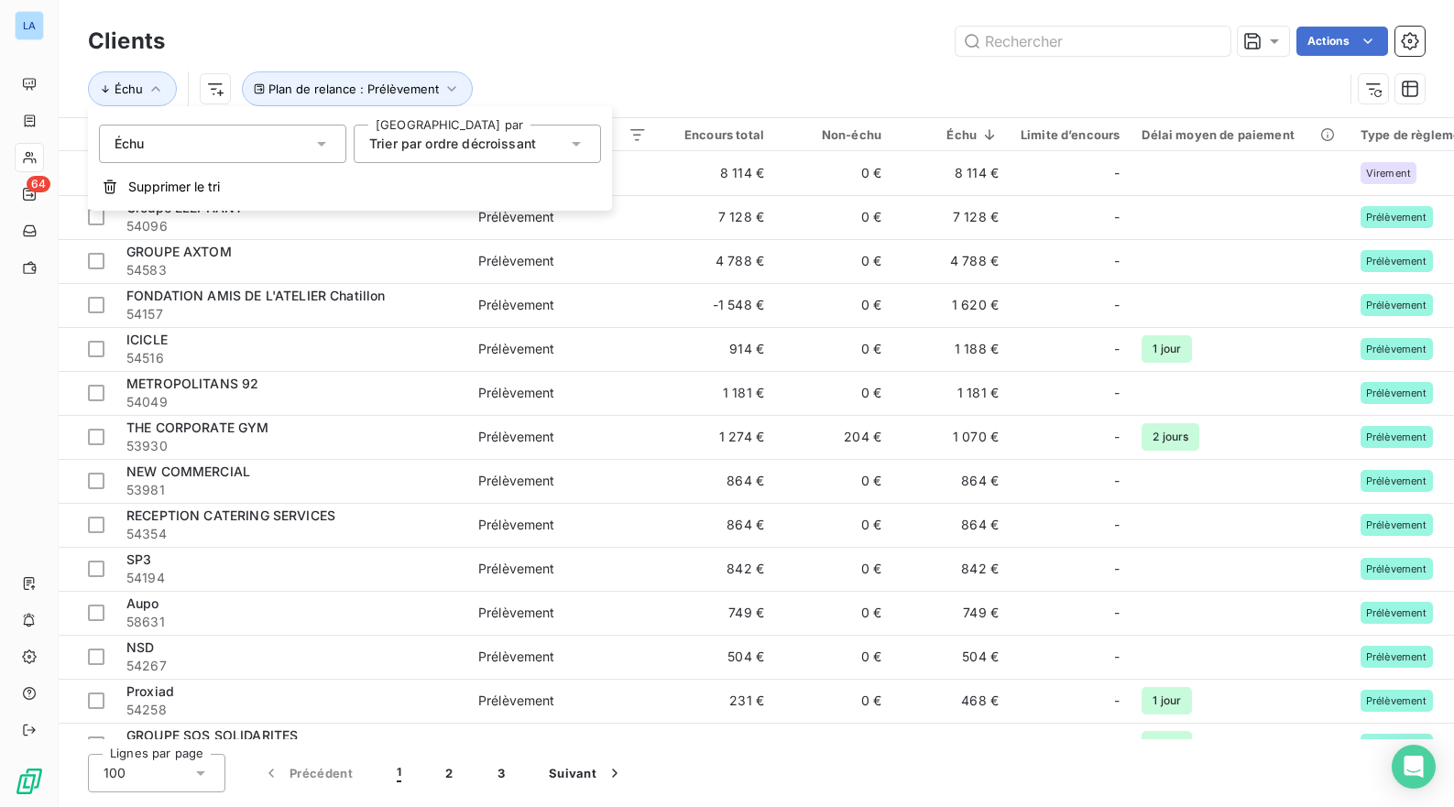
click at [648, 91] on div "Échu Plan de relance : Prélèvement" at bounding box center [715, 88] width 1255 height 35
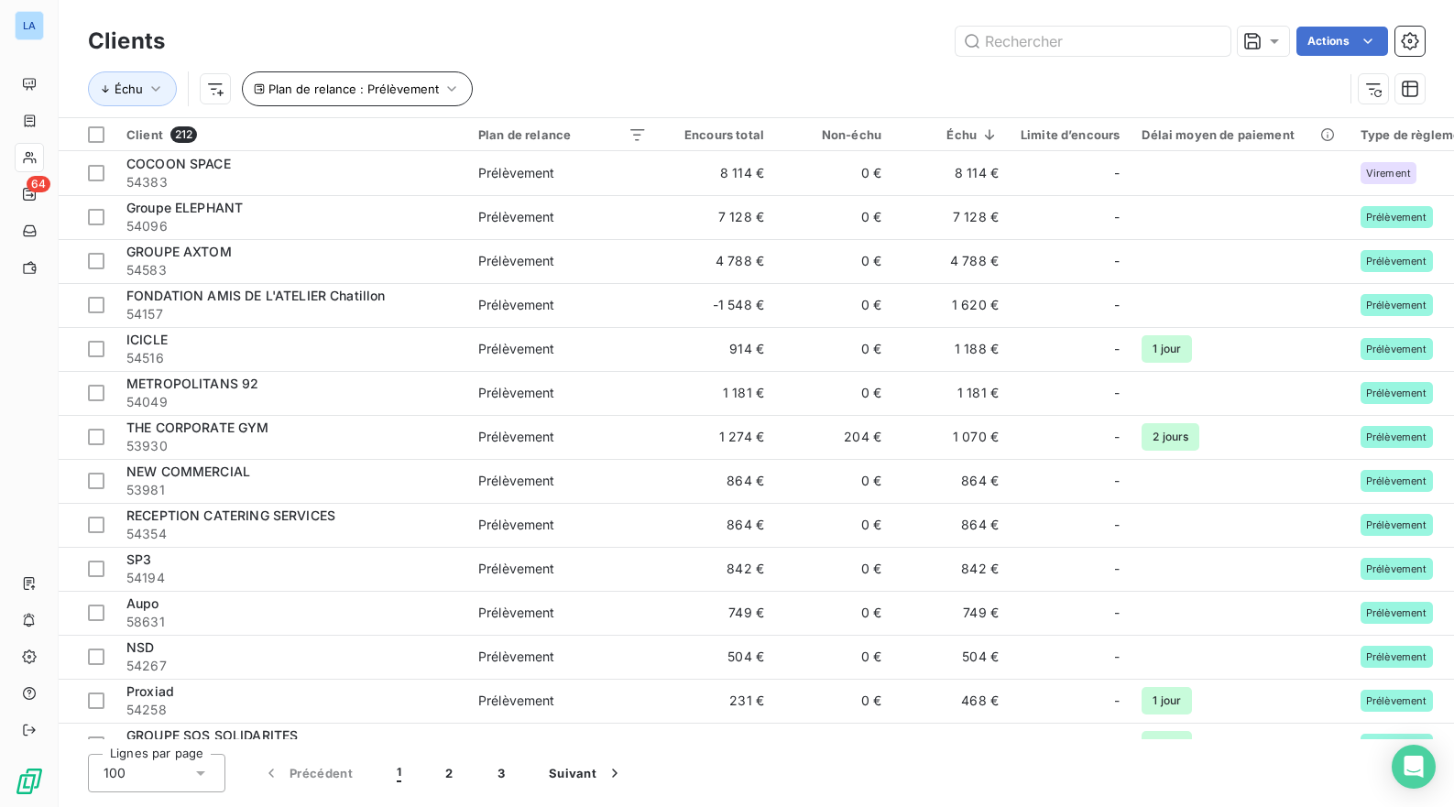
click at [398, 90] on span "Plan de relance : Prélèvement" at bounding box center [353, 89] width 170 height 15
click at [628, 93] on div "Échu Plan de relance : Prélèvement" at bounding box center [715, 88] width 1255 height 35
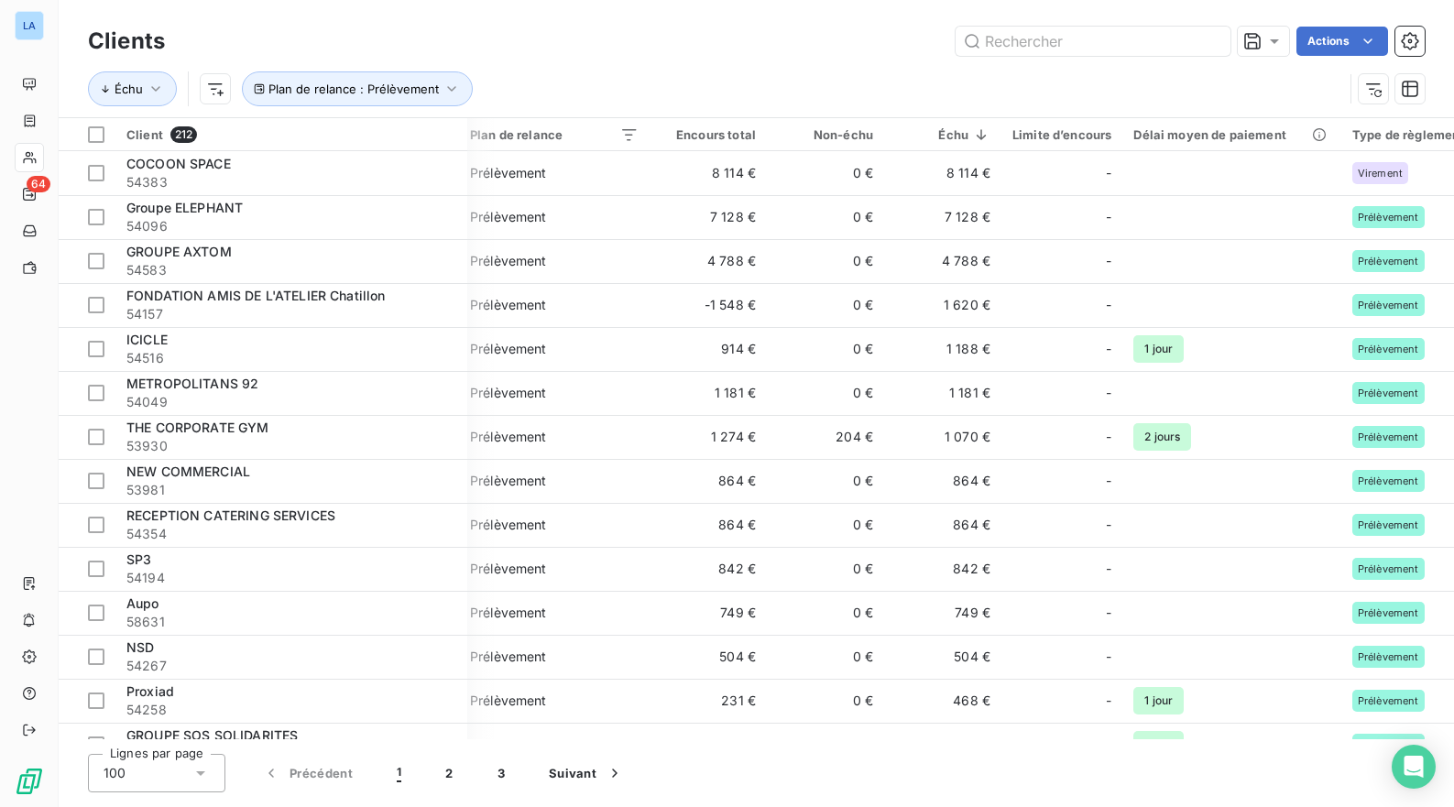
click at [985, 81] on html "LA 64 Clients Actions Échu Plan de relance : Prélèvement Client 212 Plan de rel…" at bounding box center [727, 403] width 1454 height 807
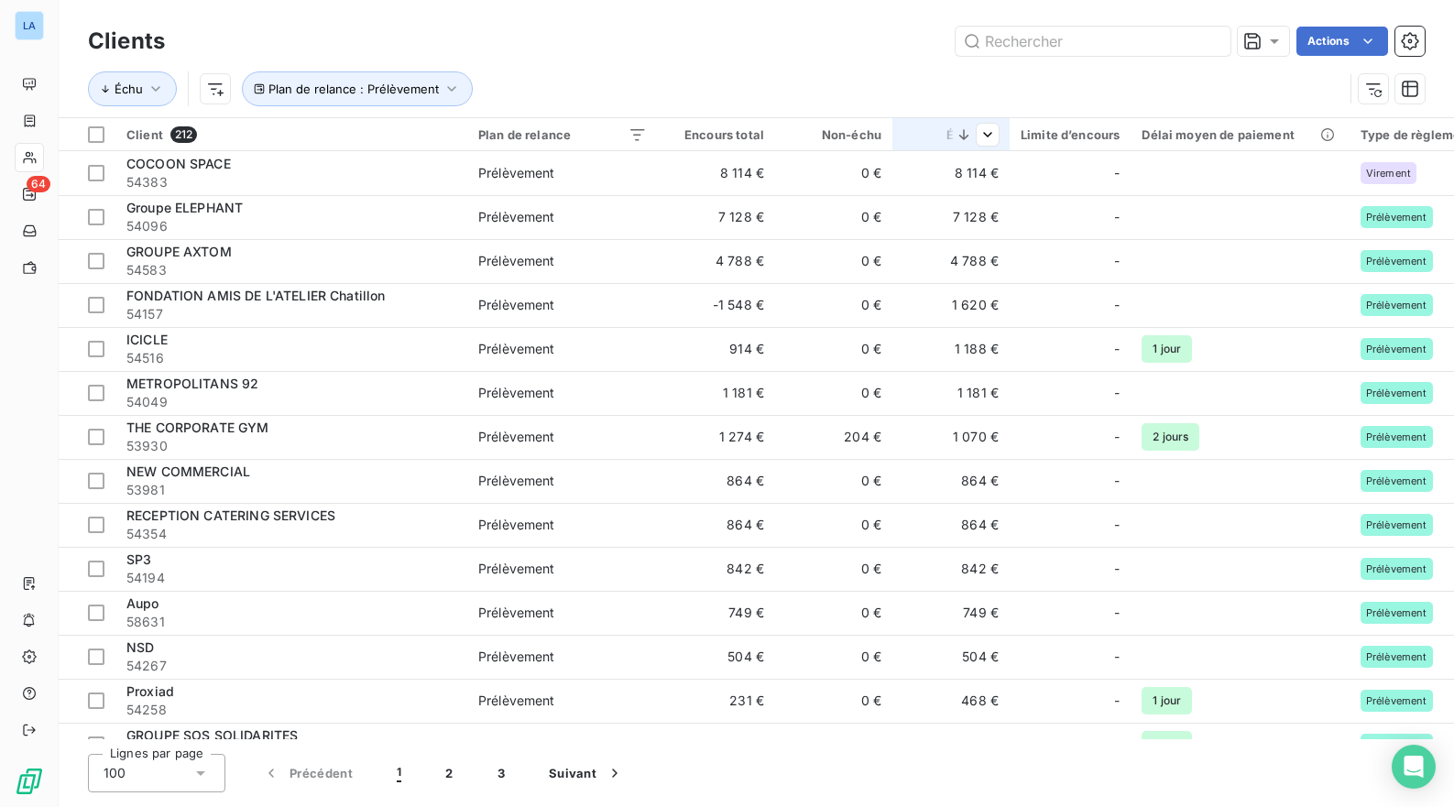
click at [973, 135] on div at bounding box center [969, 135] width 59 height 22
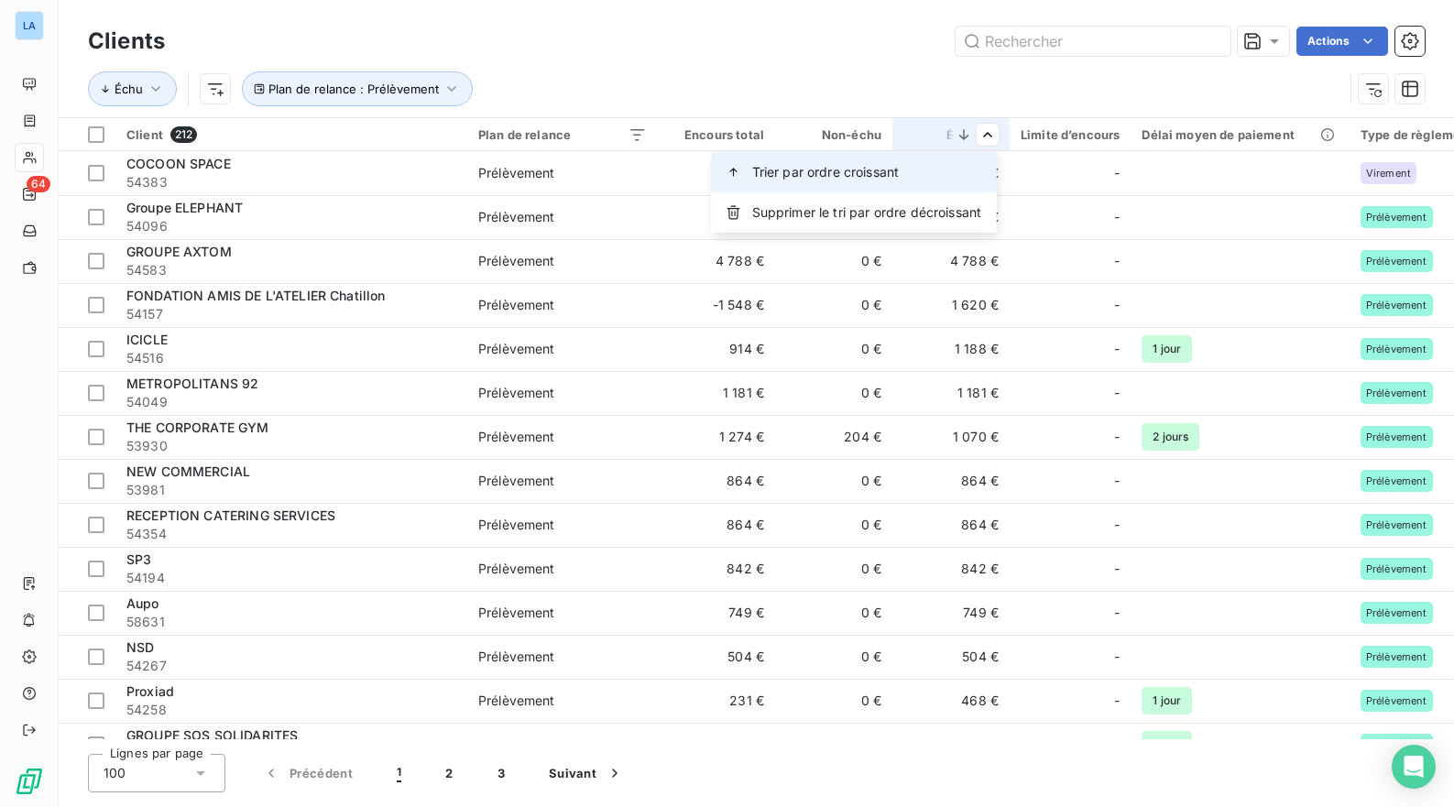
click at [919, 180] on div "Trier par ordre croissant" at bounding box center [854, 172] width 285 height 40
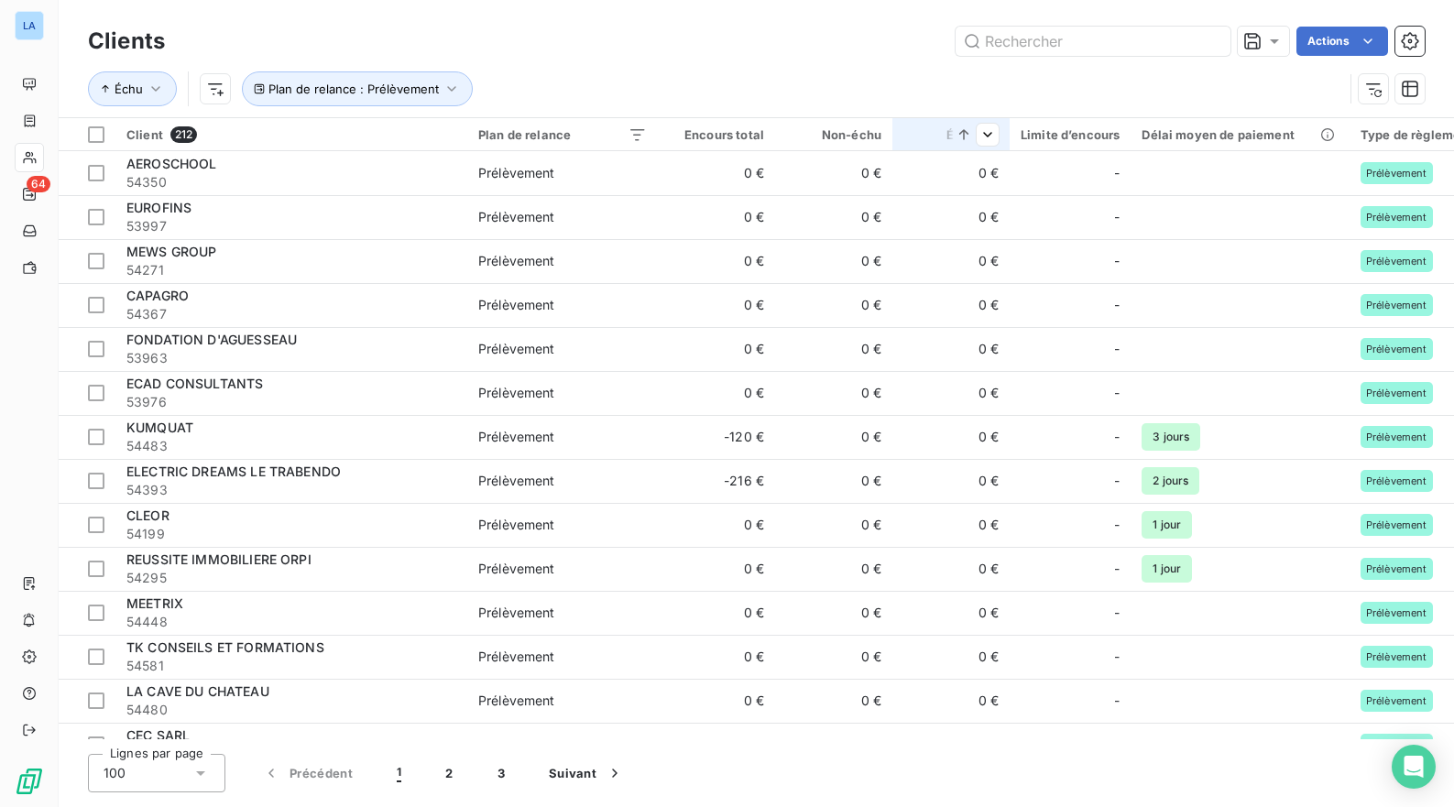
click at [1004, 150] on div at bounding box center [950, 150] width 117 height 1
click at [972, 119] on th "Échu" at bounding box center [950, 134] width 117 height 33
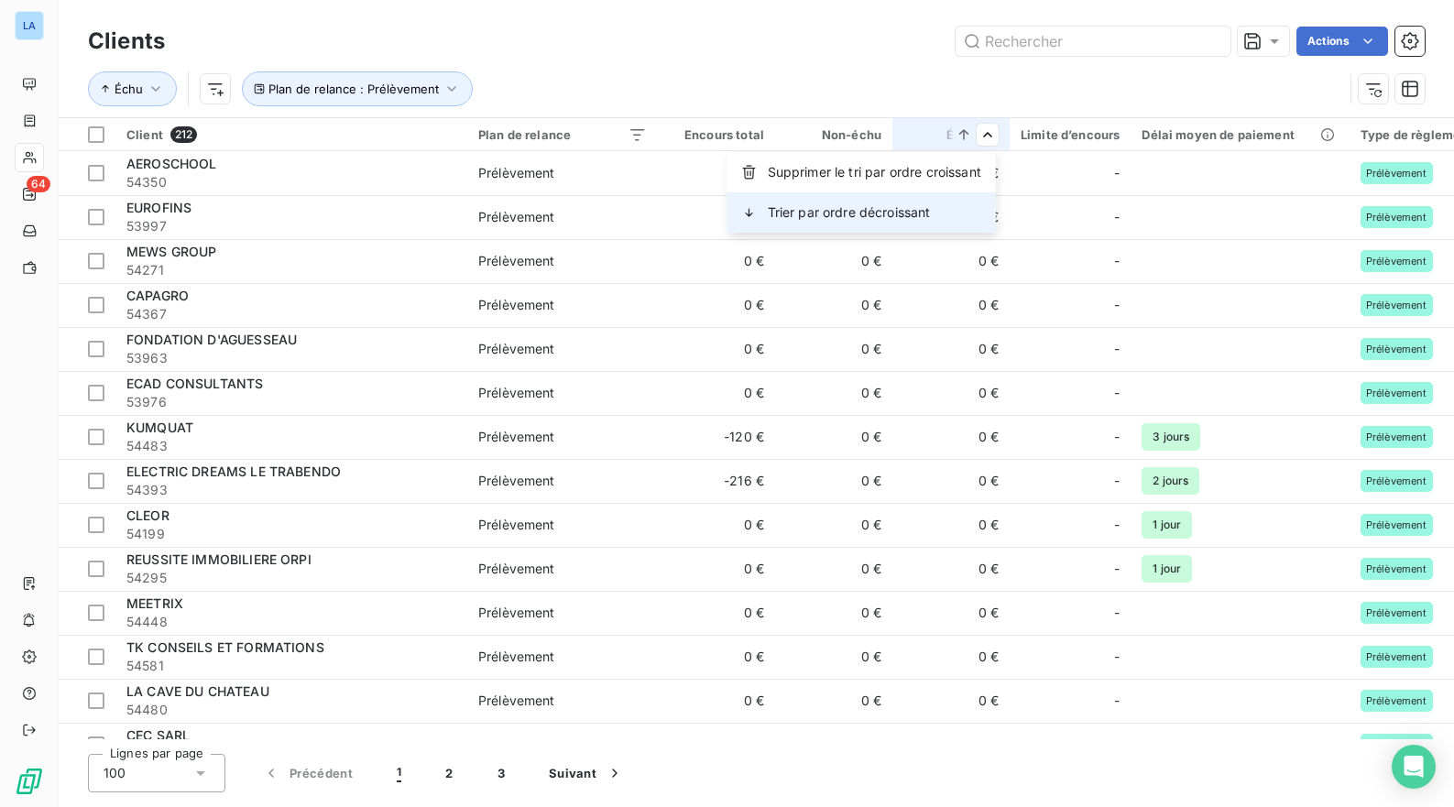
click at [972, 204] on div "Trier par ordre décroissant" at bounding box center [861, 212] width 268 height 40
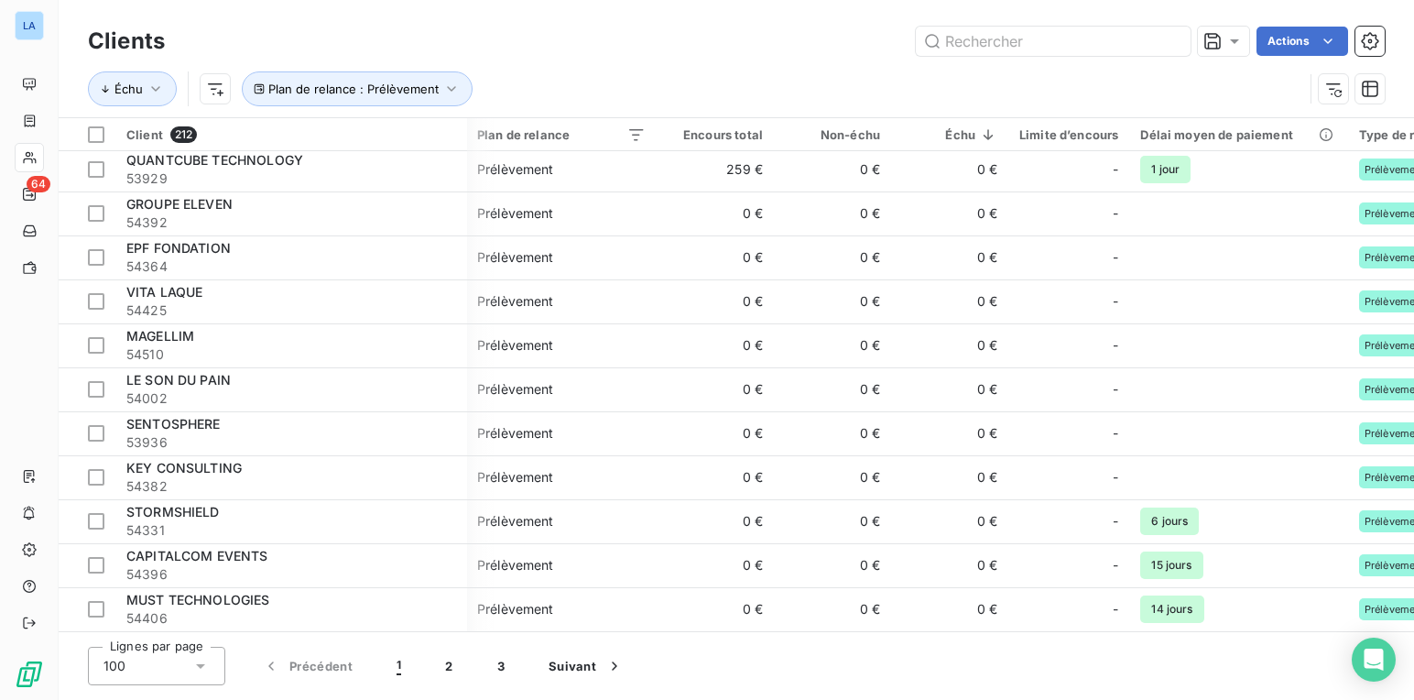
click at [183, 657] on div "100" at bounding box center [156, 666] width 137 height 38
click at [182, 625] on li "100" at bounding box center [156, 626] width 137 height 33
click at [508, 655] on button "3" at bounding box center [500, 666] width 51 height 38
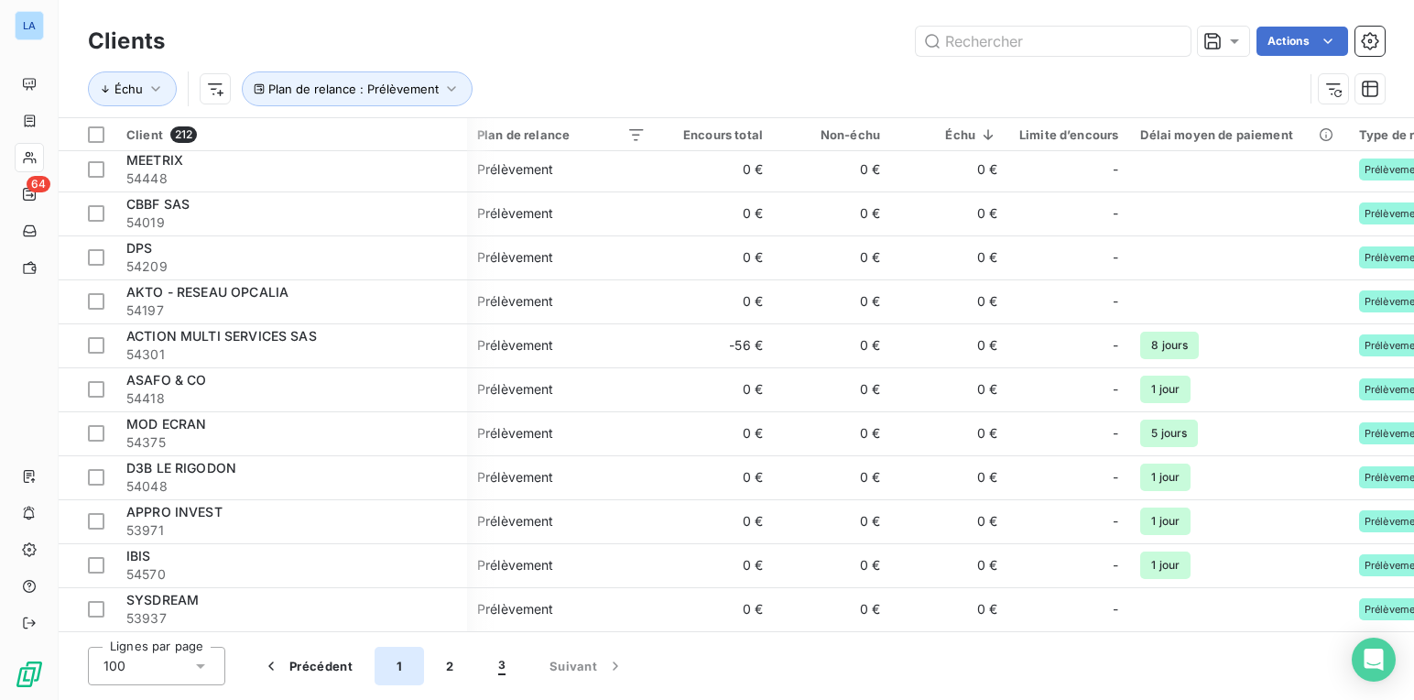
click at [403, 666] on button "1" at bounding box center [399, 666] width 49 height 38
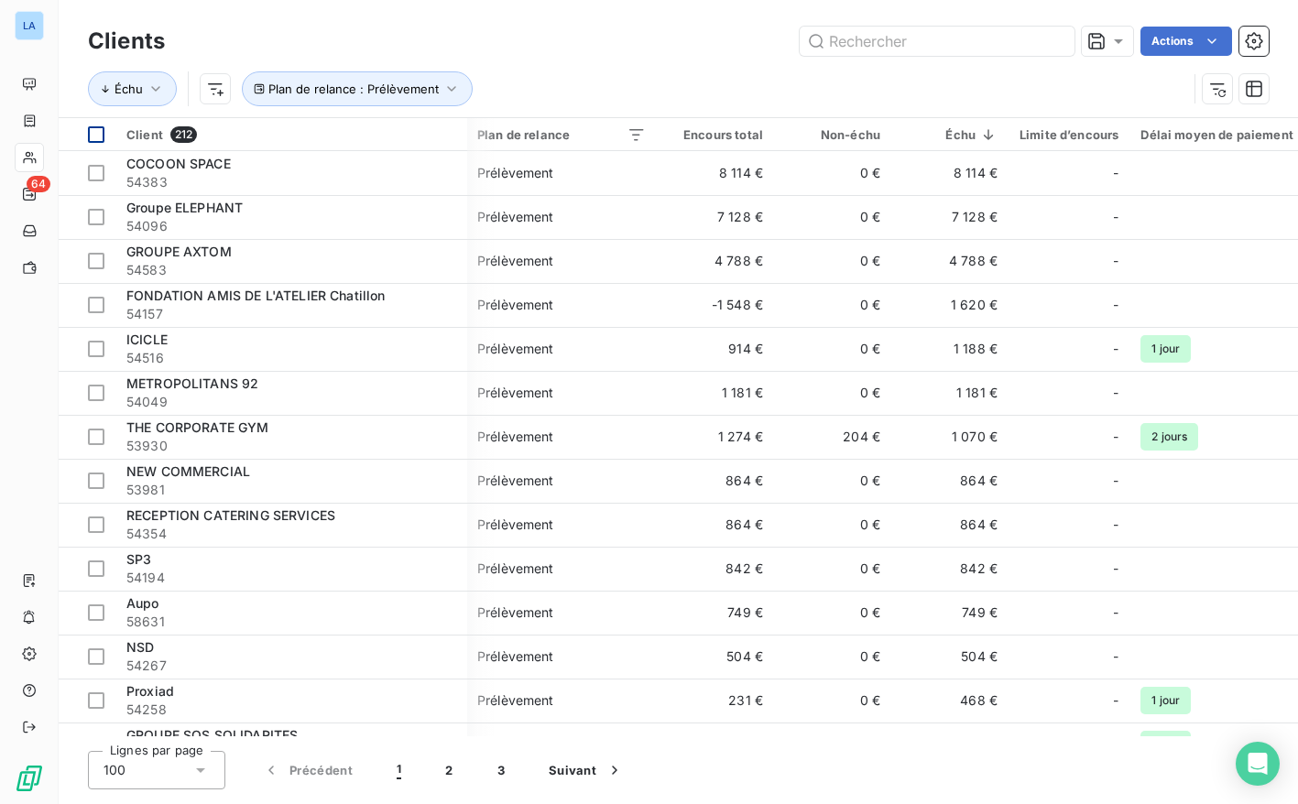
scroll to position [0, 1]
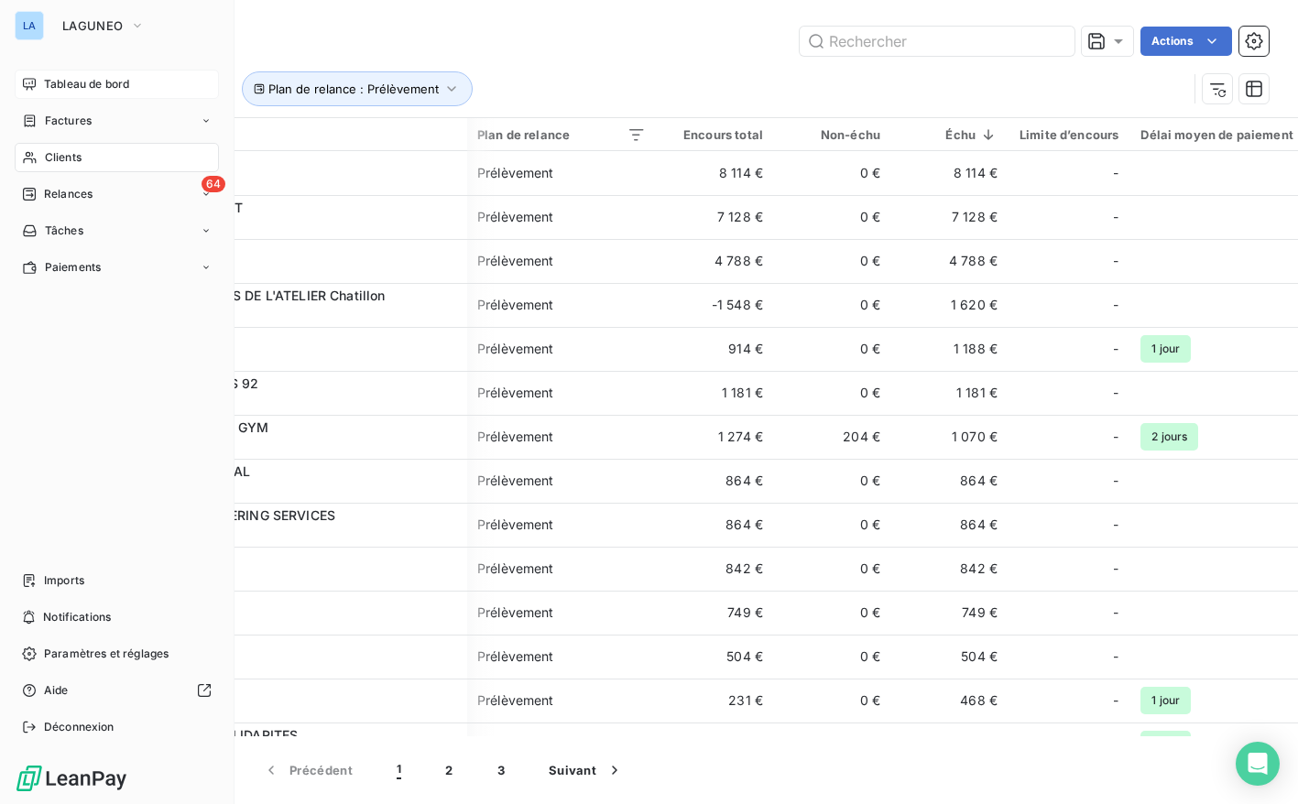
click at [37, 81] on div "Tableau de bord" at bounding box center [117, 84] width 204 height 29
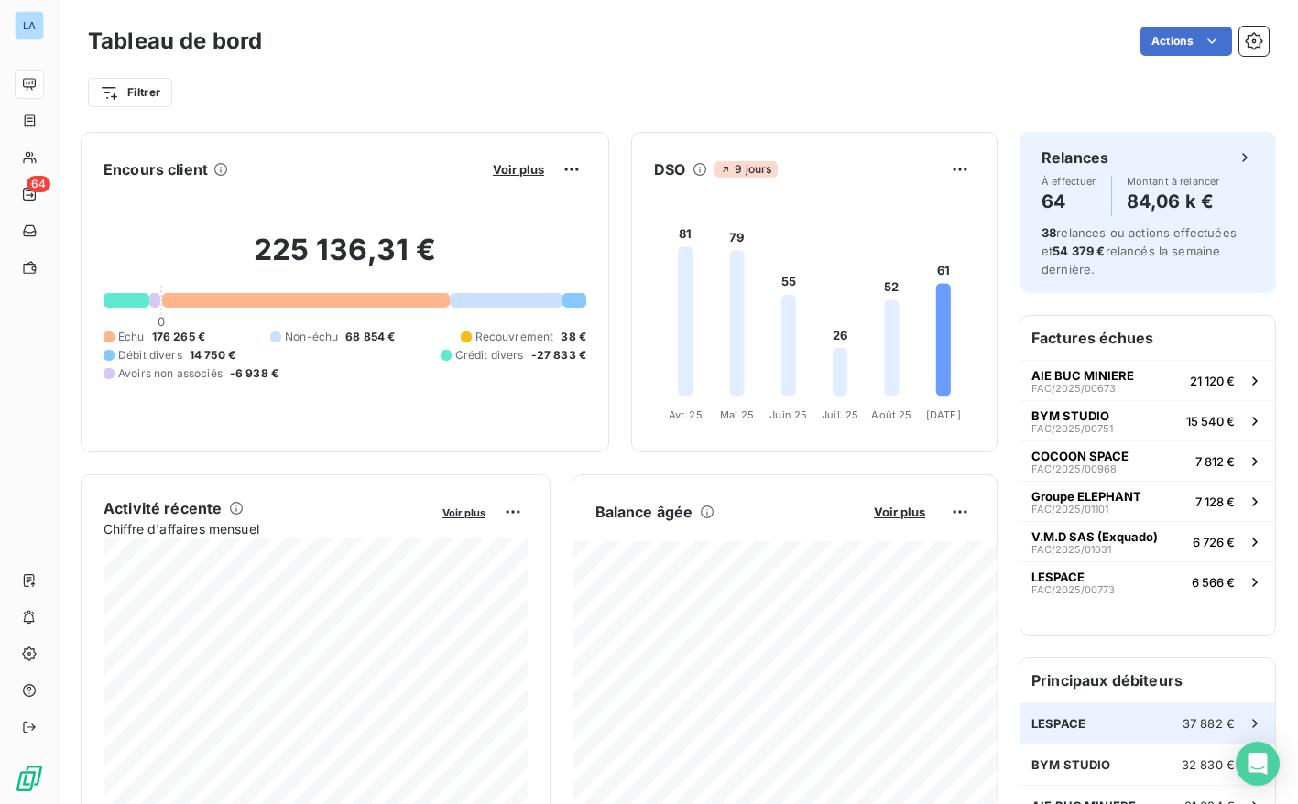
click at [1095, 717] on div "LESPACE 37 882 €" at bounding box center [1148, 724] width 255 height 40
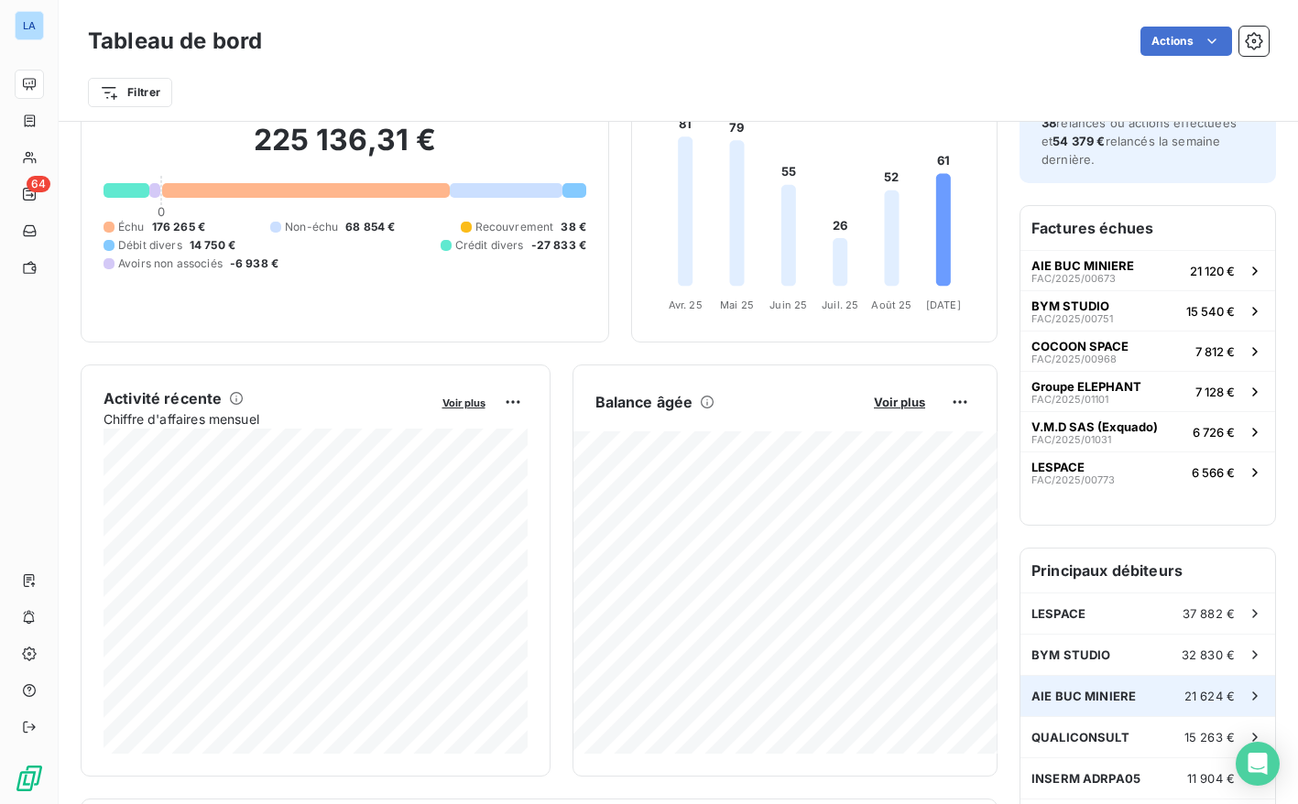
scroll to position [121, 0]
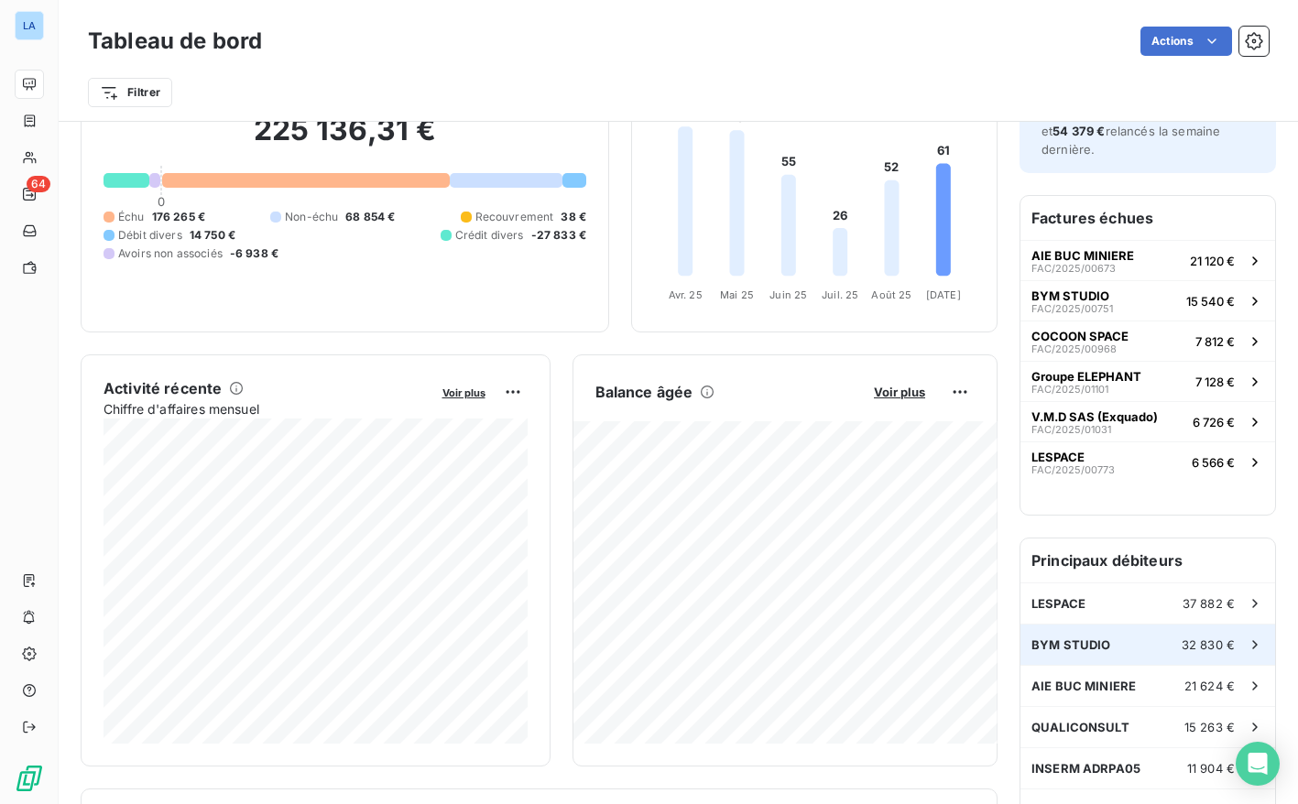
click at [1154, 651] on div "BYM STUDIO 32 830 €" at bounding box center [1148, 645] width 255 height 40
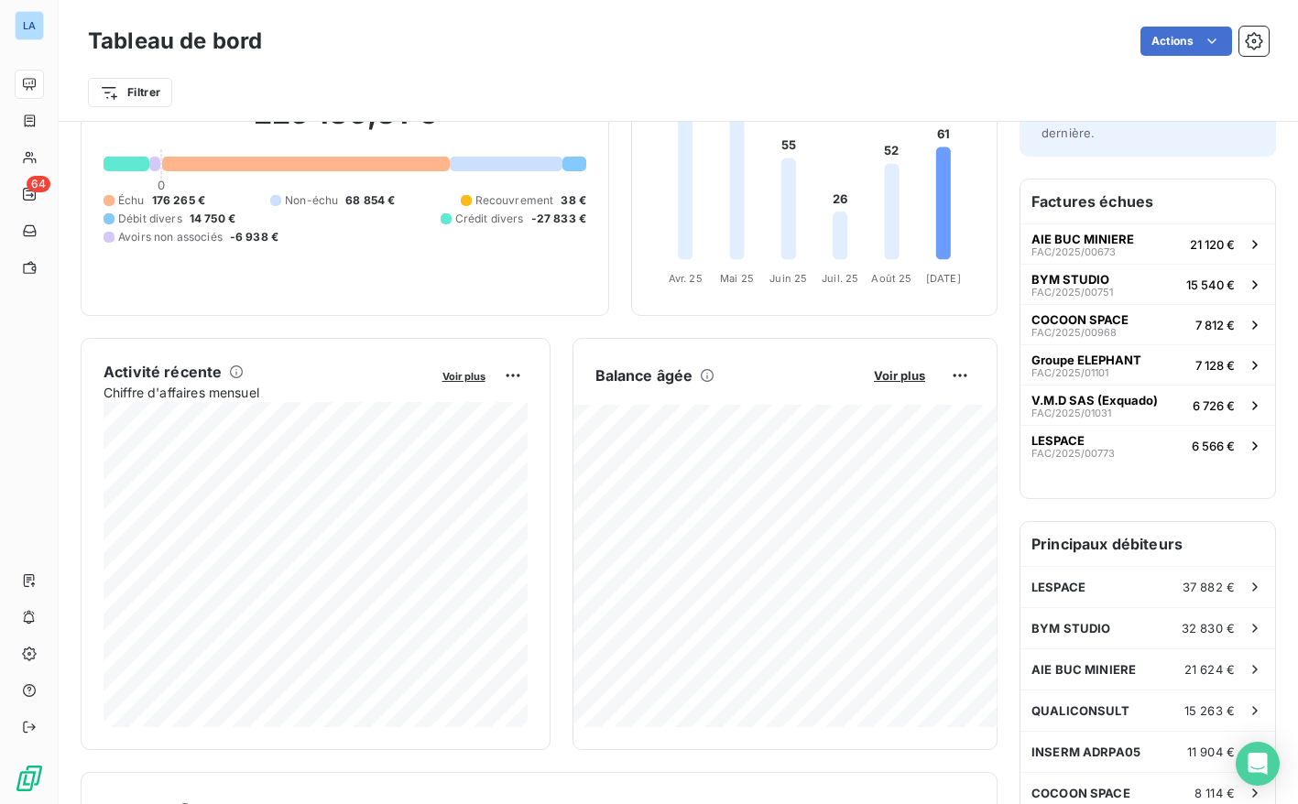
scroll to position [182, 0]
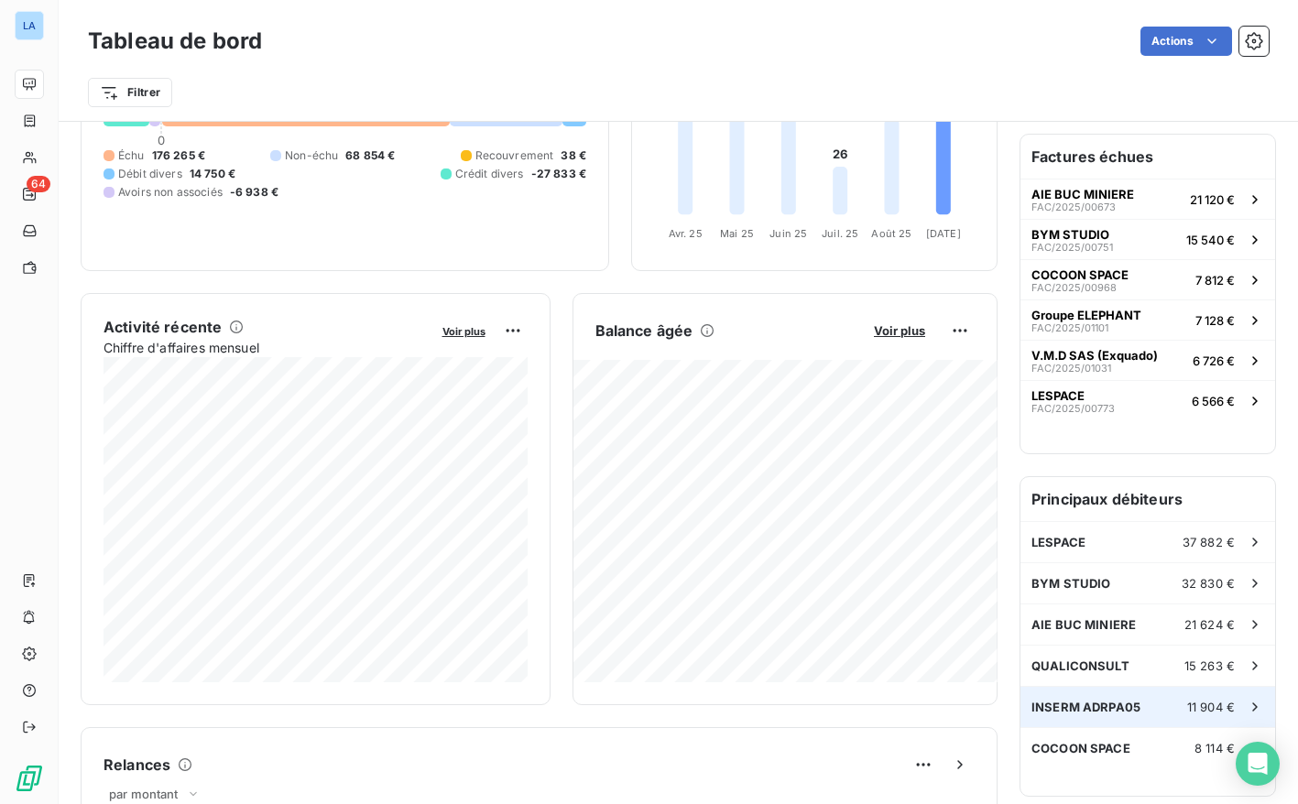
click at [1087, 710] on span "INSERM ADRPA05" at bounding box center [1086, 707] width 109 height 15
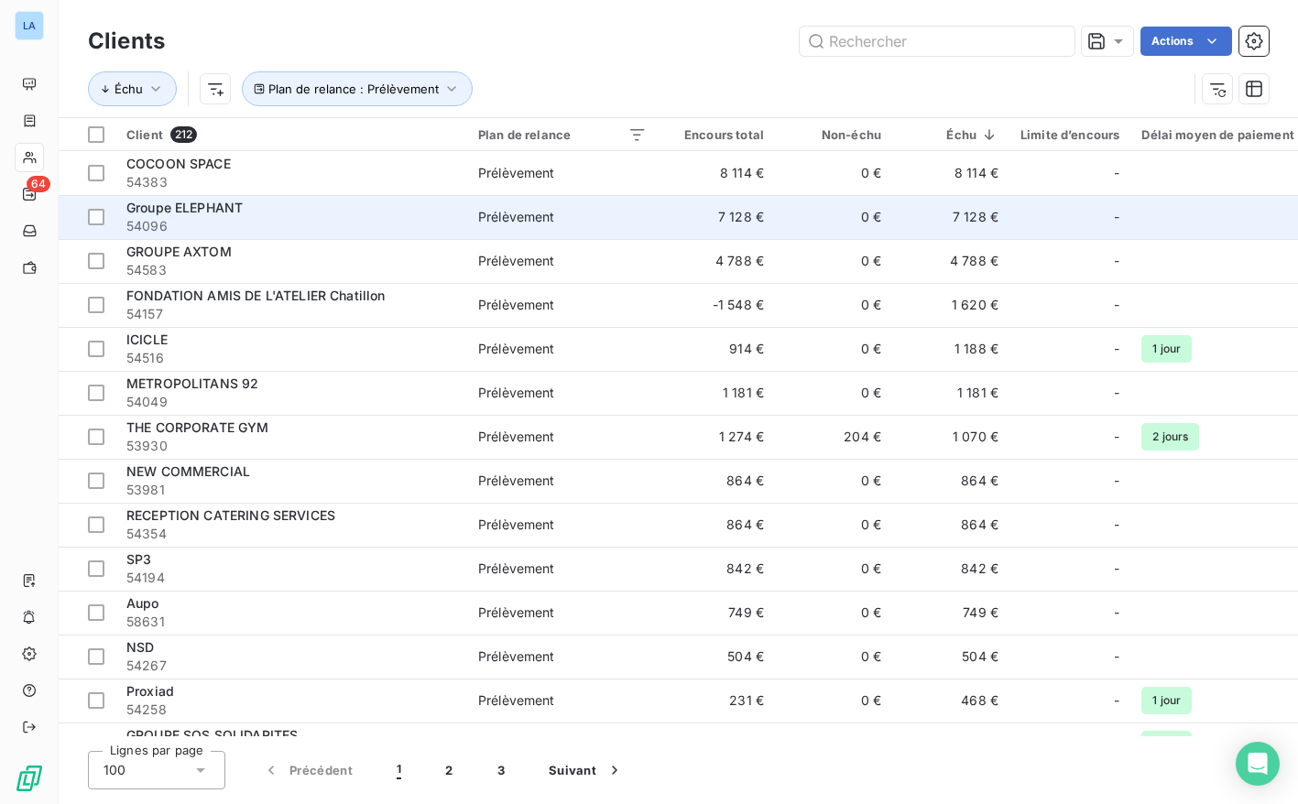
click at [264, 211] on div "Groupe ELEPHANT" at bounding box center [291, 208] width 330 height 18
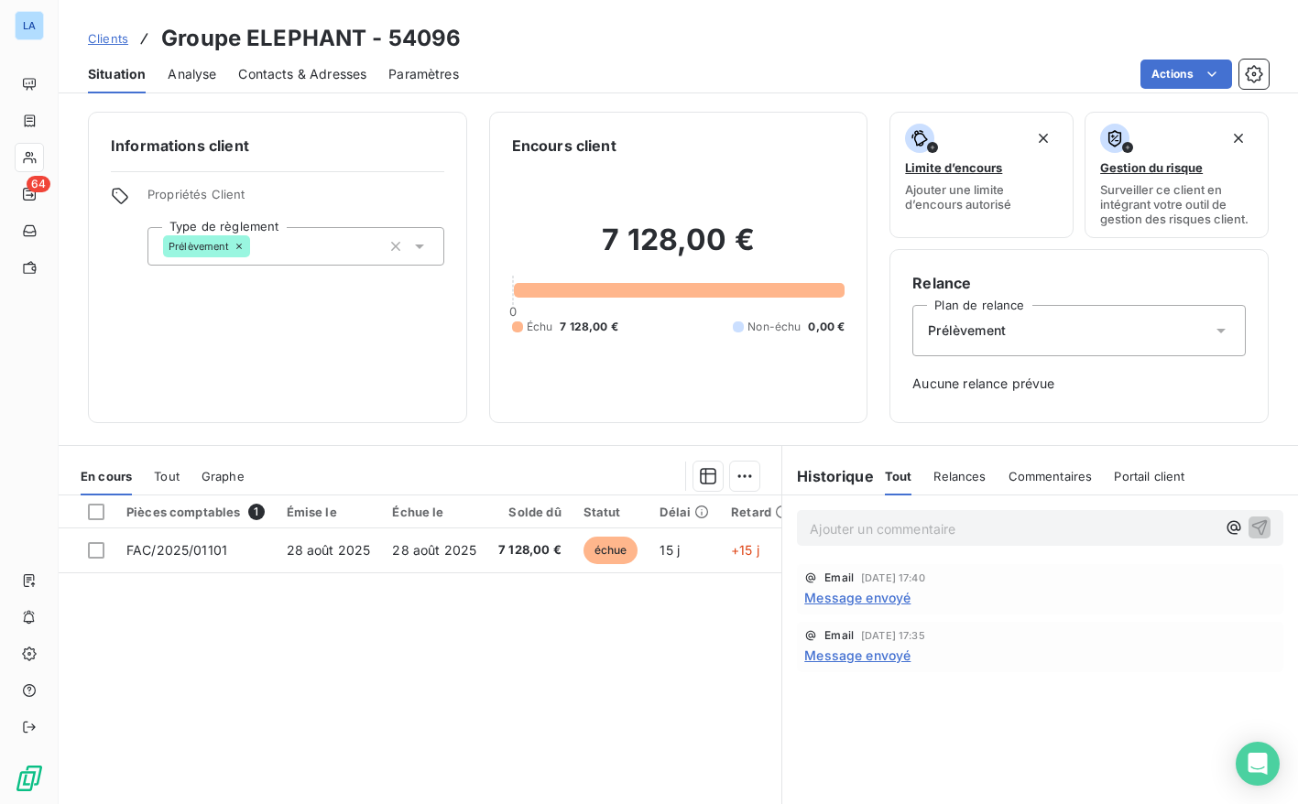
click at [849, 598] on span "Message envoyé" at bounding box center [857, 597] width 106 height 19
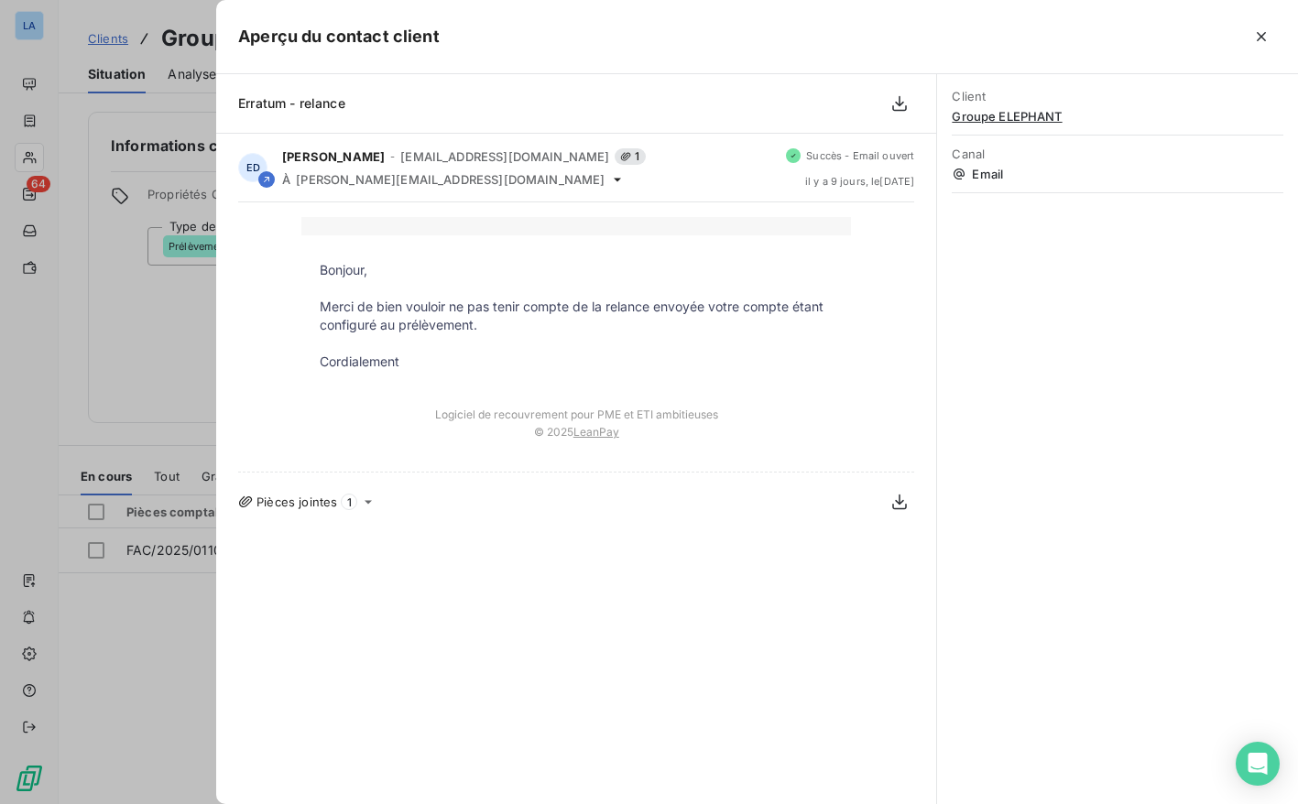
click at [181, 347] on div at bounding box center [649, 402] width 1298 height 804
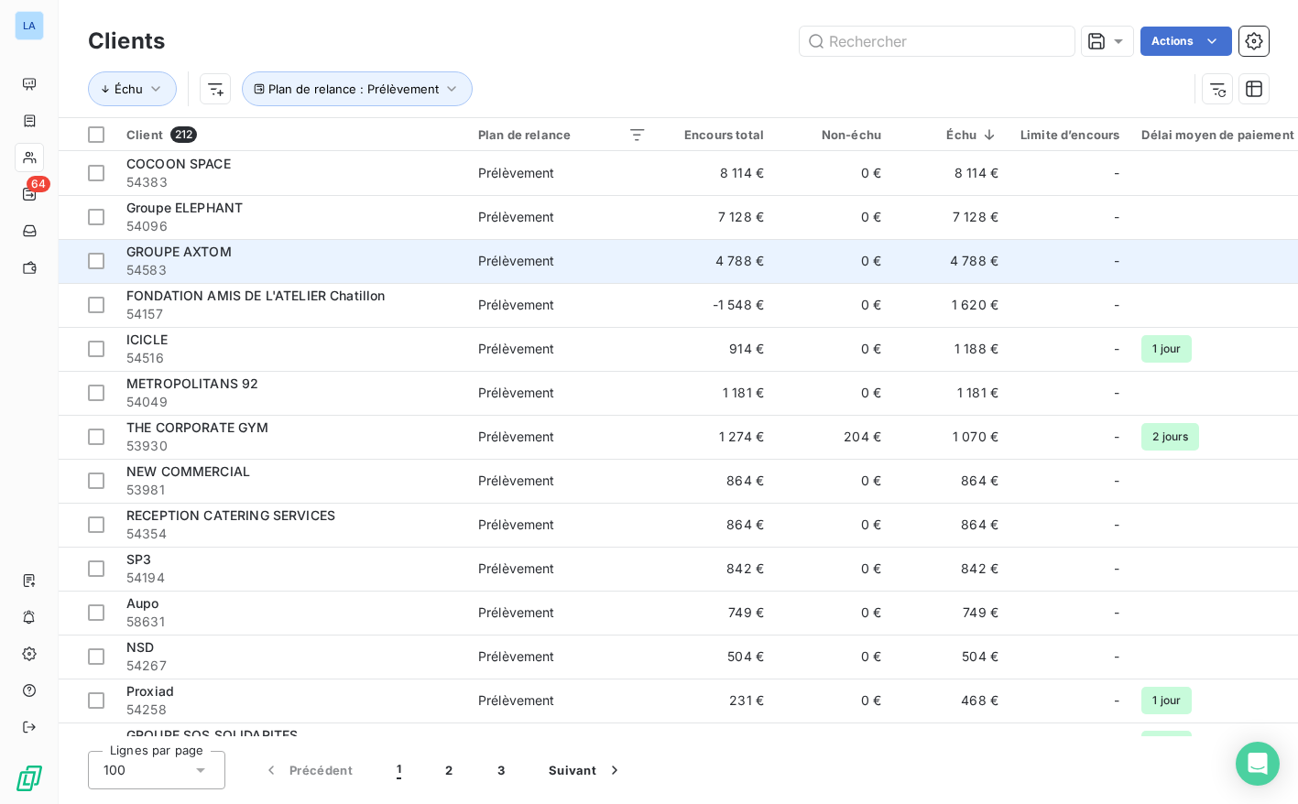
click at [286, 263] on span "54583" at bounding box center [291, 270] width 330 height 18
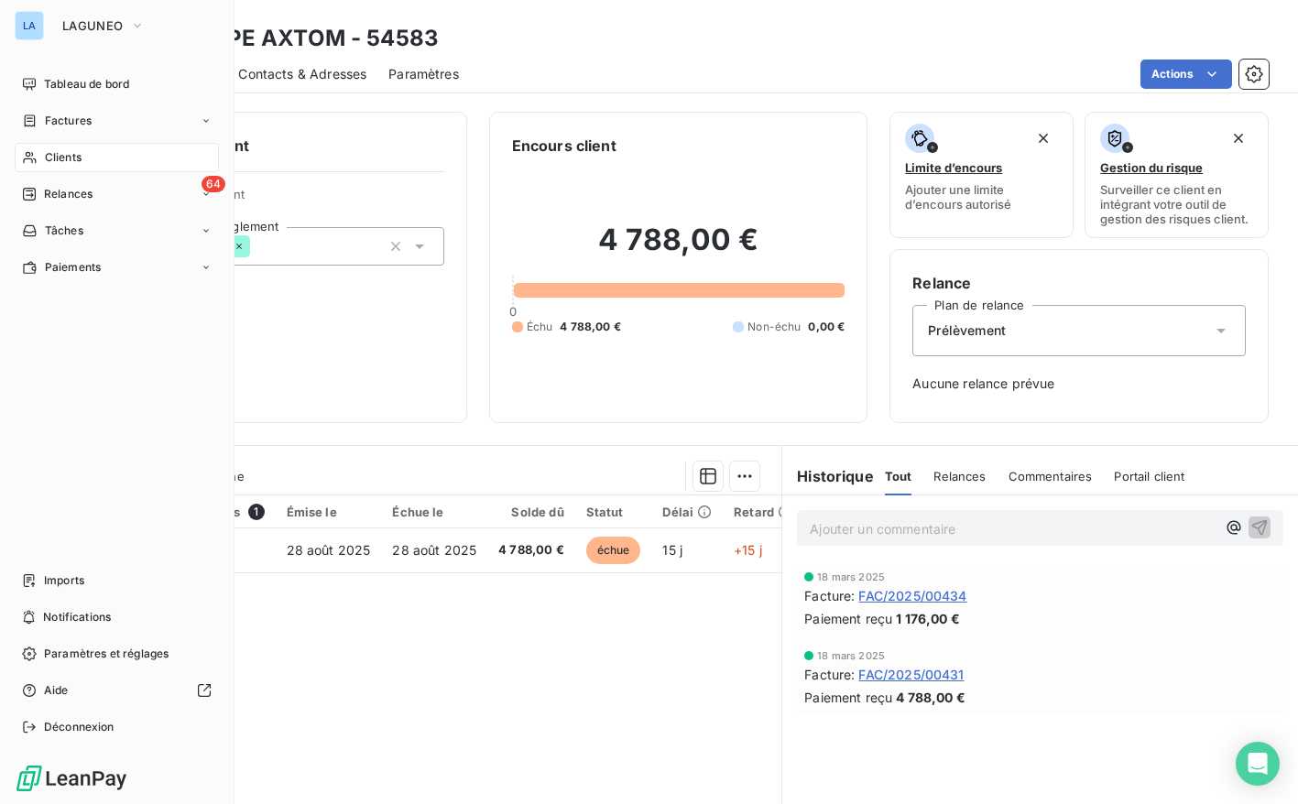
click at [38, 157] on div "Clients" at bounding box center [117, 157] width 204 height 29
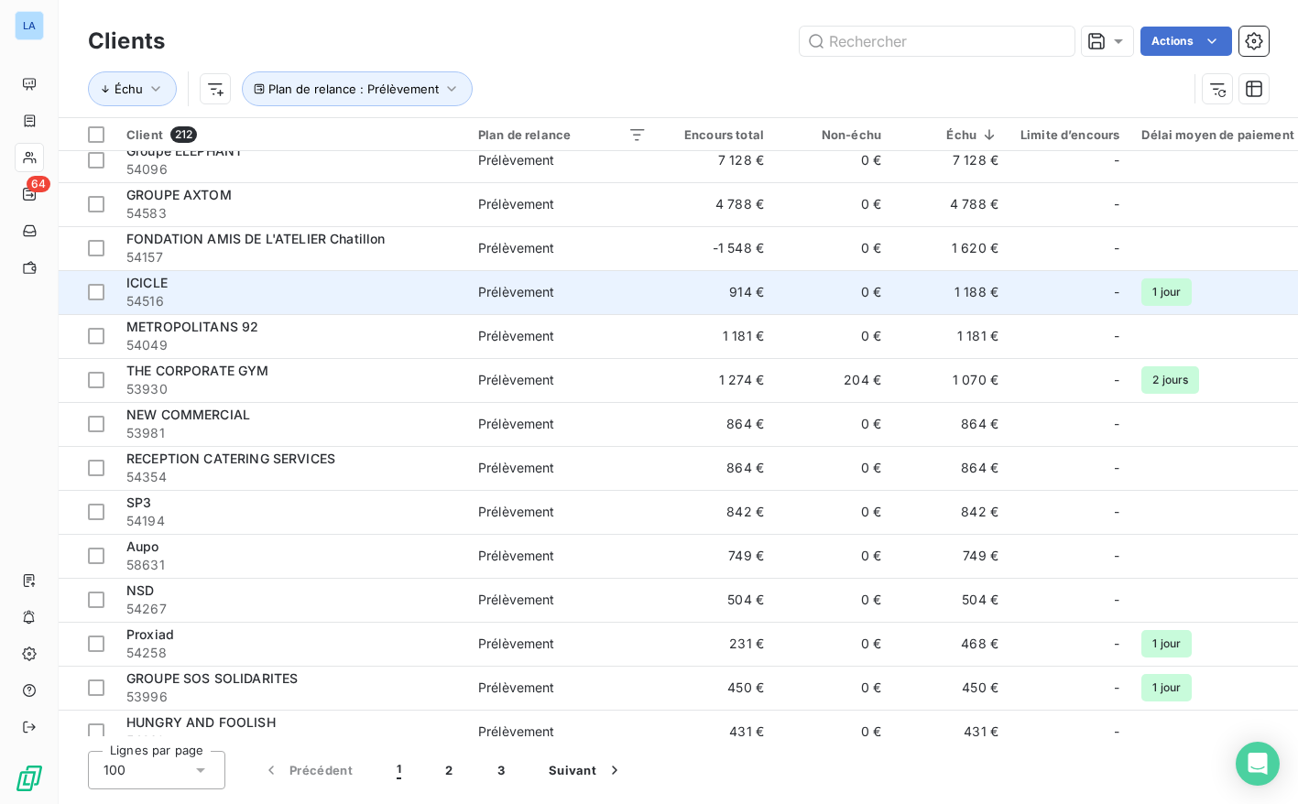
scroll to position [63, 1]
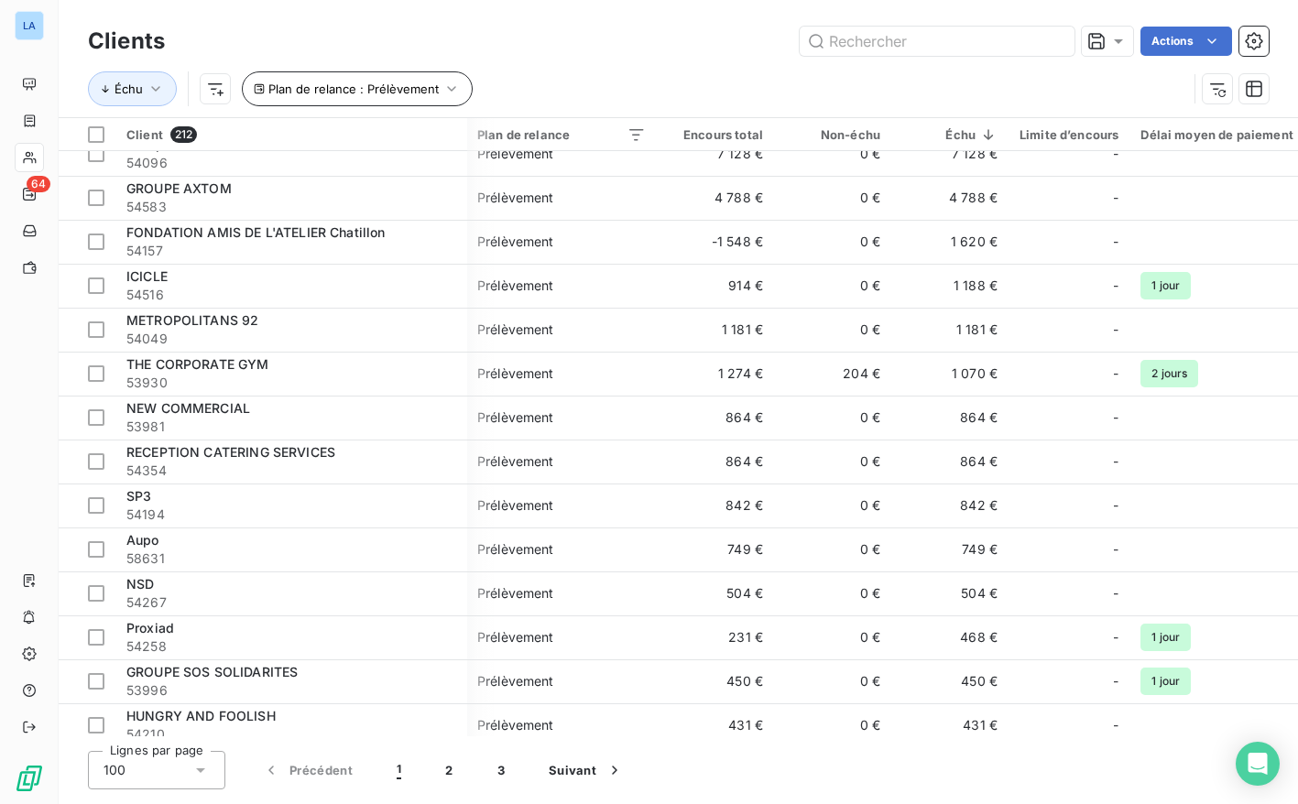
click at [442, 91] on icon "button" at bounding box center [451, 89] width 18 height 18
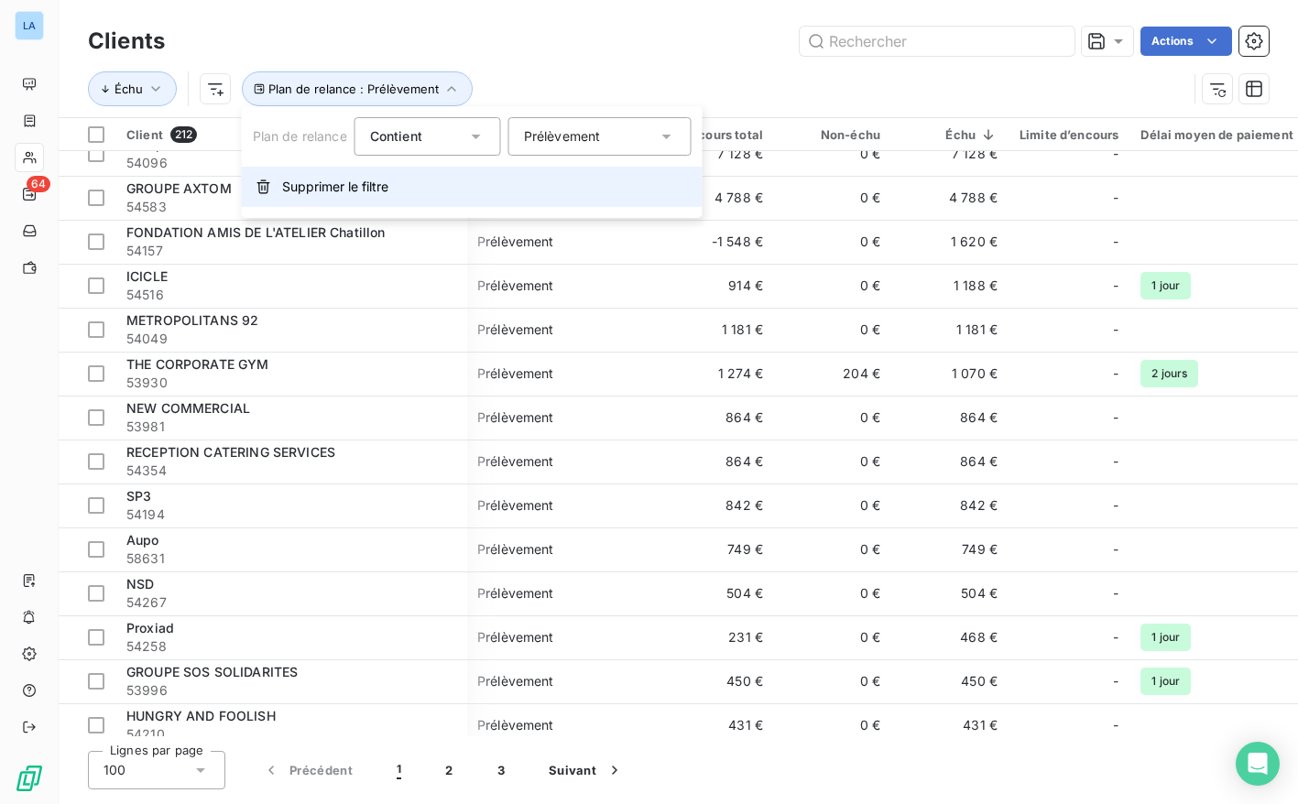
click at [322, 186] on span "Supprimer le filtre" at bounding box center [335, 187] width 106 height 18
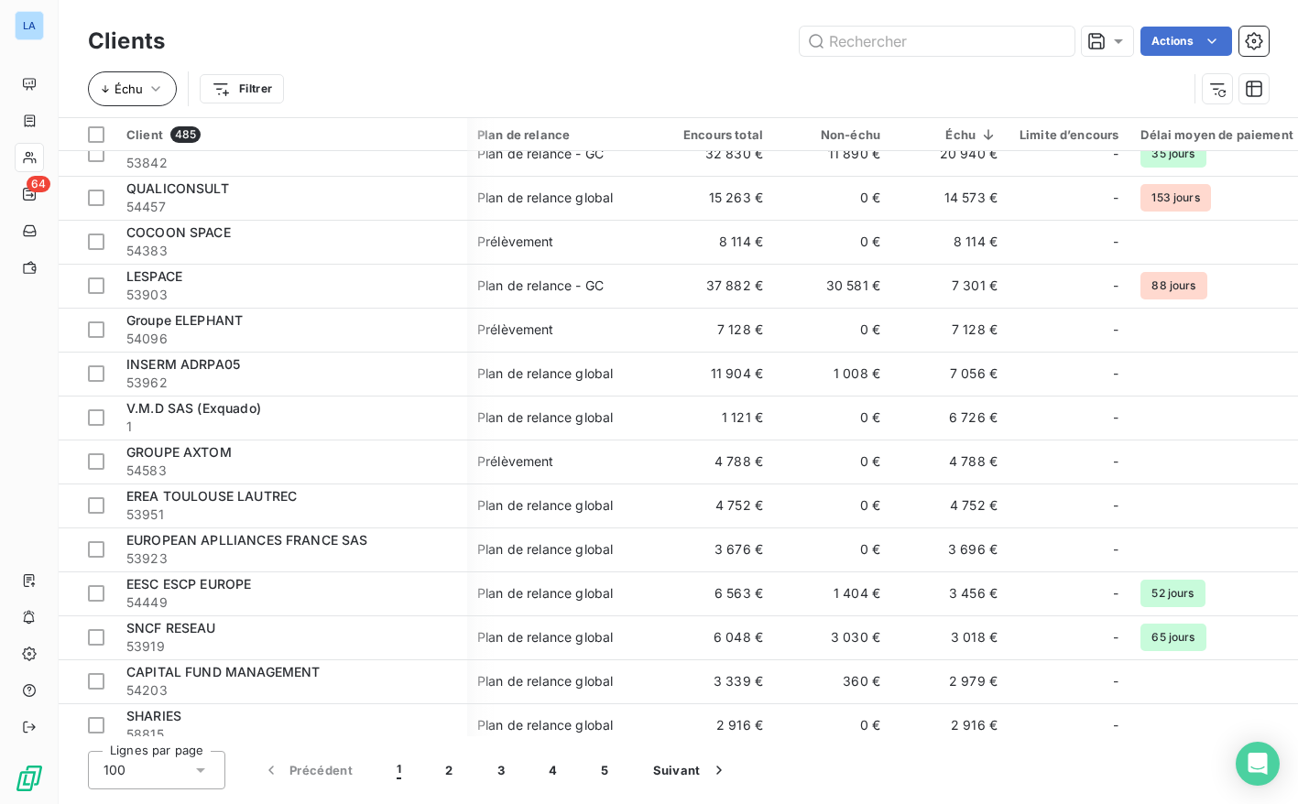
click at [145, 87] on button "Échu" at bounding box center [132, 88] width 89 height 35
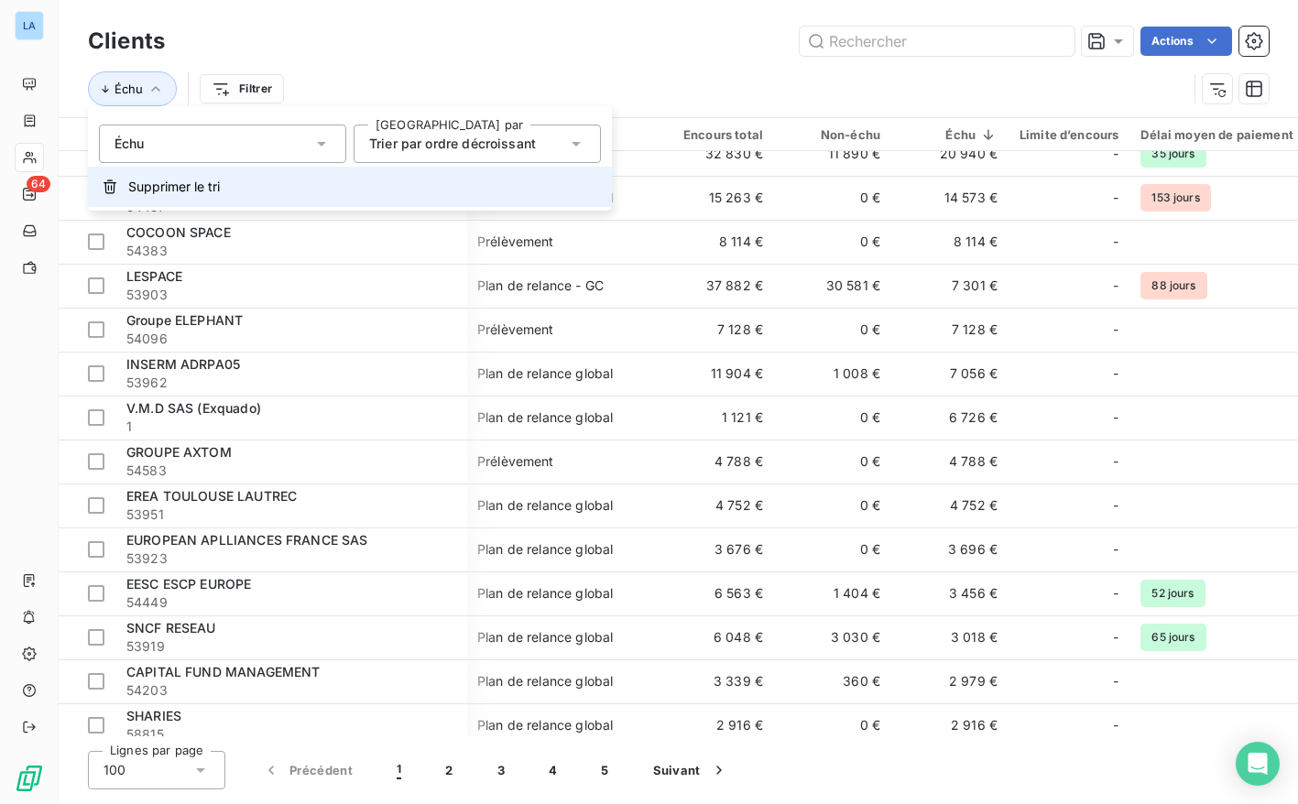
click at [157, 175] on button "Supprimer le tri" at bounding box center [350, 187] width 524 height 40
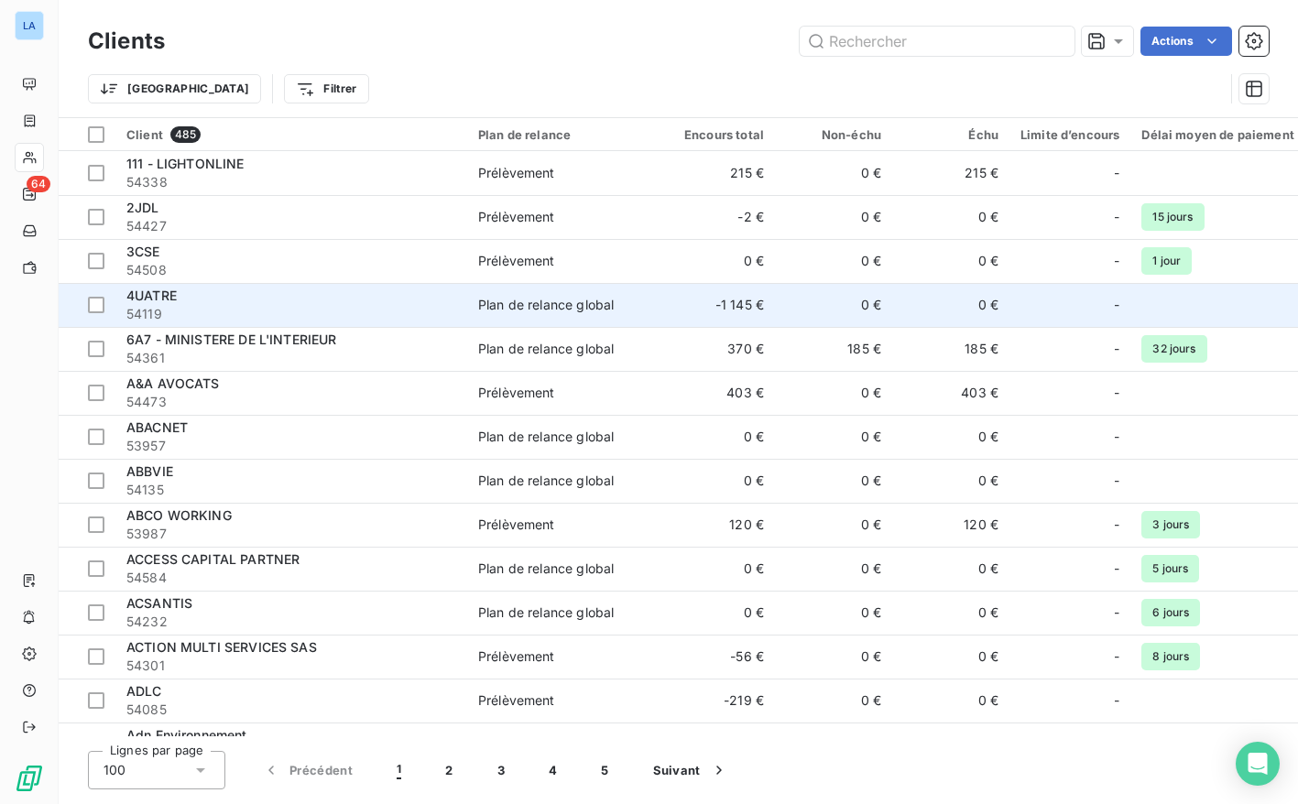
scroll to position [0, 0]
